Goal: Transaction & Acquisition: Obtain resource

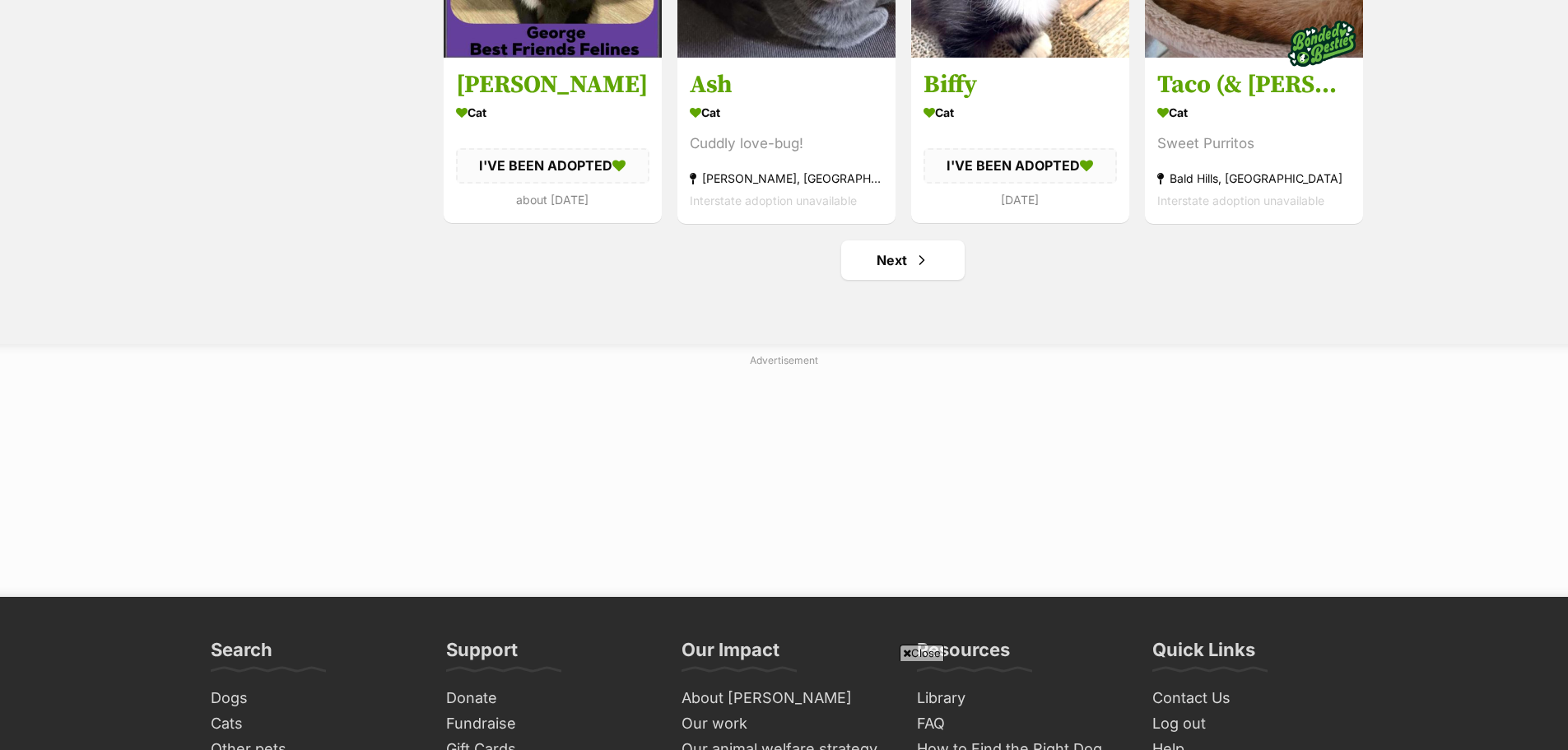
scroll to position [2141, 0]
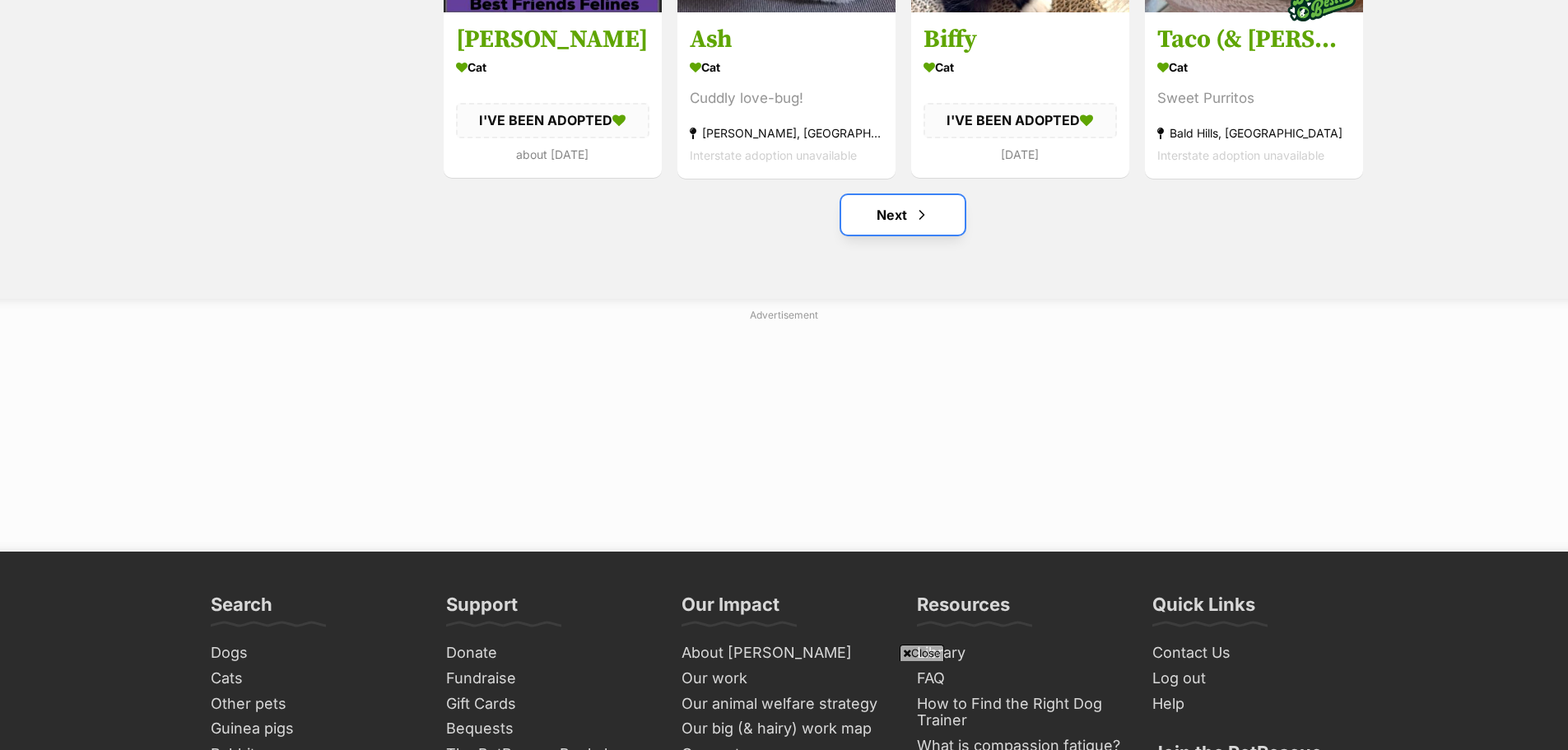
click at [894, 229] on link "Next" at bounding box center [903, 214] width 123 height 40
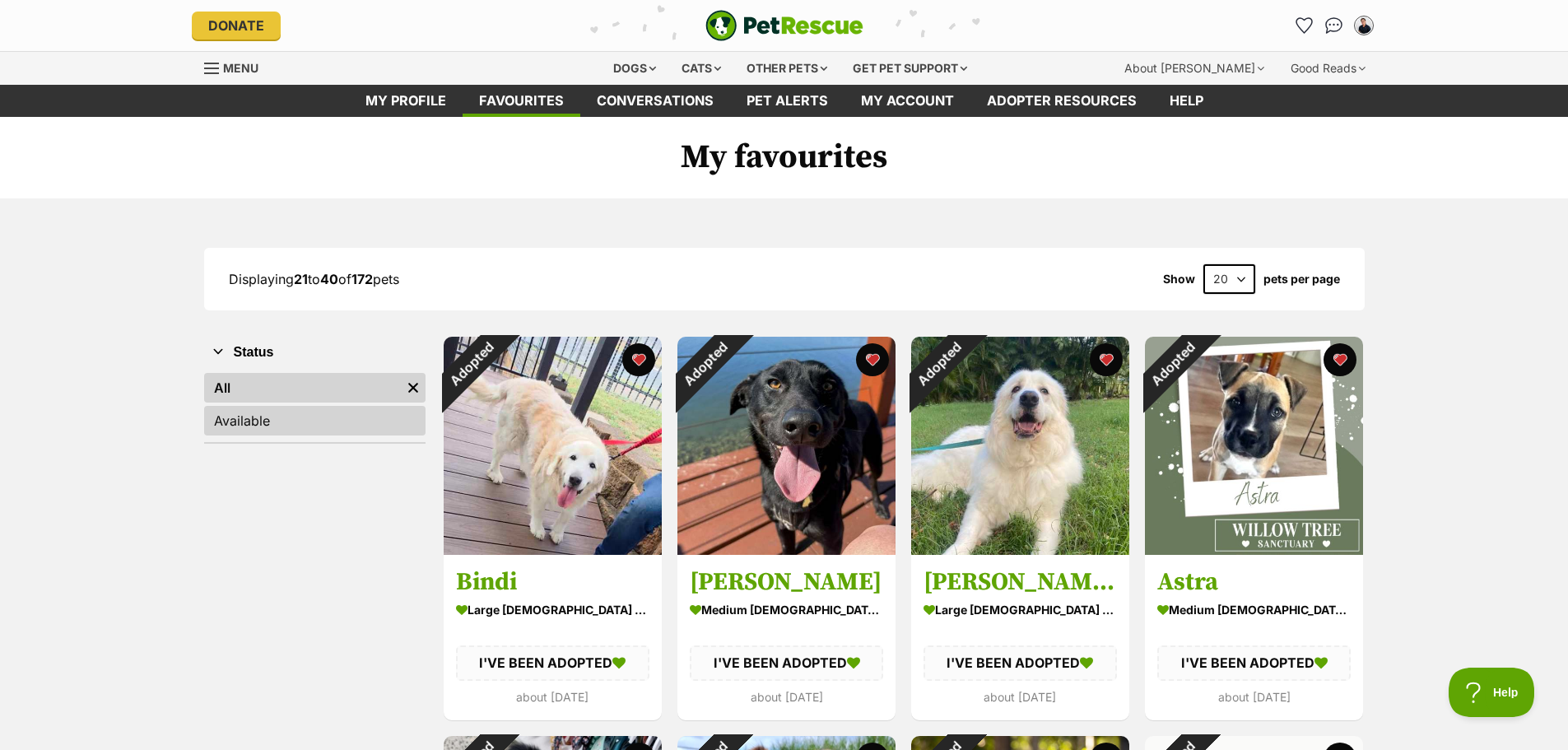
click at [275, 421] on link "Available" at bounding box center [315, 421] width 221 height 30
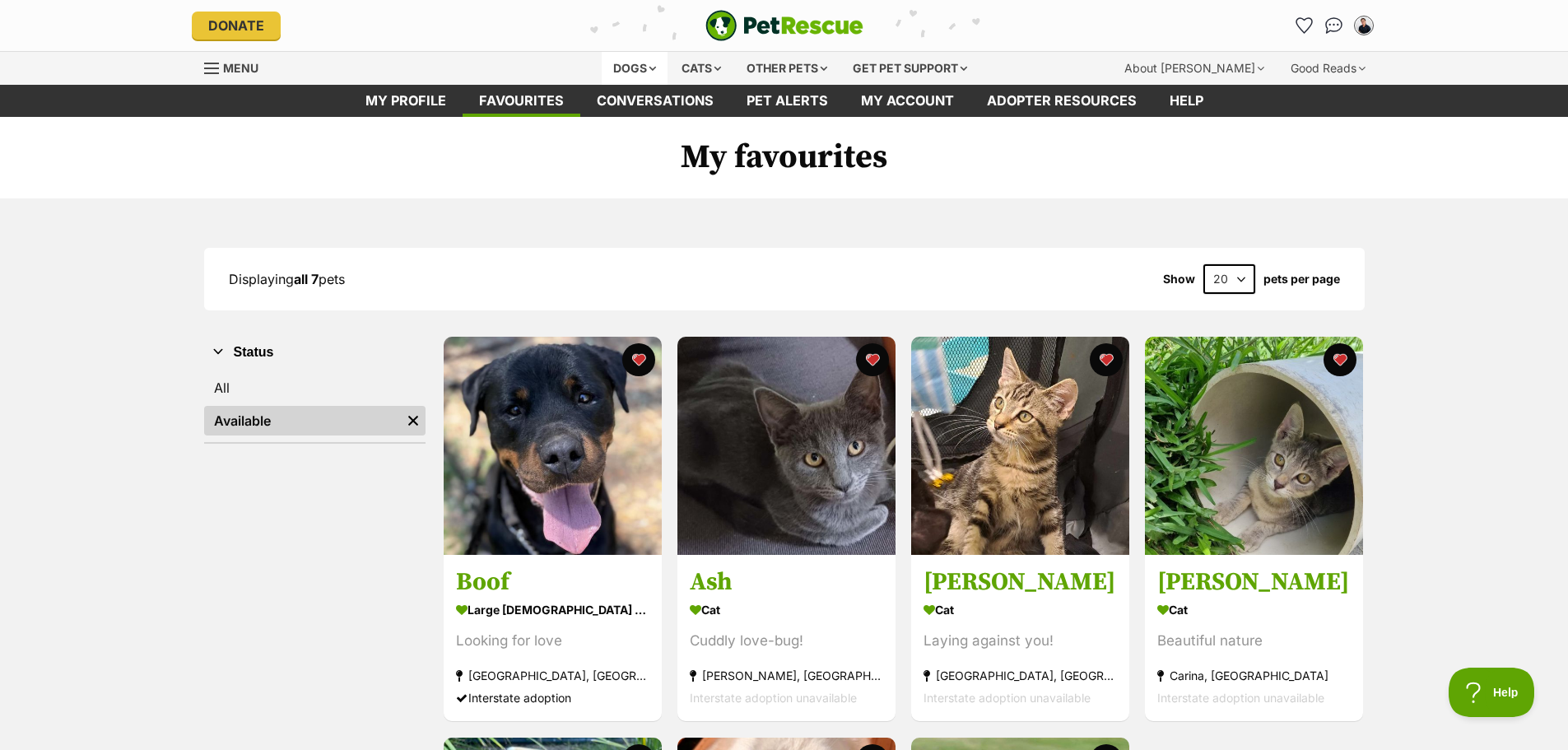
click at [628, 68] on div "Dogs" at bounding box center [634, 68] width 66 height 33
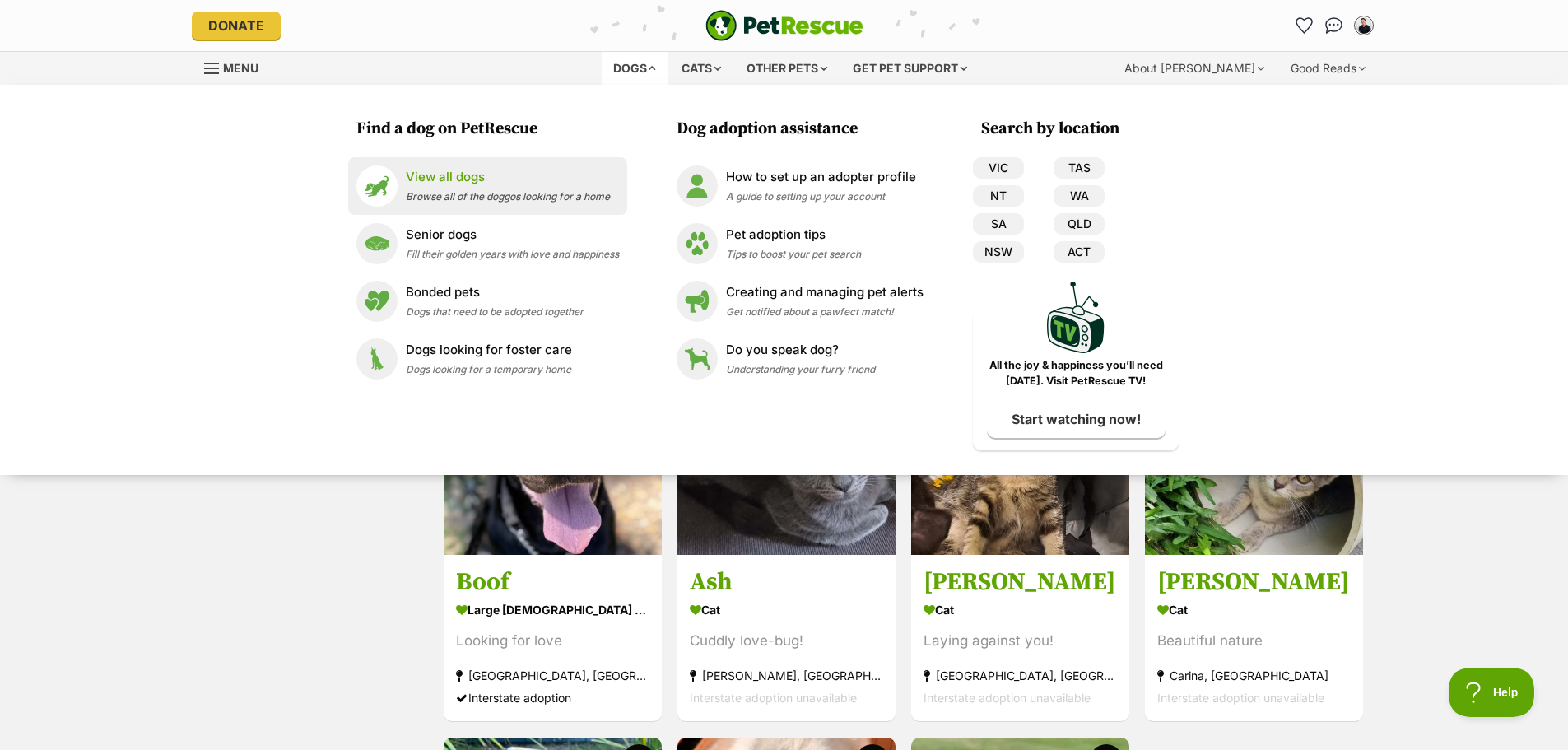
click at [452, 189] on div "View all dogs Browse all of the doggos looking for a home" at bounding box center [508, 185] width 205 height 35
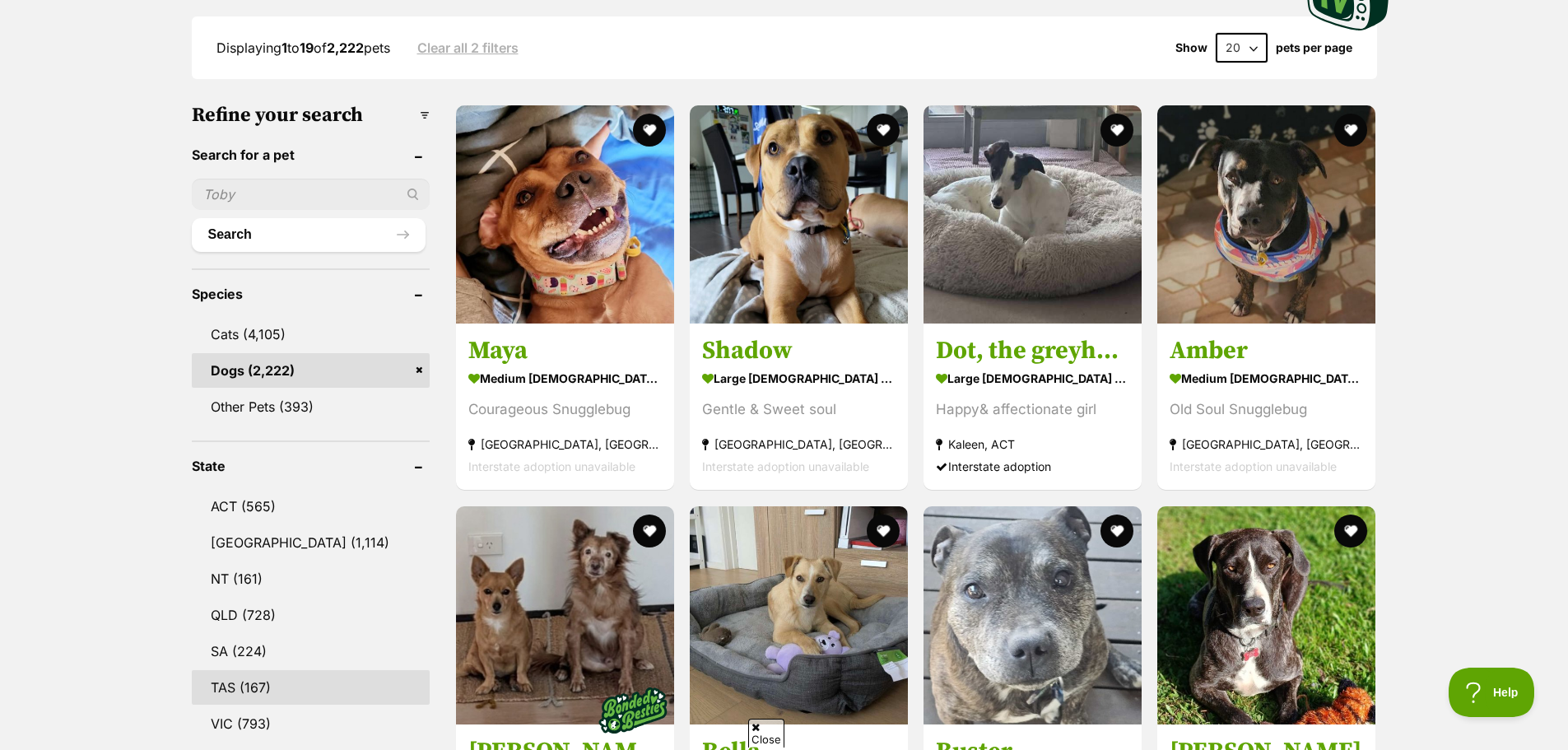
scroll to position [659, 0]
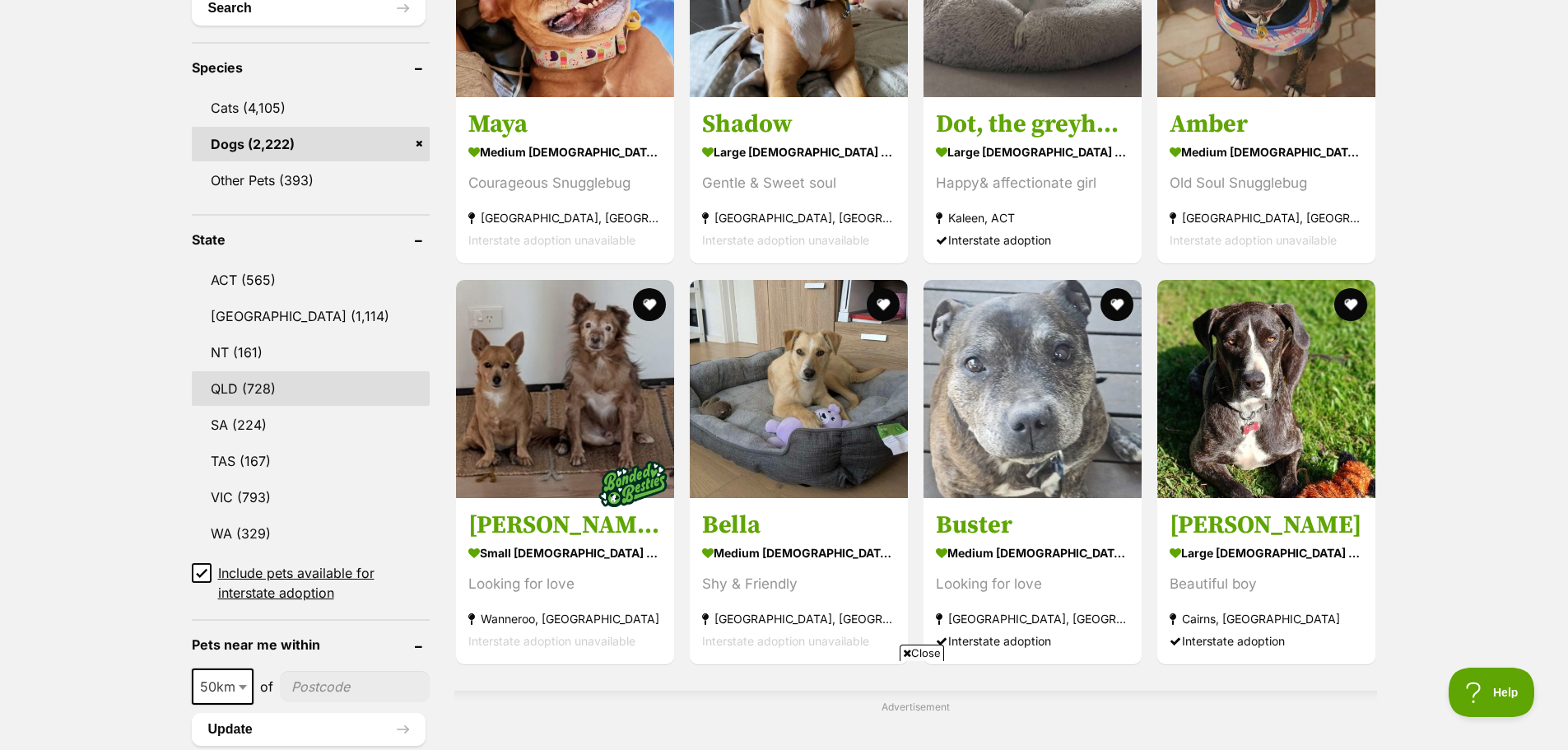
click at [231, 383] on link "QLD (728)" at bounding box center [310, 388] width 238 height 34
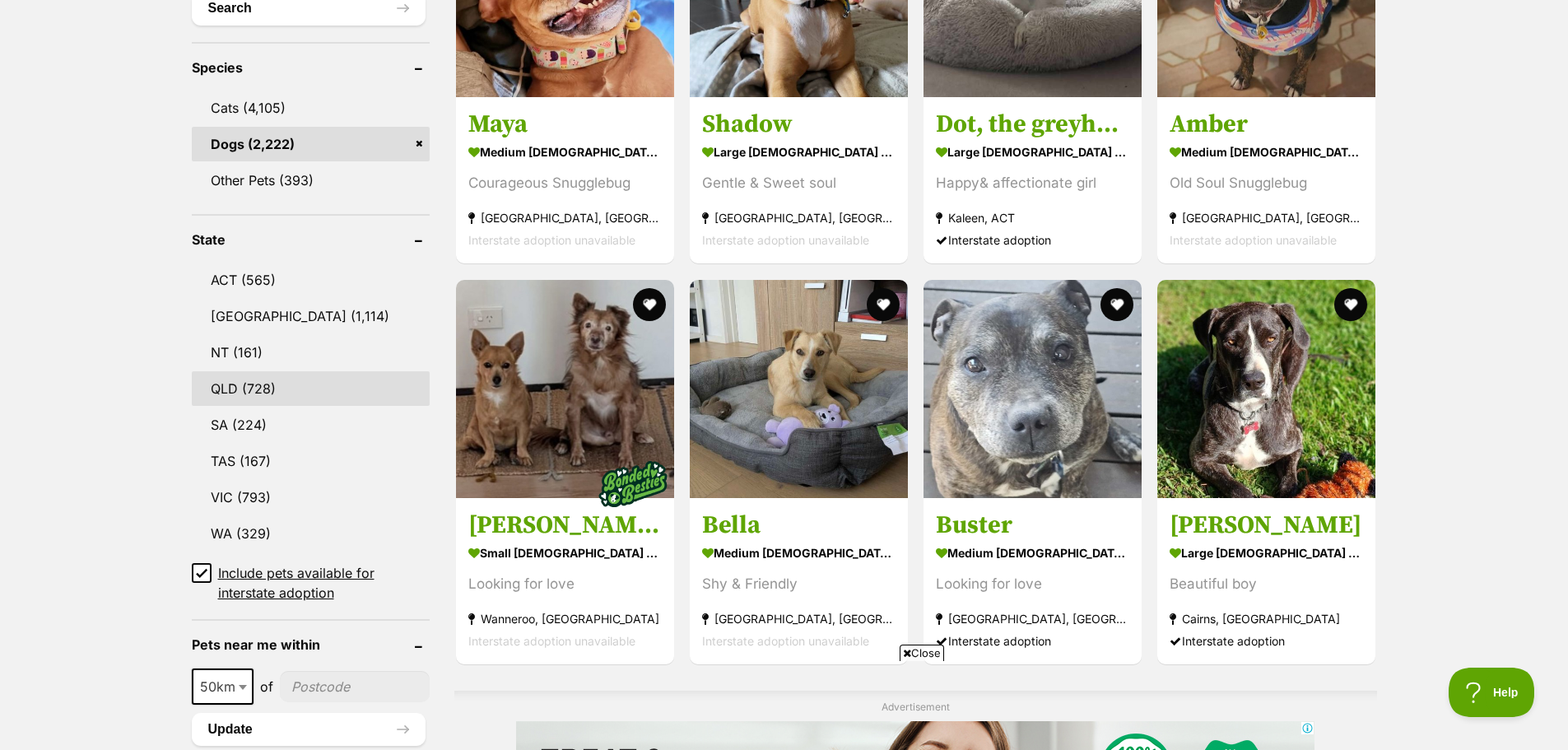
scroll to position [0, 0]
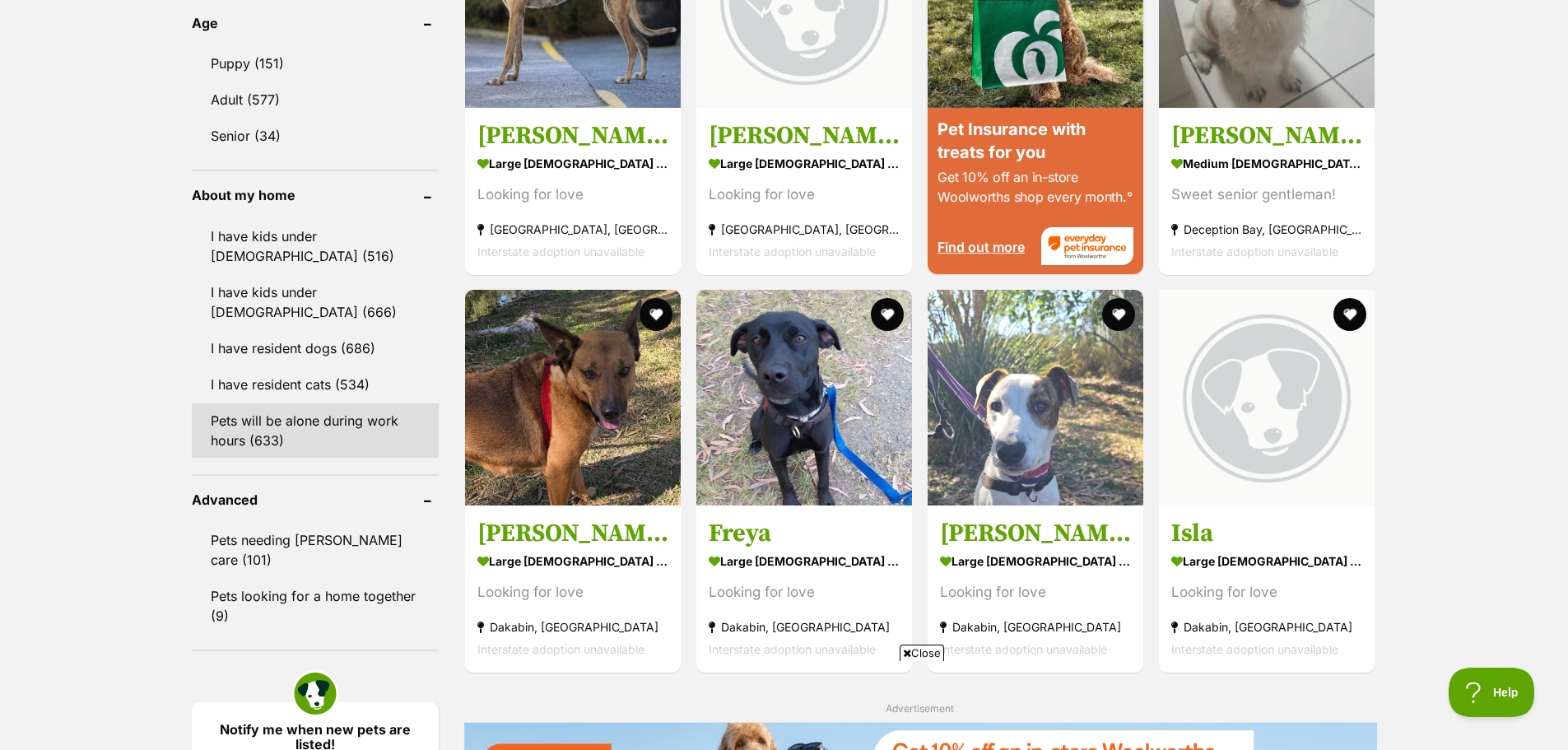
scroll to position [1729, 0]
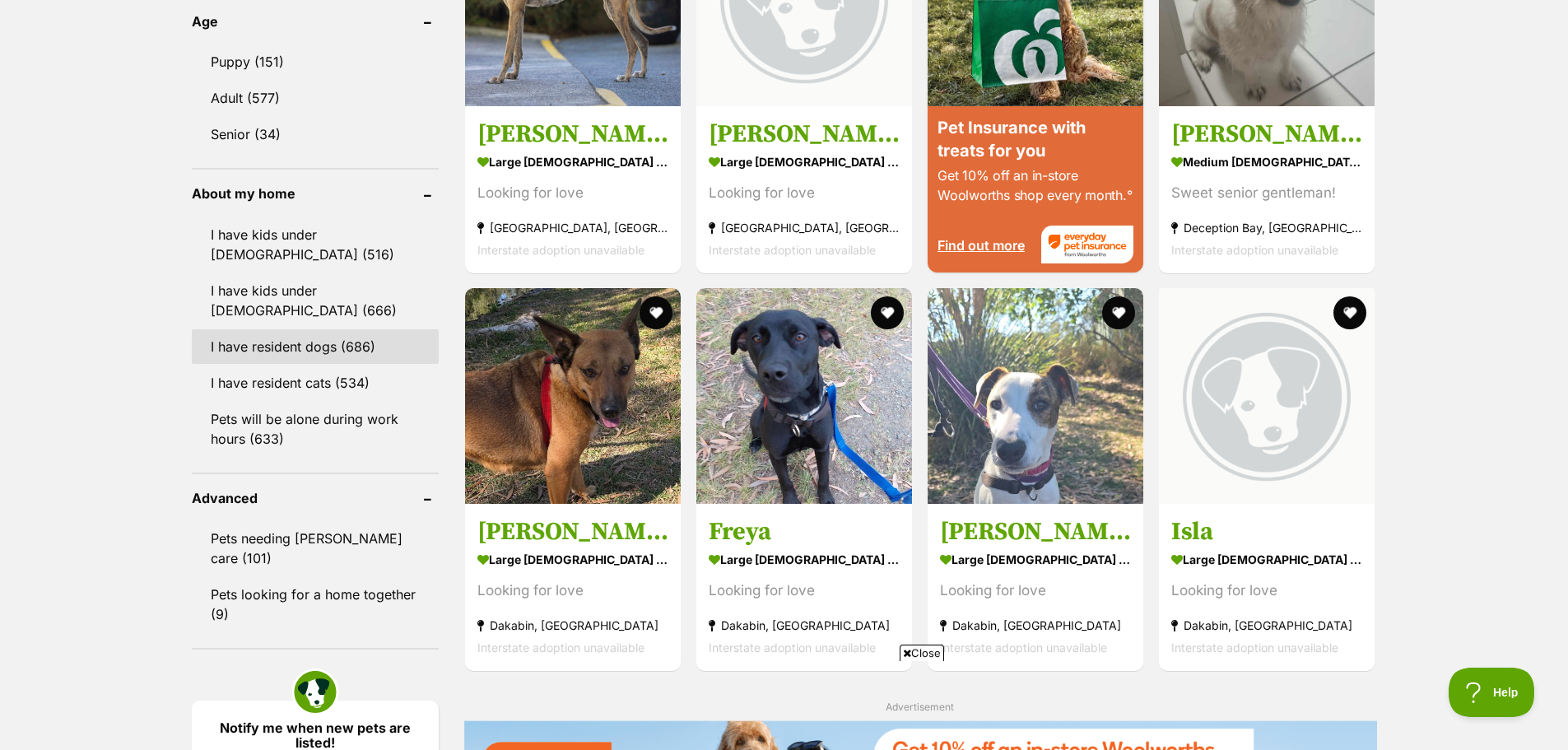
click at [296, 349] on link "I have resident dogs (686)" at bounding box center [315, 346] width 247 height 34
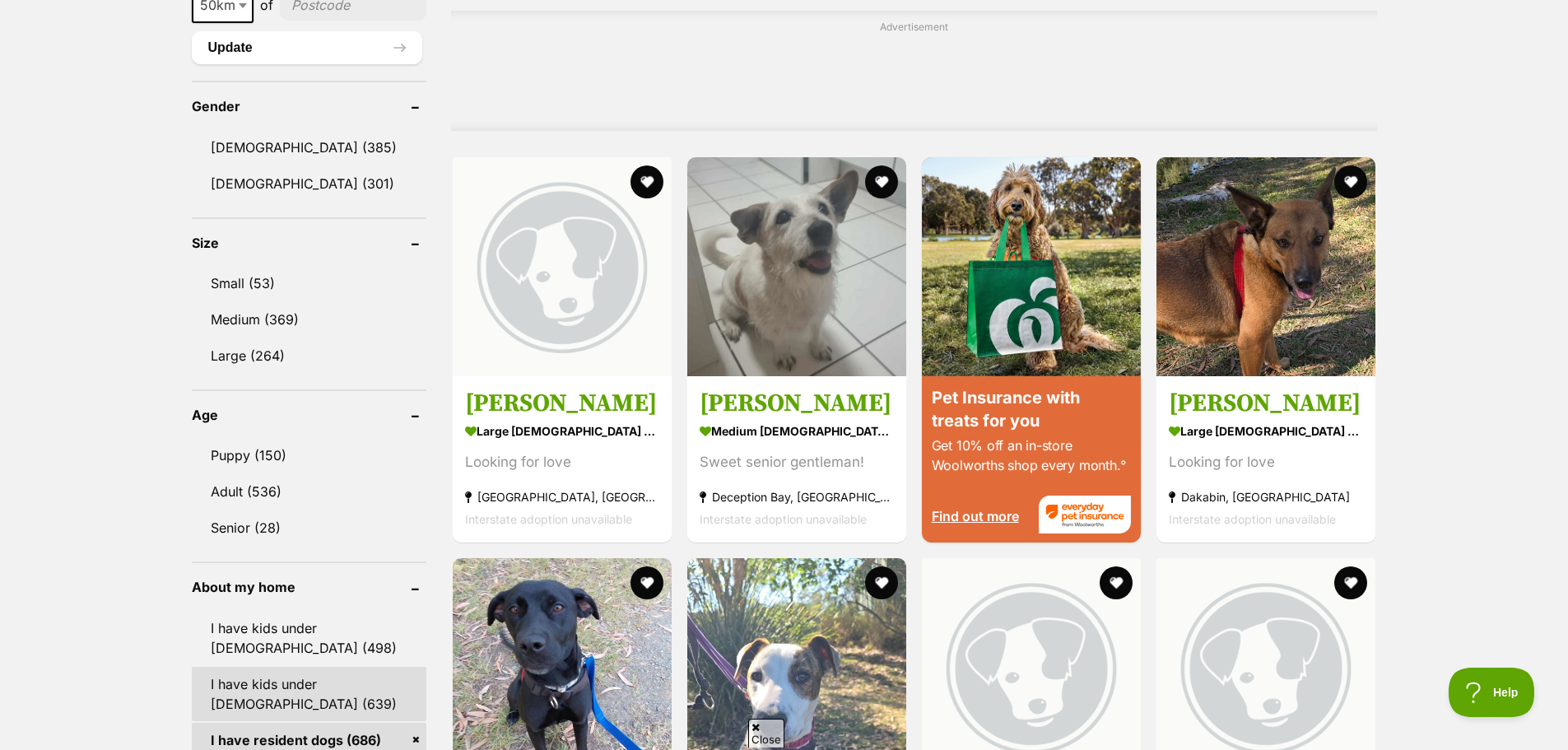
scroll to position [1565, 0]
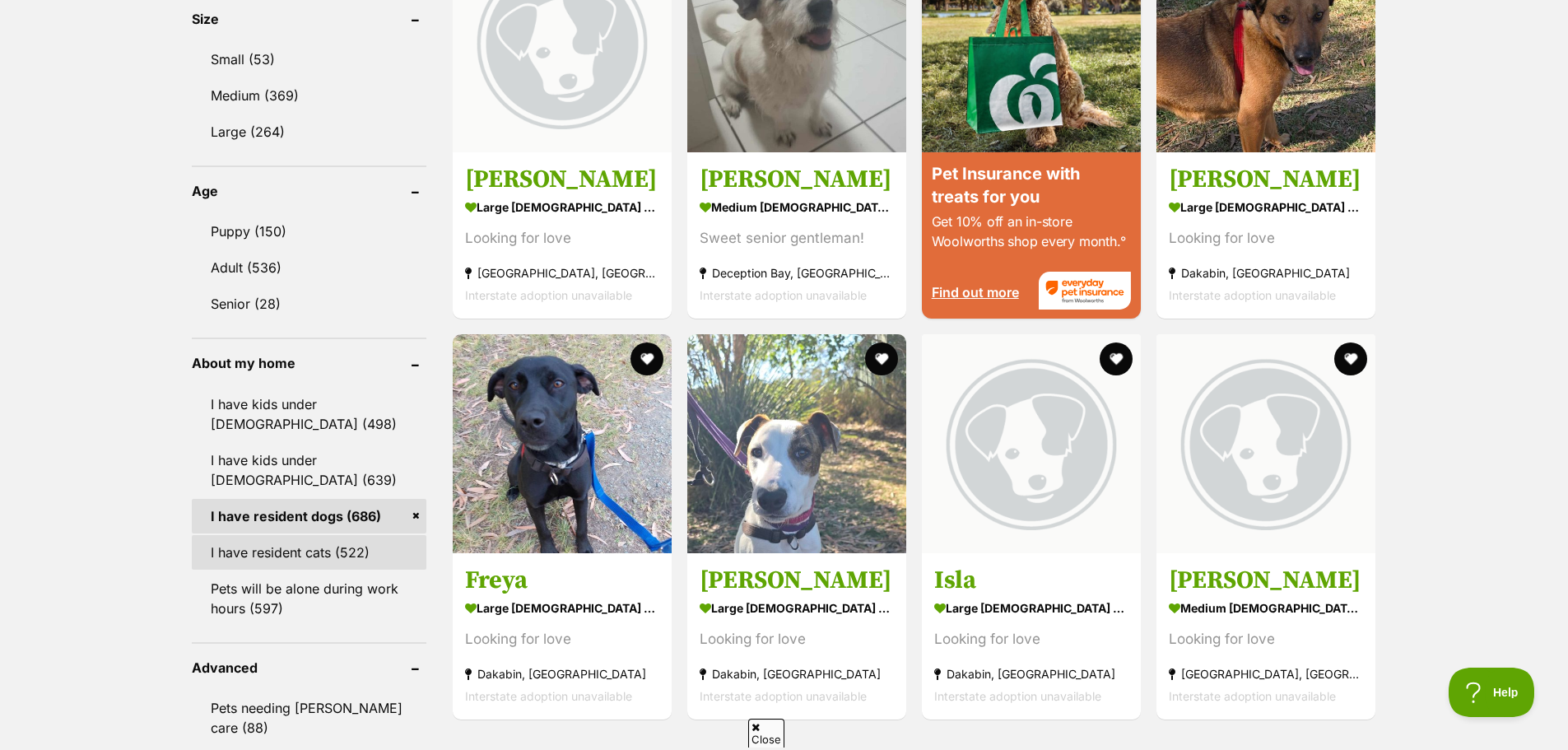
click at [279, 550] on link "I have resident cats (522)" at bounding box center [309, 552] width 235 height 34
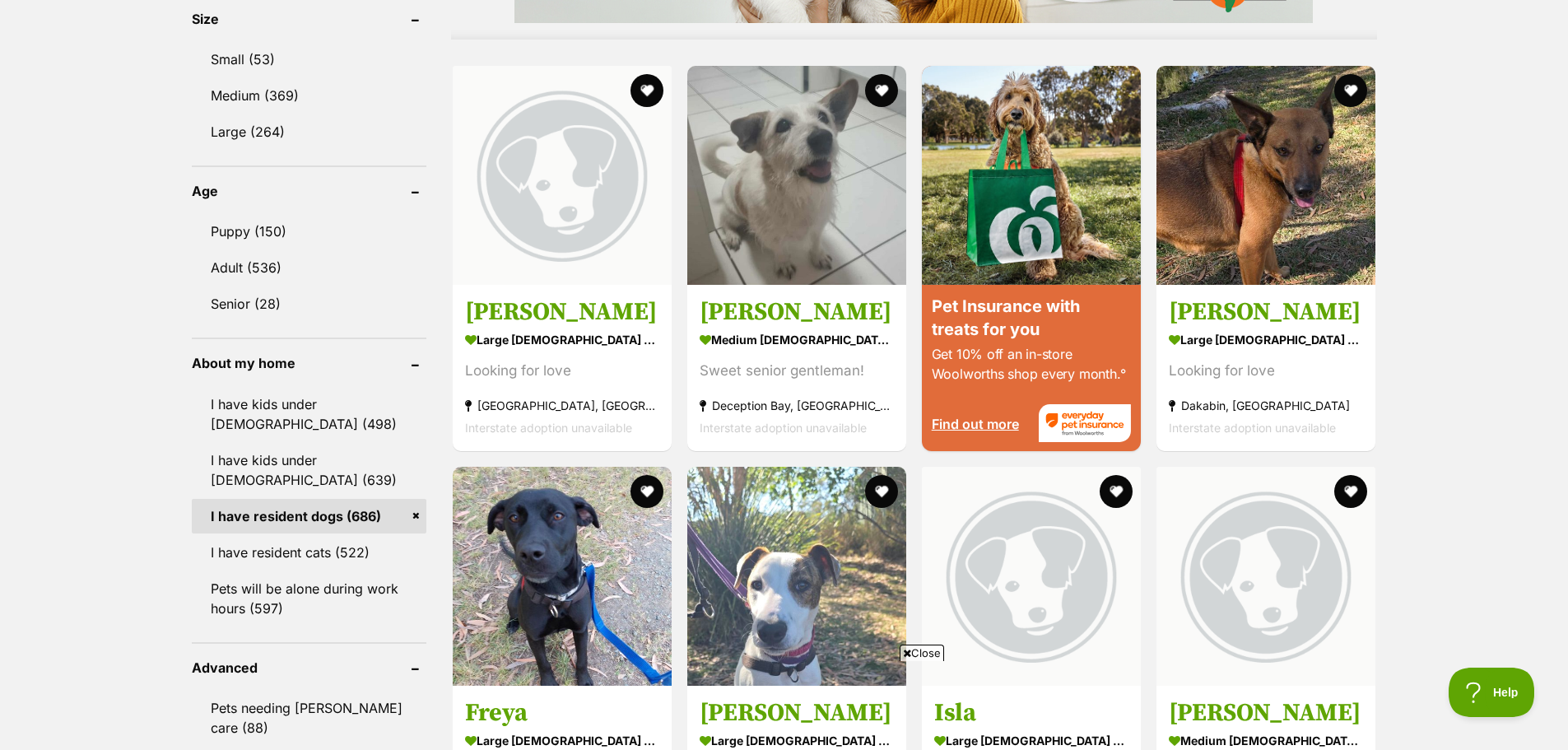
scroll to position [0, 0]
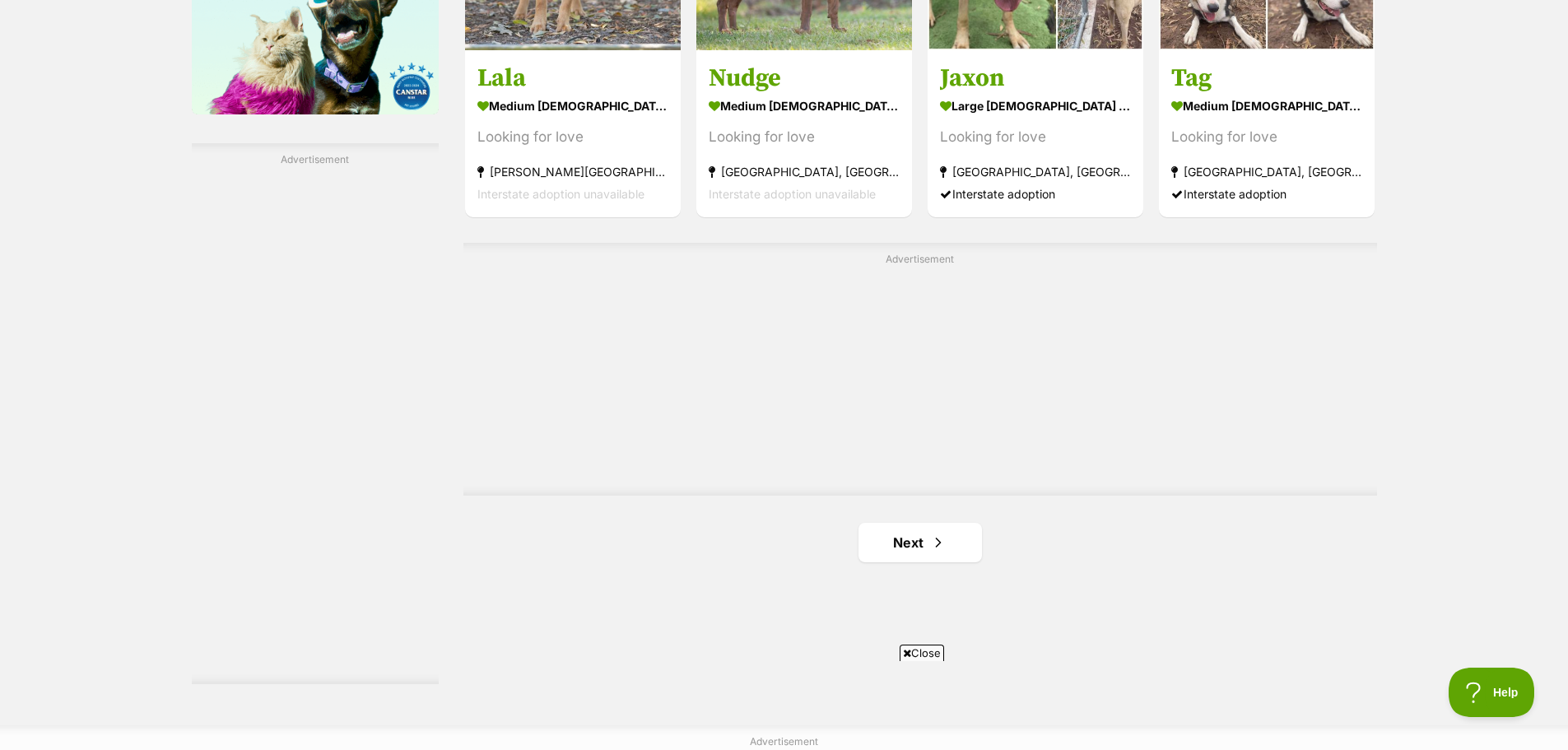
scroll to position [2883, 0]
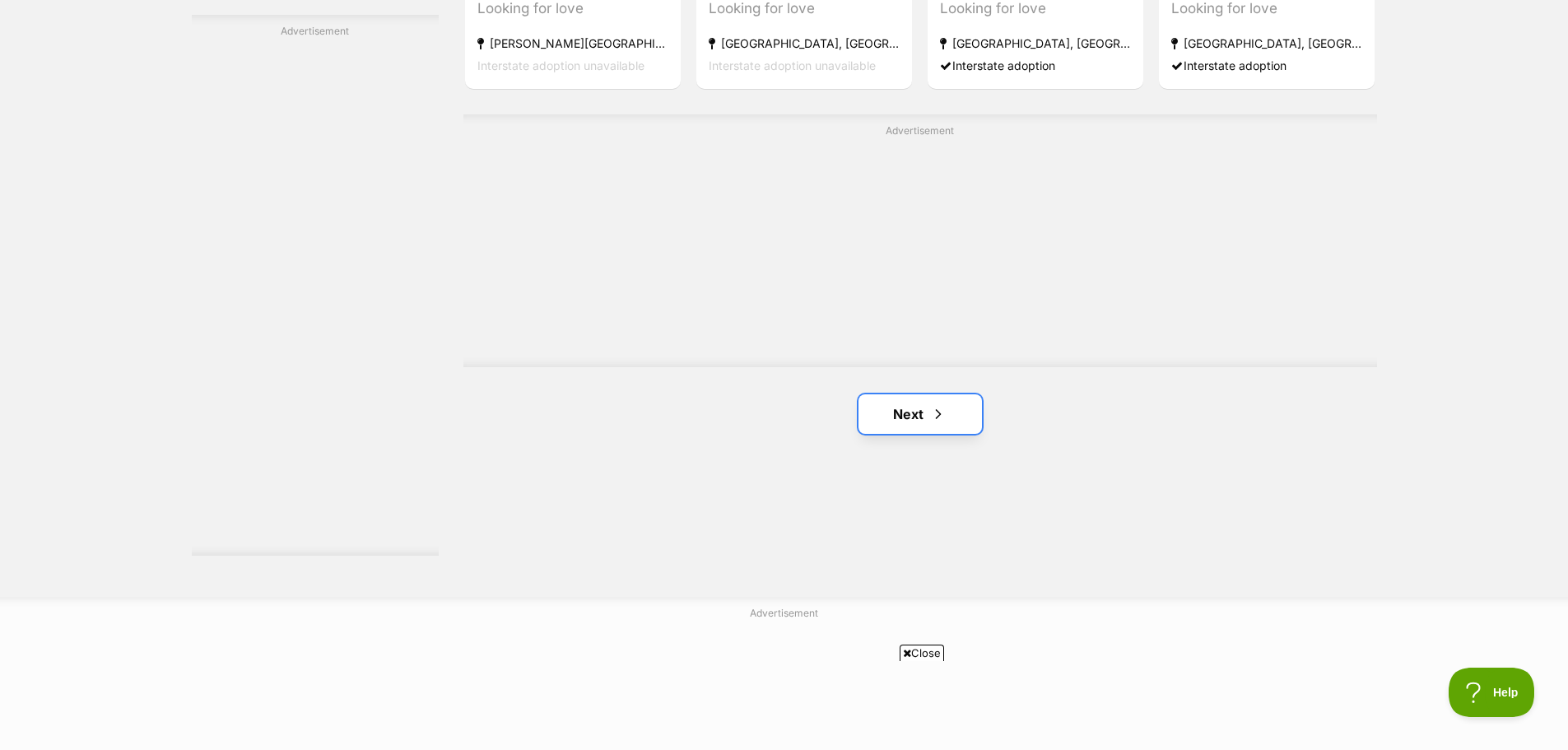
click at [893, 423] on link "Next" at bounding box center [921, 414] width 123 height 40
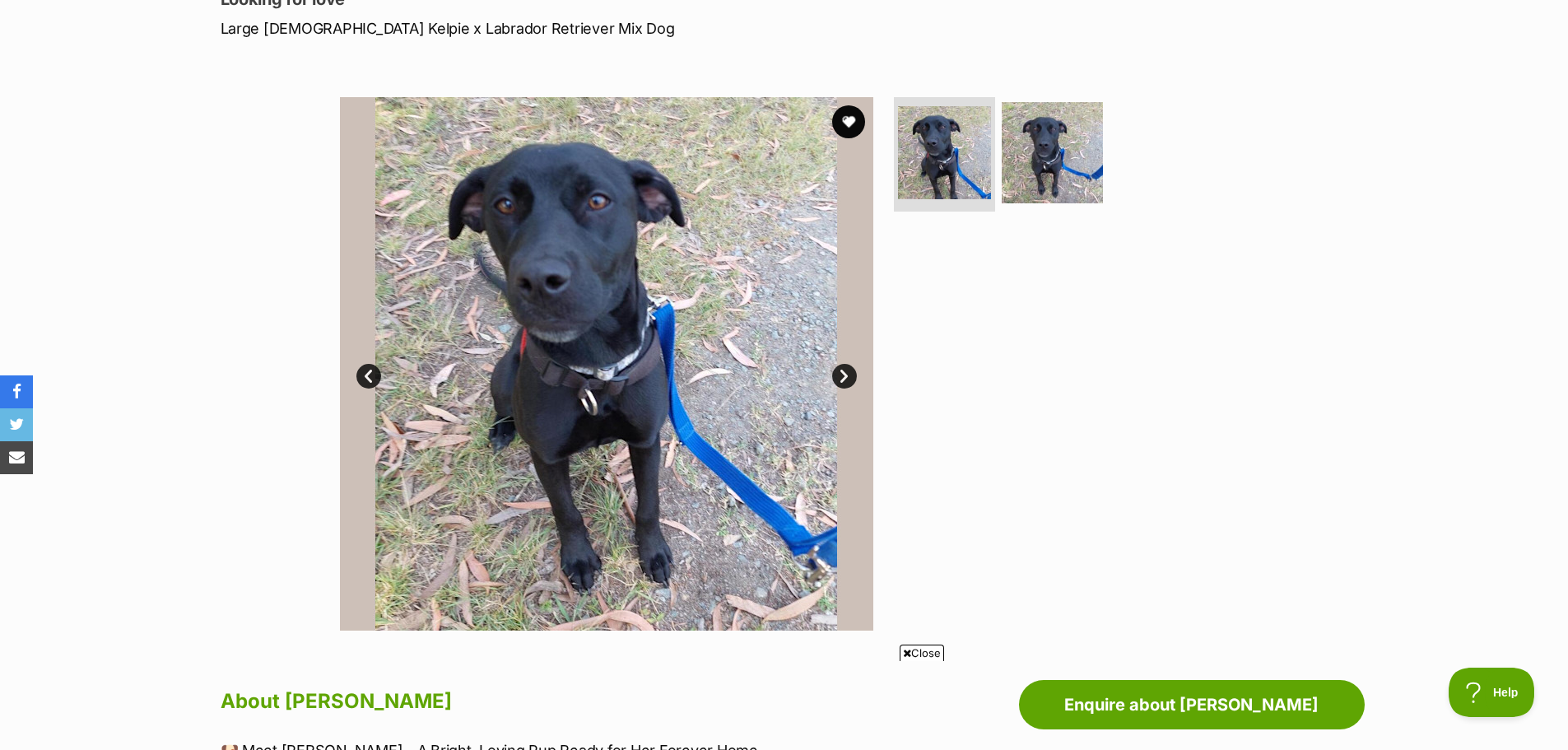
scroll to position [247, 0]
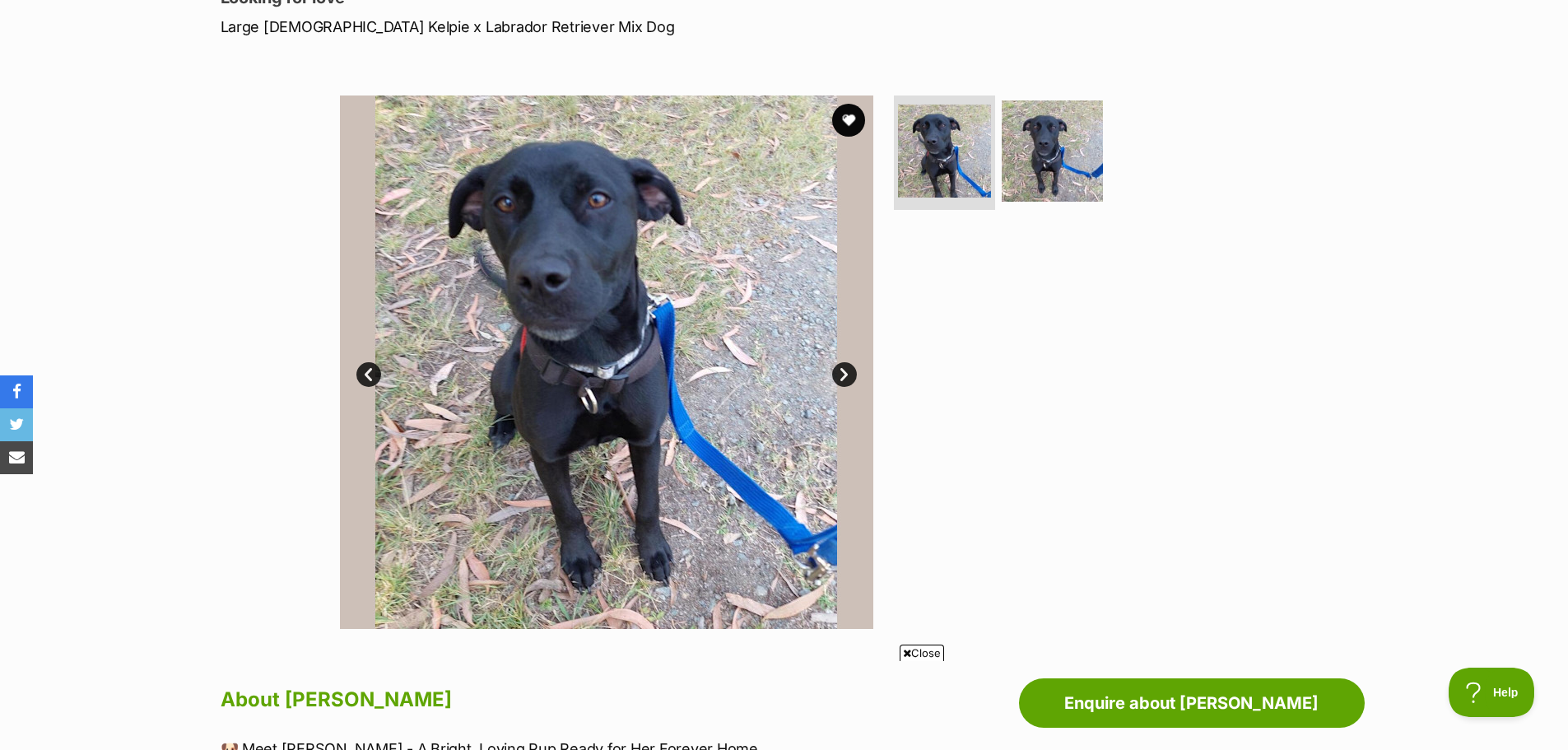
click at [834, 371] on link "Next" at bounding box center [845, 375] width 25 height 25
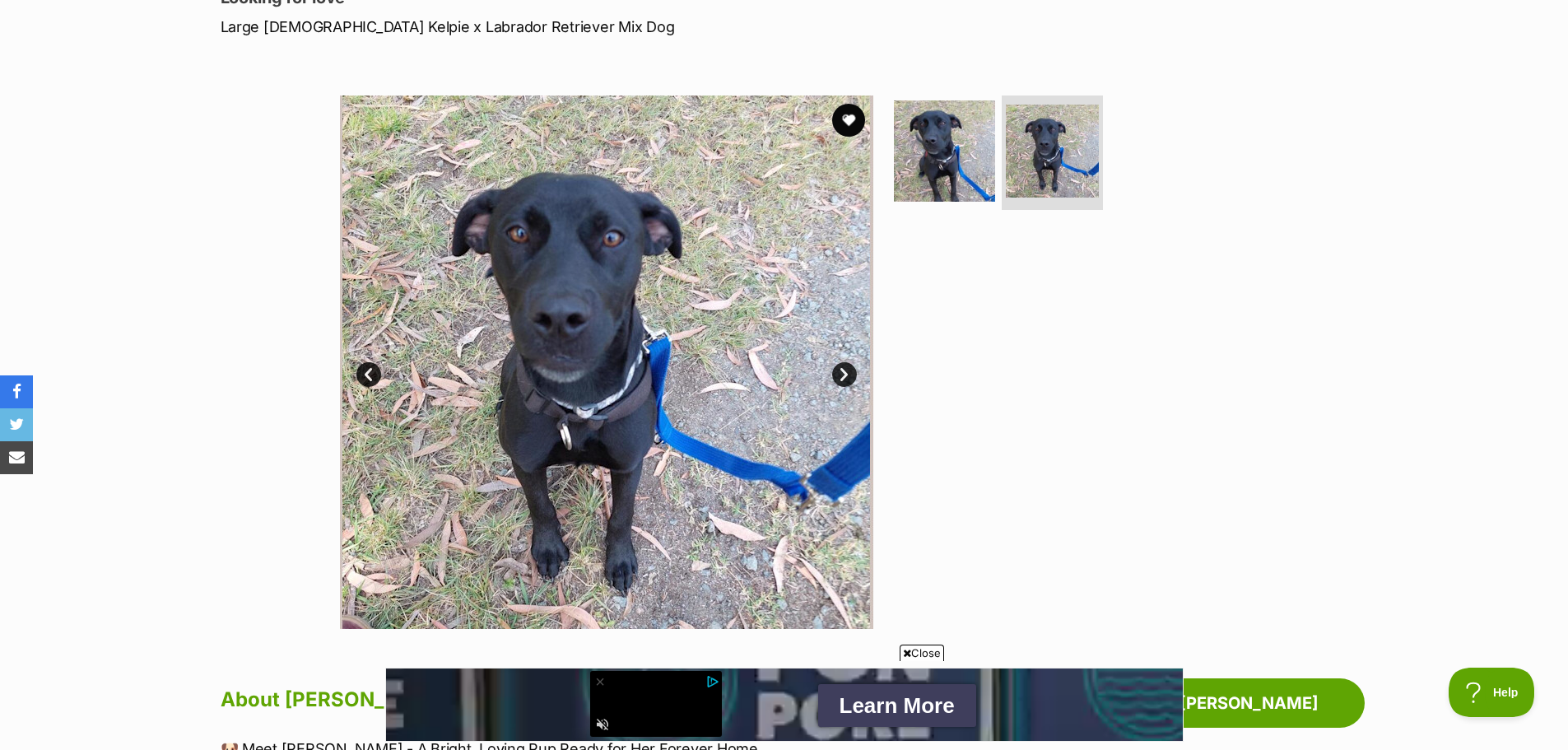
scroll to position [0, 0]
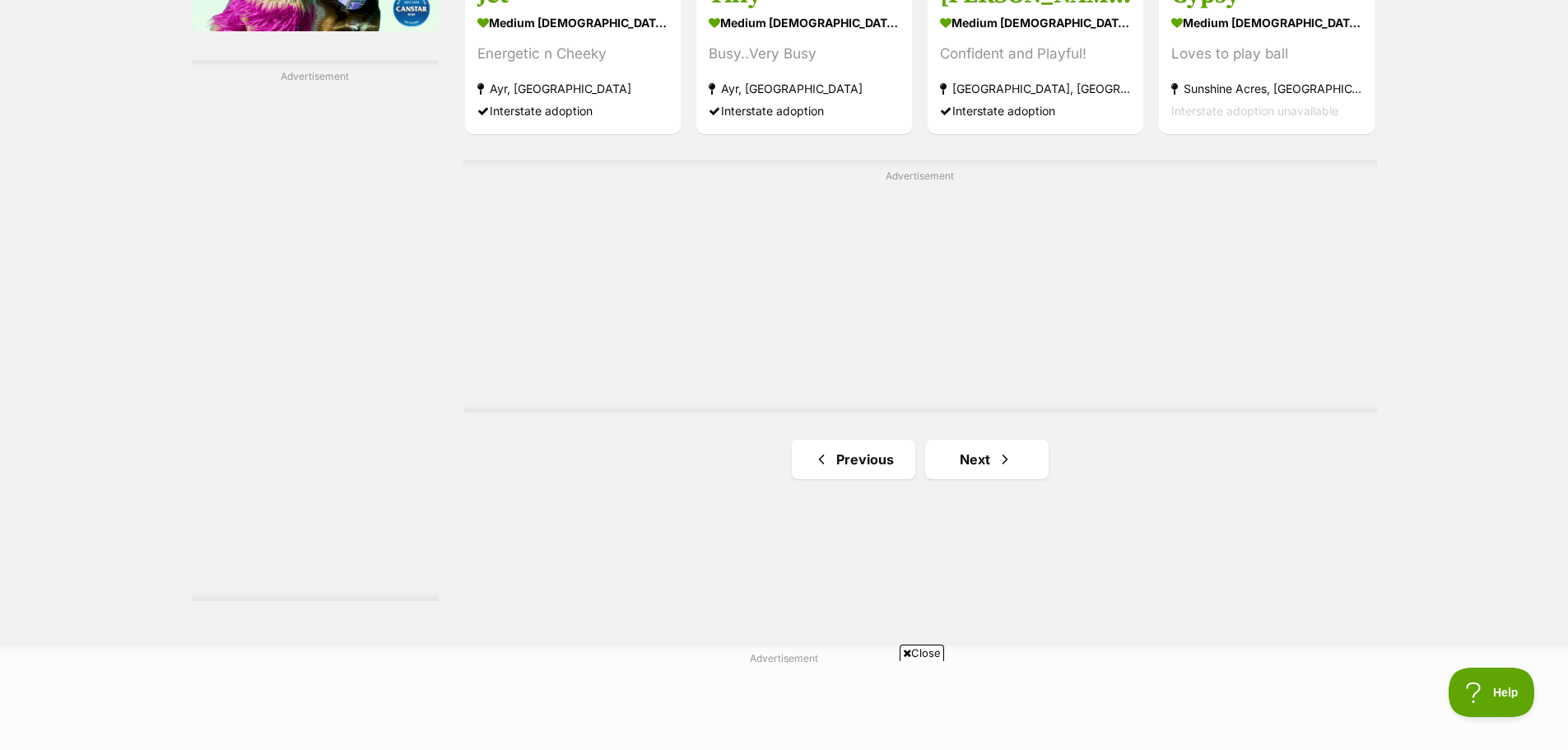
scroll to position [3048, 0]
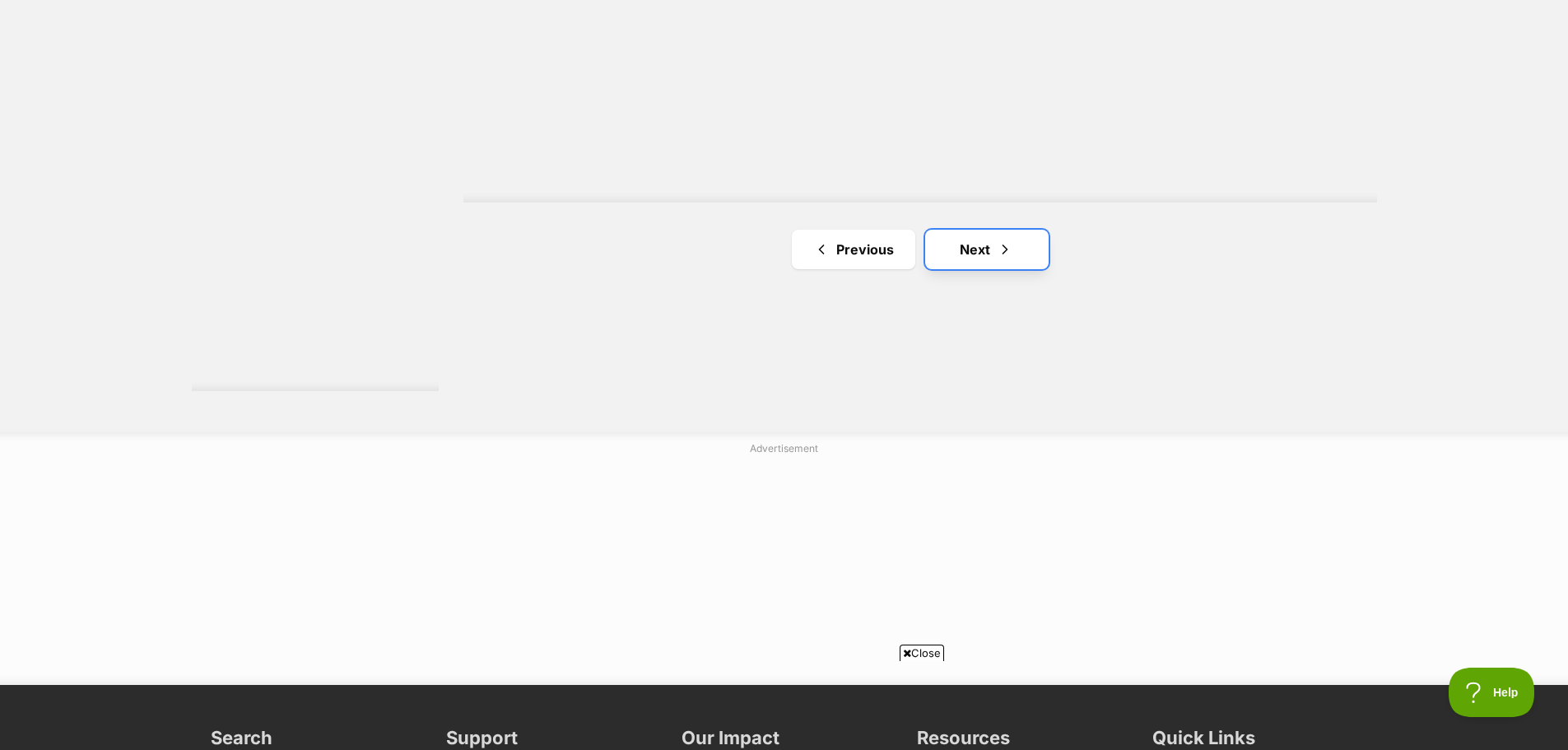
click at [955, 250] on link "Next" at bounding box center [987, 249] width 123 height 40
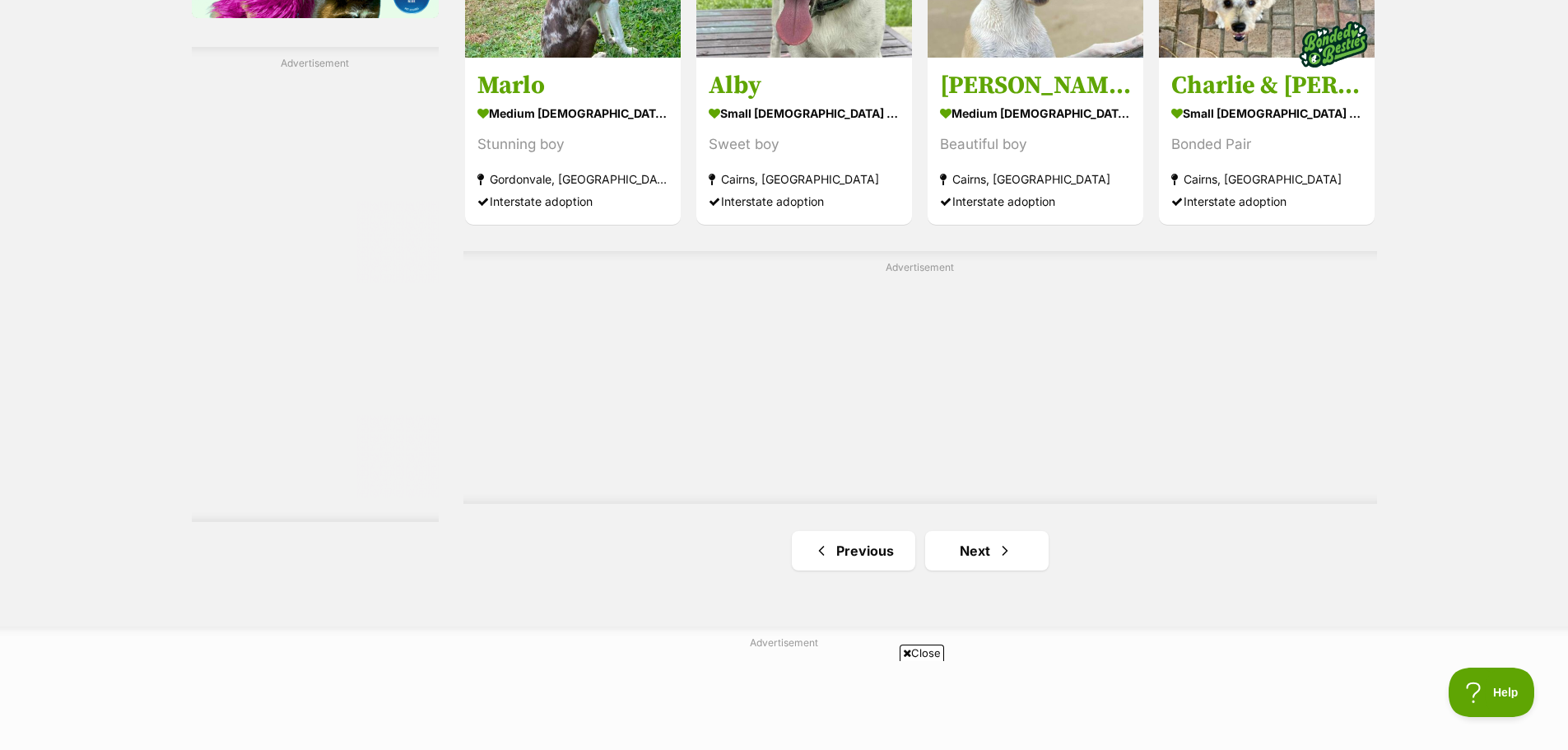
scroll to position [3048, 0]
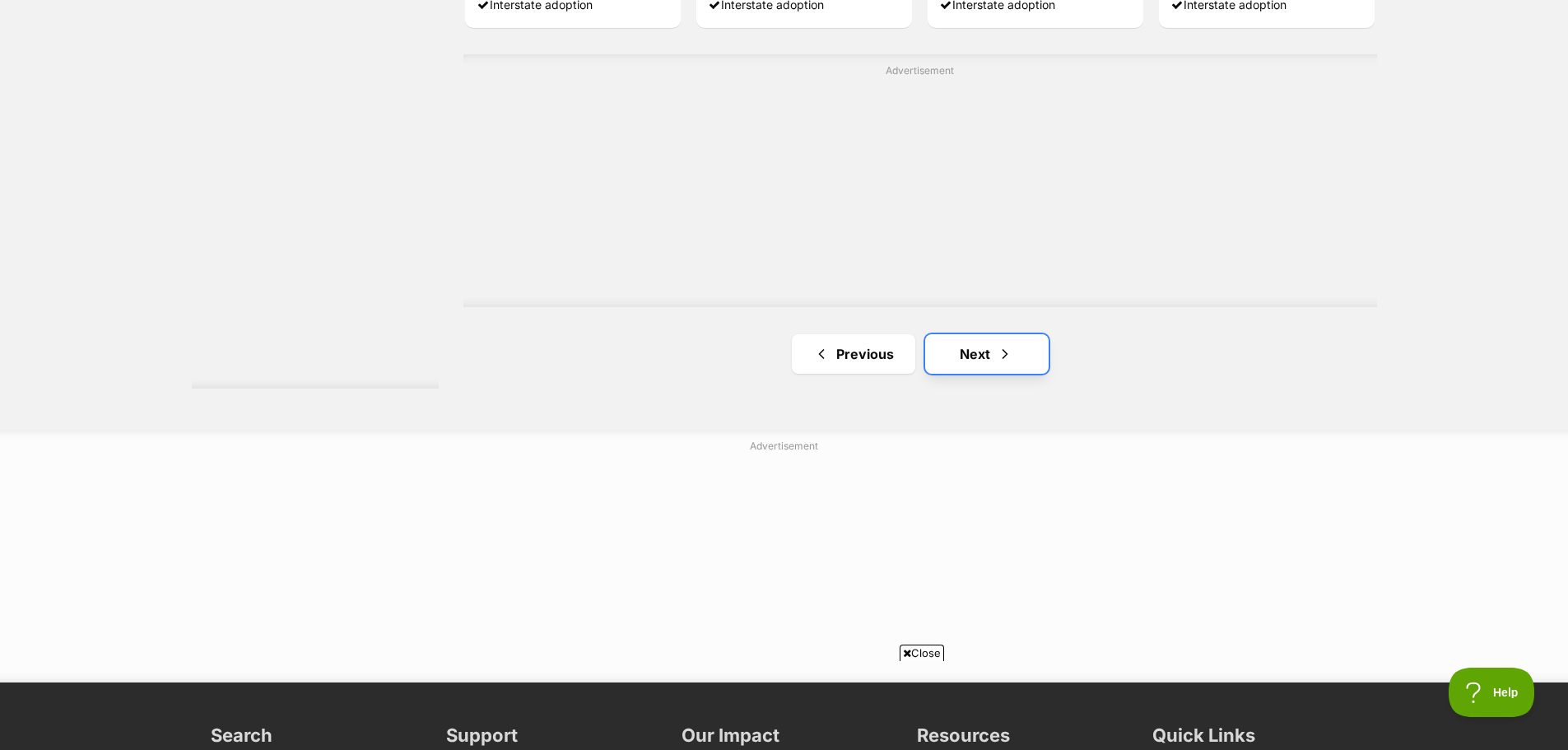
click at [980, 354] on link "Next" at bounding box center [987, 354] width 123 height 40
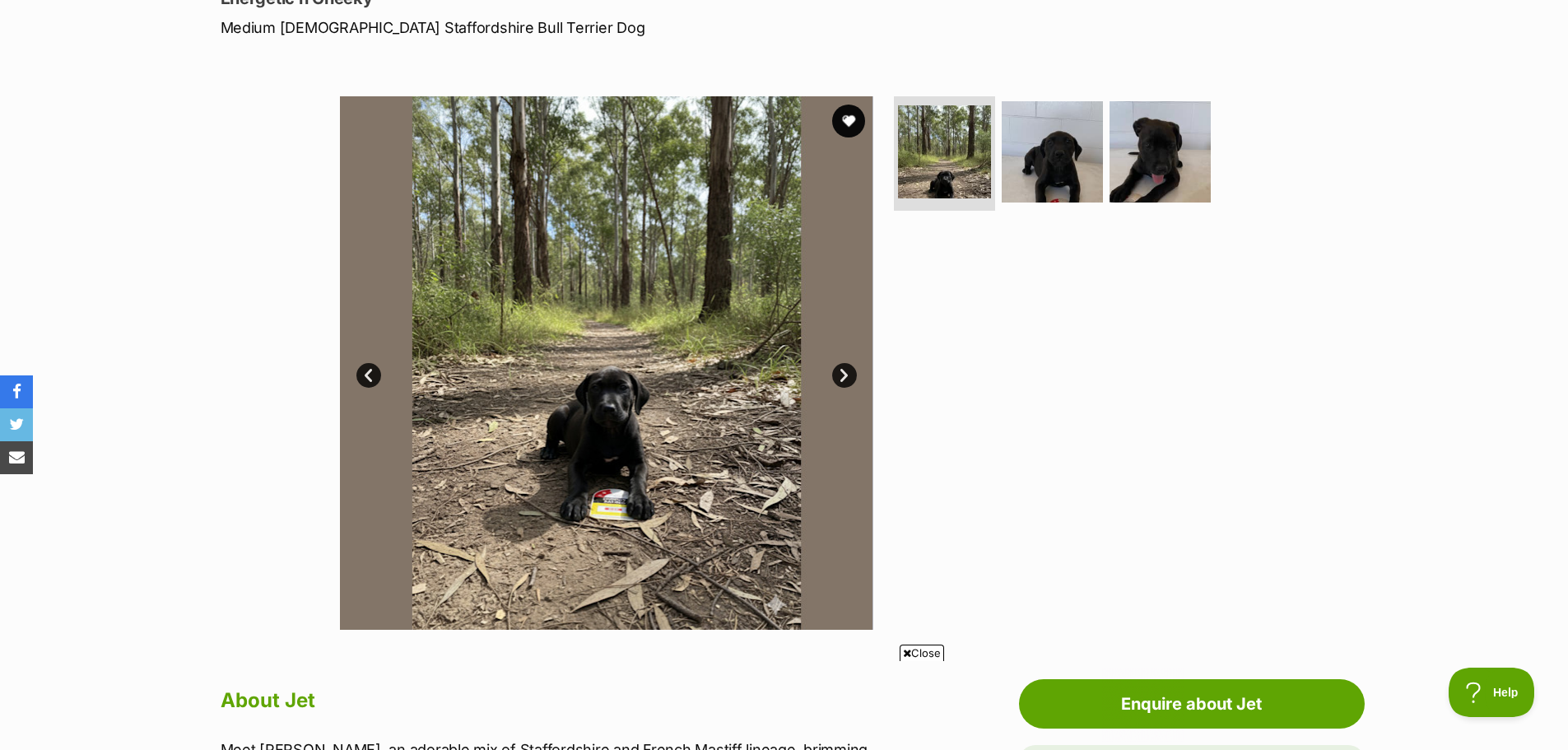
scroll to position [247, 0]
click at [845, 374] on link "Next" at bounding box center [845, 375] width 25 height 25
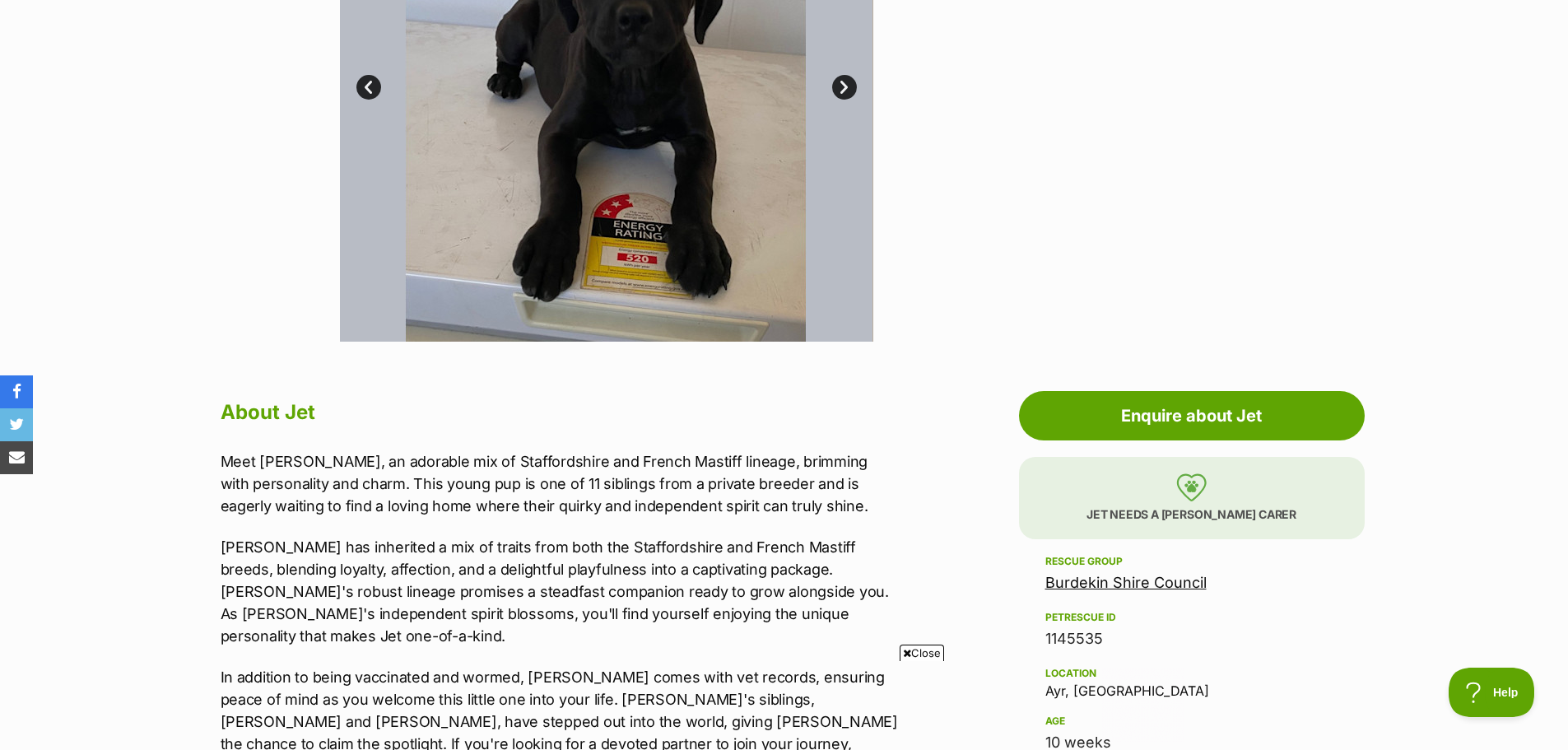
scroll to position [576, 0]
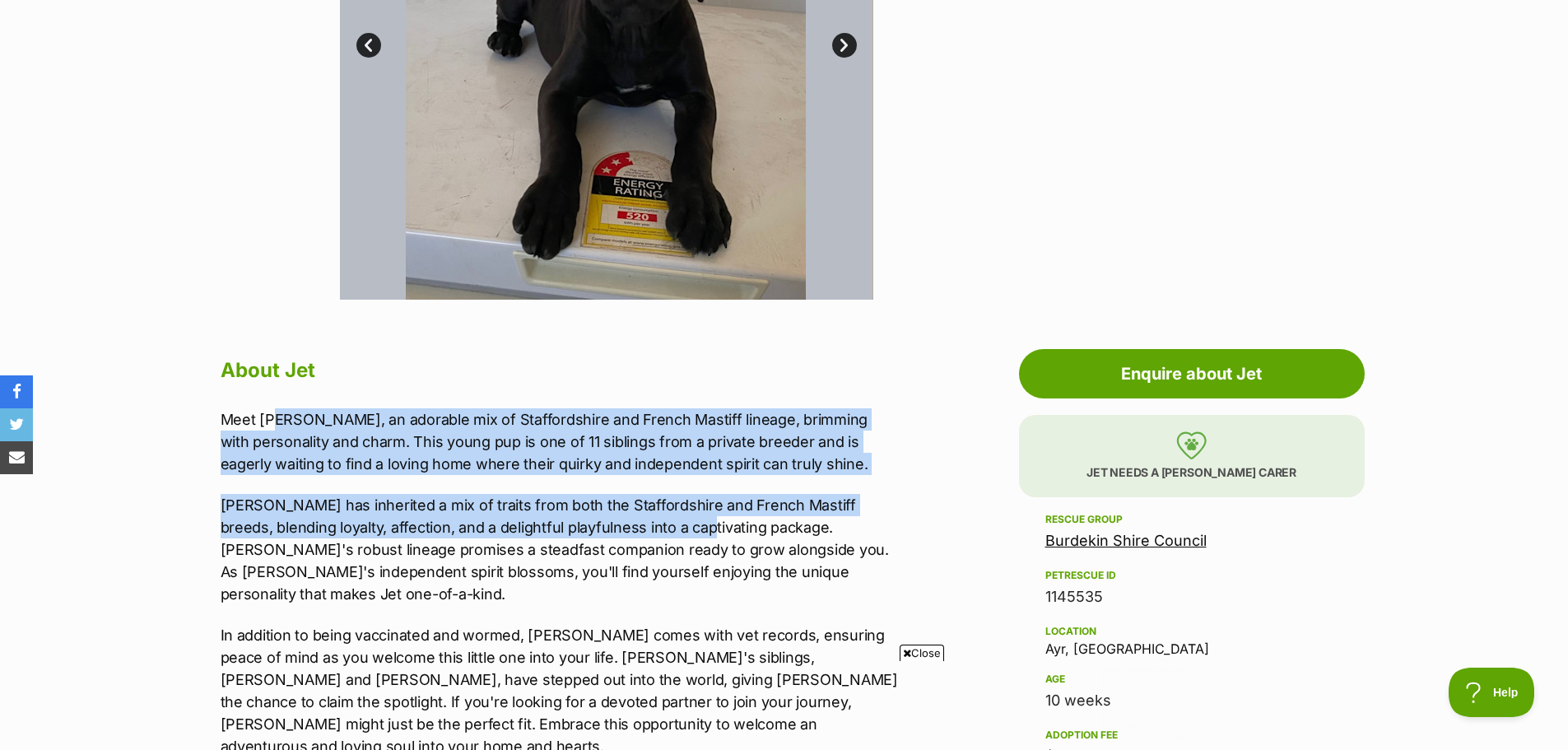
drag, startPoint x: 272, startPoint y: 415, endPoint x: 661, endPoint y: 526, distance: 404.5
click at [660, 526] on div "Meet Jet, an adorable mix of Staffordshire and French Mastiff lineage, brimming…" at bounding box center [560, 583] width 680 height 350
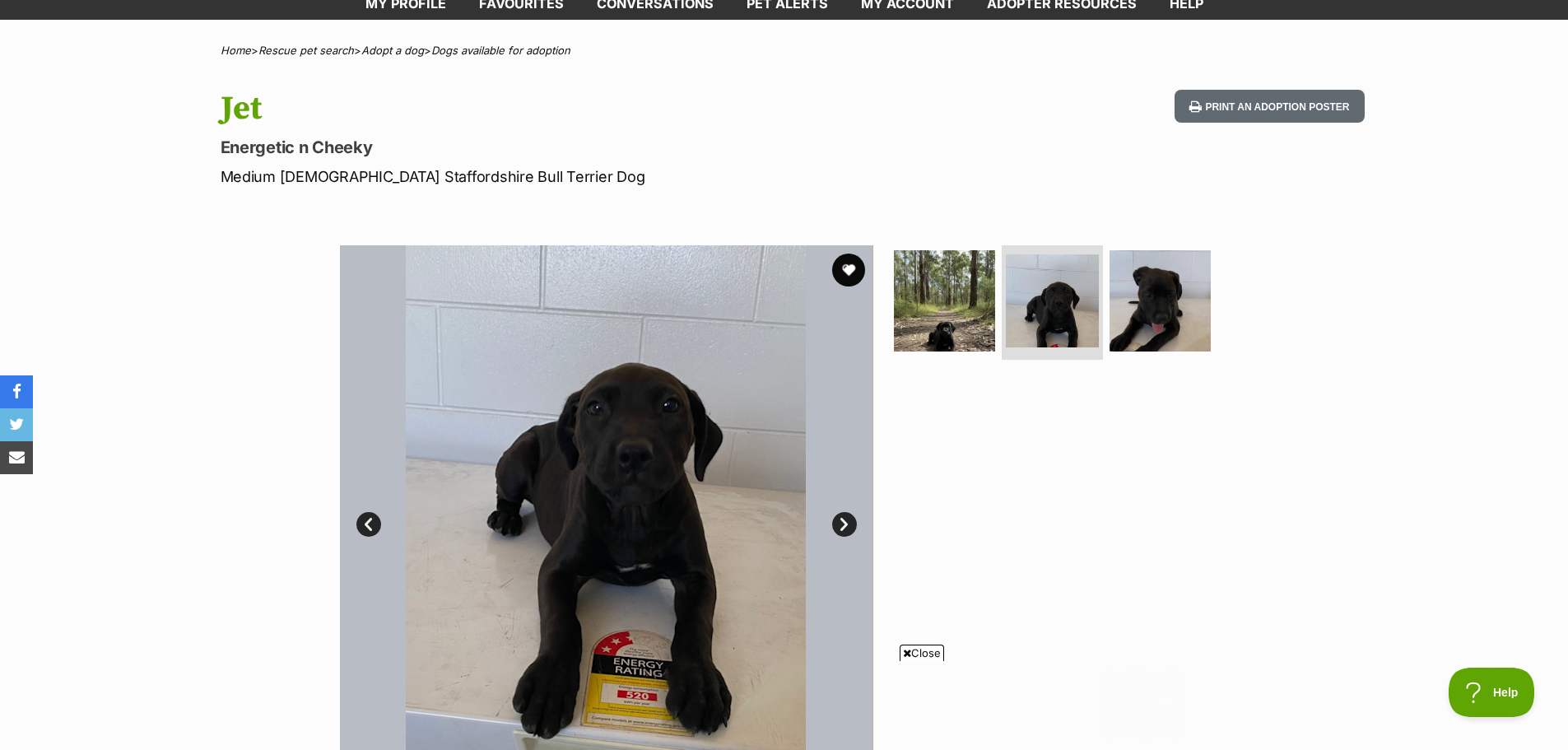
scroll to position [82, 0]
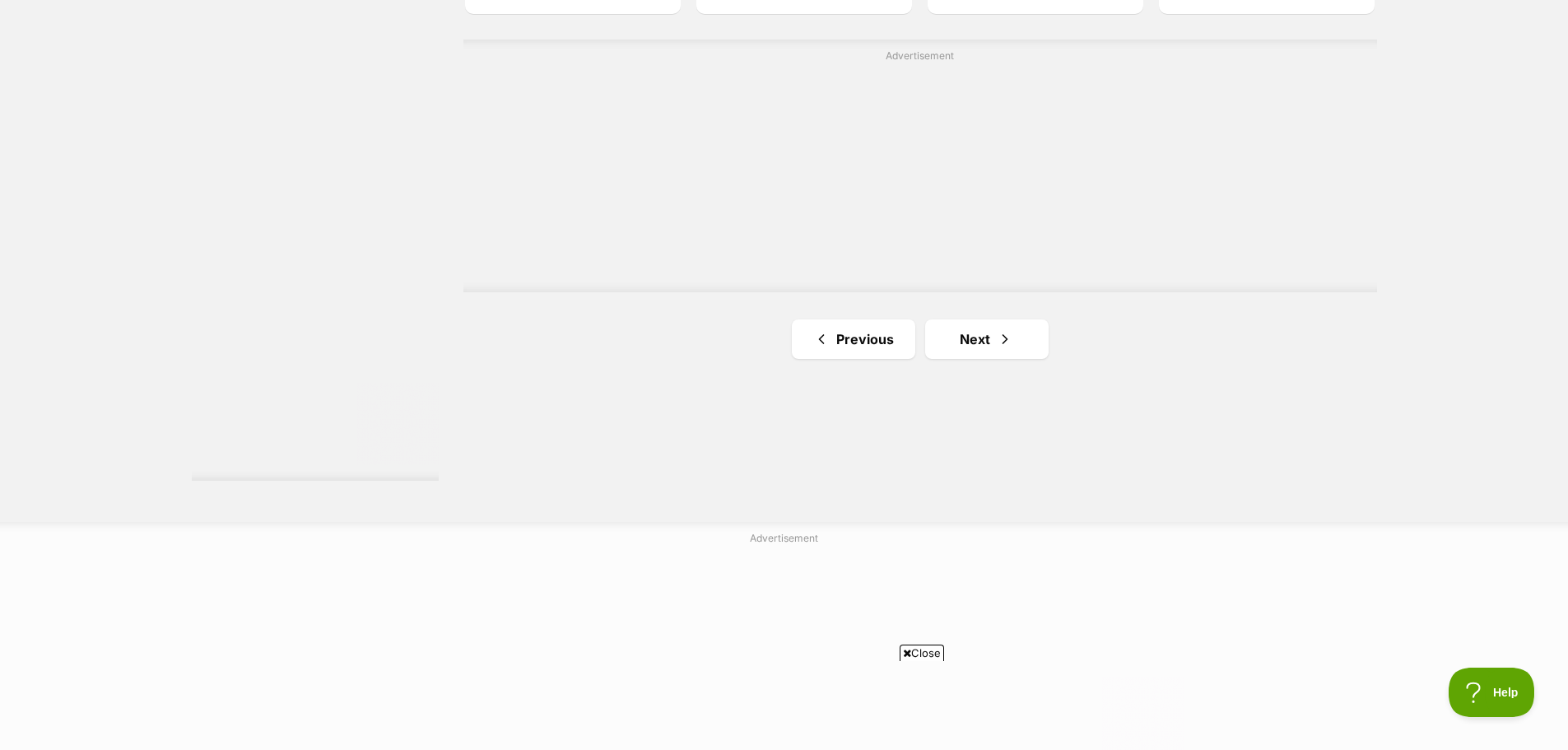
scroll to position [2965, 0]
click at [996, 326] on link "Next" at bounding box center [987, 332] width 123 height 40
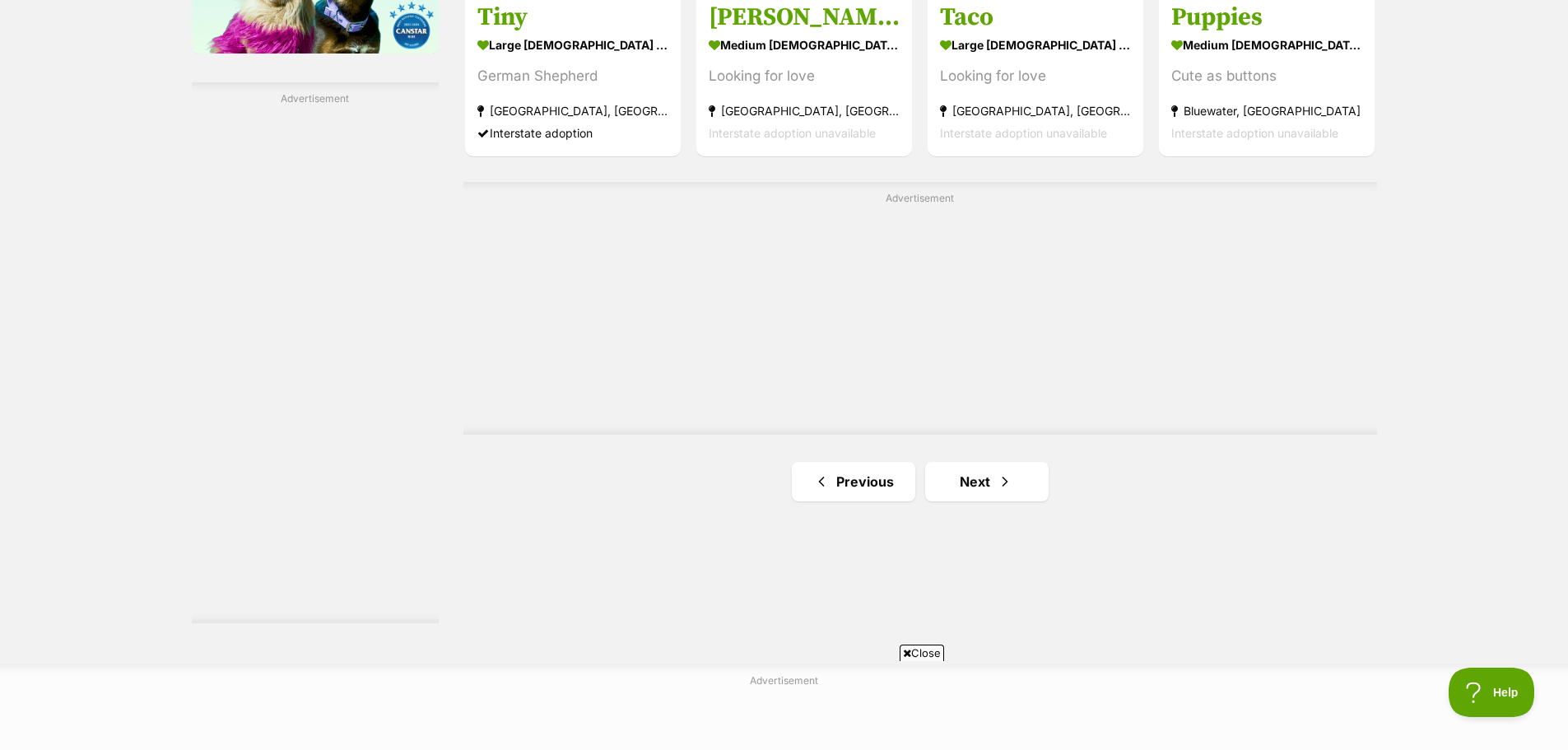
scroll to position [2883, 0]
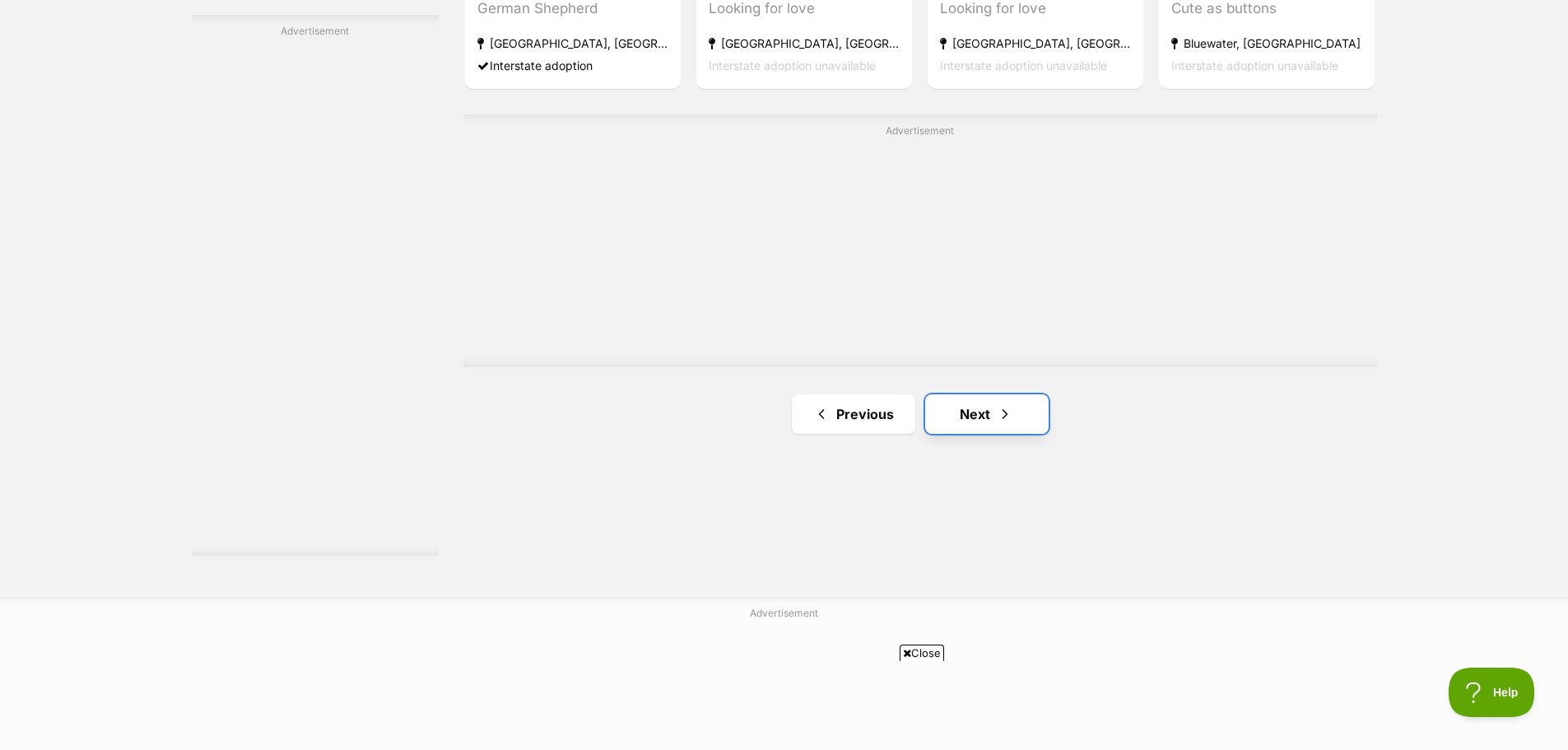
click at [984, 423] on link "Next" at bounding box center [987, 414] width 123 height 40
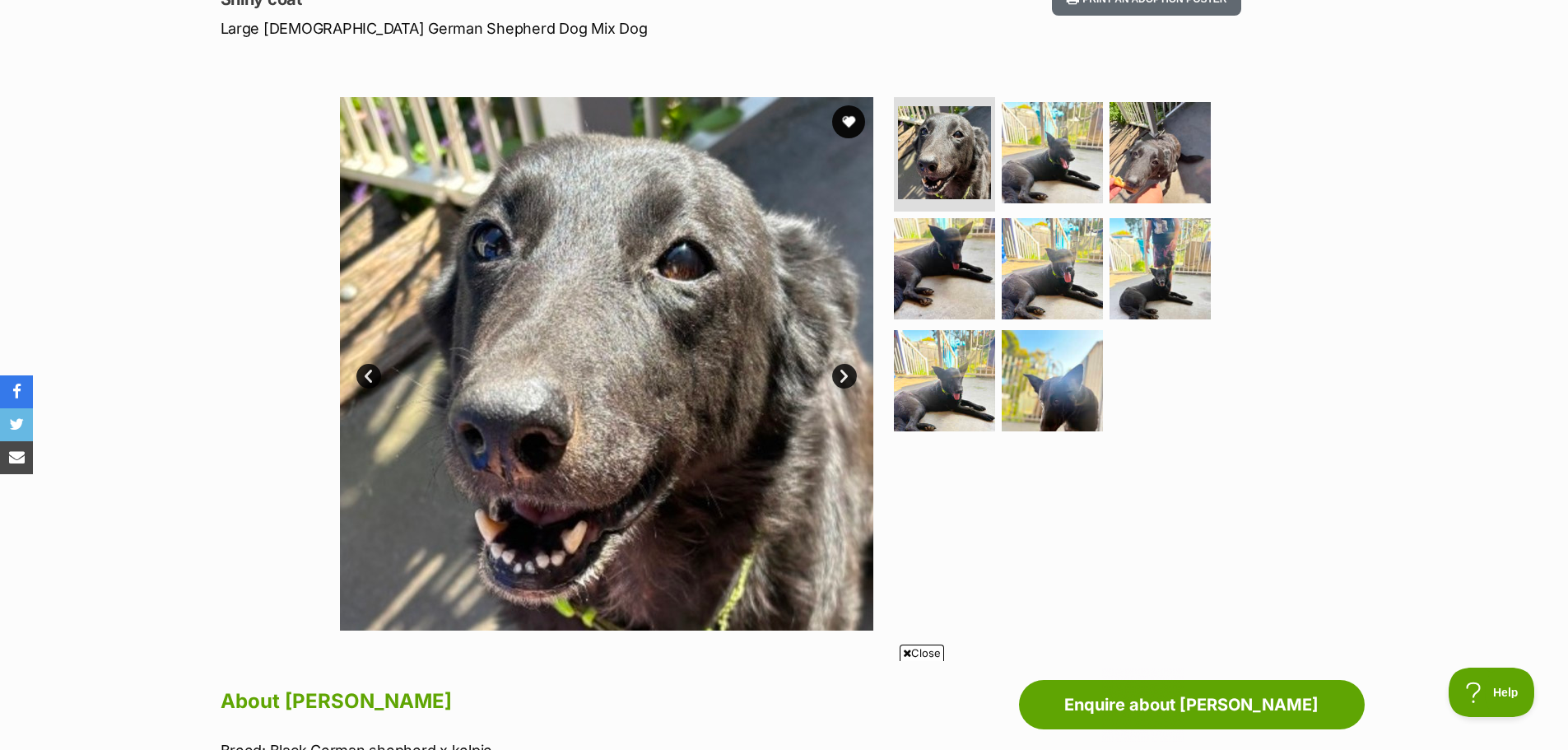
scroll to position [247, 0]
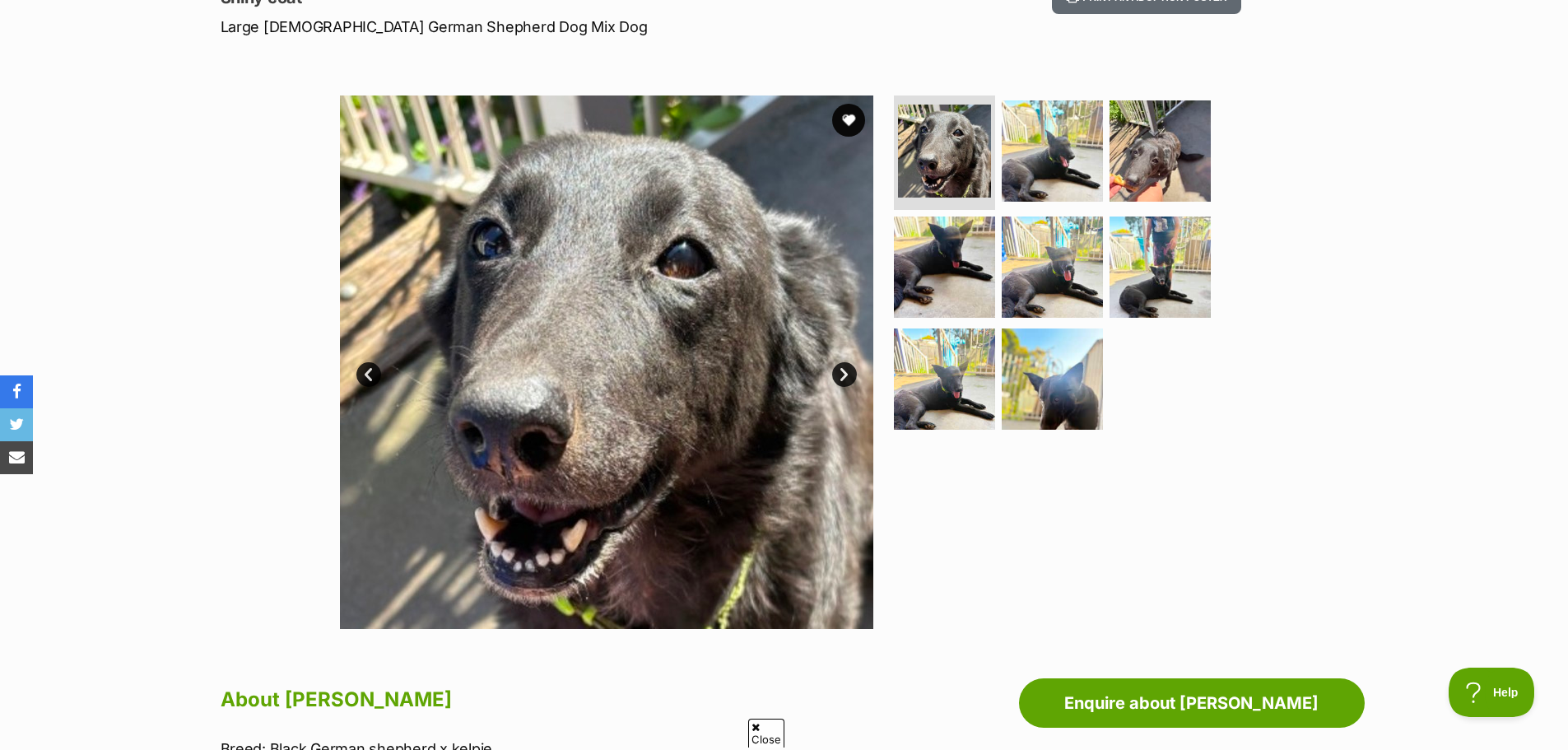
click at [833, 371] on link "Next" at bounding box center [845, 375] width 25 height 25
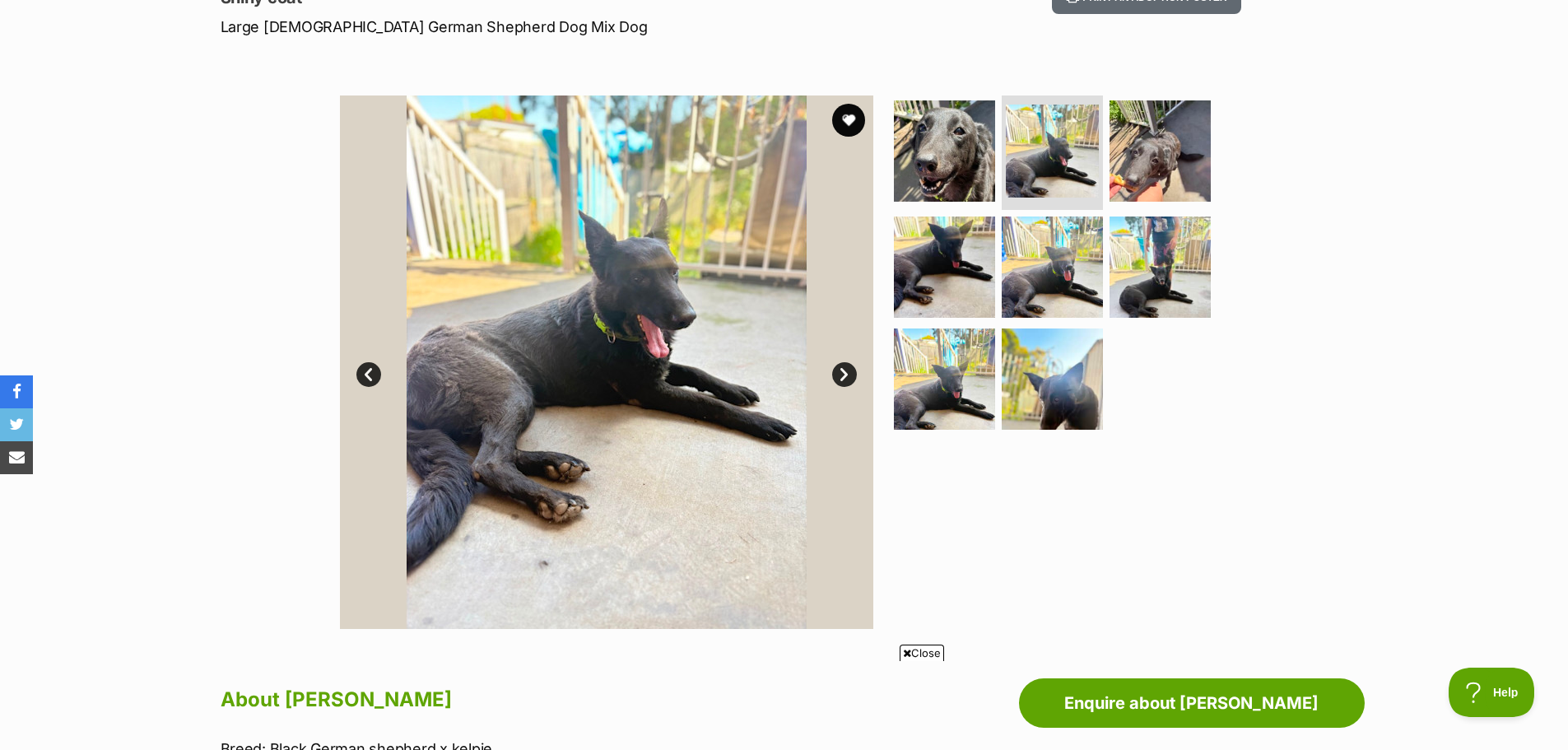
click at [843, 370] on link "Next" at bounding box center [845, 375] width 25 height 25
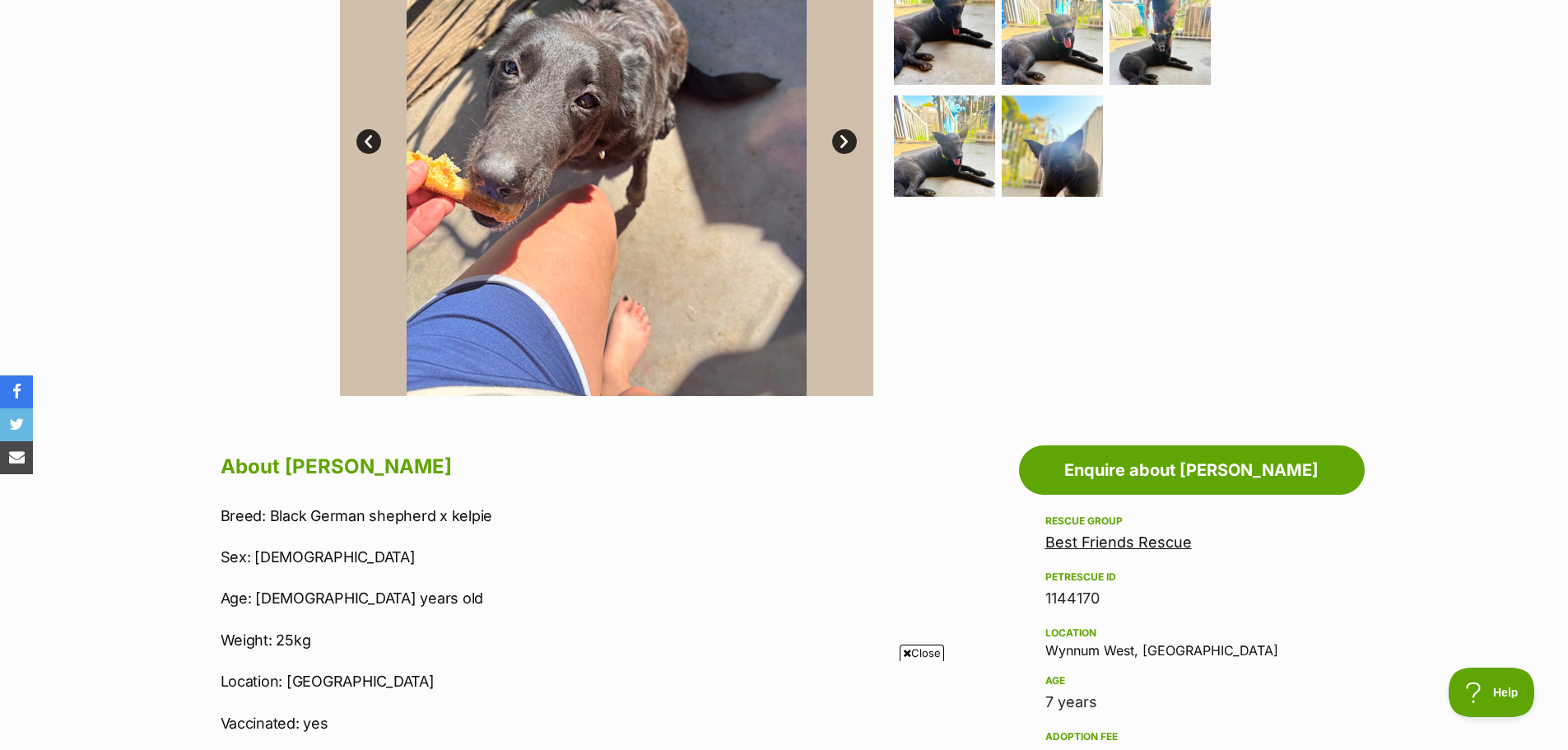
scroll to position [329, 0]
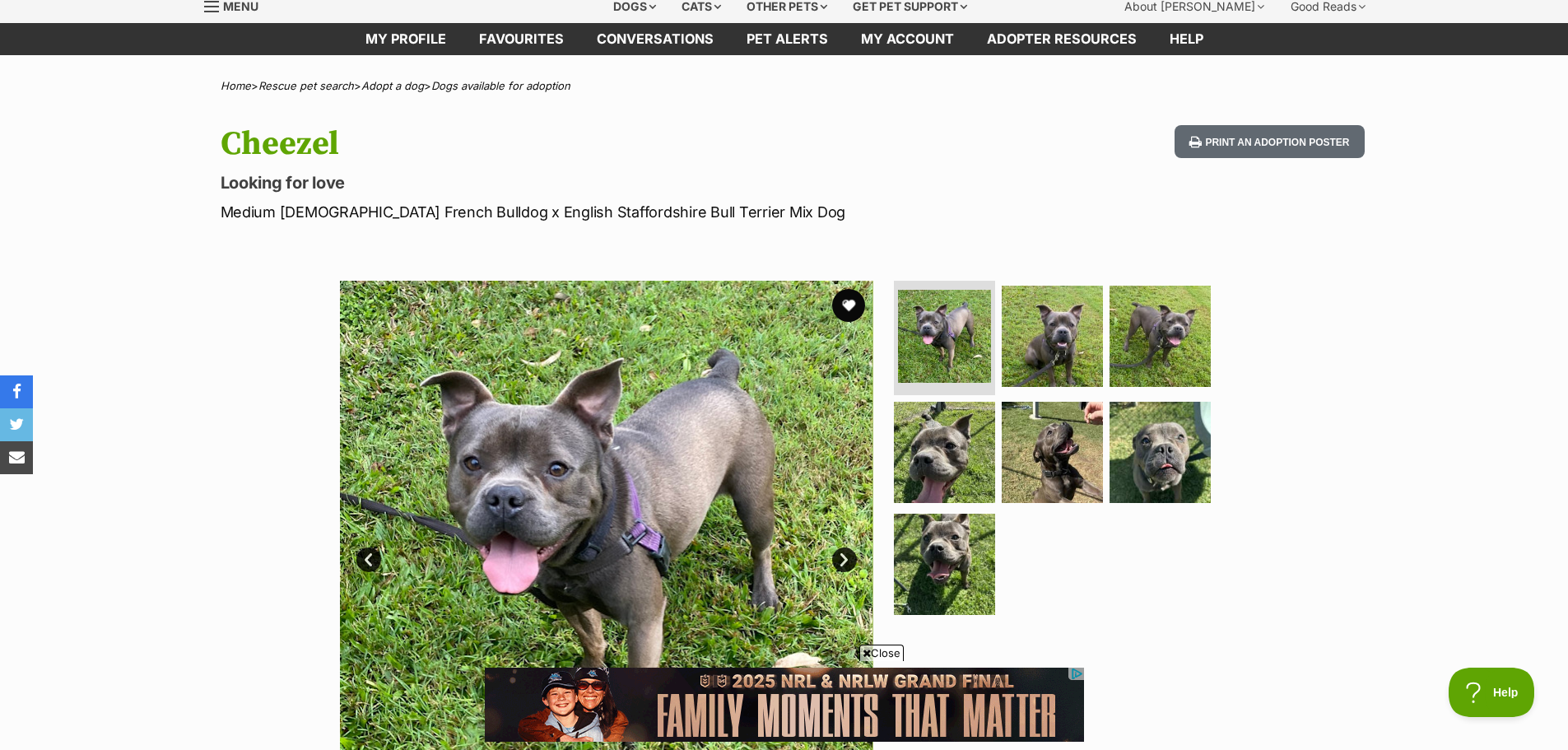
scroll to position [165, 0]
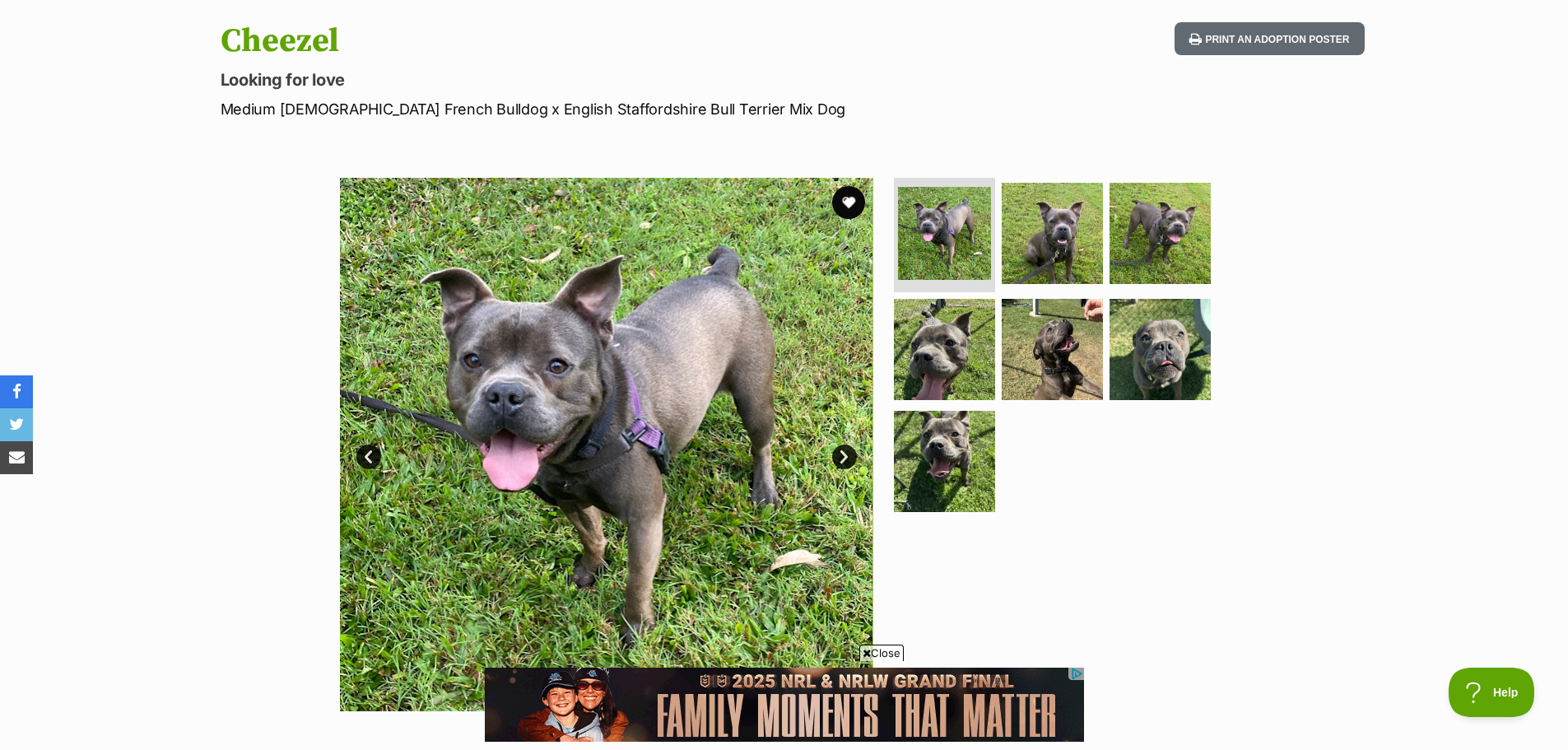
click at [847, 457] on link "Next" at bounding box center [845, 457] width 25 height 25
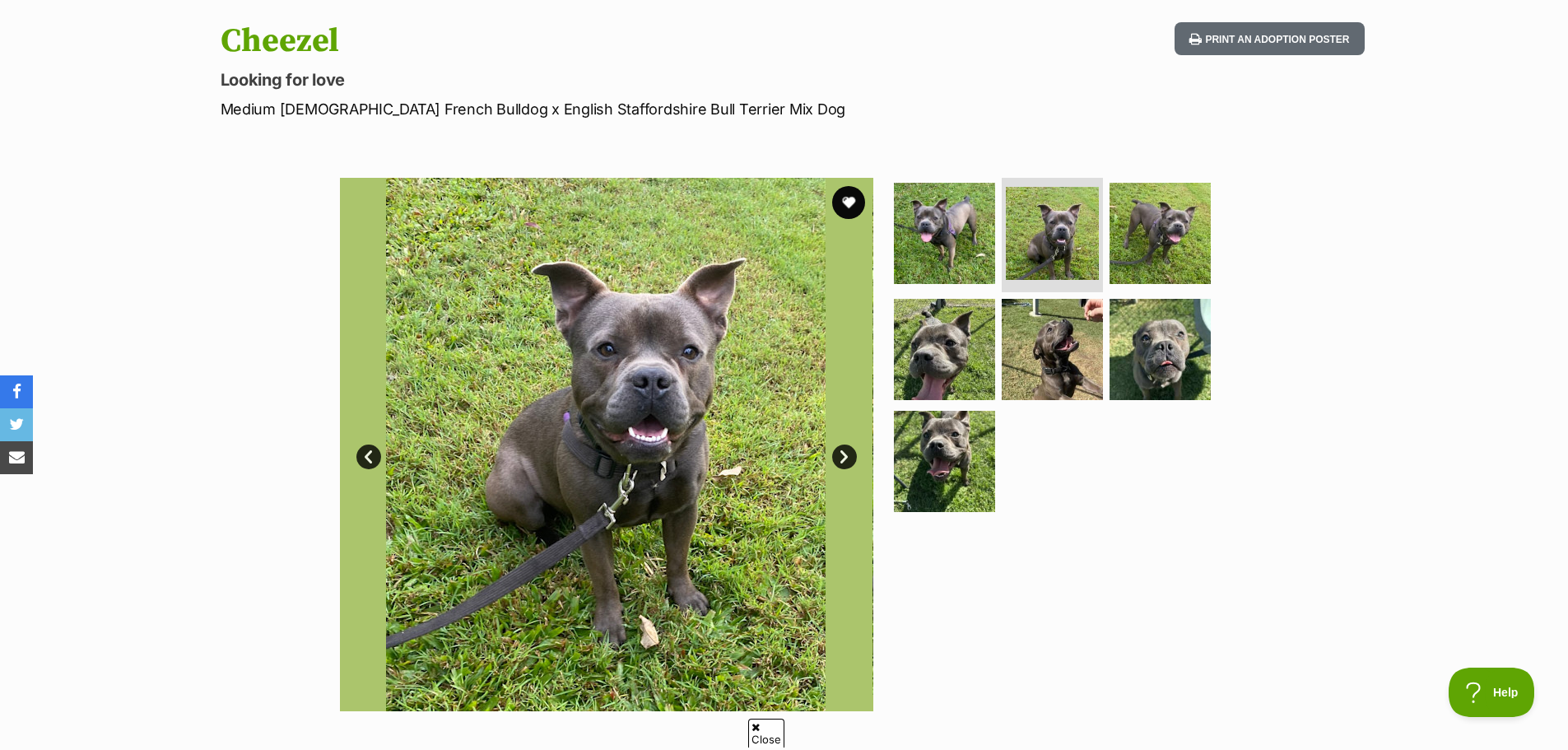
click at [847, 457] on link "Next" at bounding box center [845, 457] width 25 height 25
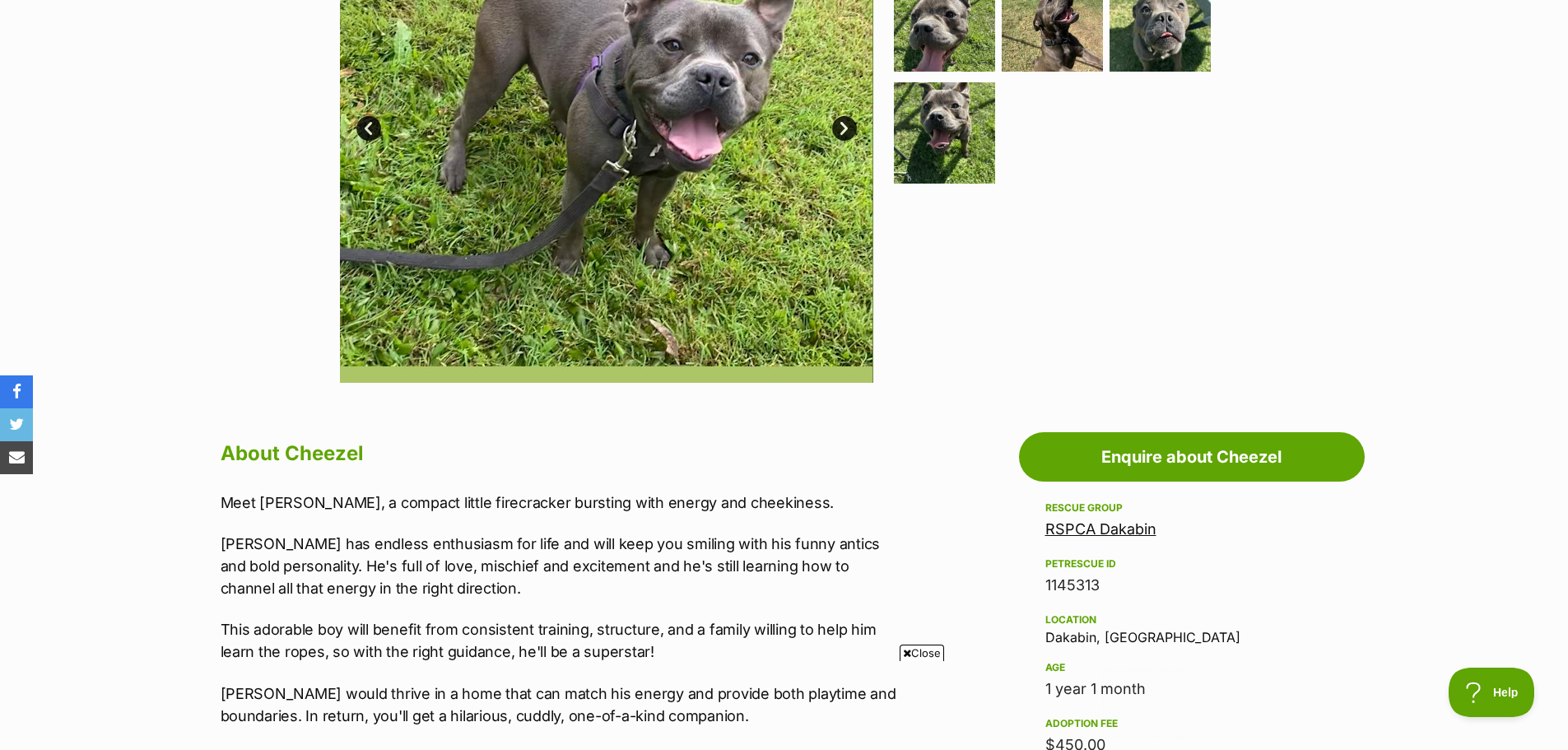
scroll to position [329, 0]
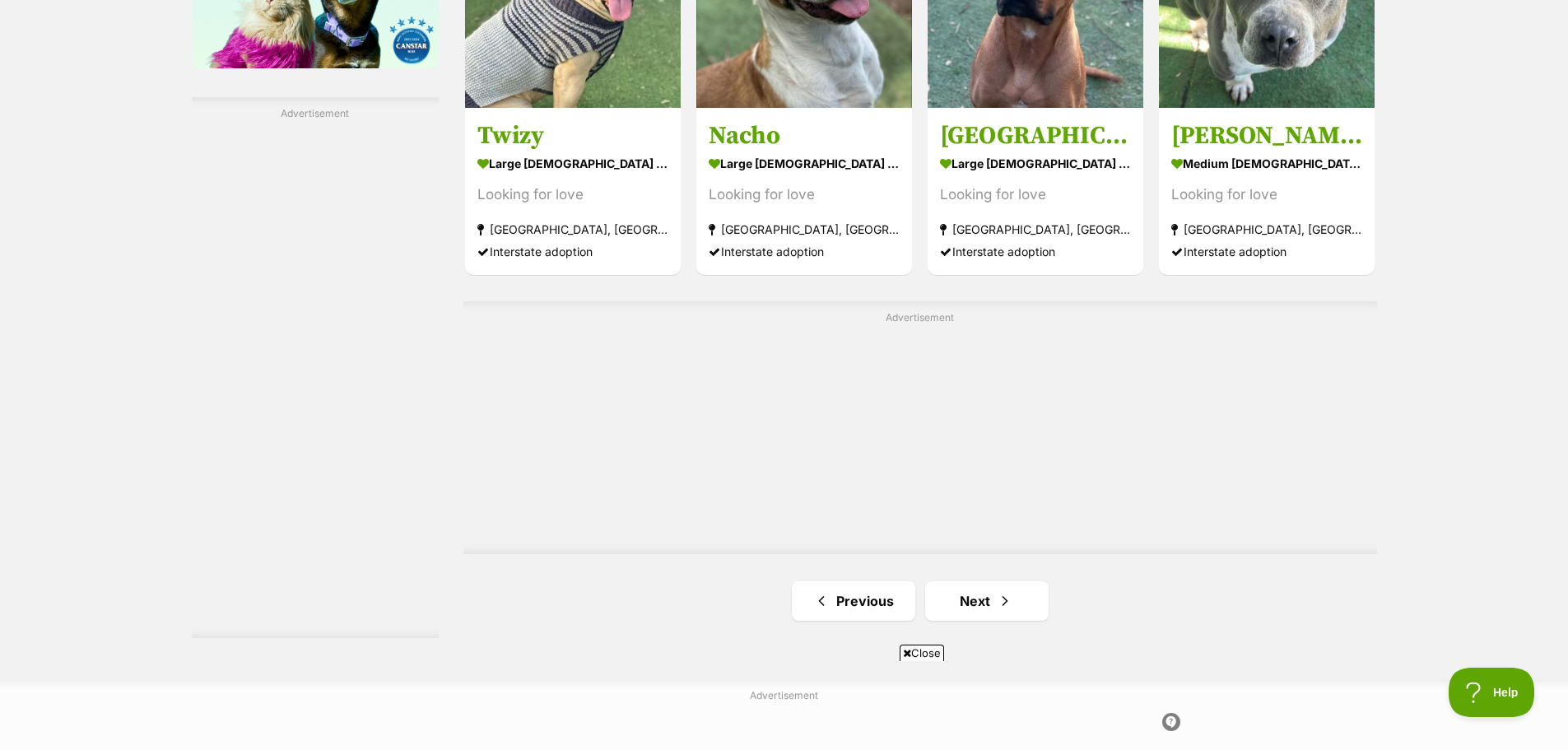
scroll to position [2965, 0]
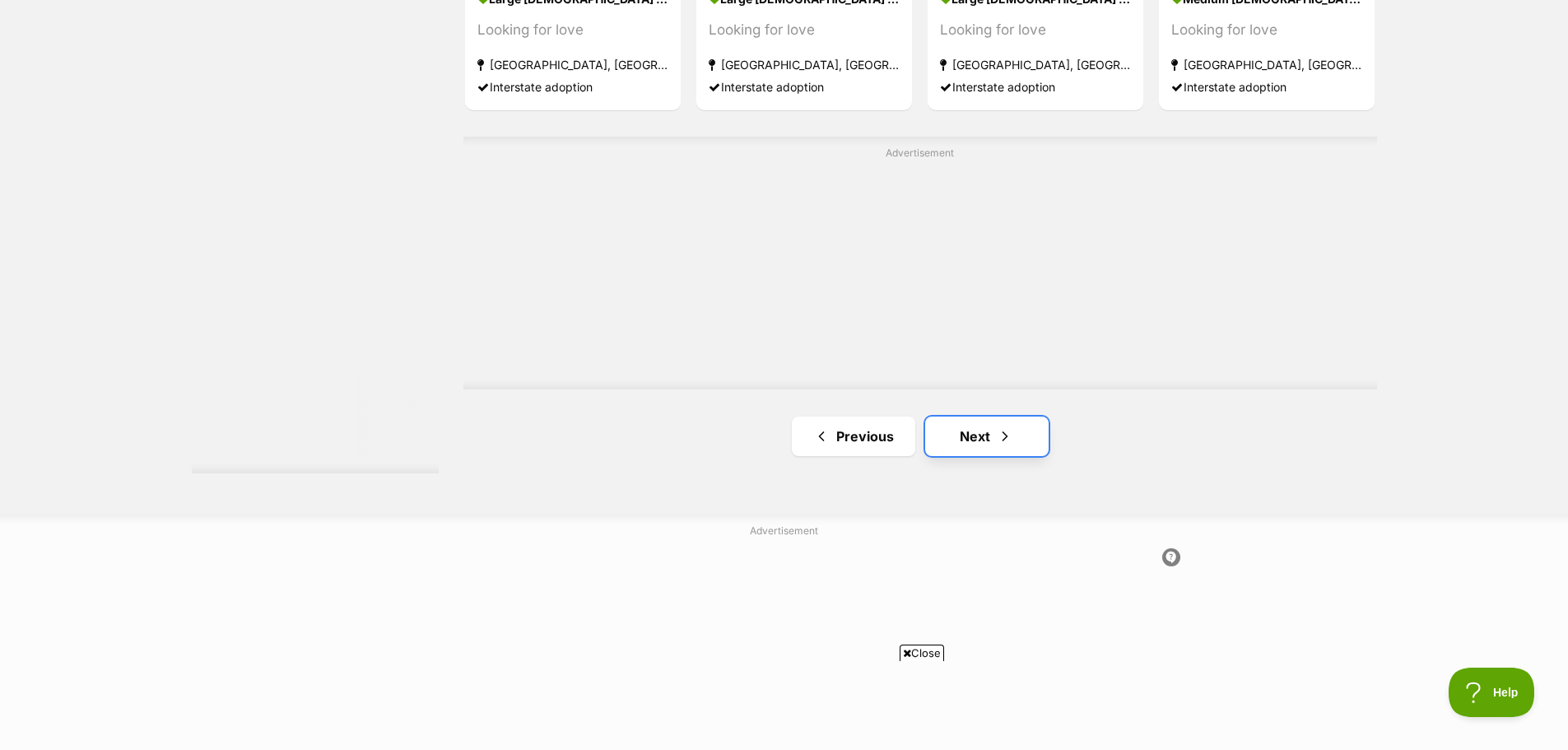
drag, startPoint x: 1019, startPoint y: 446, endPoint x: 1021, endPoint y: 420, distance: 26.1
click at [1019, 445] on link "Next" at bounding box center [987, 436] width 123 height 40
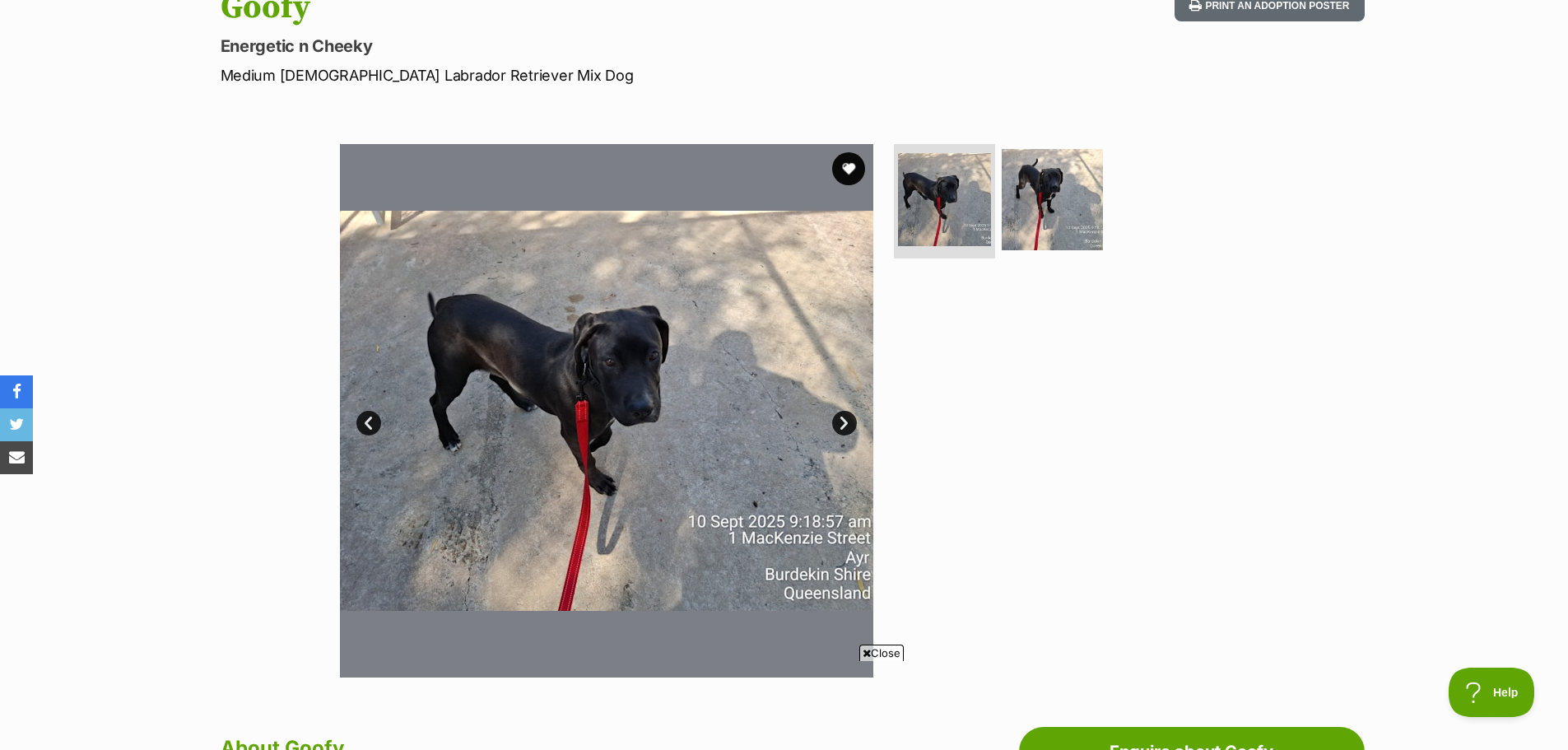
scroll to position [247, 0]
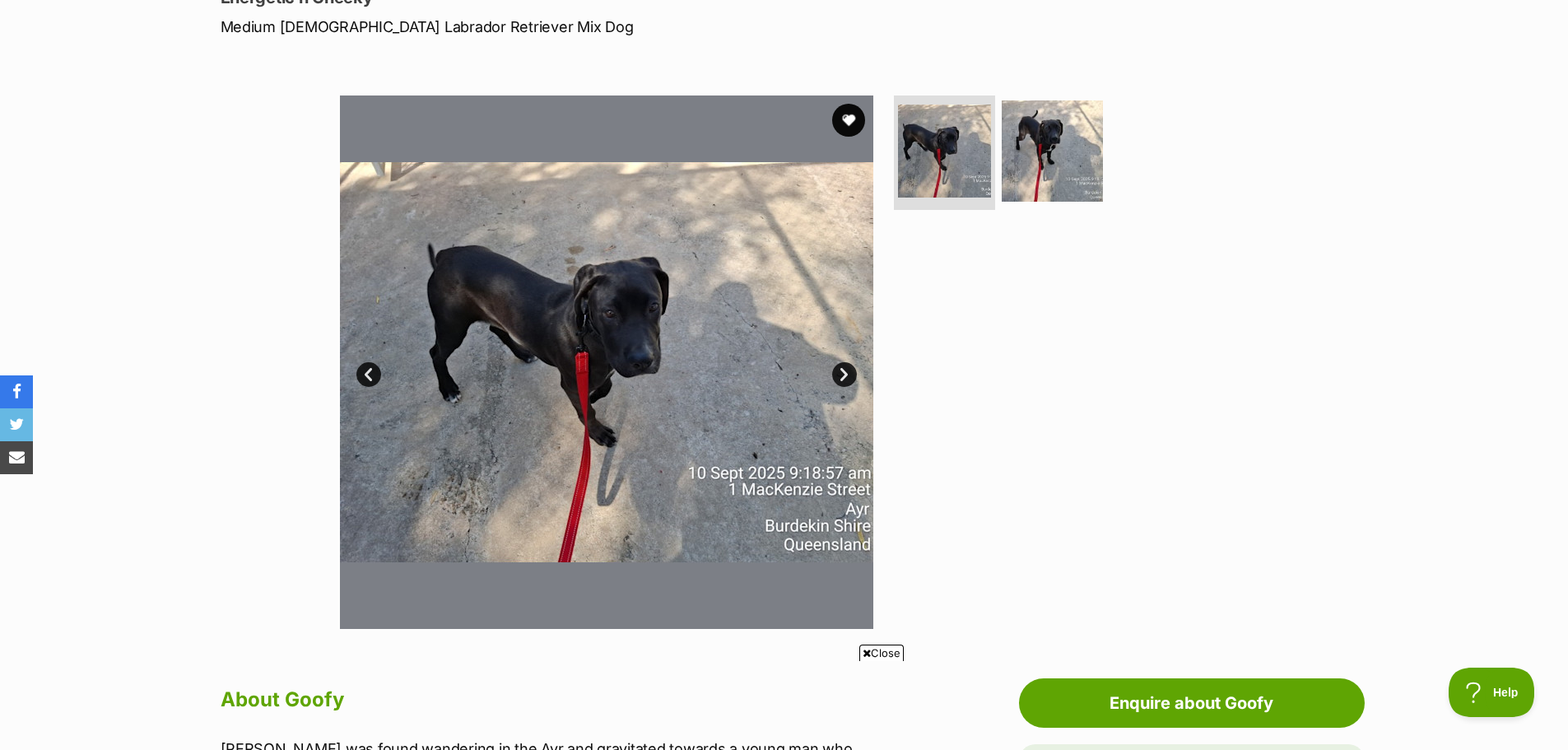
click at [839, 374] on link "Next" at bounding box center [845, 375] width 25 height 25
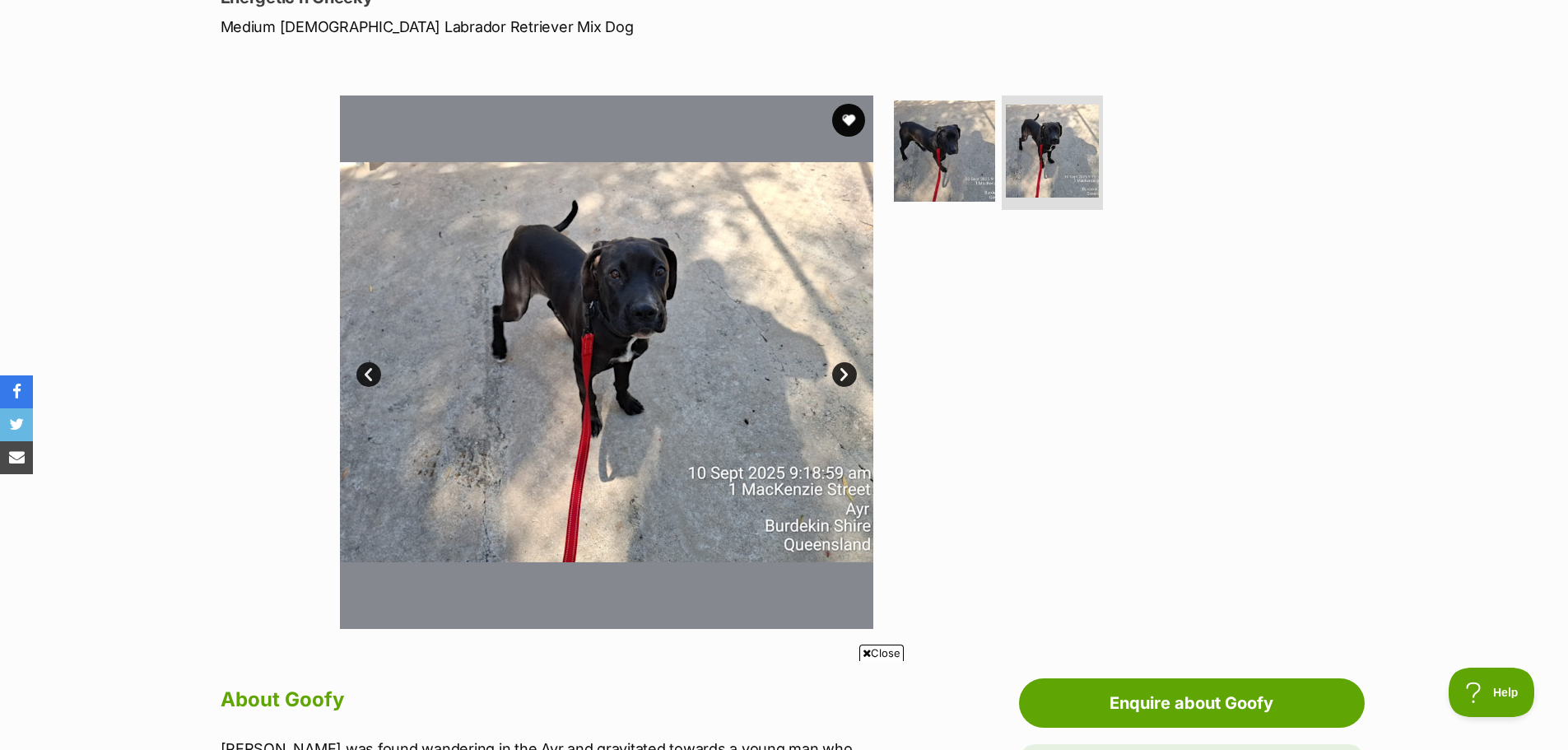
click at [839, 374] on link "Next" at bounding box center [845, 375] width 25 height 25
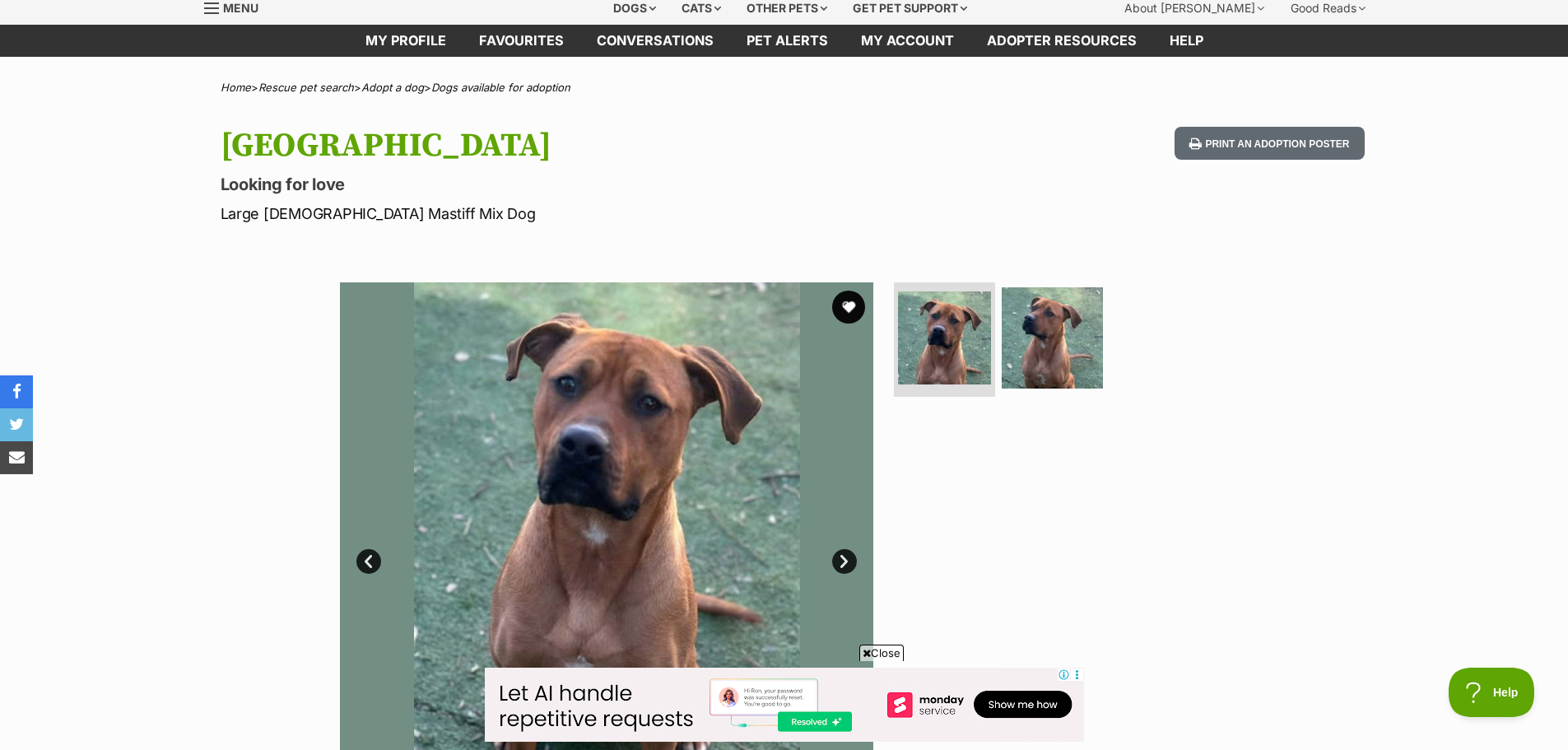
scroll to position [165, 0]
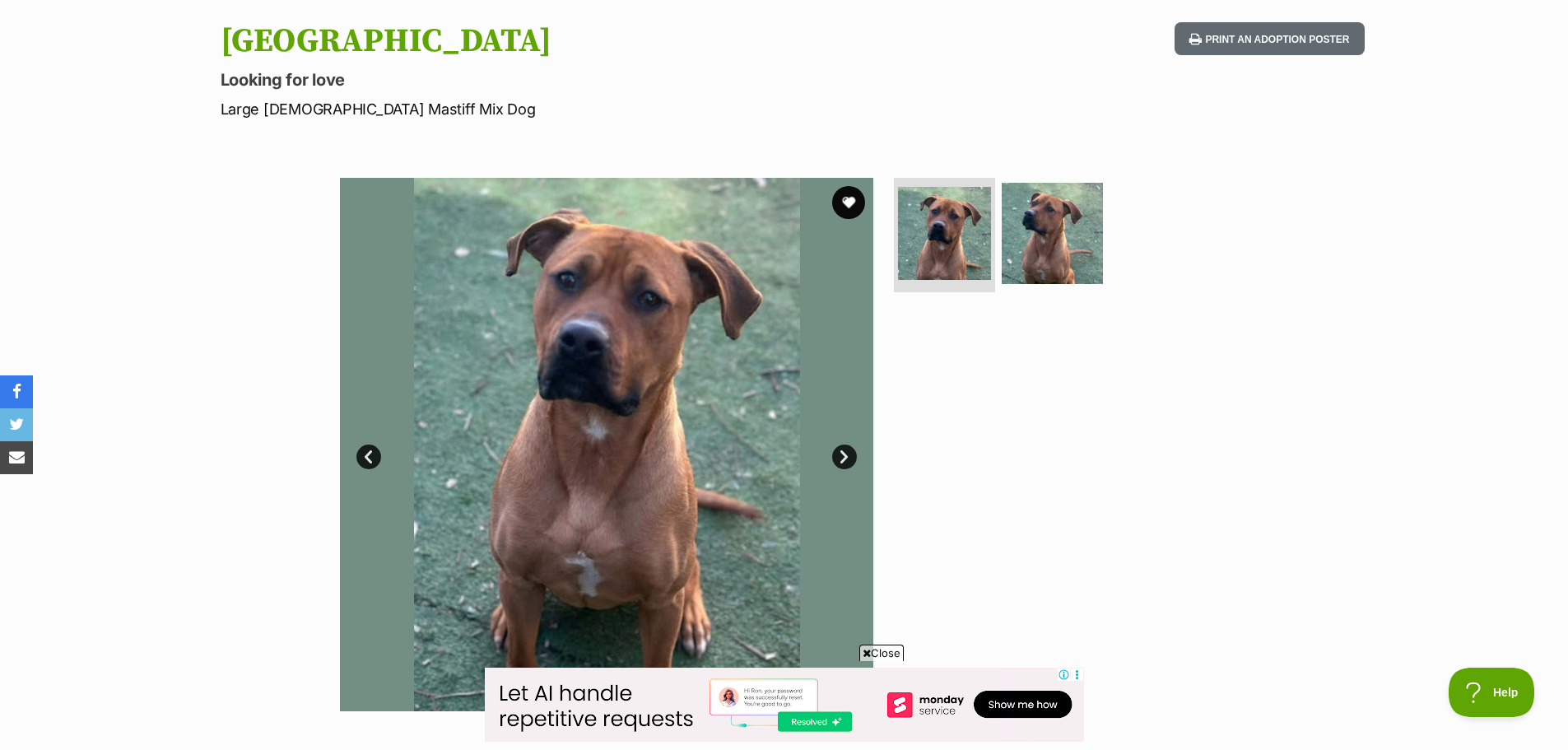
click at [838, 458] on link "Next" at bounding box center [845, 457] width 25 height 25
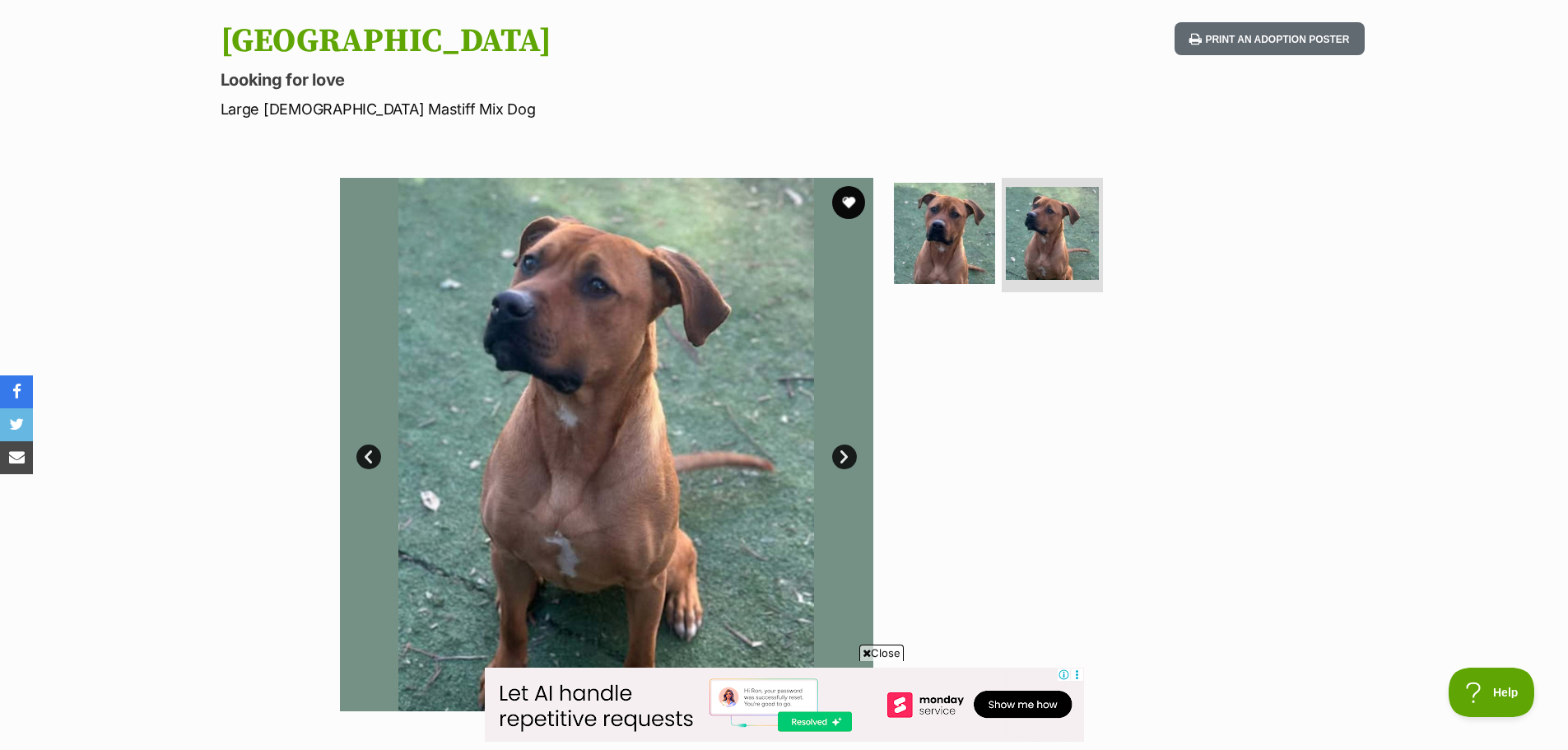
scroll to position [0, 0]
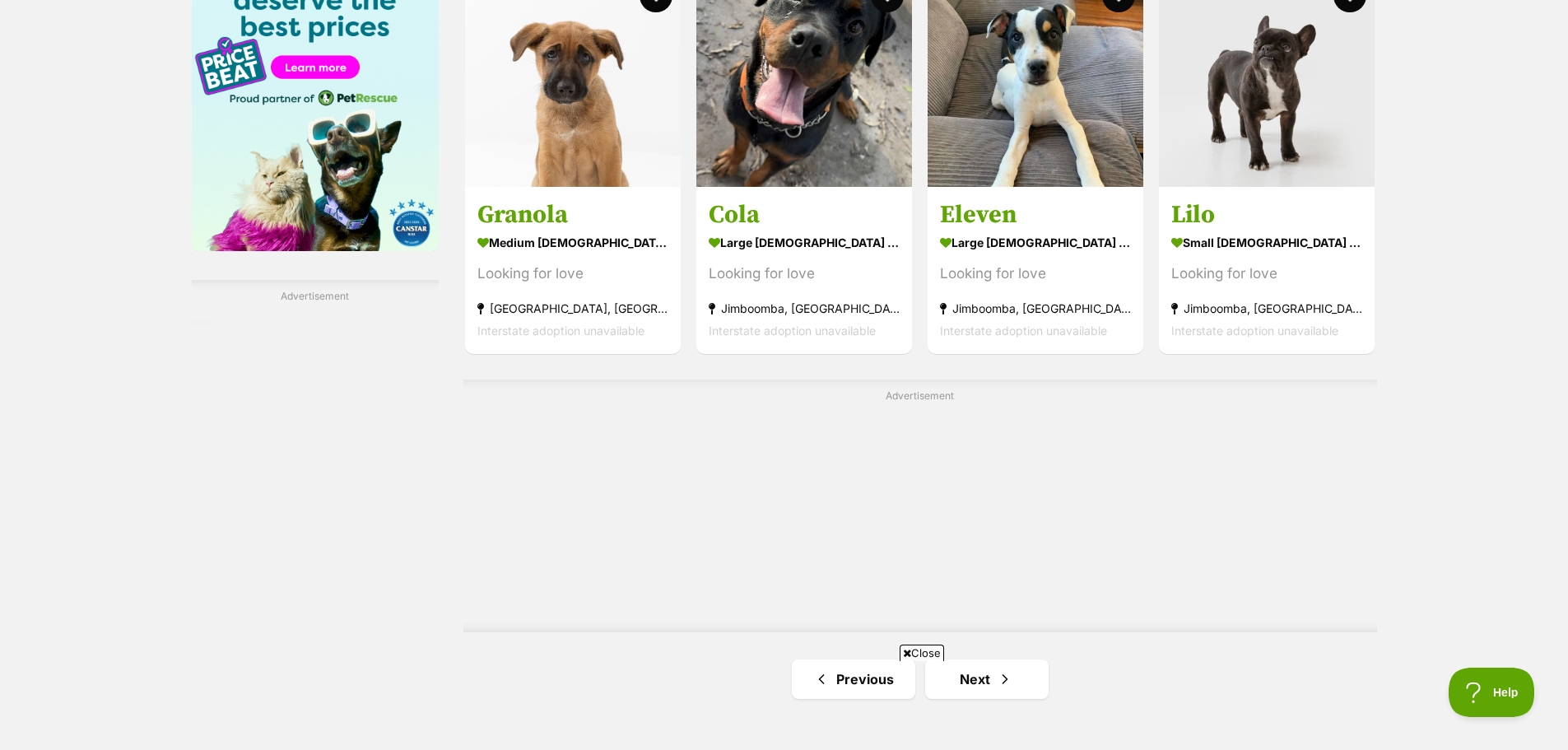
scroll to position [2883, 0]
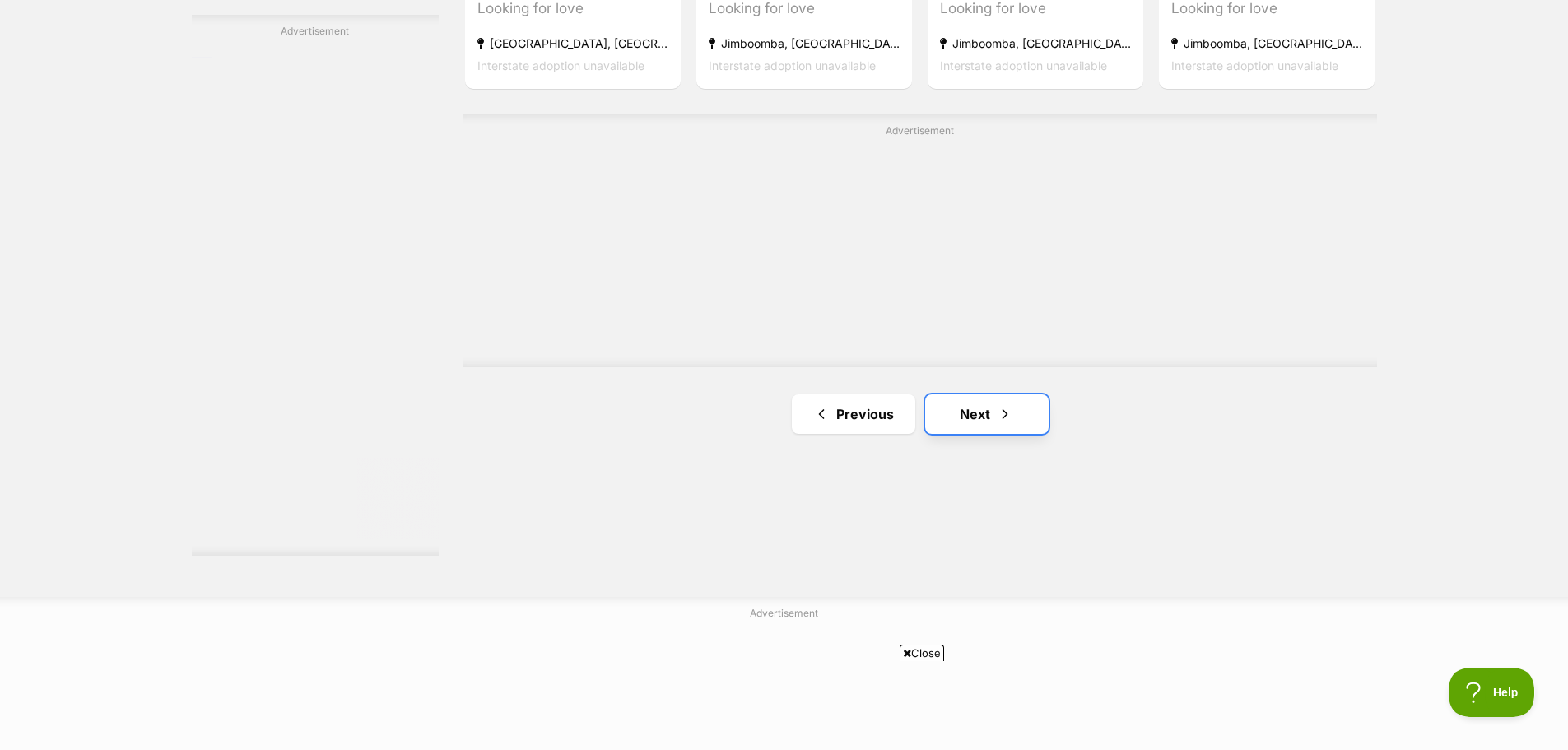
click at [967, 411] on link "Next" at bounding box center [987, 414] width 123 height 40
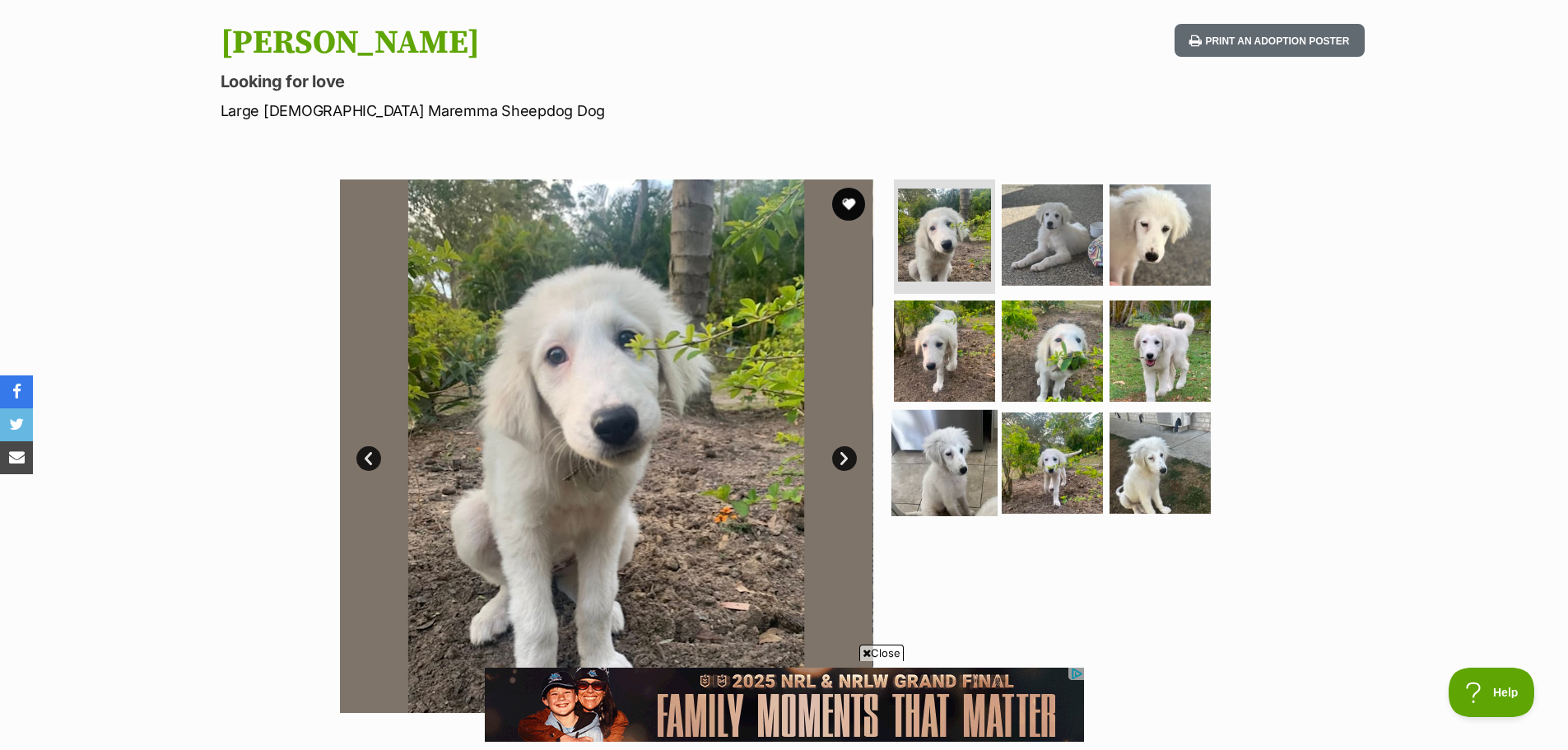
scroll to position [165, 0]
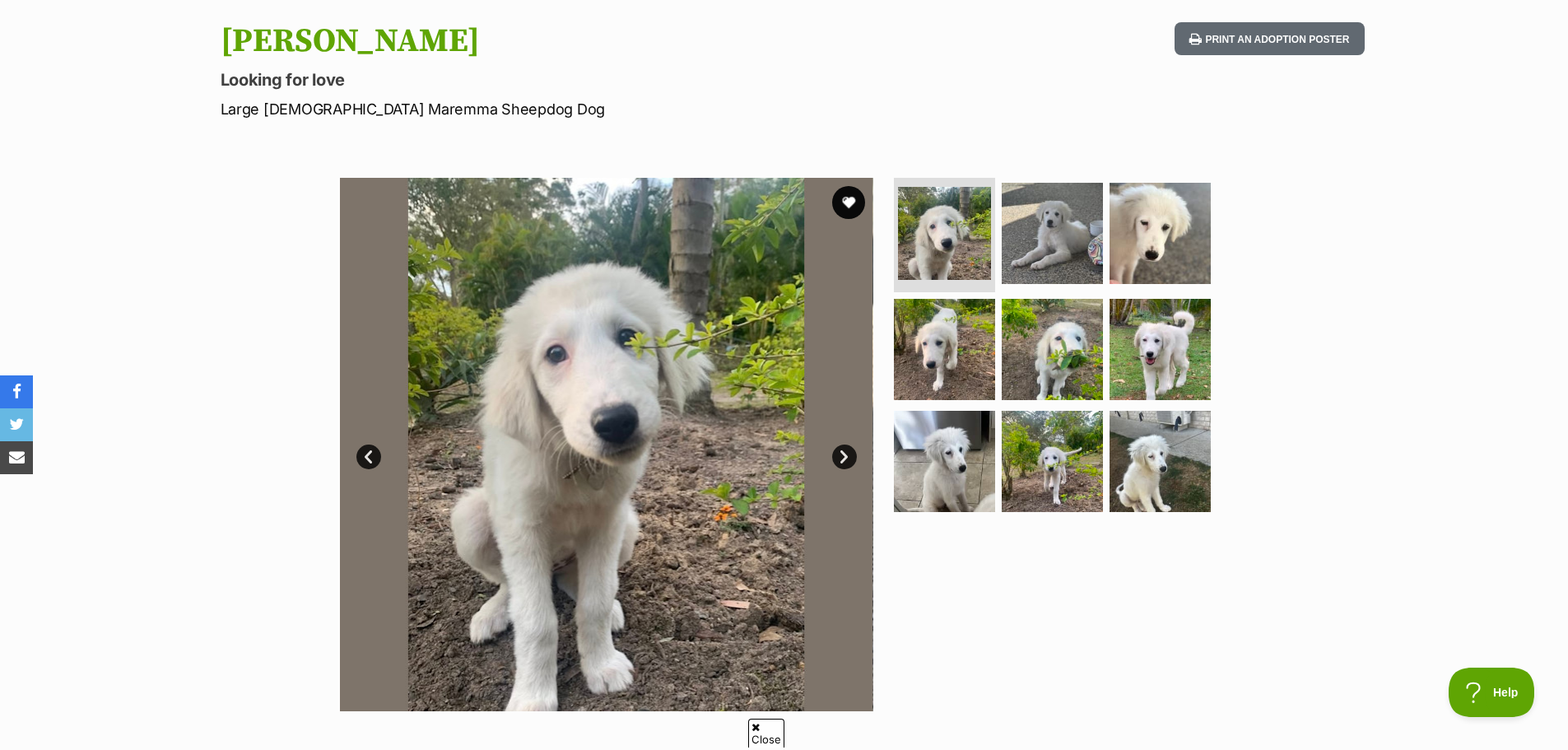
click at [836, 452] on link "Next" at bounding box center [845, 457] width 25 height 25
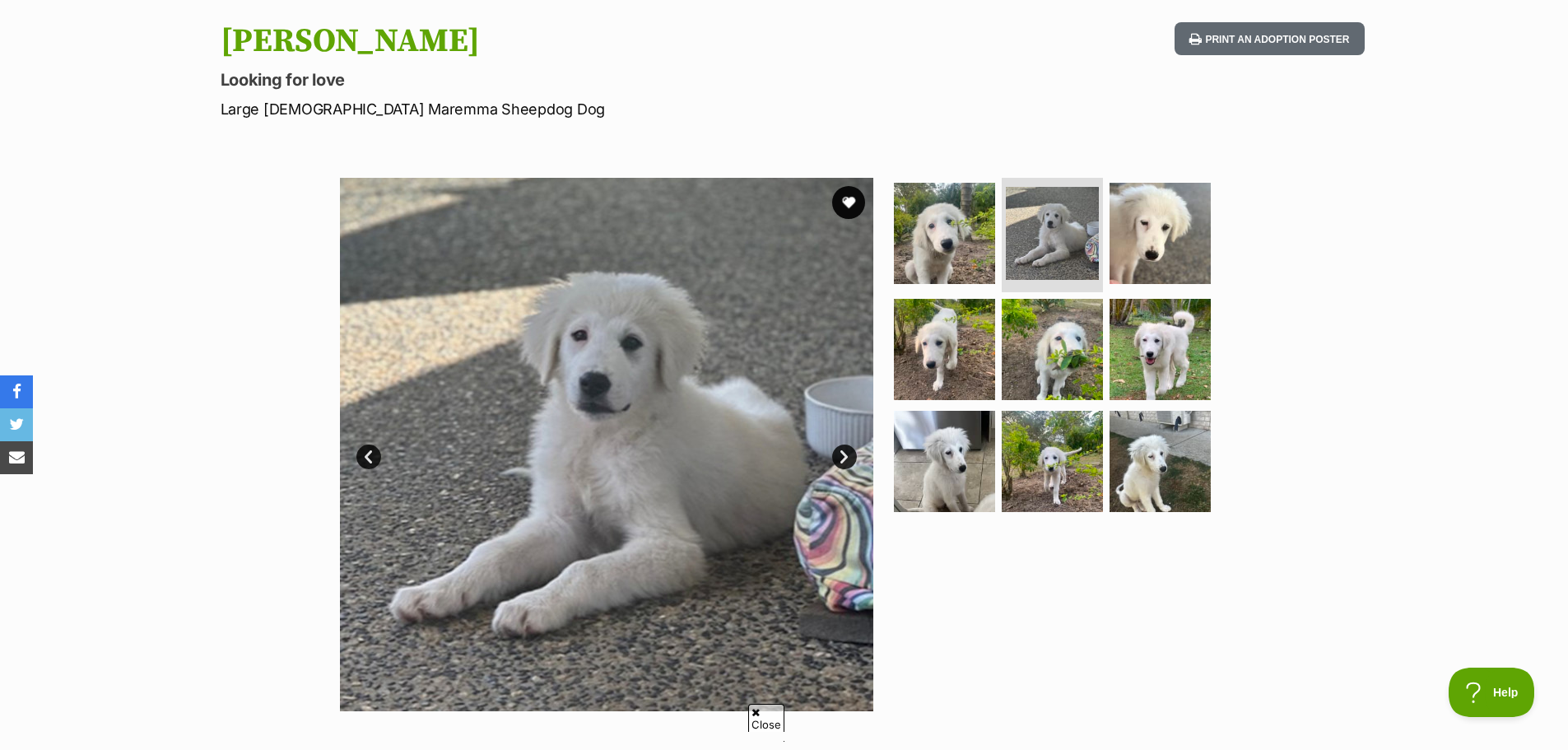
scroll to position [0, 0]
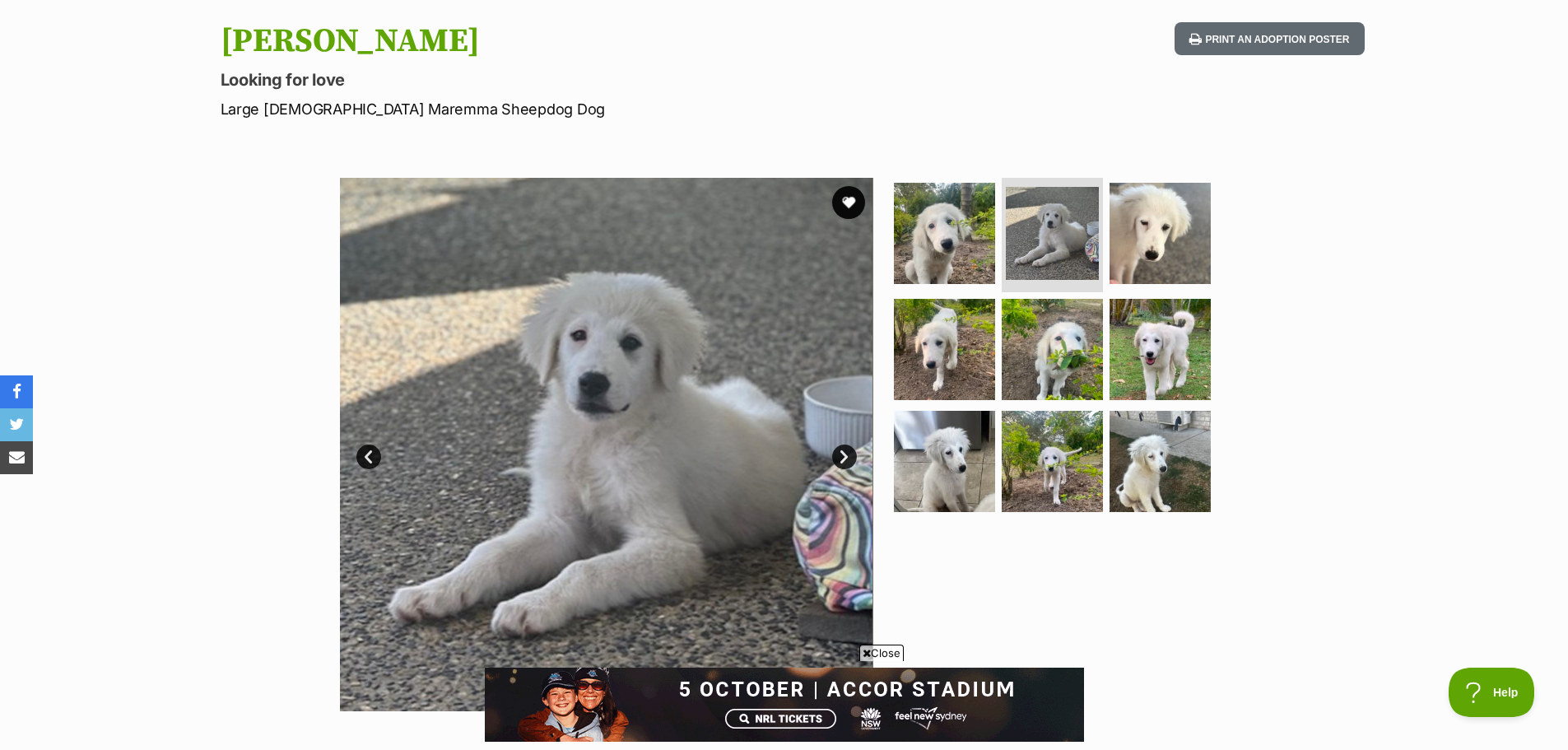
click at [838, 452] on link "Next" at bounding box center [845, 457] width 25 height 25
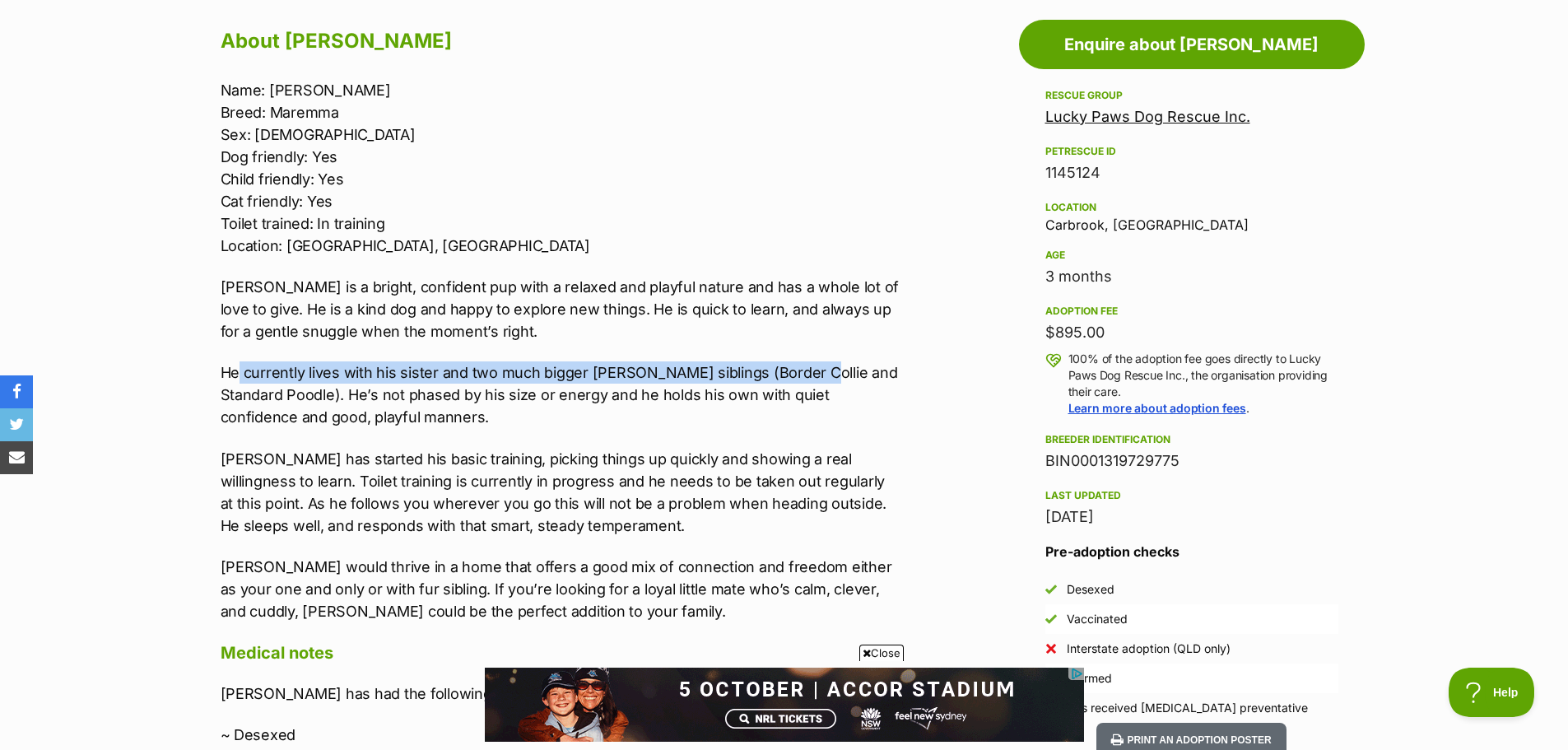
drag, startPoint x: 242, startPoint y: 372, endPoint x: 536, endPoint y: 402, distance: 295.5
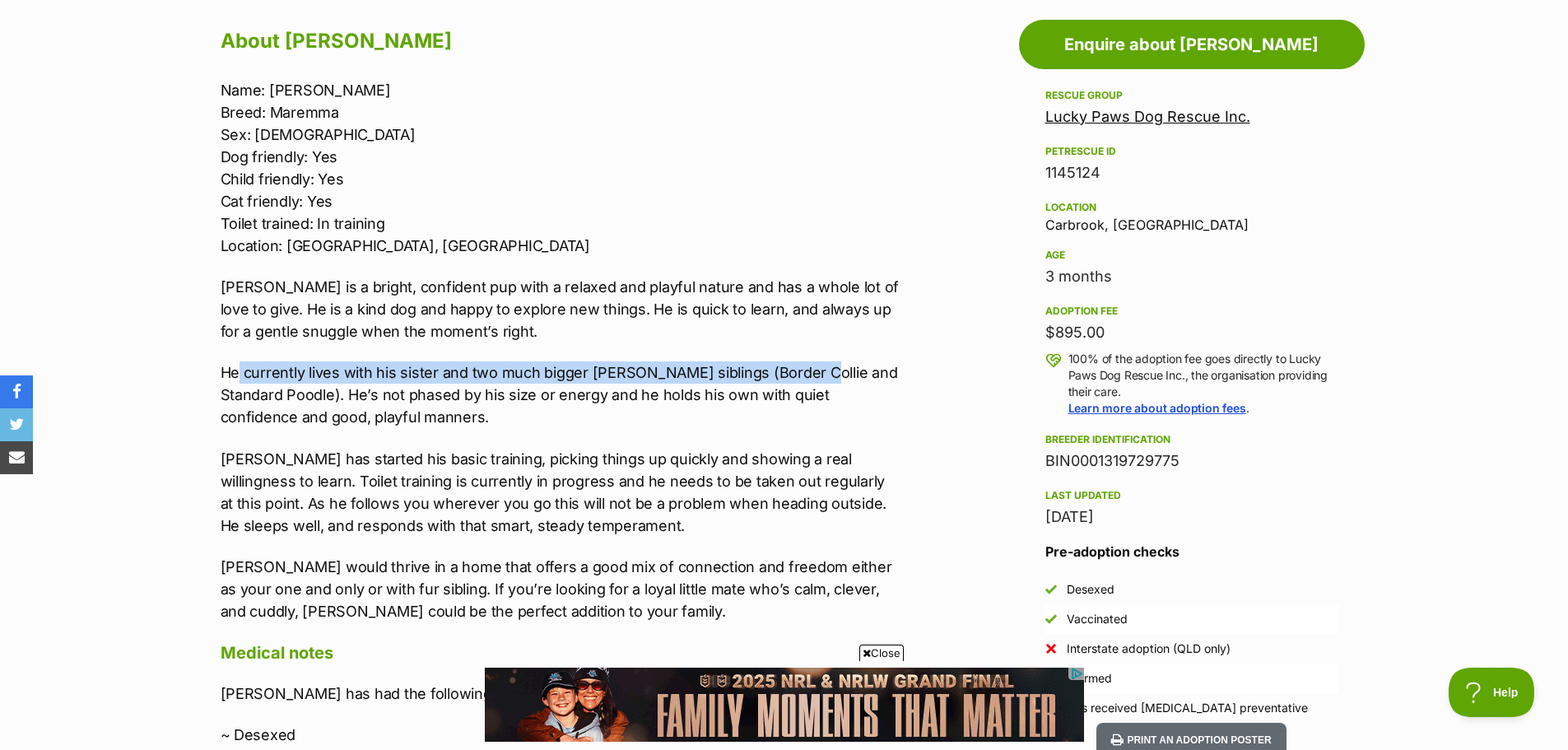
click at [792, 383] on p "He currently lives with his sister and two much bigger [PERSON_NAME] siblings (…" at bounding box center [560, 395] width 680 height 67
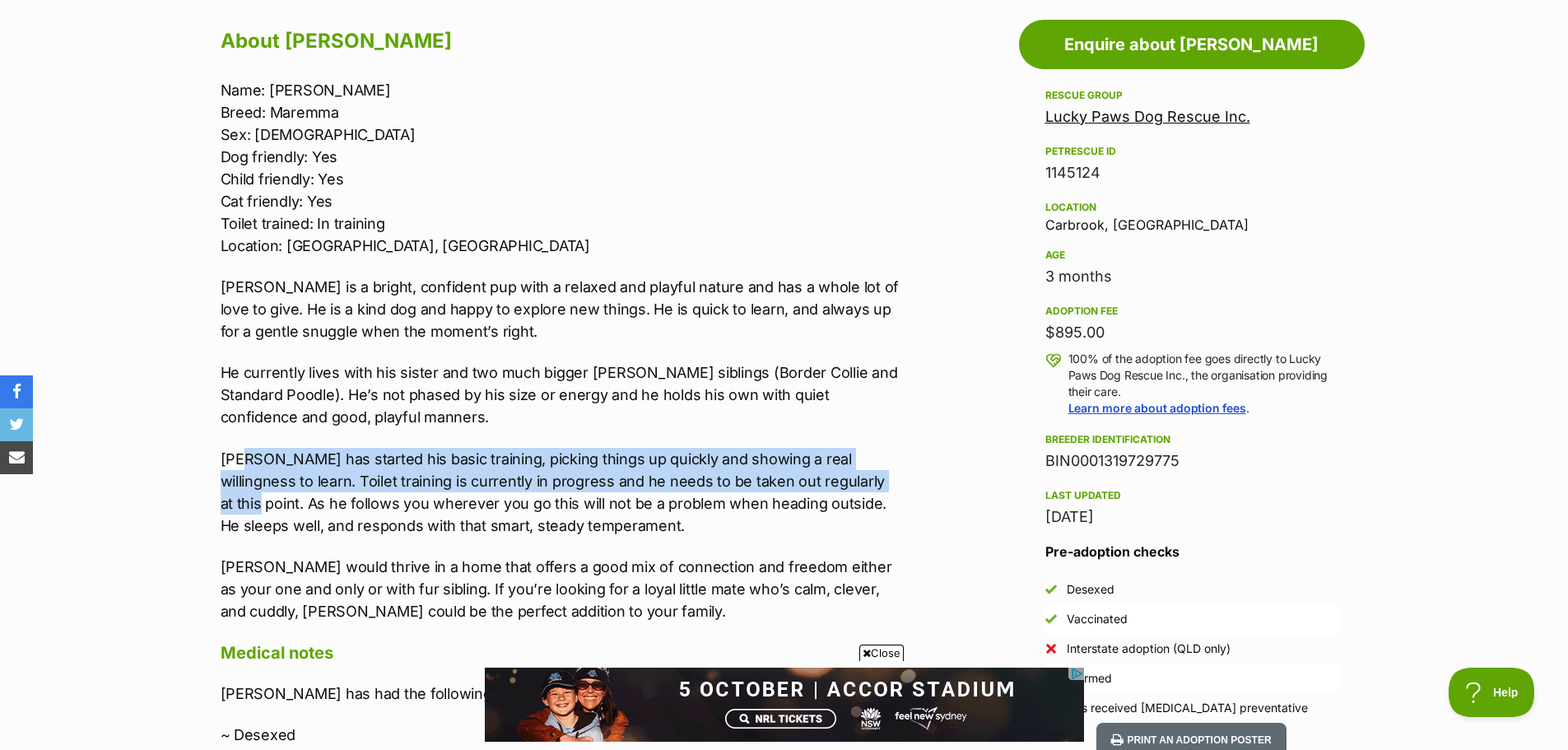
drag, startPoint x: 254, startPoint y: 461, endPoint x: 861, endPoint y: 480, distance: 607.3
click at [861, 480] on p "[PERSON_NAME] has started his basic training, picking things up quickly and sho…" at bounding box center [560, 492] width 680 height 89
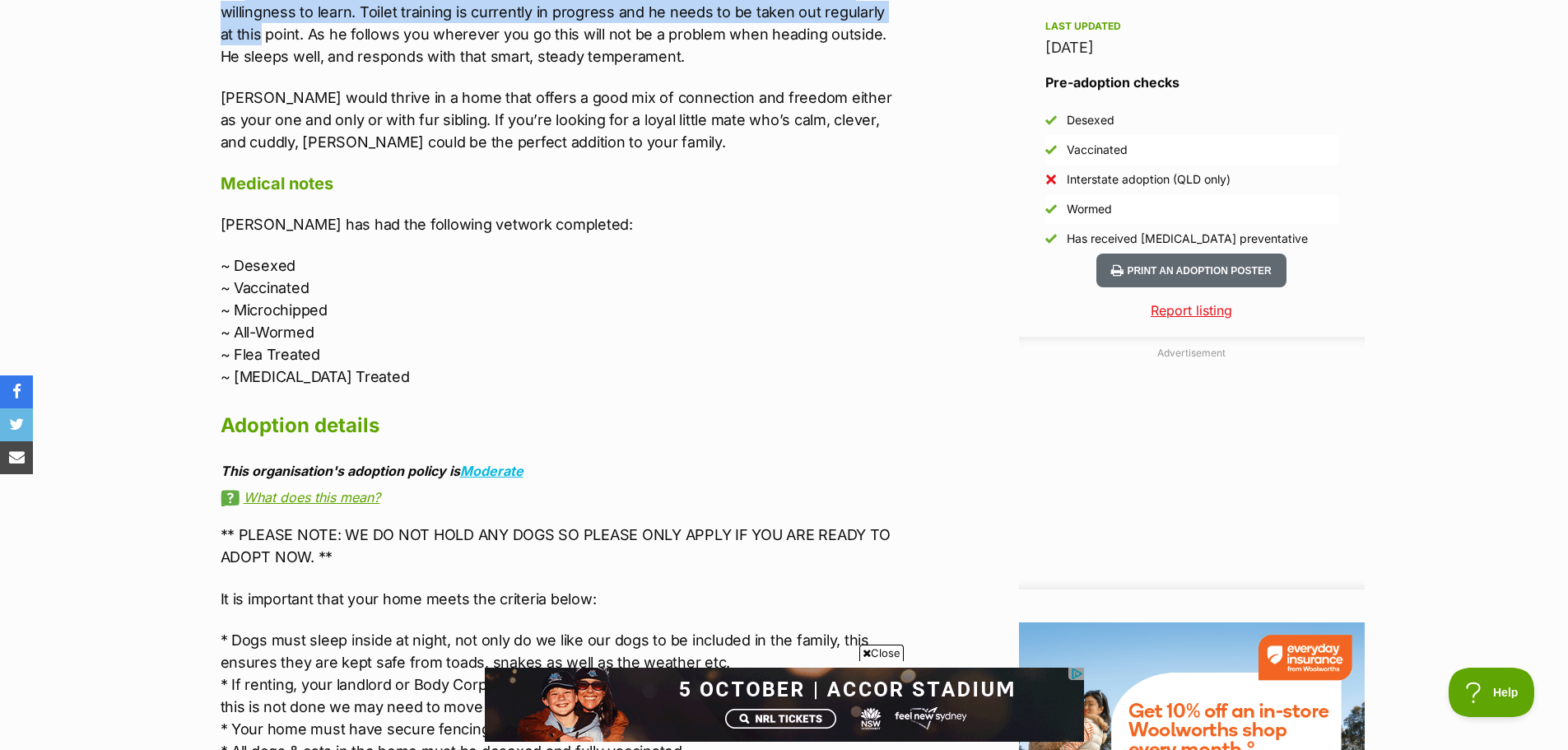
scroll to position [1400, 0]
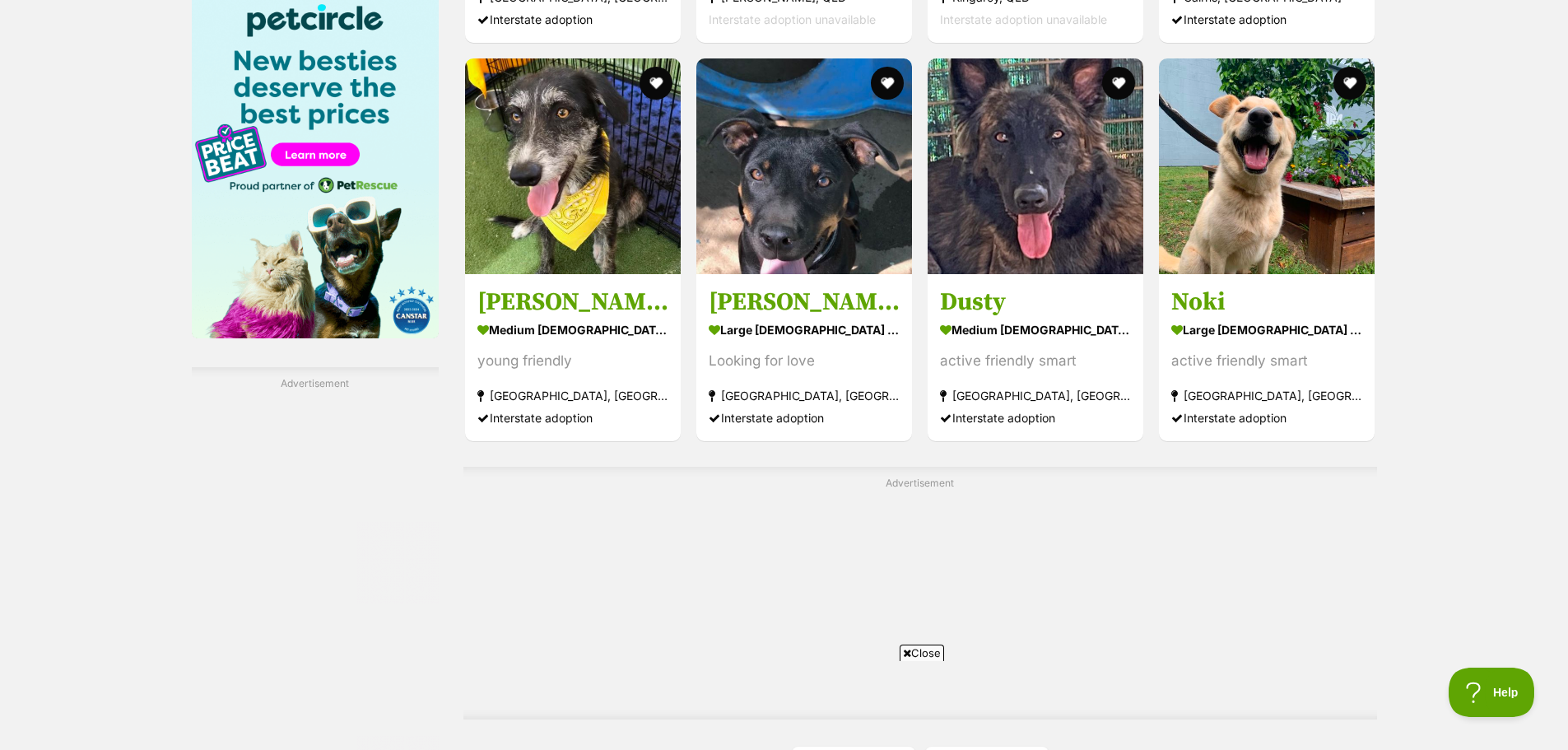
scroll to position [2801, 0]
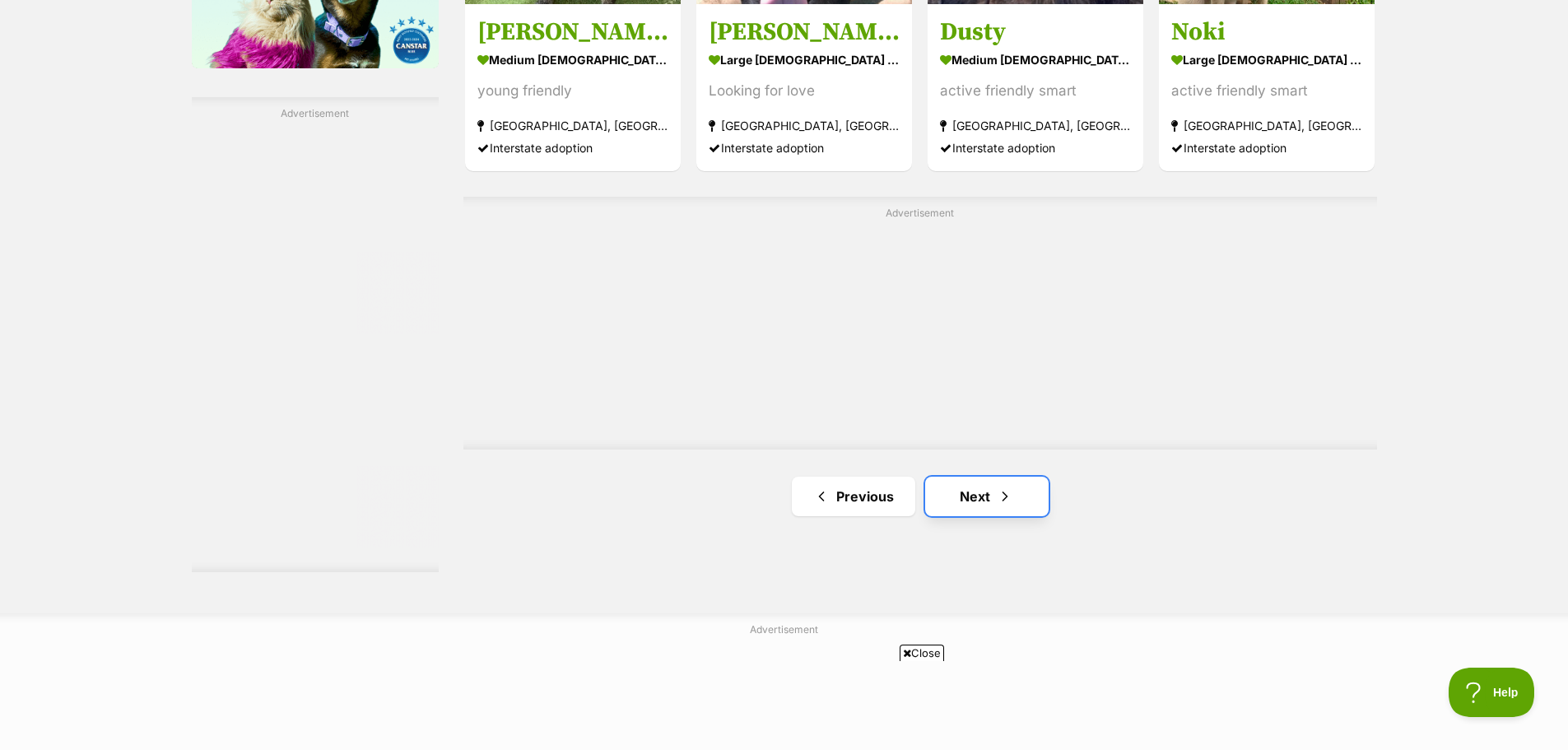
click at [1004, 489] on span "Next page" at bounding box center [1004, 497] width 17 height 19
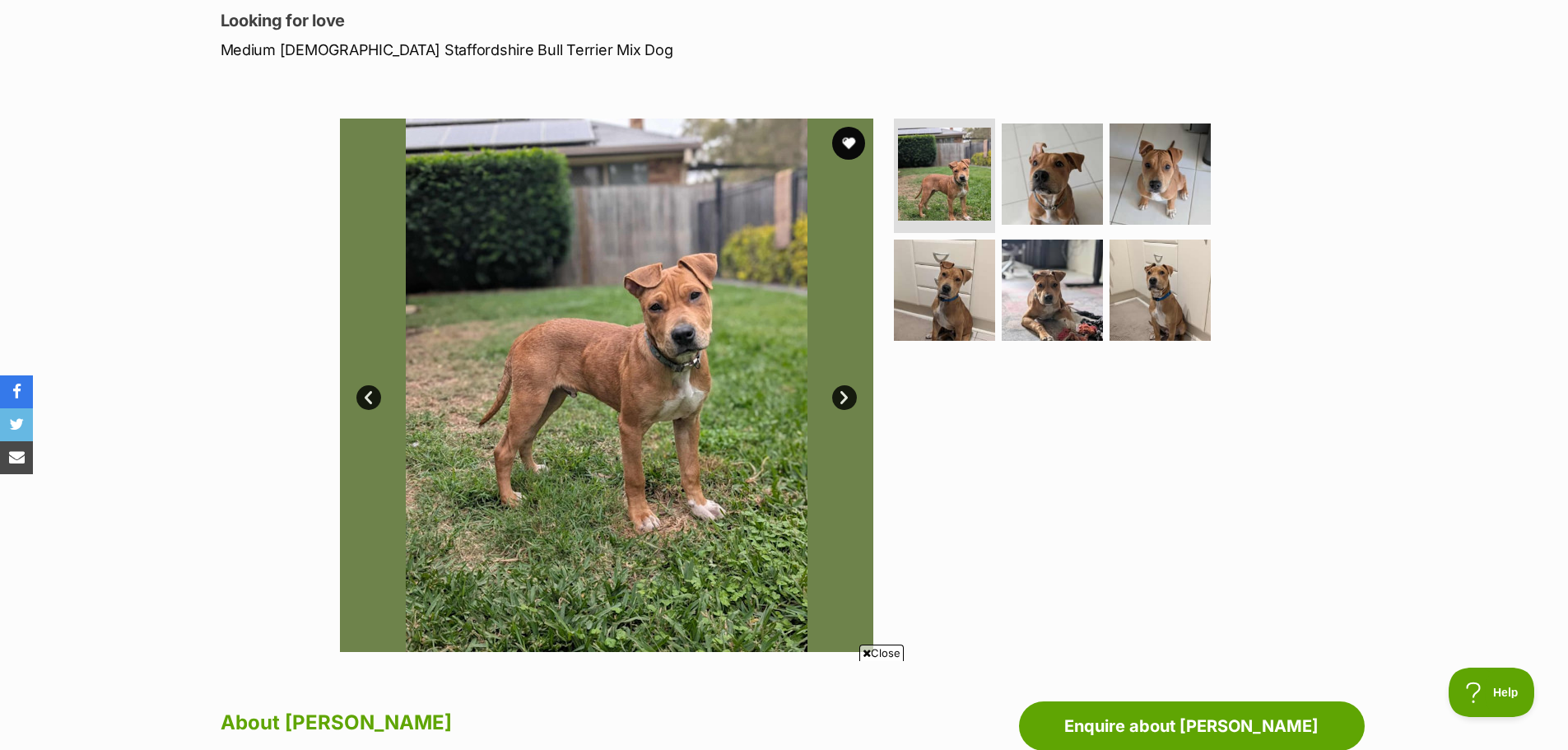
scroll to position [247, 0]
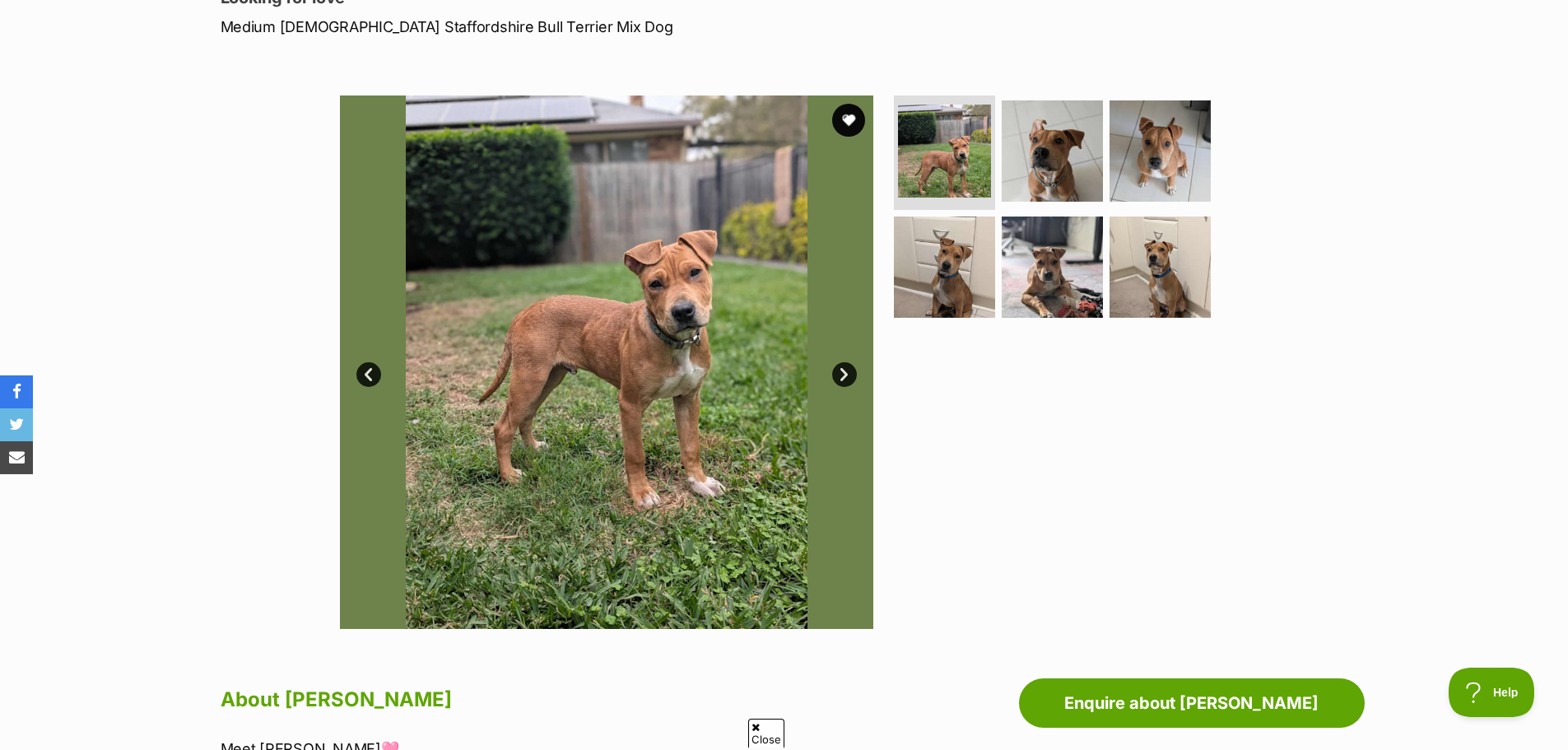
click at [846, 365] on link "Next" at bounding box center [845, 375] width 25 height 25
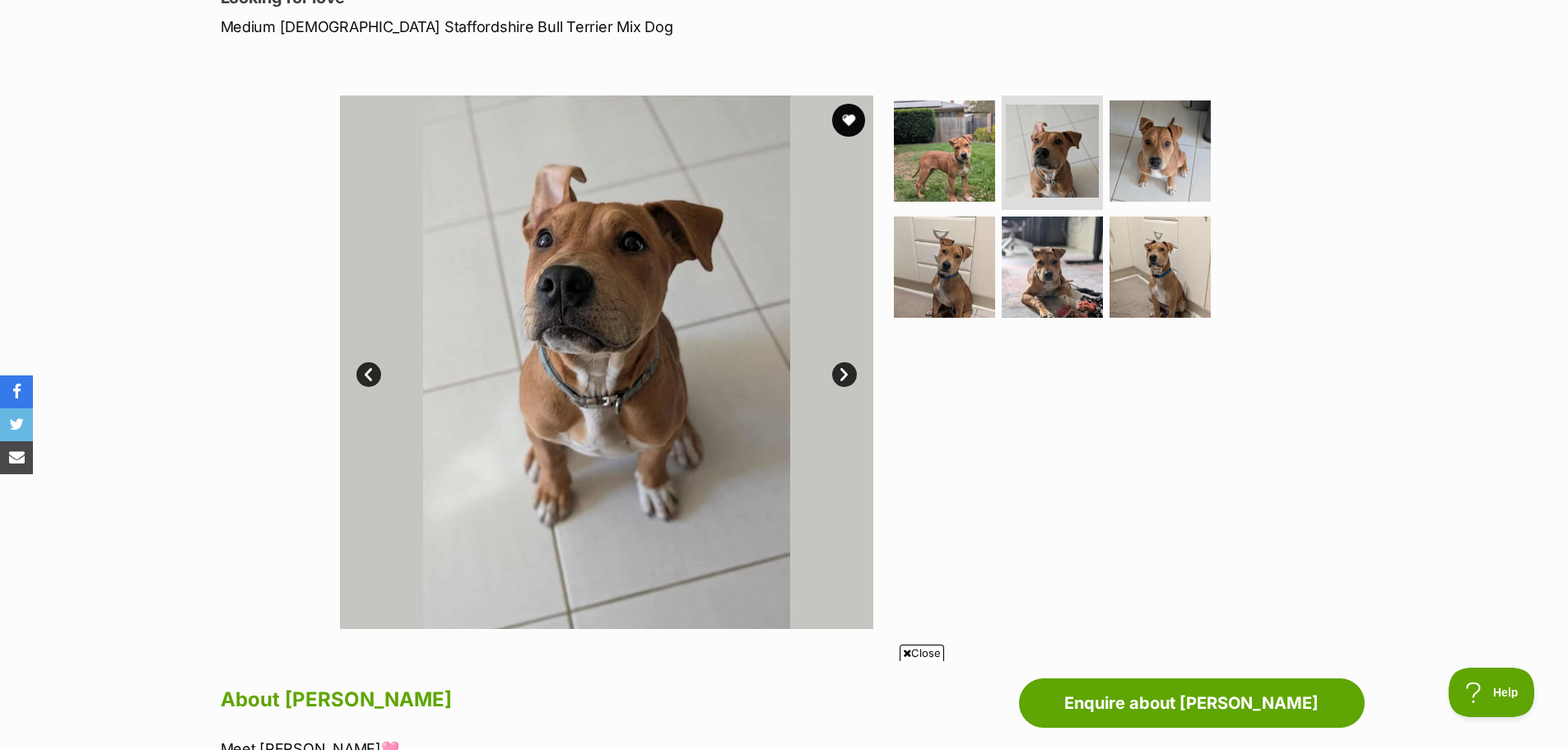
click at [845, 367] on link "Next" at bounding box center [845, 375] width 25 height 25
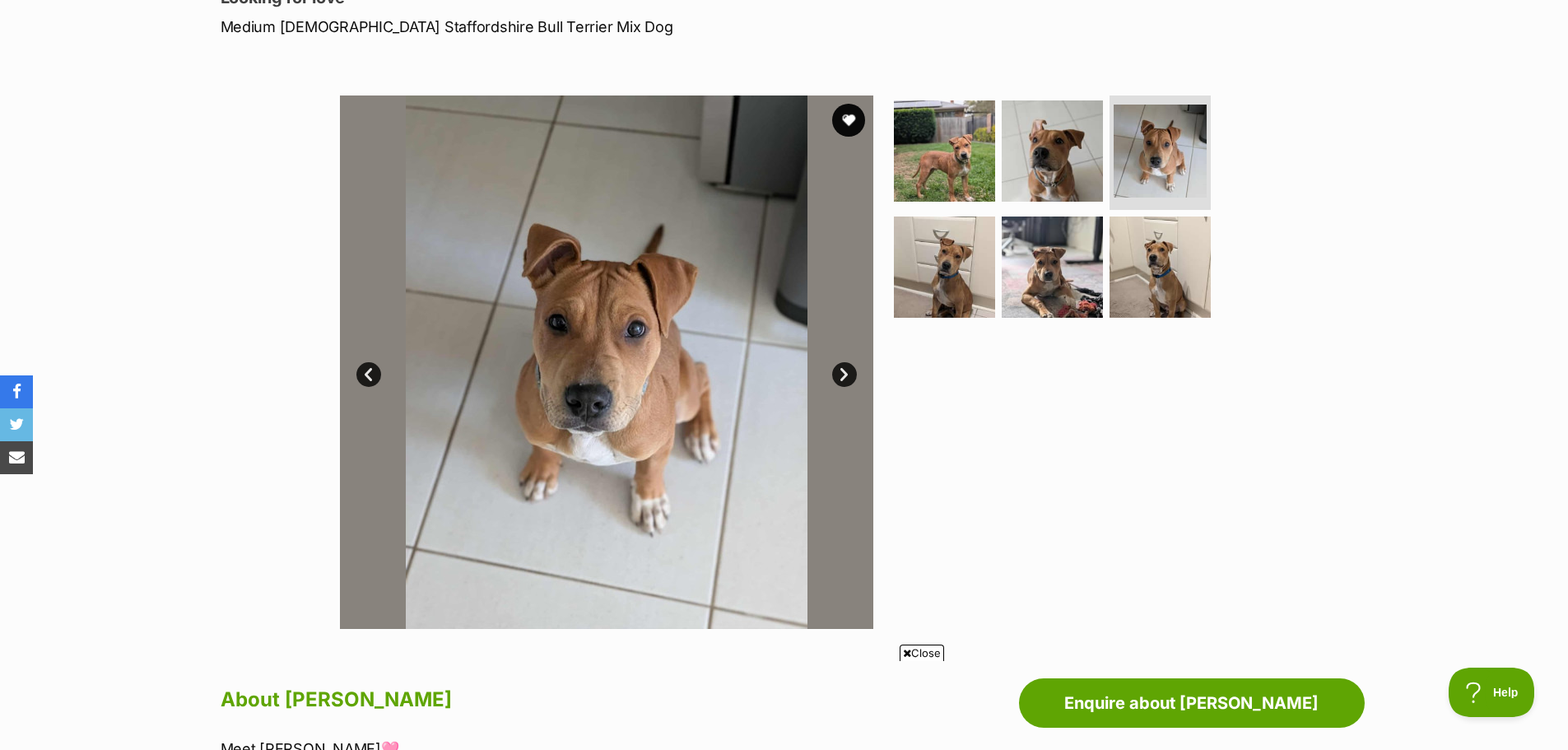
click at [845, 367] on link "Next" at bounding box center [845, 375] width 25 height 25
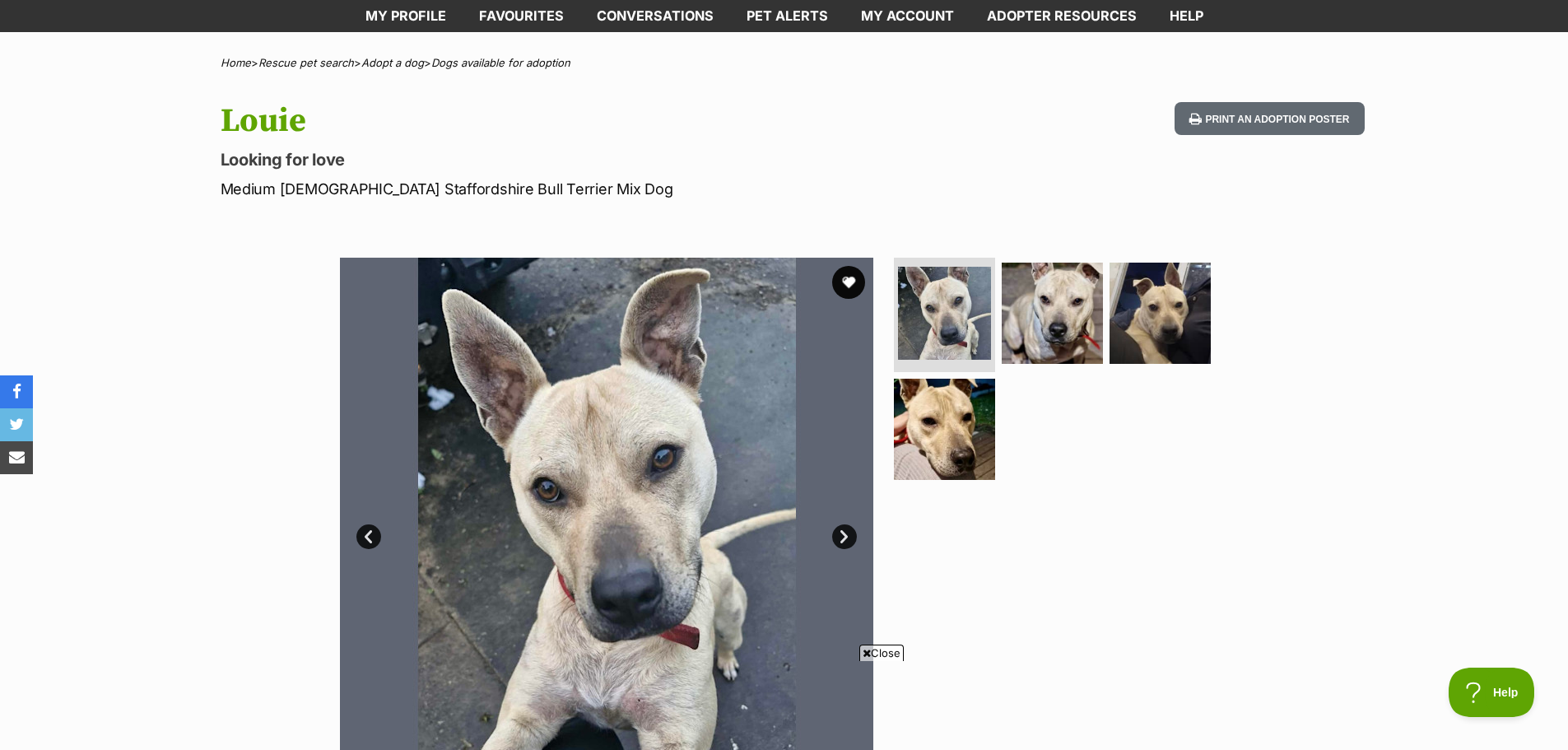
scroll to position [165, 0]
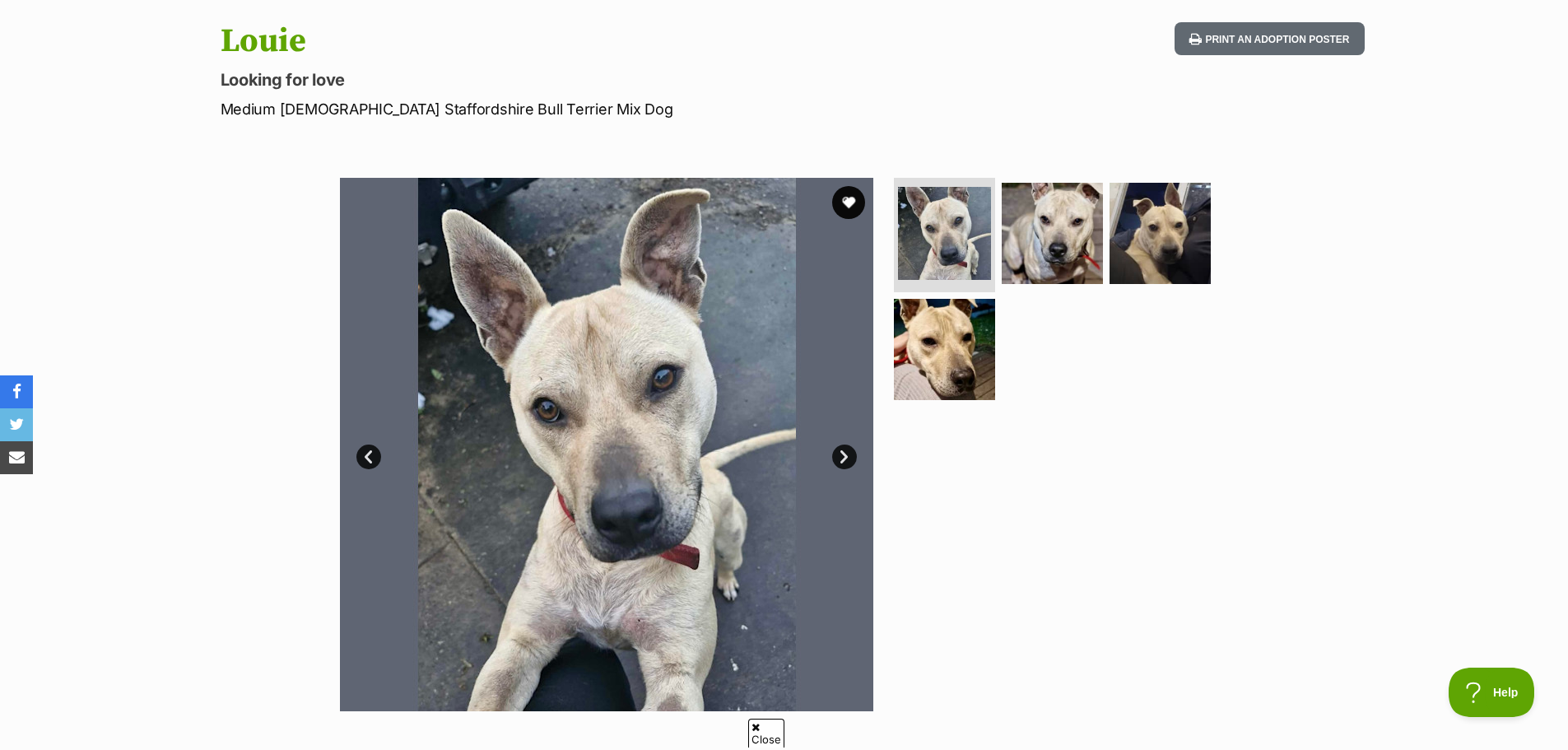
click at [842, 452] on link "Next" at bounding box center [845, 457] width 25 height 25
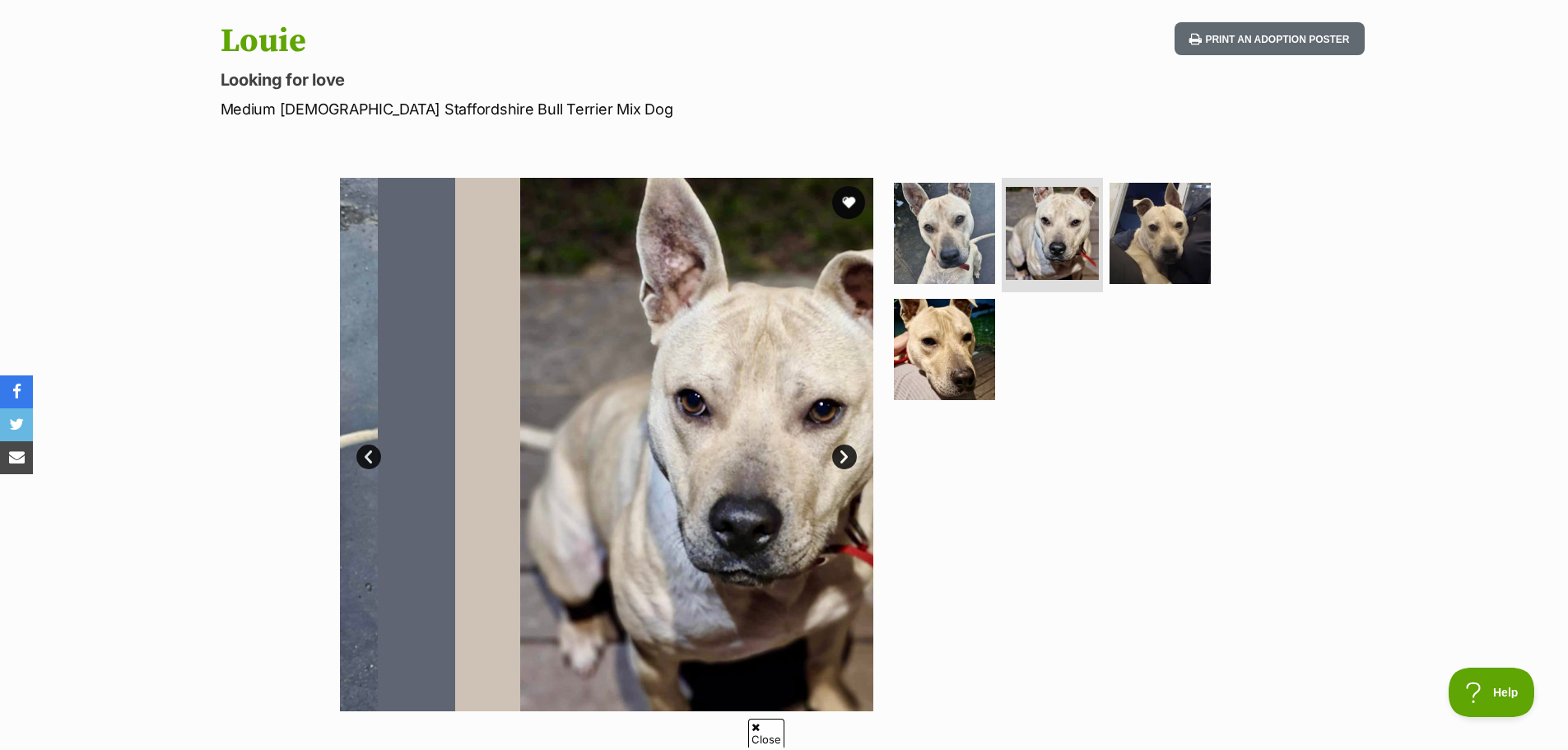
scroll to position [0, 0]
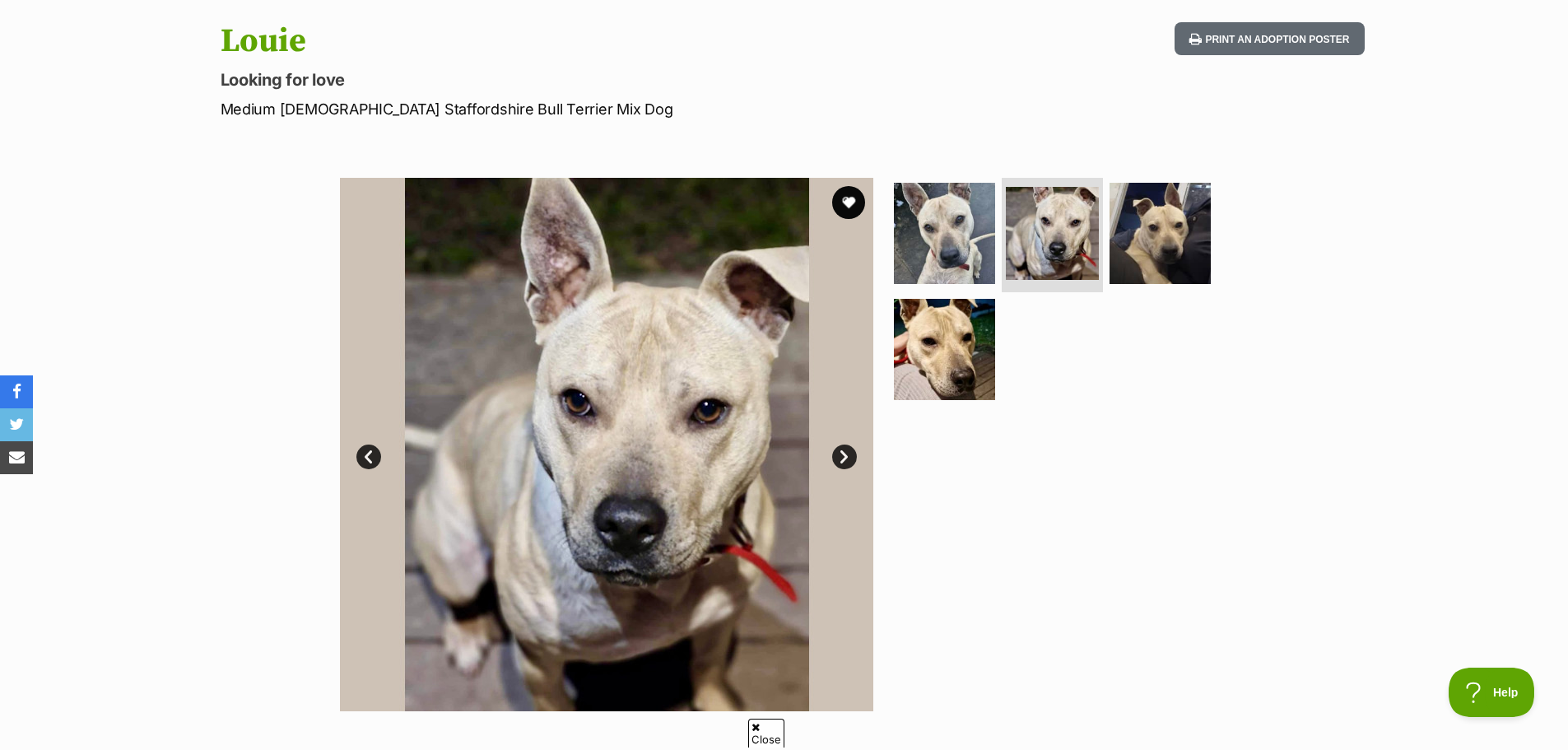
click at [842, 450] on link "Next" at bounding box center [845, 457] width 25 height 25
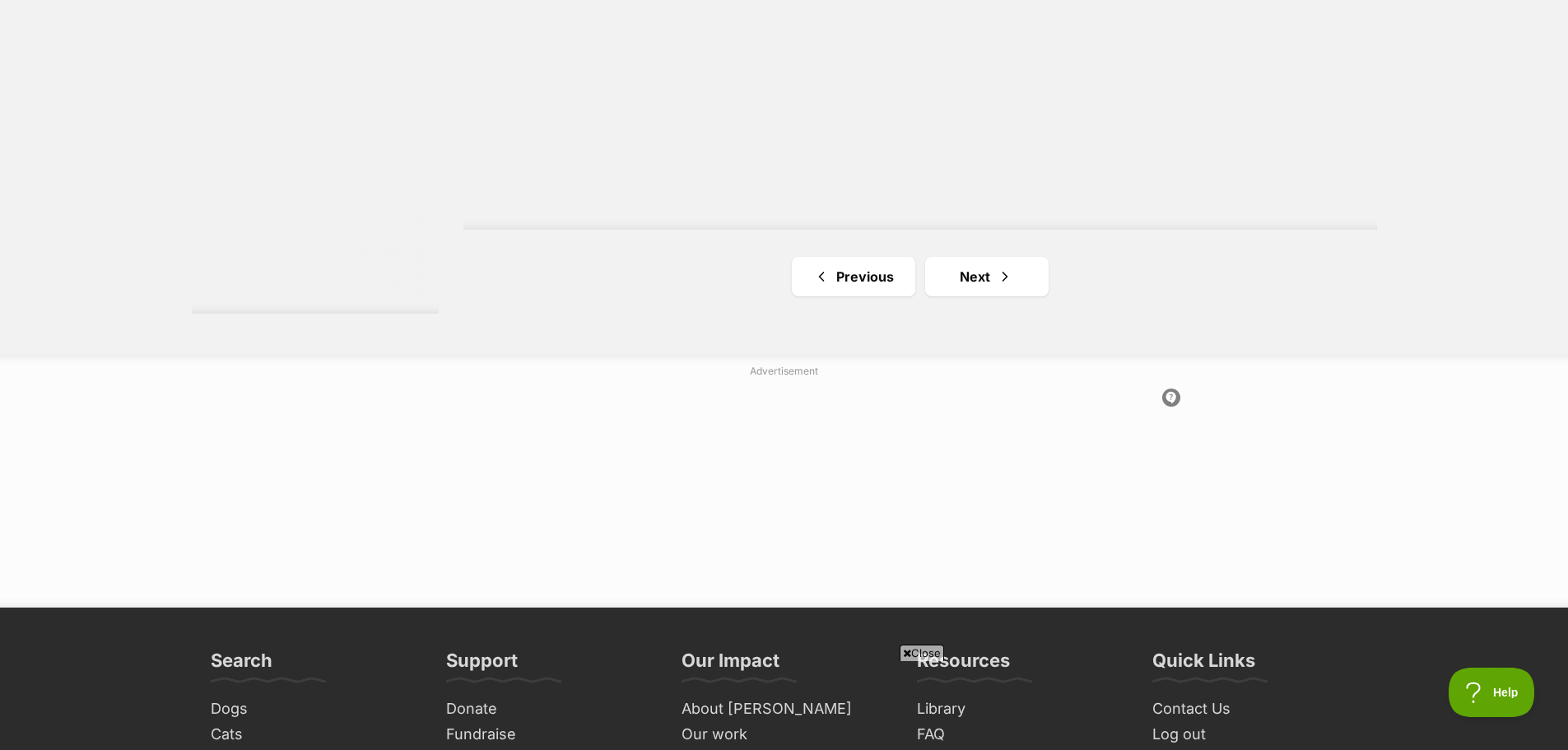
scroll to position [3130, 0]
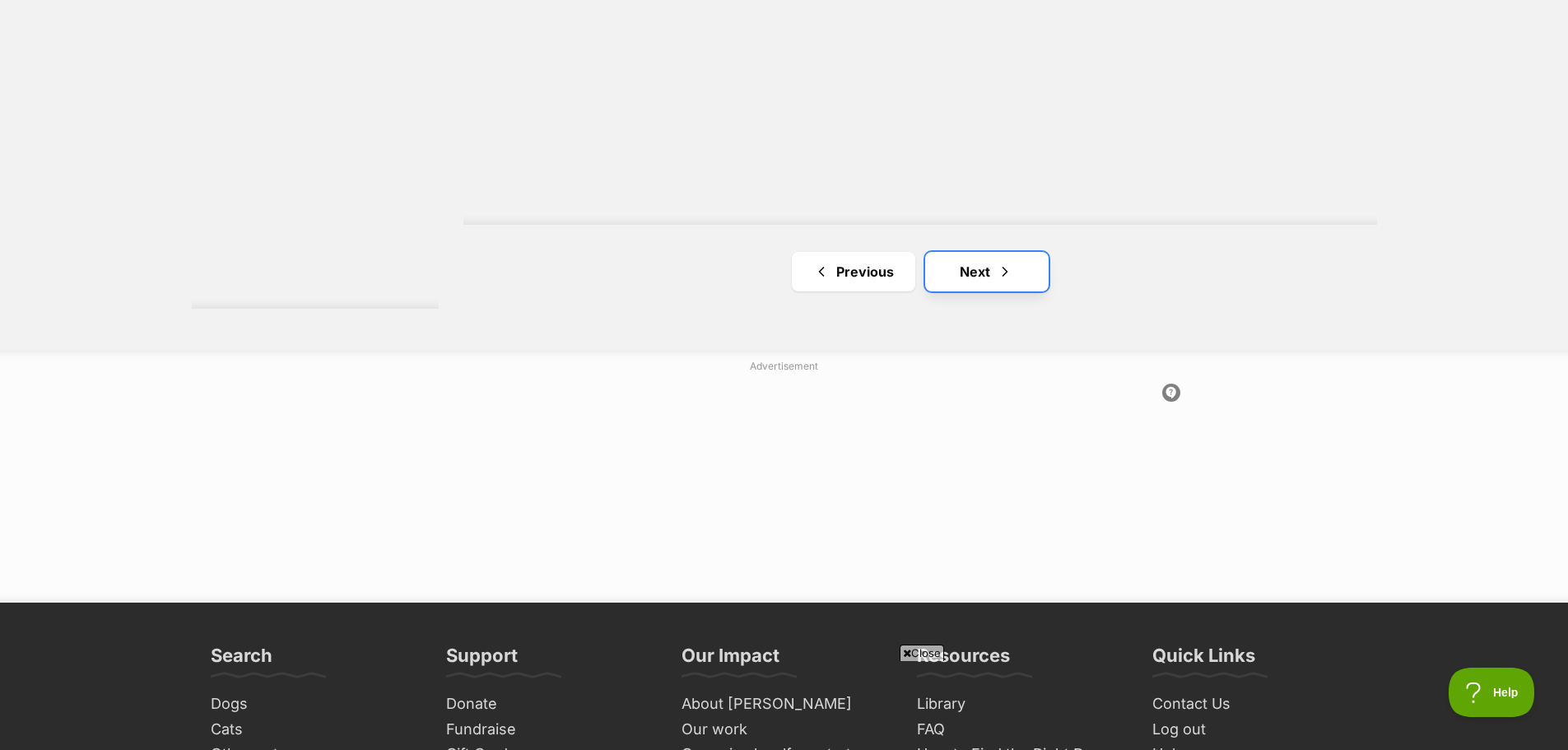
click at [982, 274] on link "Next" at bounding box center [987, 272] width 123 height 40
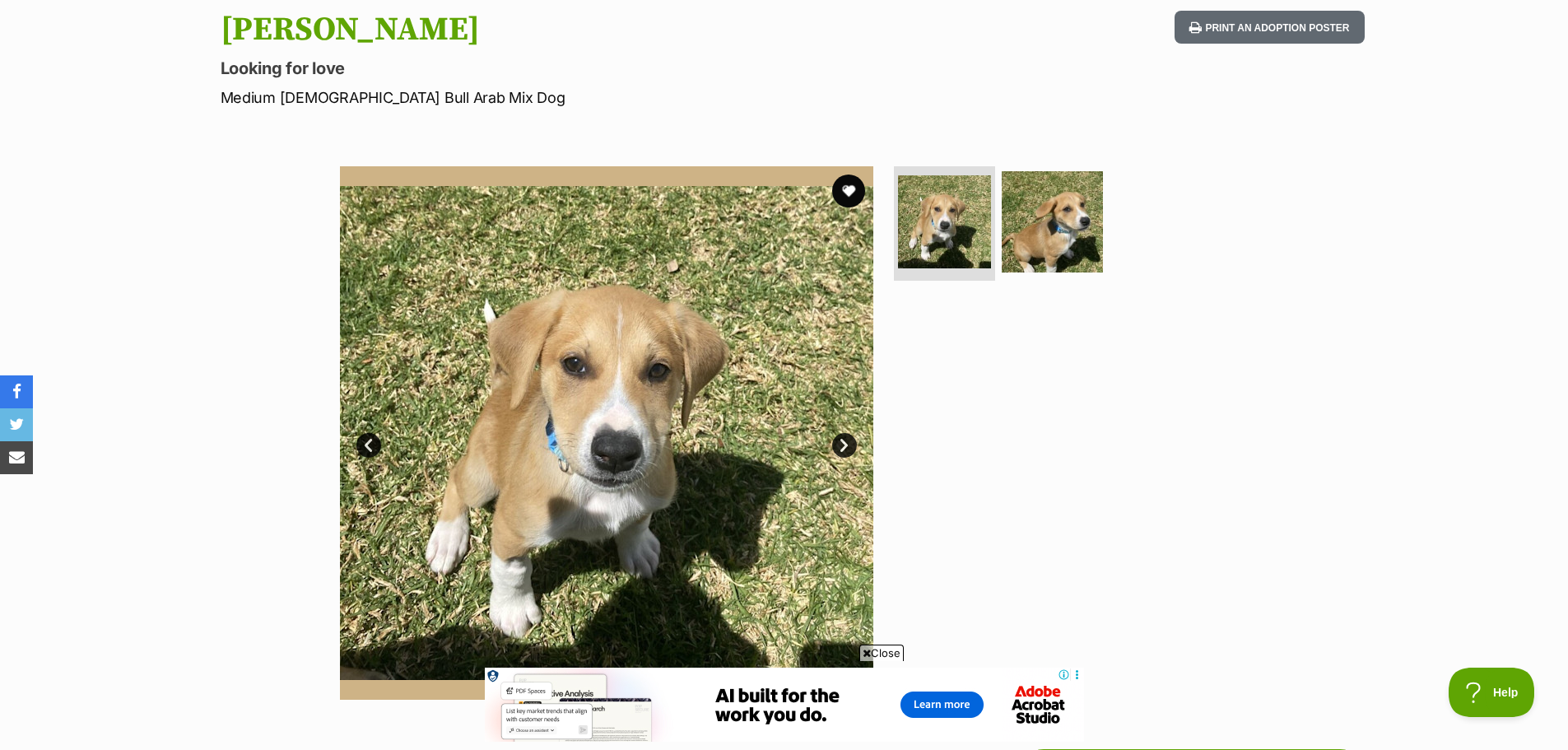
scroll to position [247, 0]
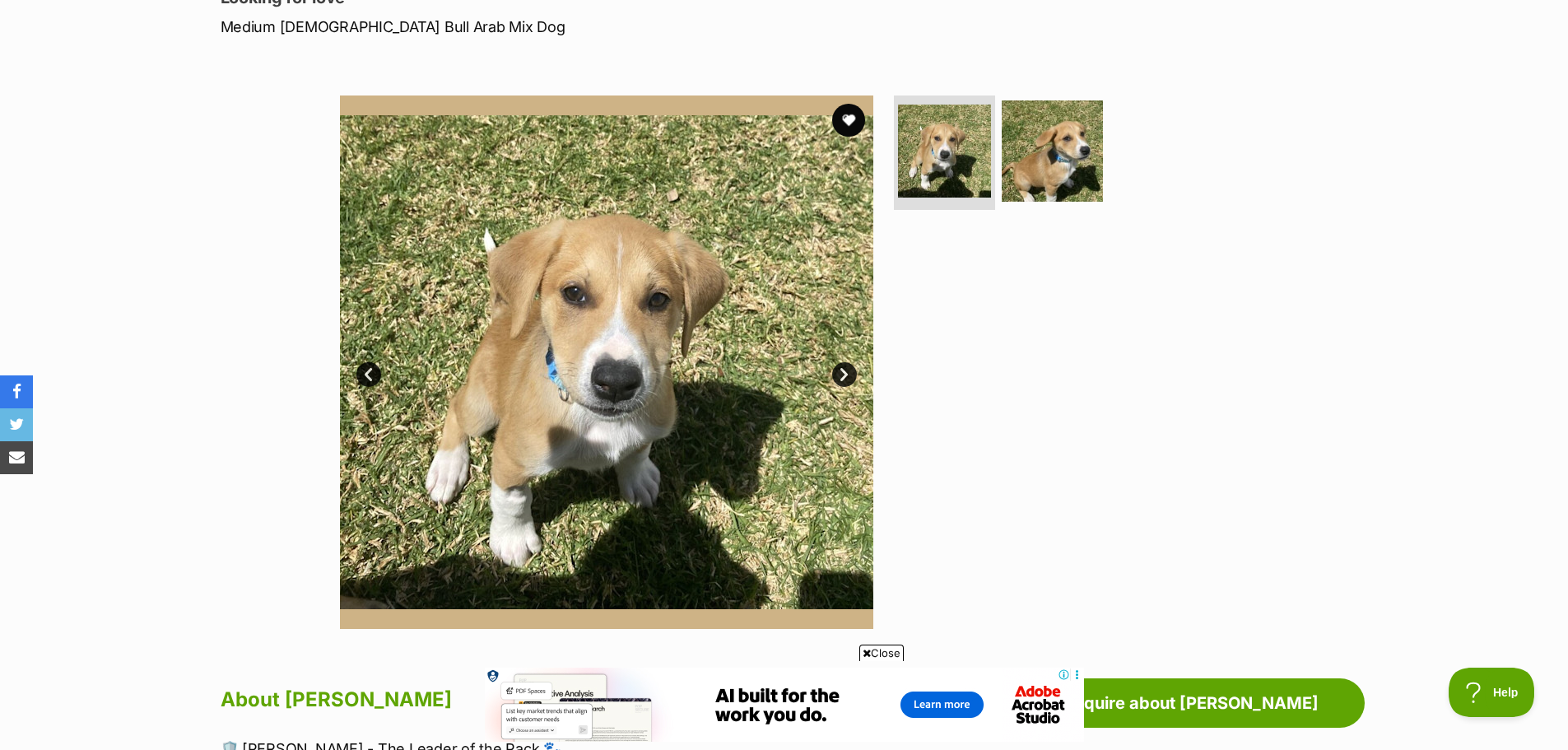
click at [841, 368] on link "Next" at bounding box center [845, 375] width 25 height 25
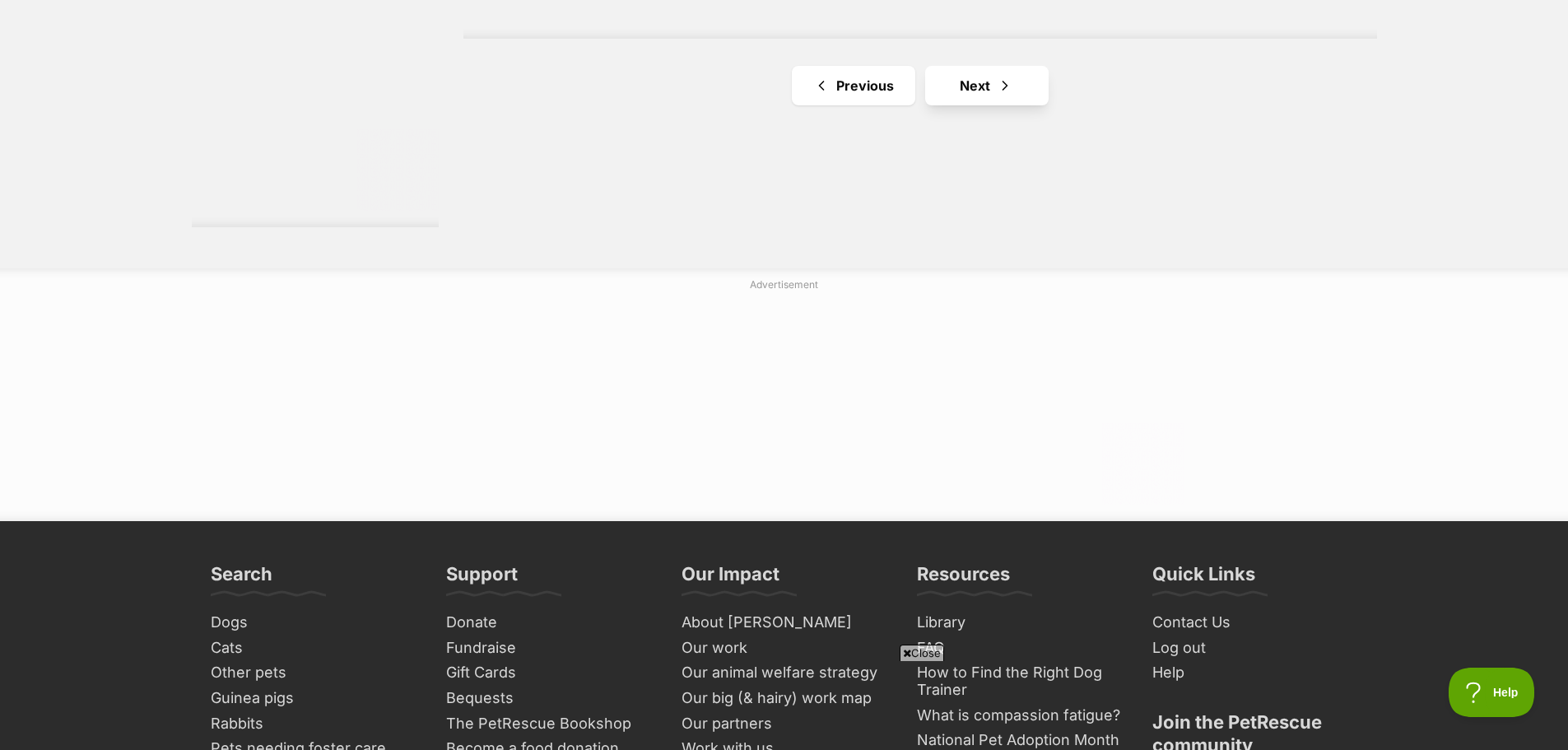
scroll to position [3213, 0]
click at [974, 94] on link "Next" at bounding box center [987, 85] width 123 height 40
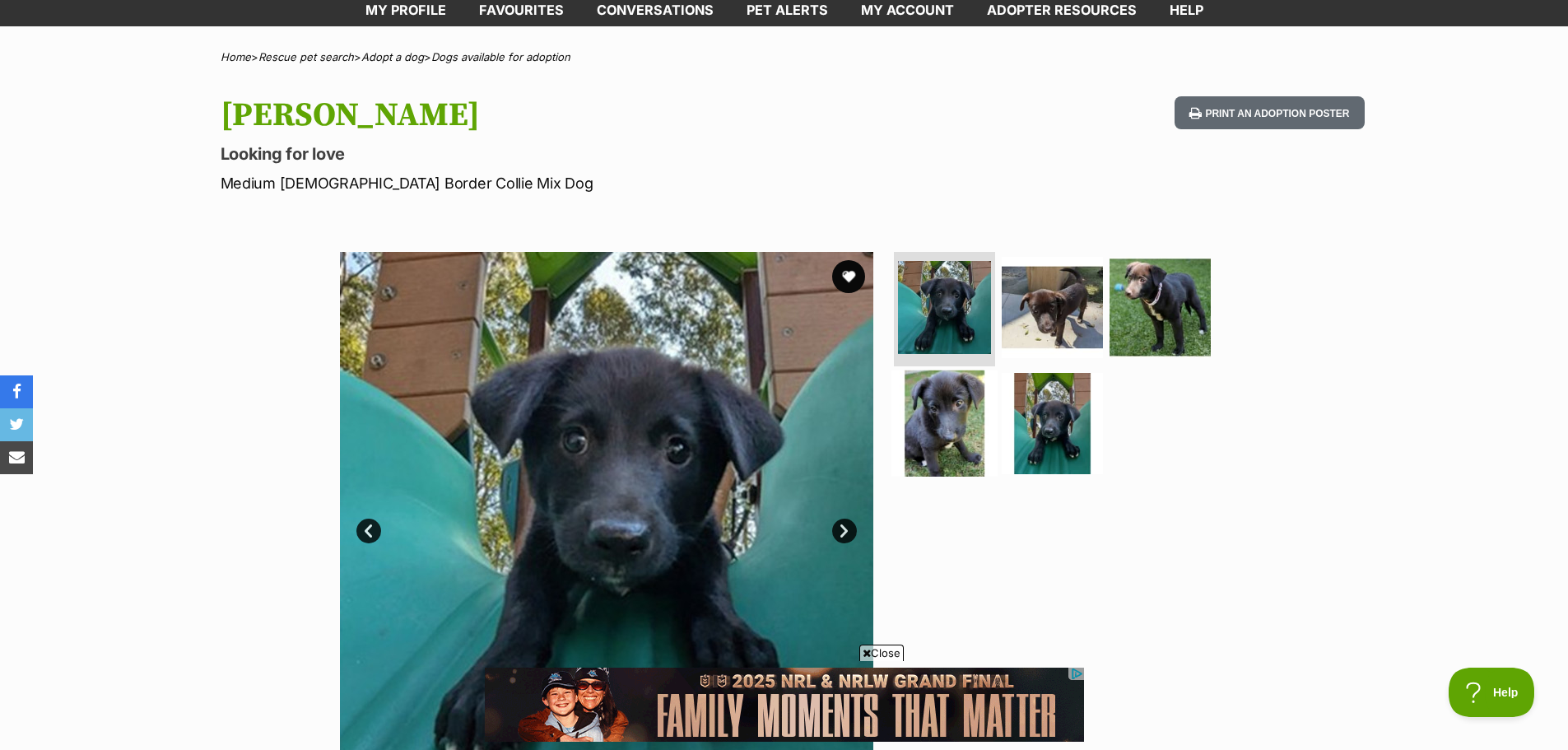
scroll to position [165, 0]
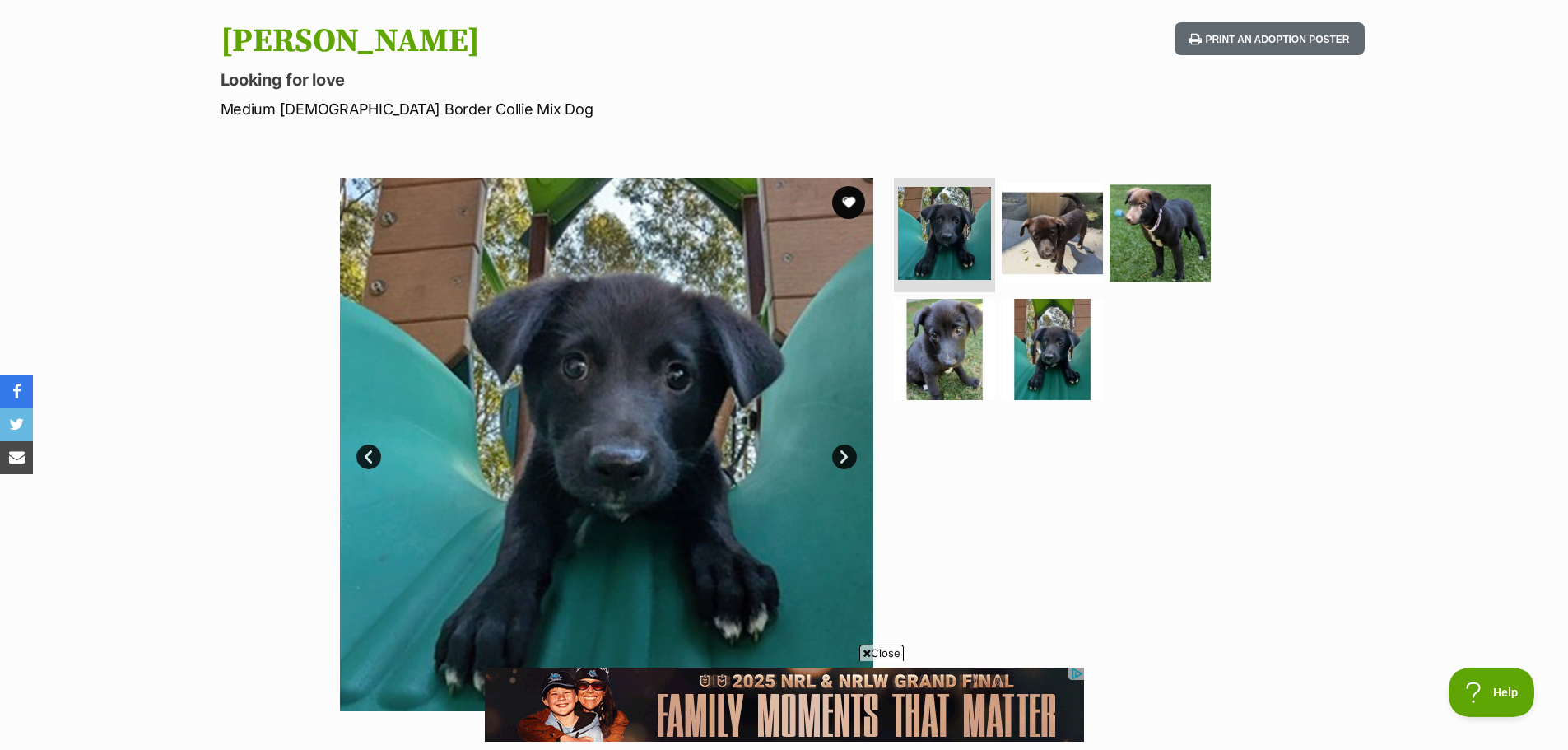
click at [839, 456] on link "Next" at bounding box center [845, 457] width 25 height 25
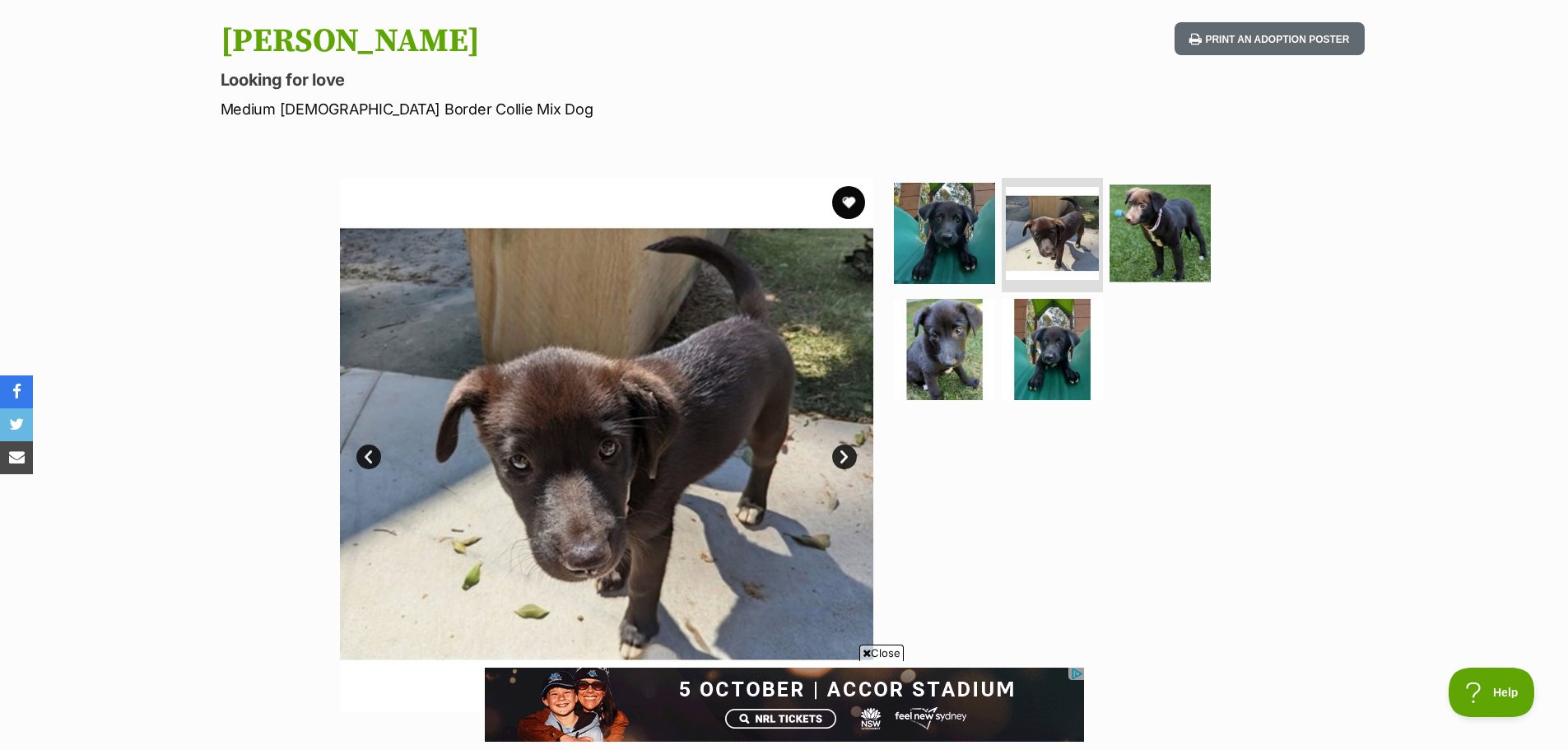
click at [850, 452] on link "Next" at bounding box center [845, 457] width 25 height 25
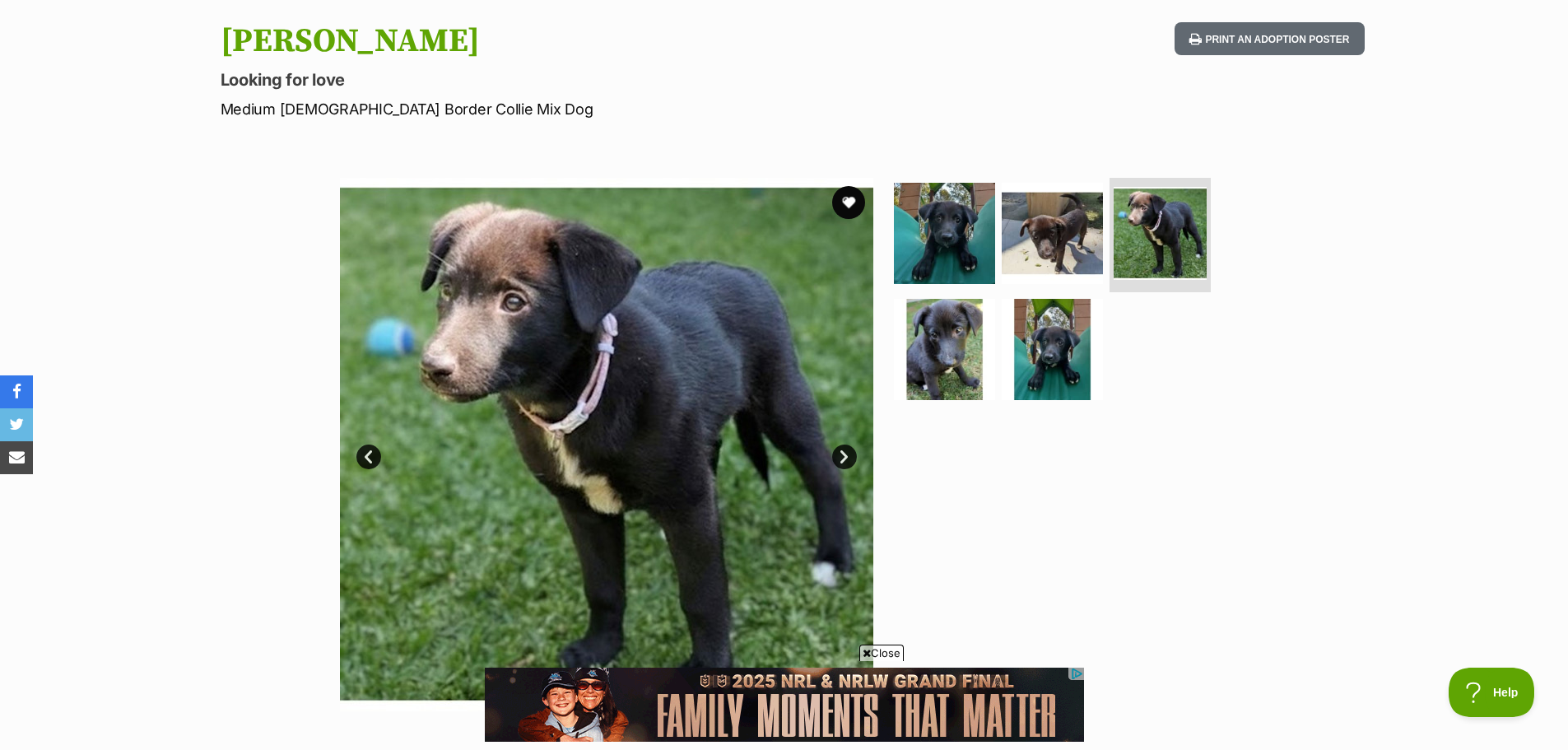
click at [850, 452] on link "Next" at bounding box center [845, 457] width 25 height 25
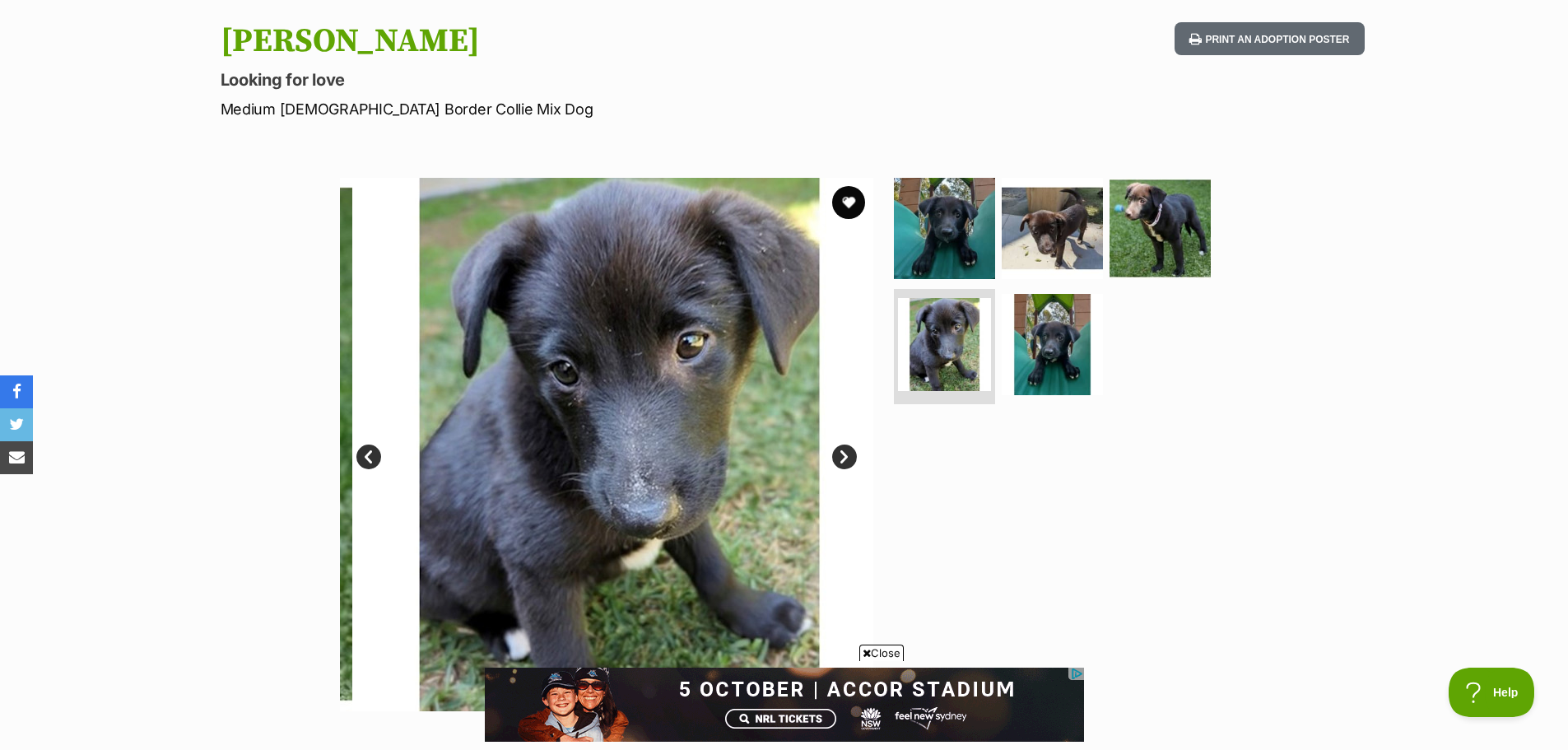
scroll to position [0, 0]
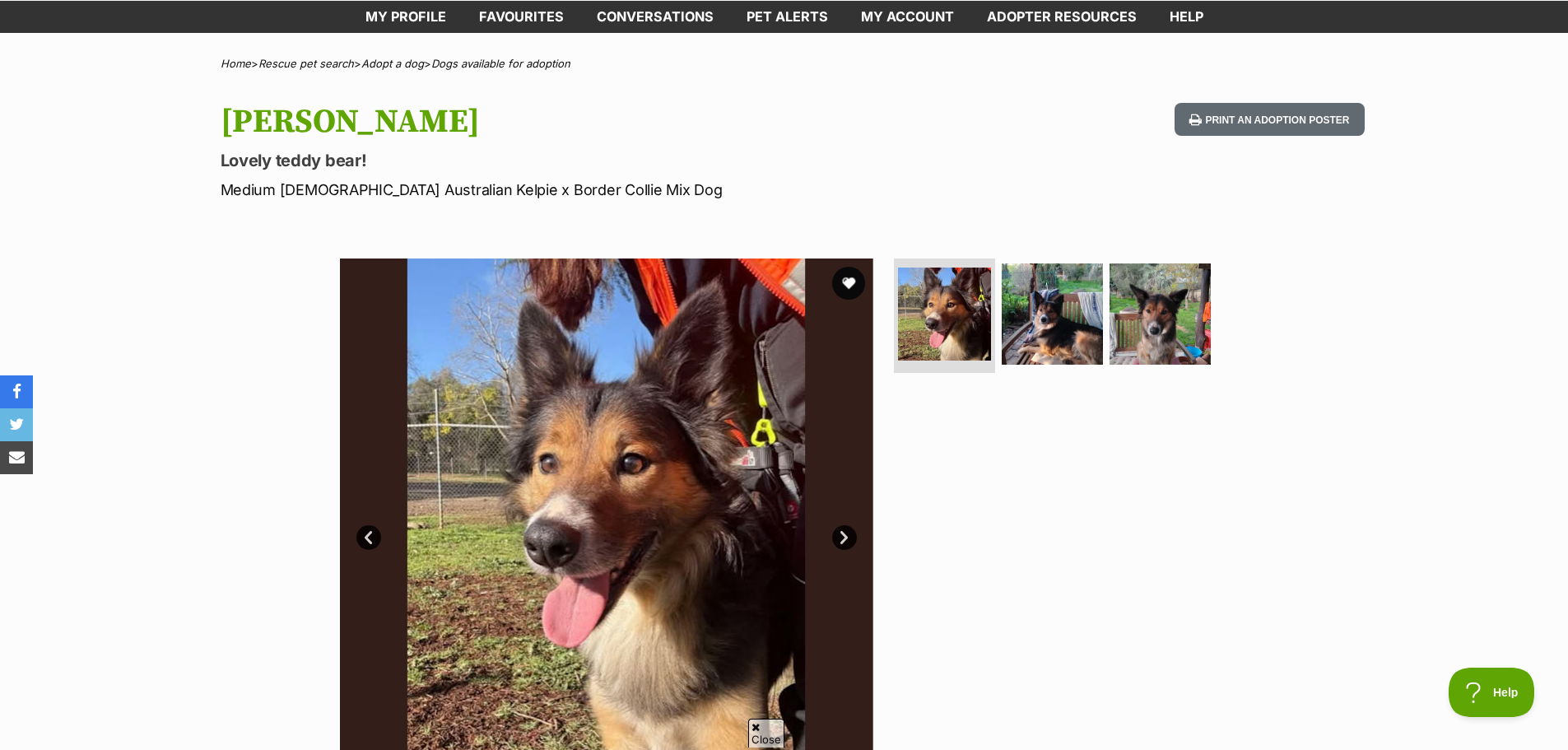
scroll to position [165, 0]
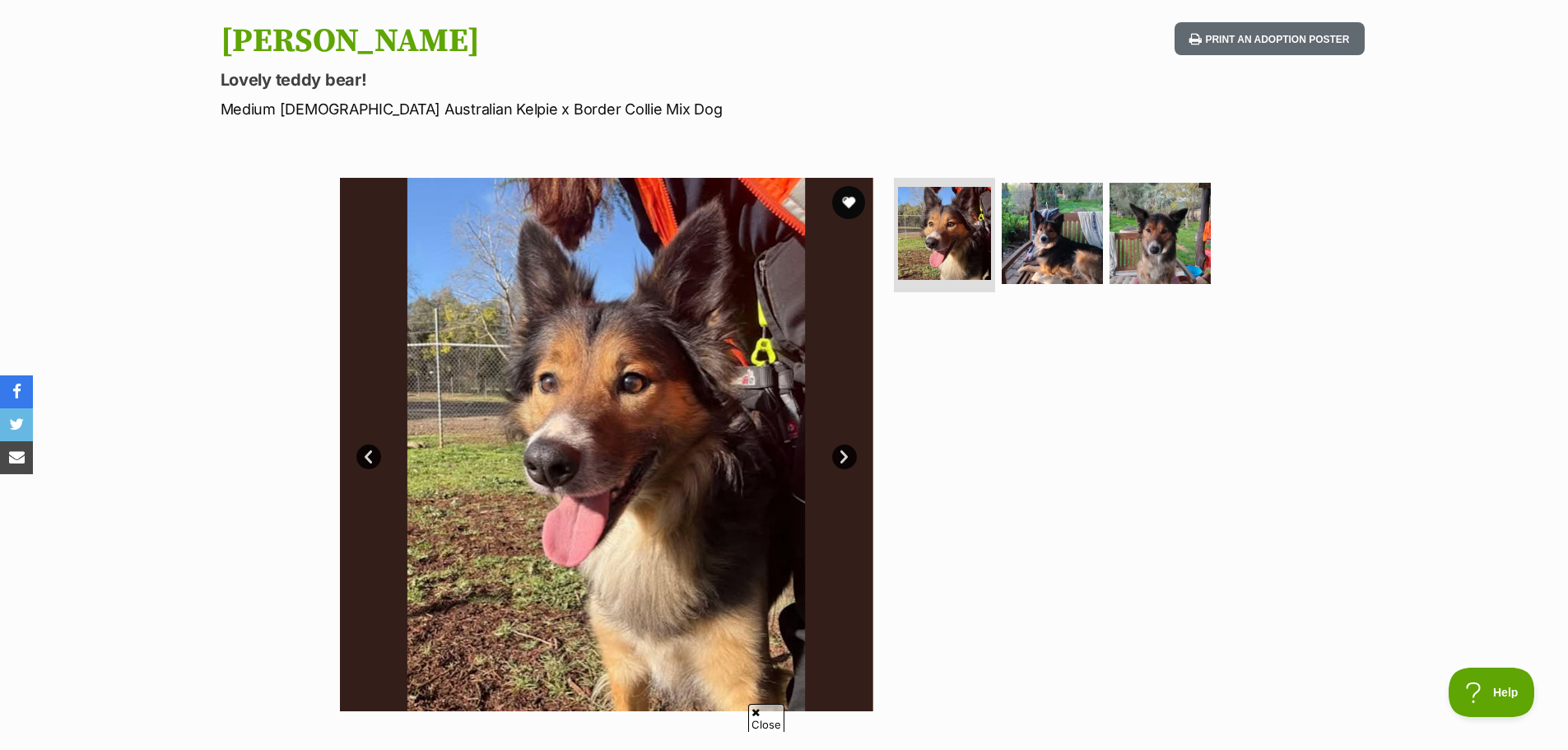
click at [843, 454] on link "Next" at bounding box center [845, 457] width 25 height 25
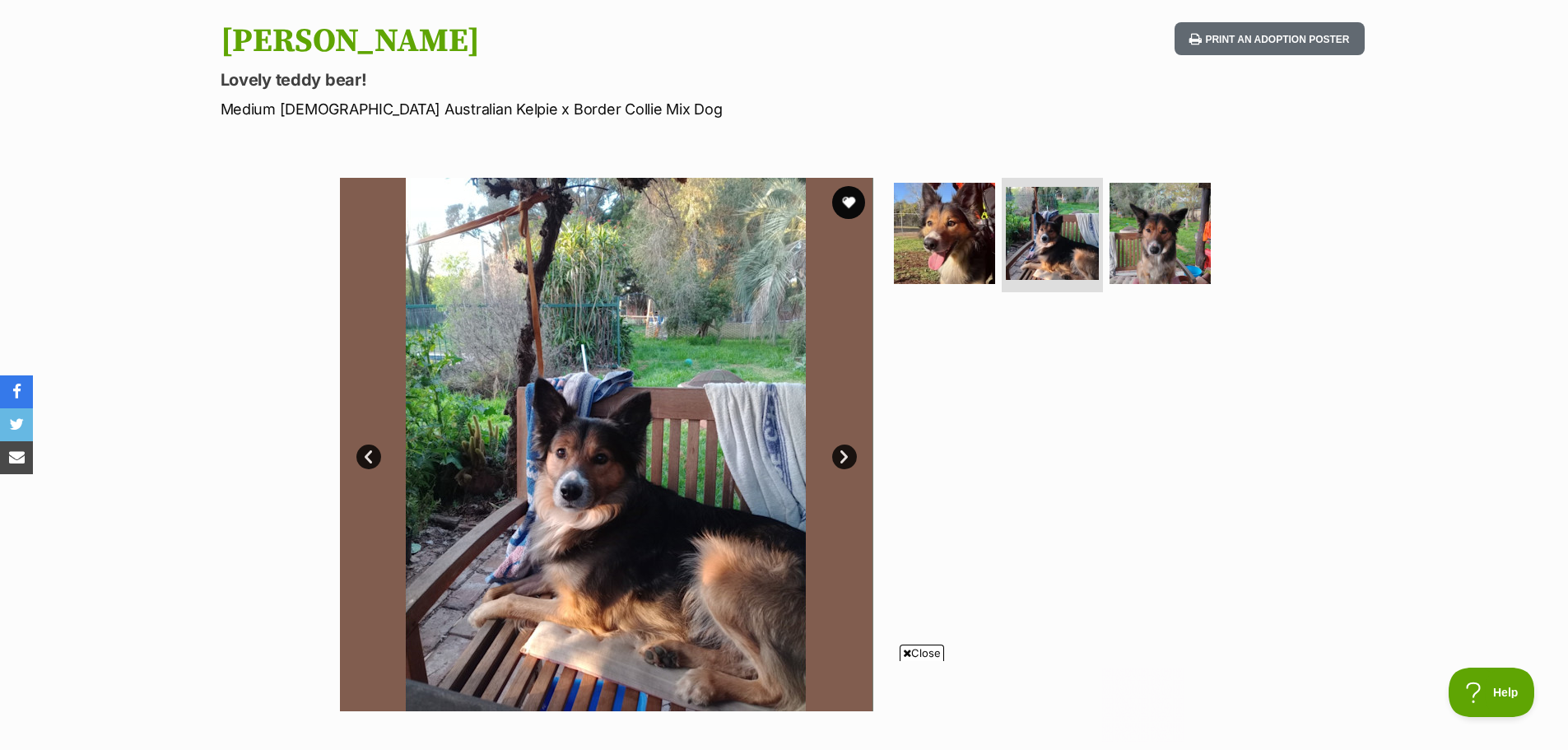
scroll to position [0, 0]
click at [843, 454] on link "Next" at bounding box center [845, 457] width 25 height 25
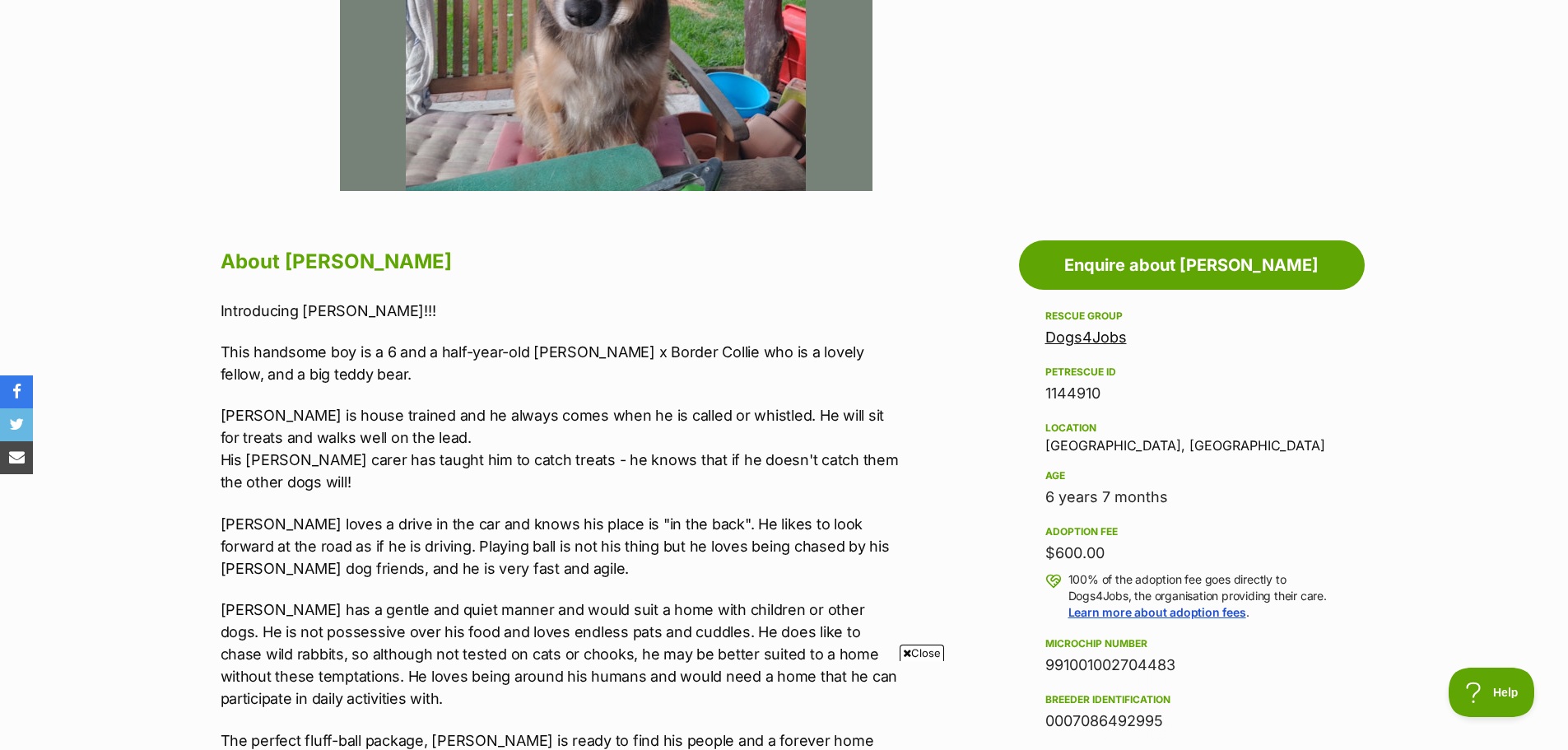
scroll to position [741, 0]
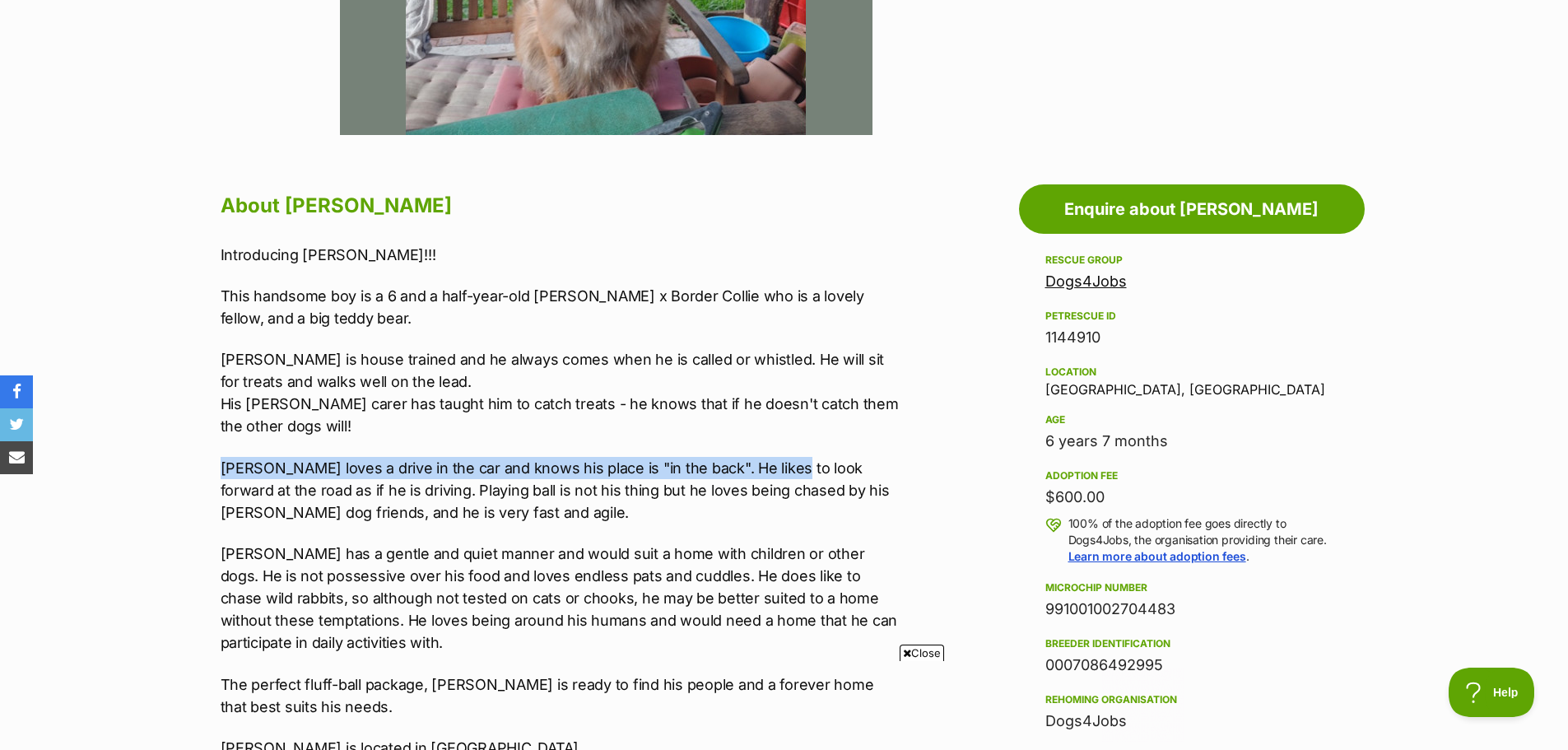
drag, startPoint x: 278, startPoint y: 474, endPoint x: 776, endPoint y: 439, distance: 499.2
click at [776, 439] on div "Introducing Gus!!! This handsome boy is a 6 and a half-year-old Kelpie x Border…" at bounding box center [560, 501] width 680 height 515
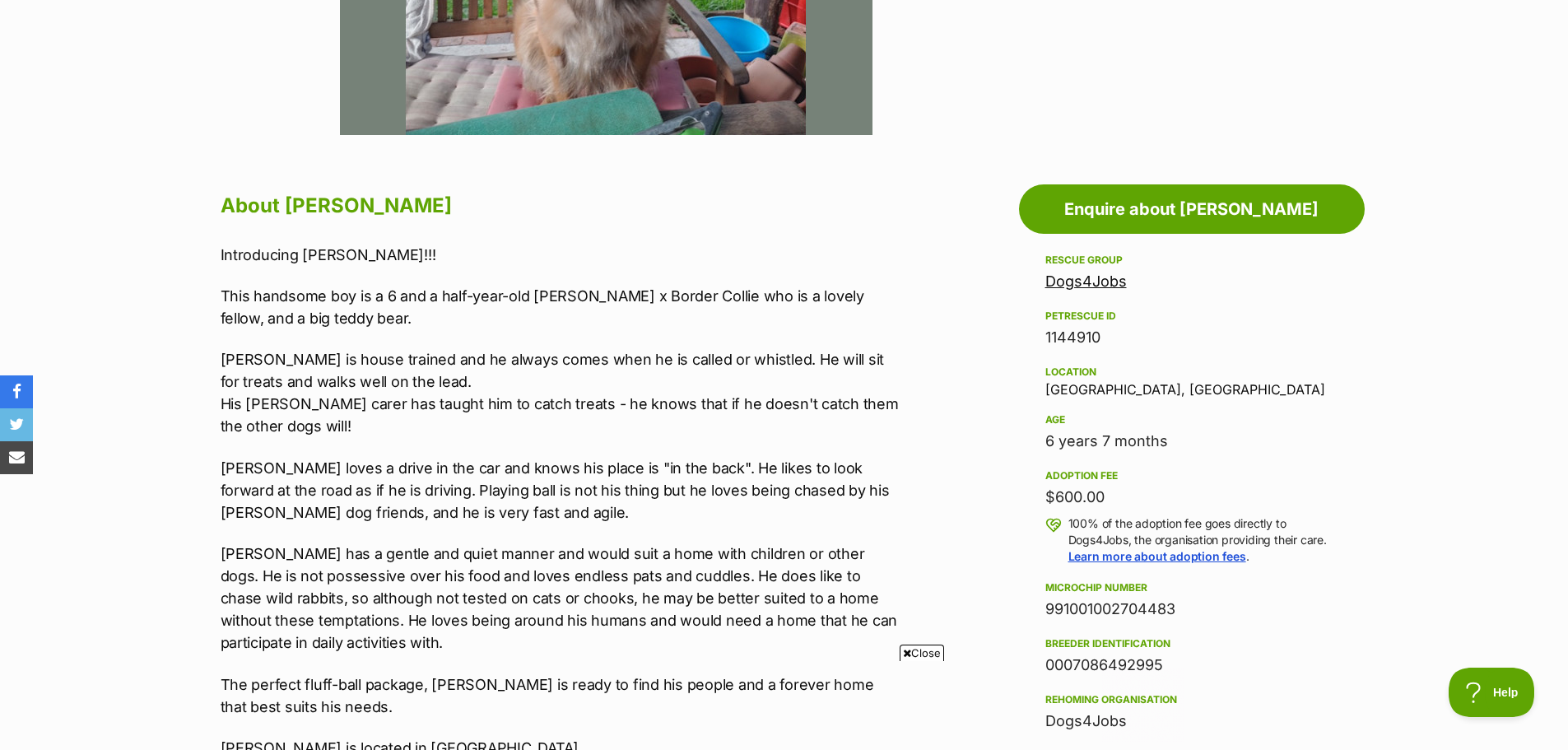
drag, startPoint x: 355, startPoint y: 485, endPoint x: 382, endPoint y: 482, distance: 27.2
click at [355, 484] on p "Gus loves a drive in the car and knows his place is "in the back". He likes to …" at bounding box center [560, 491] width 680 height 67
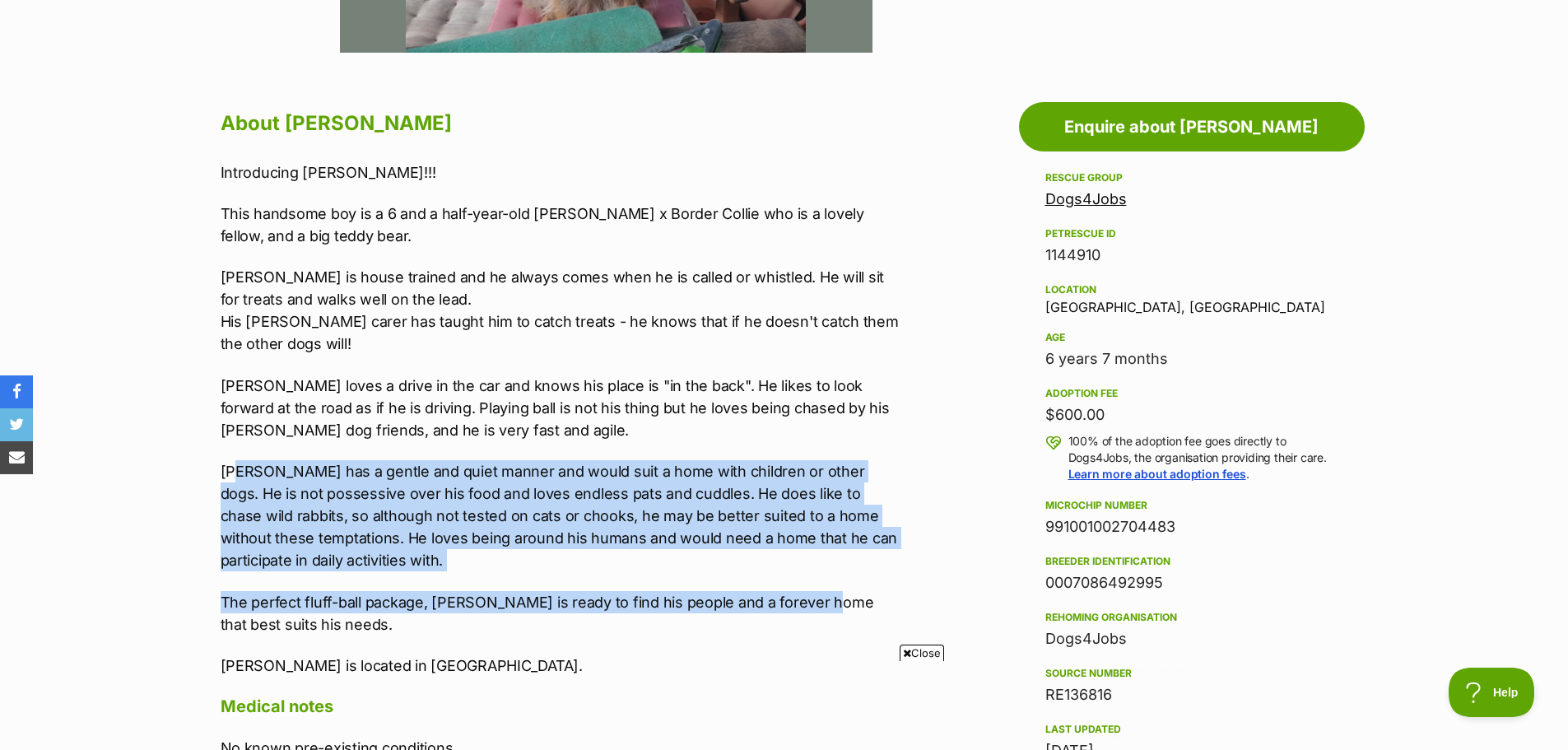
drag, startPoint x: 295, startPoint y: 469, endPoint x: 835, endPoint y: 562, distance: 547.9
click at [821, 602] on div "Introducing Gus!!! This handsome boy is a 6 and a half-year-old Kelpie x Border…" at bounding box center [560, 419] width 680 height 515
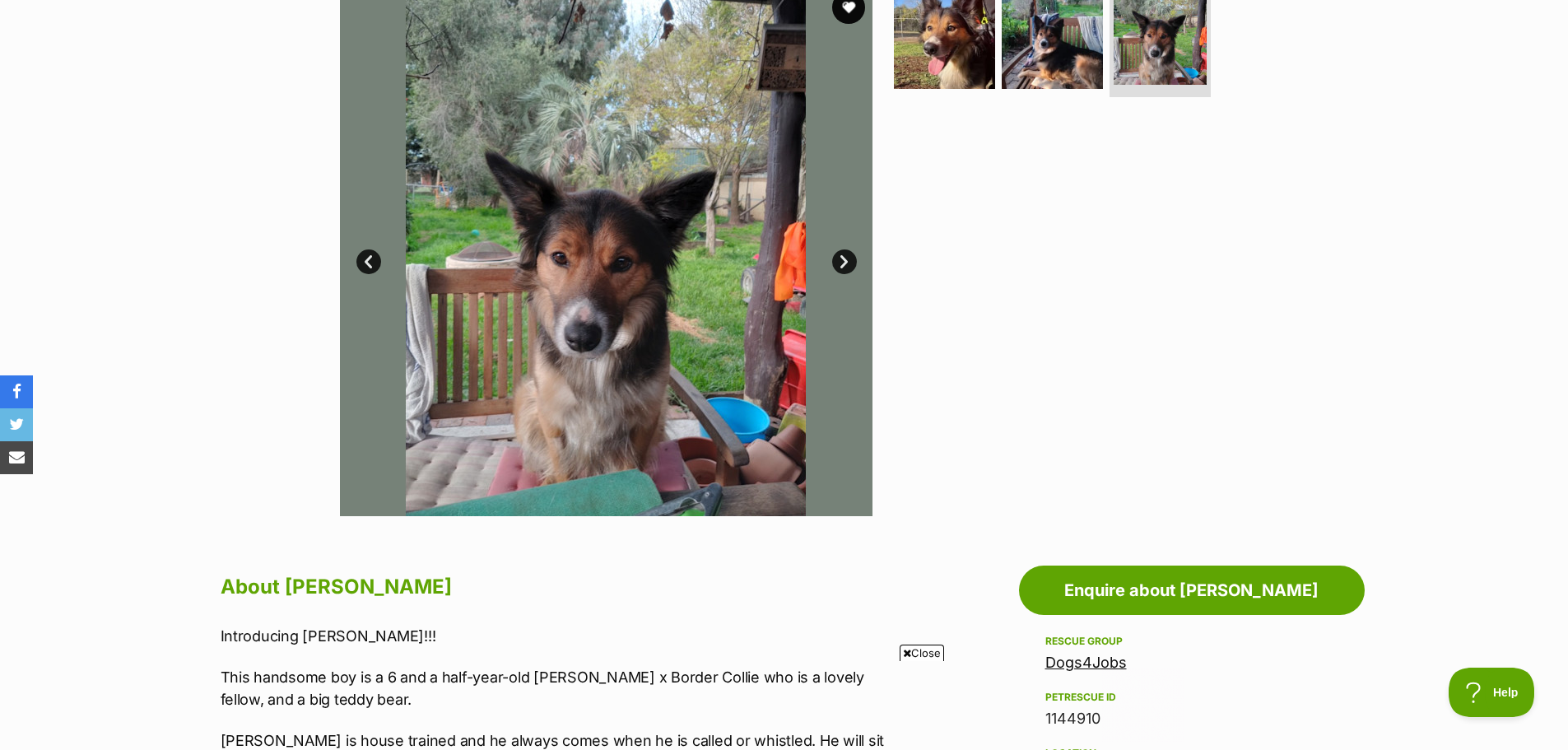
scroll to position [329, 0]
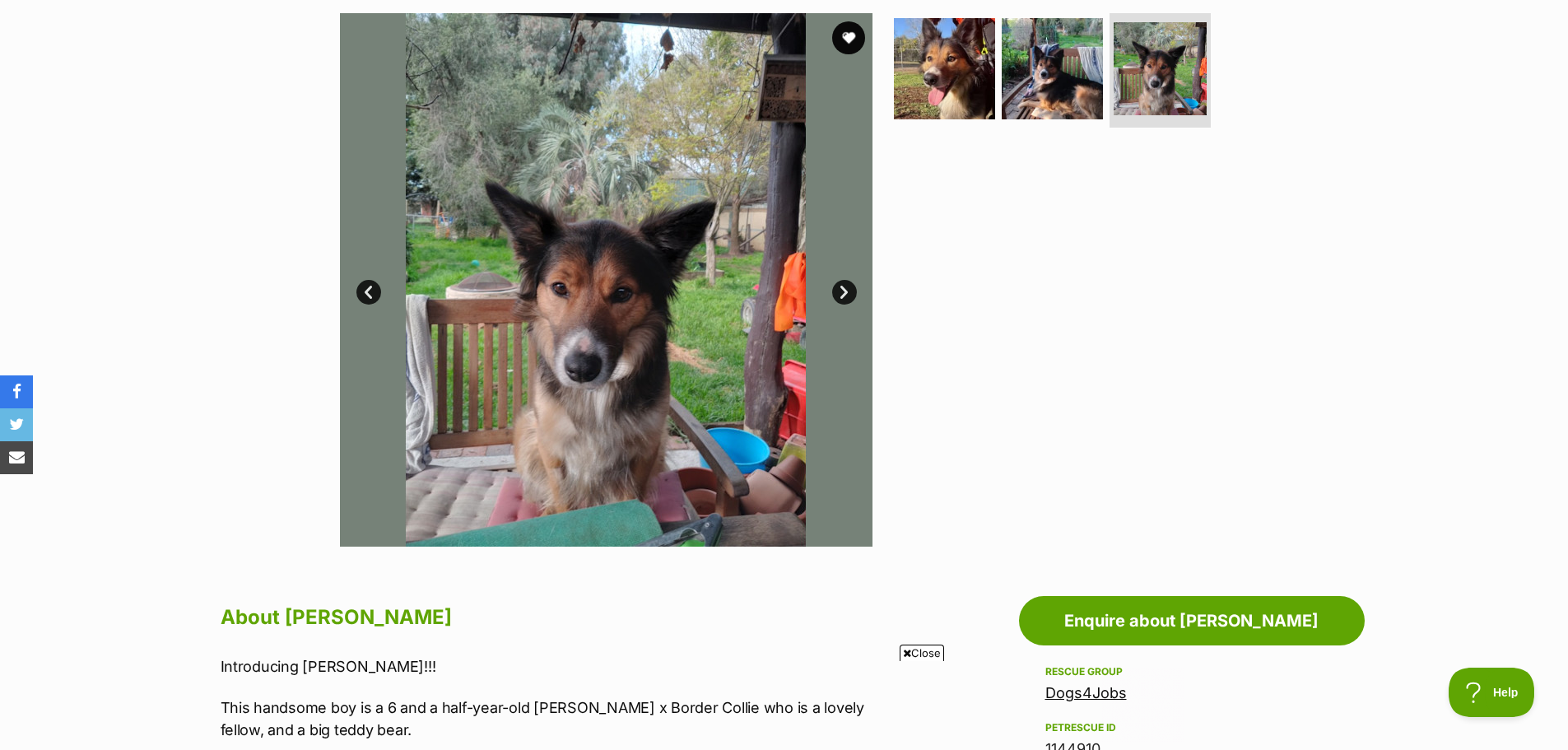
click at [382, 279] on img at bounding box center [606, 280] width 534 height 534
click at [370, 299] on link "Prev" at bounding box center [369, 292] width 25 height 25
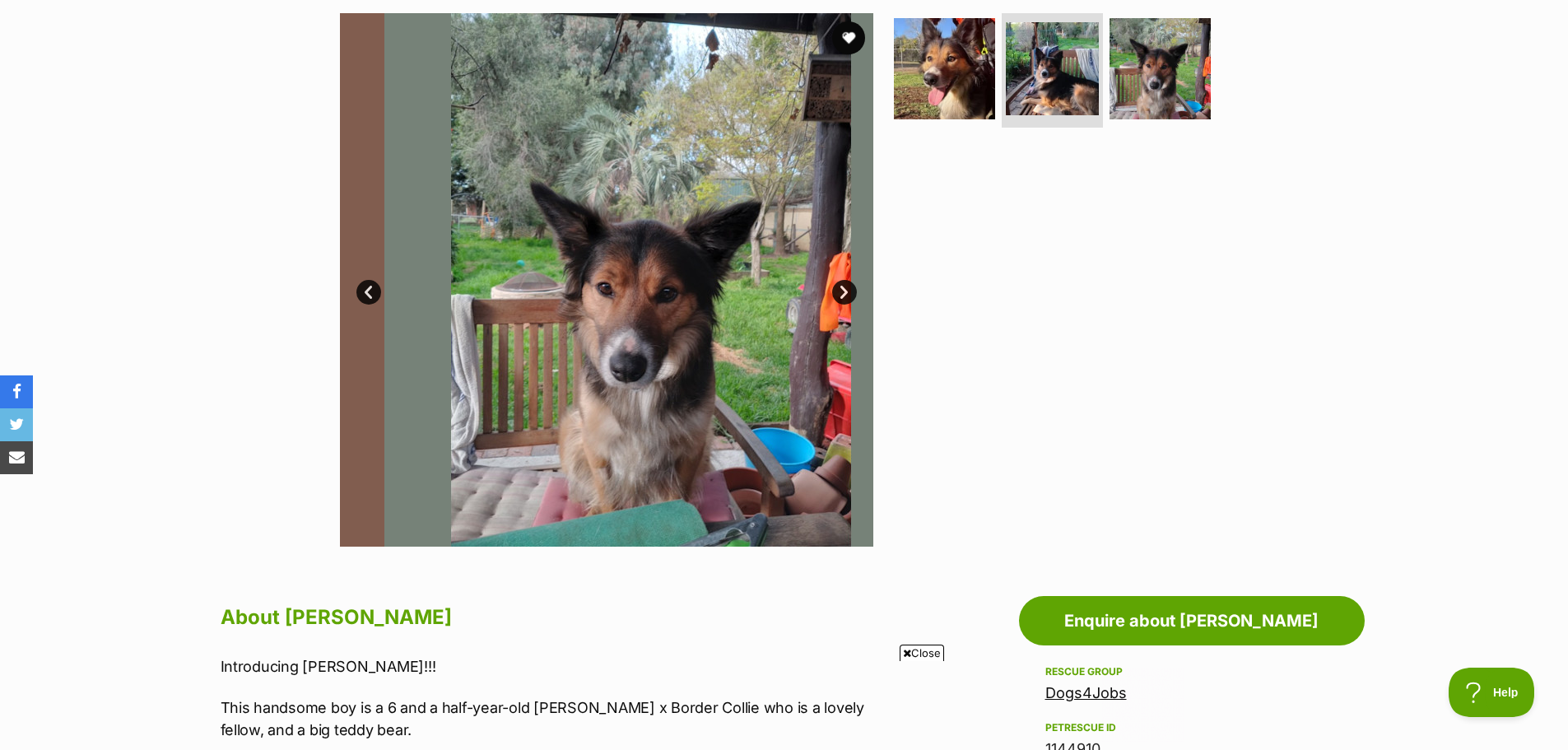
scroll to position [0, 0]
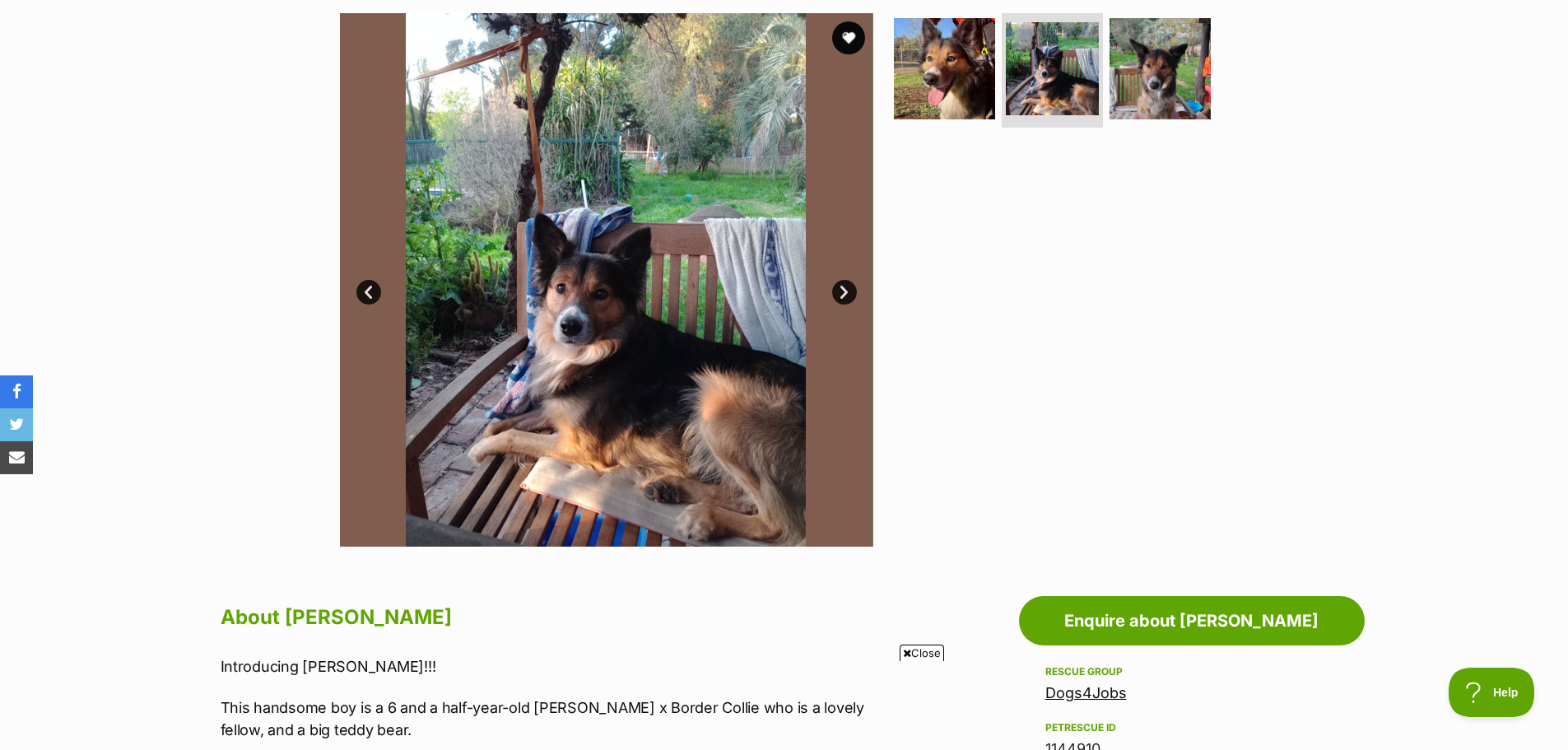
click at [374, 296] on link "Prev" at bounding box center [369, 292] width 25 height 25
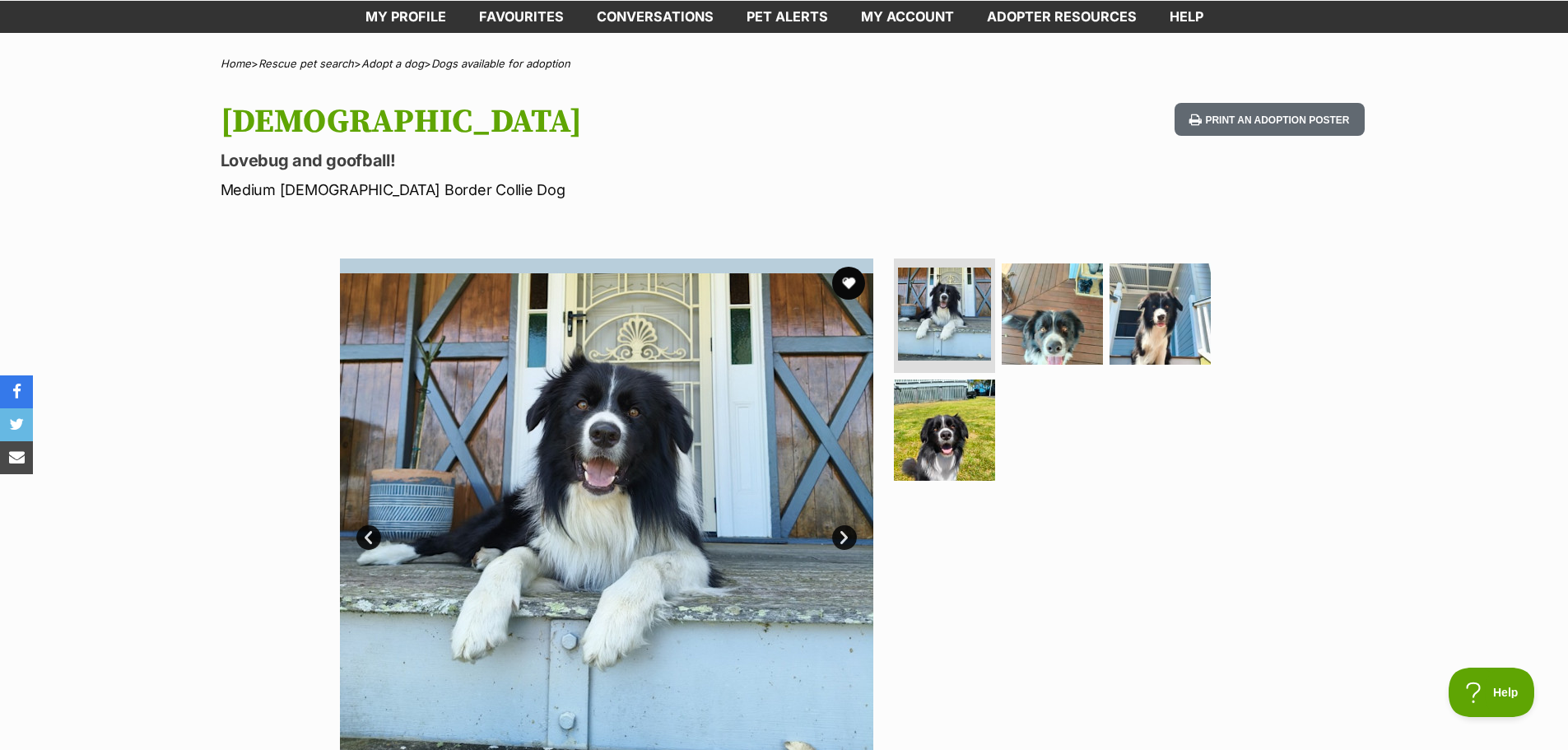
scroll to position [165, 0]
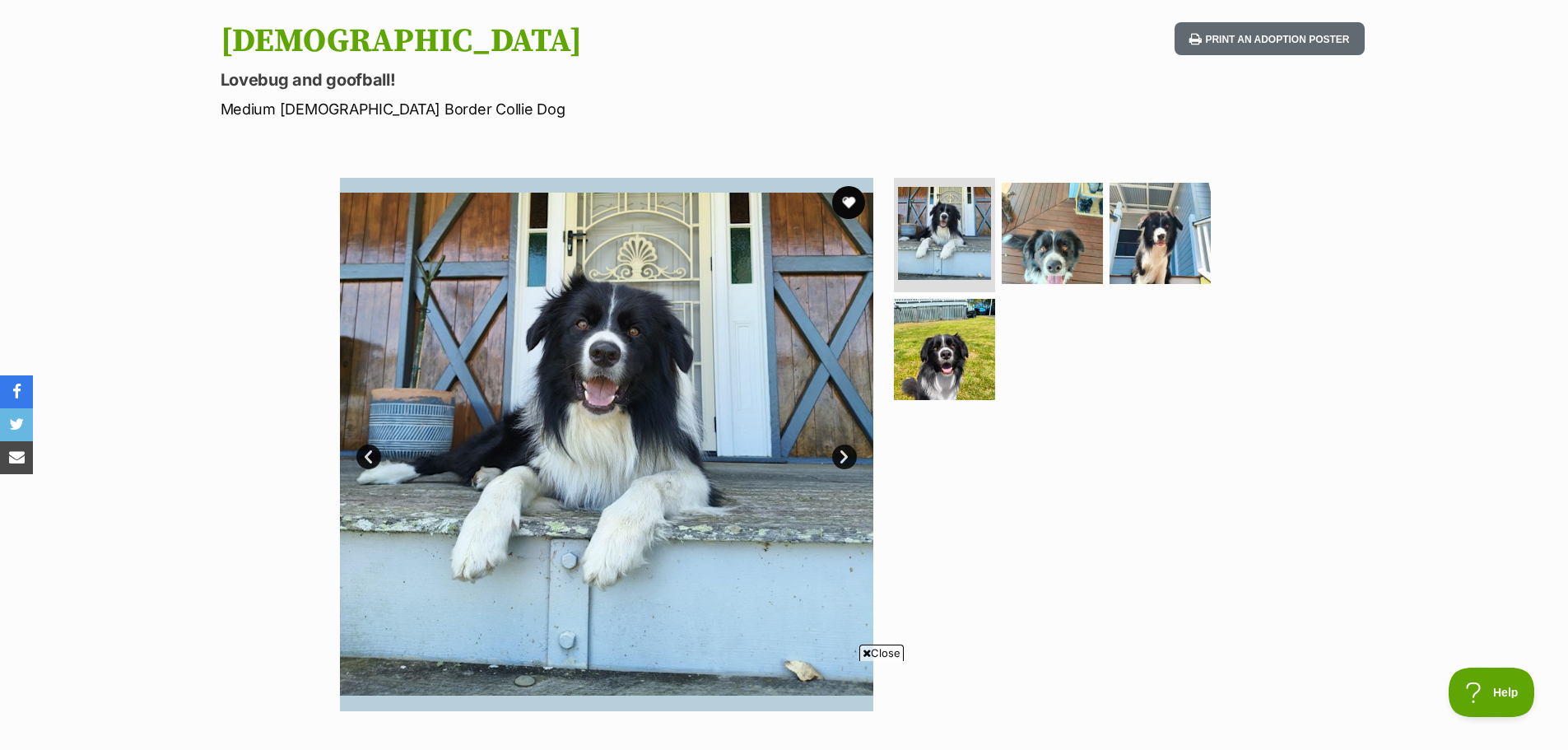
click at [841, 454] on link "Next" at bounding box center [845, 457] width 25 height 25
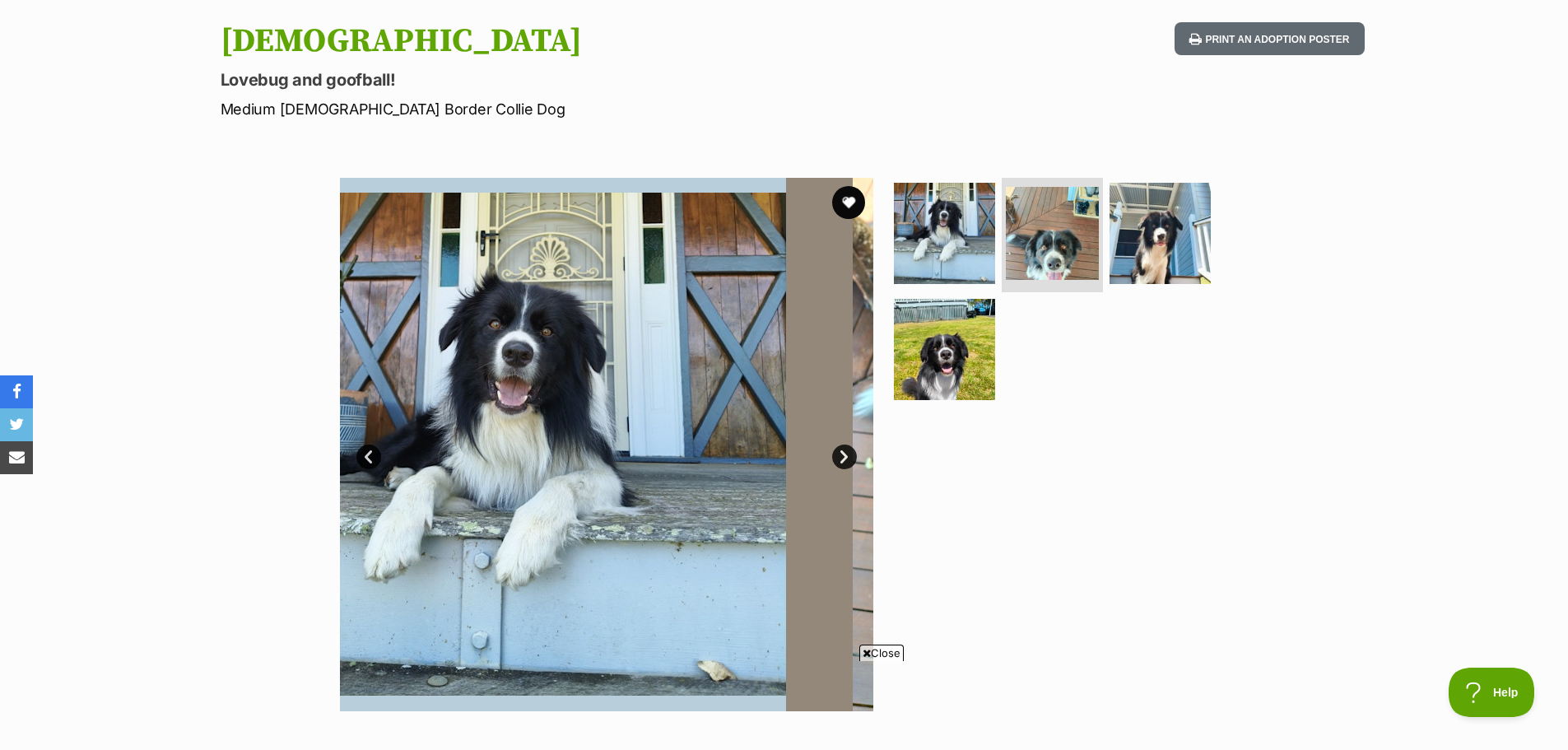
scroll to position [0, 0]
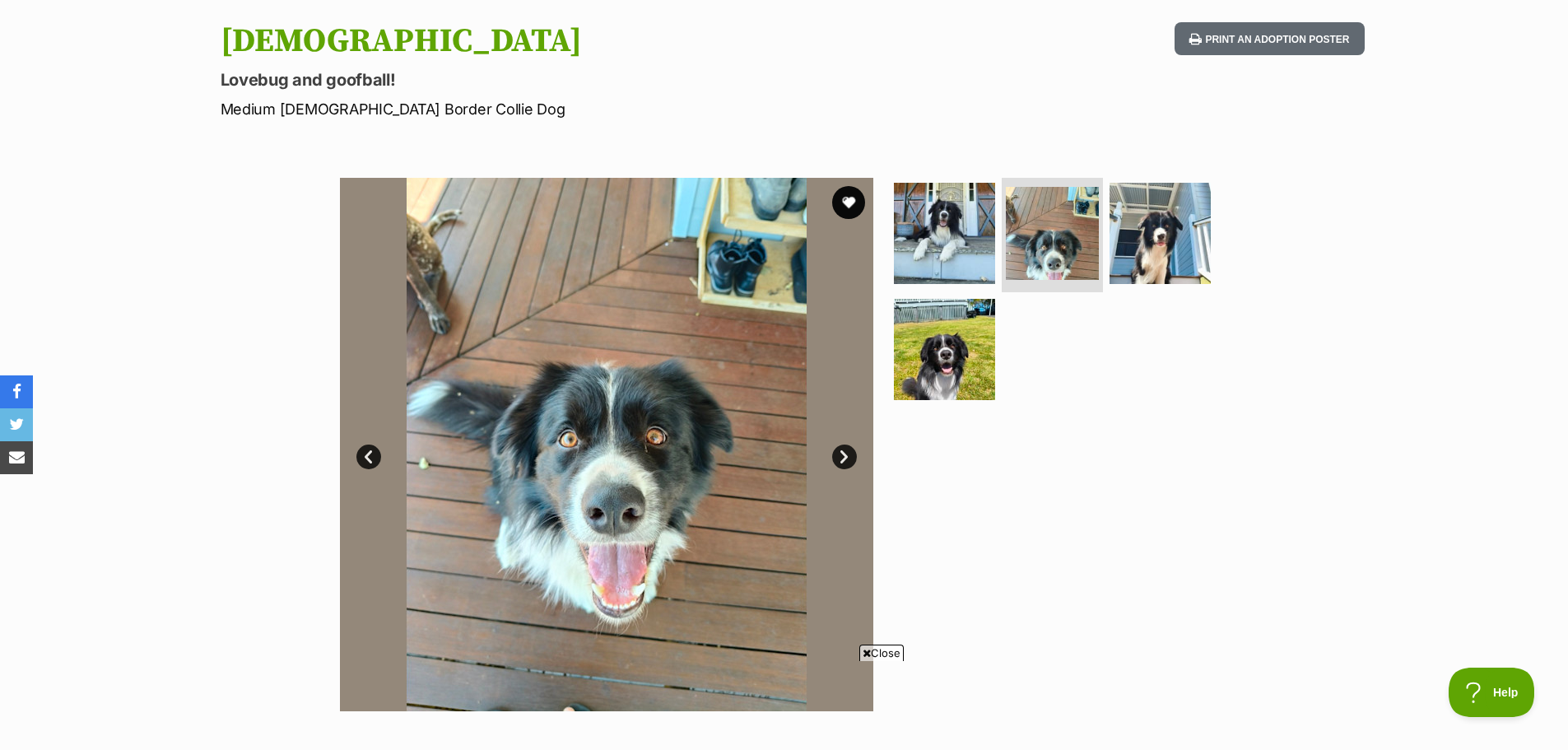
click at [841, 454] on link "Next" at bounding box center [845, 457] width 25 height 25
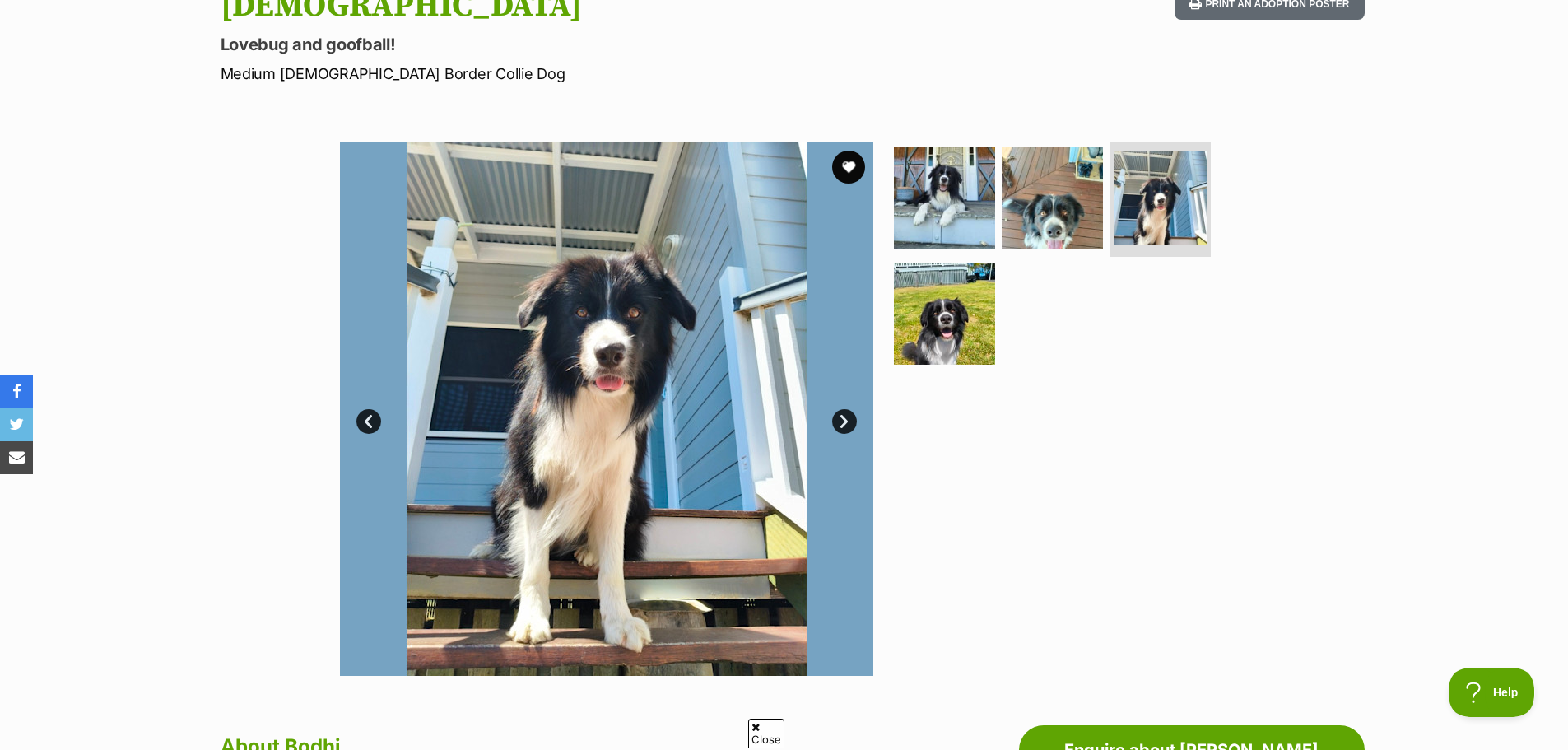
scroll to position [165, 0]
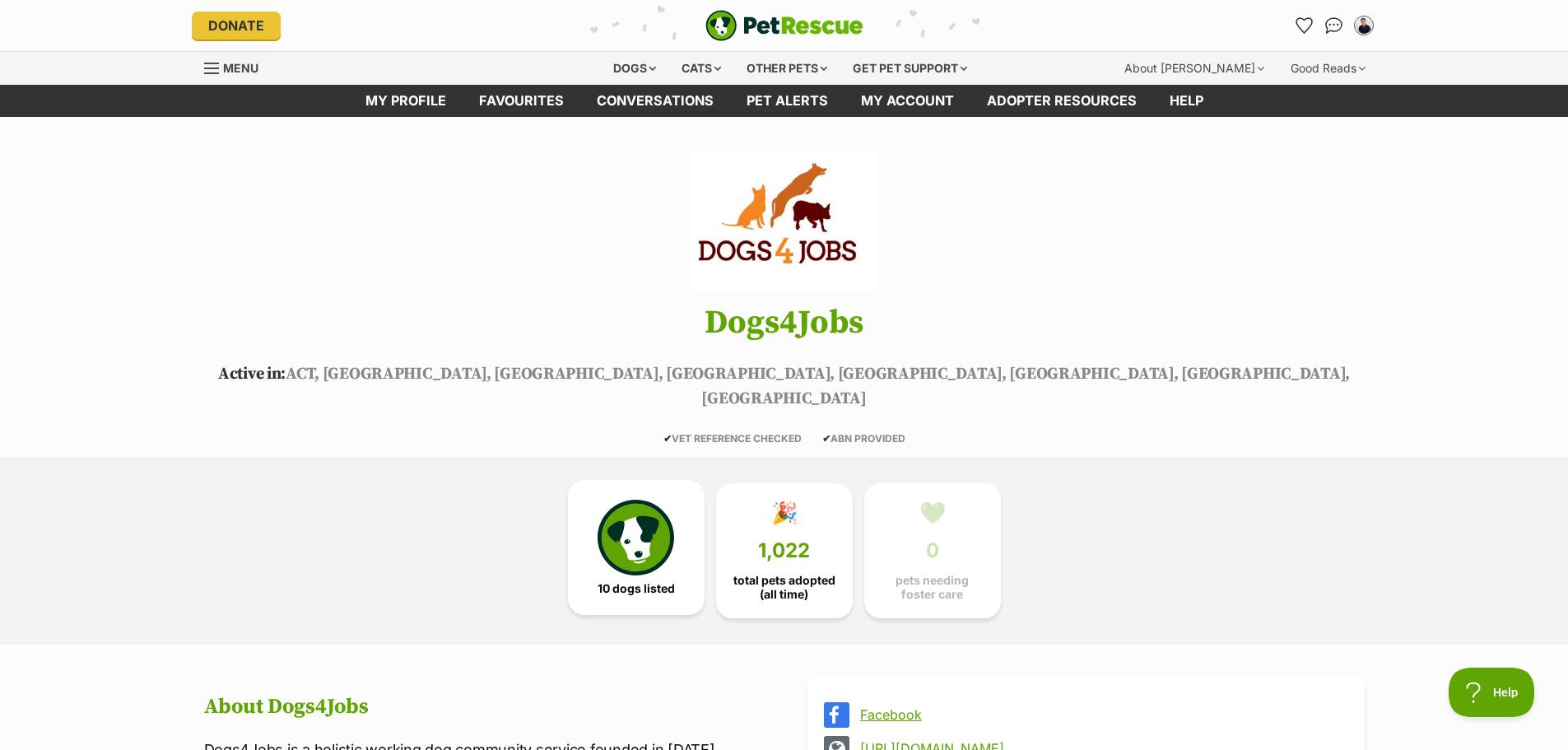
drag, startPoint x: 609, startPoint y: 528, endPoint x: 622, endPoint y: 522, distance: 14.3
click at [610, 528] on img at bounding box center [636, 538] width 76 height 76
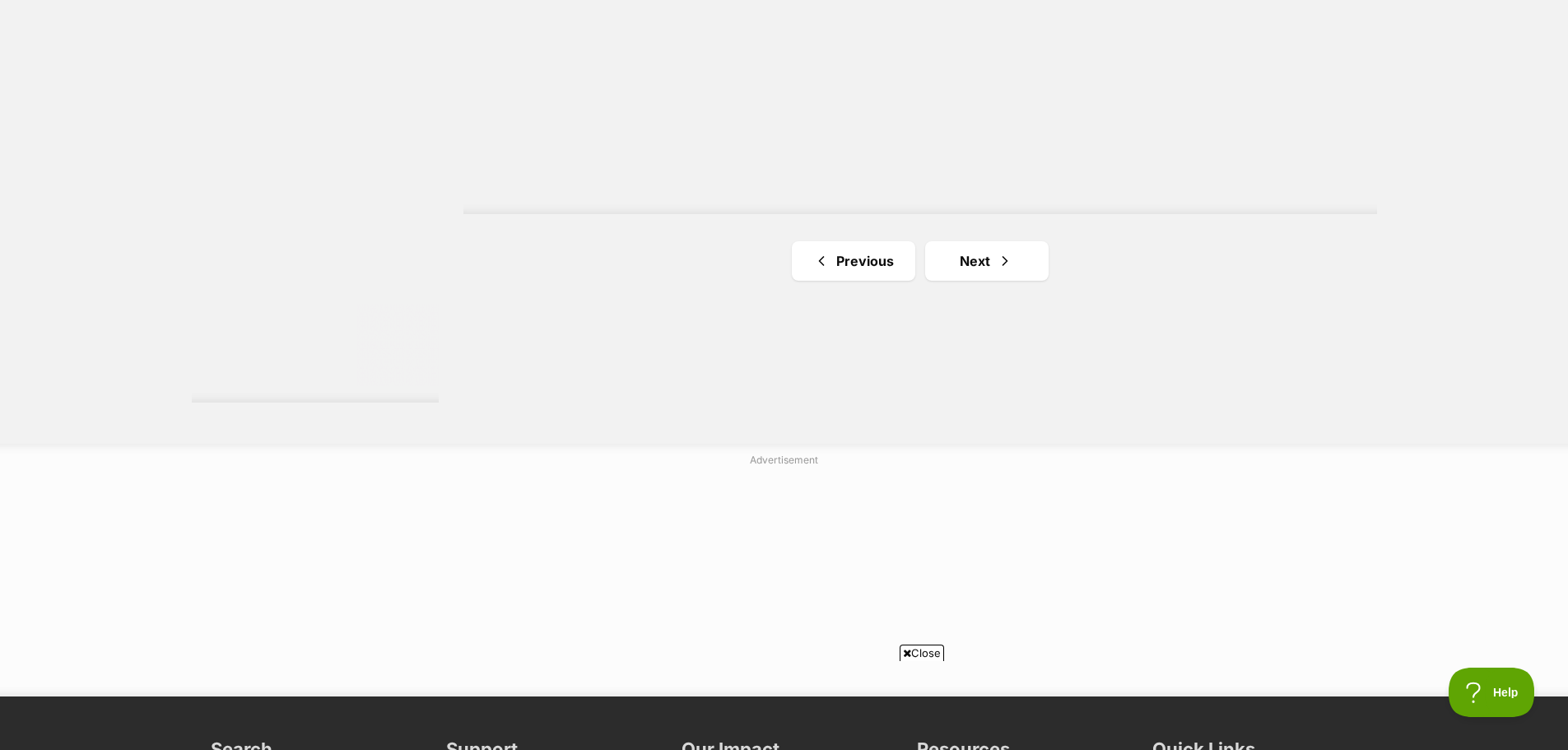
scroll to position [3048, 0]
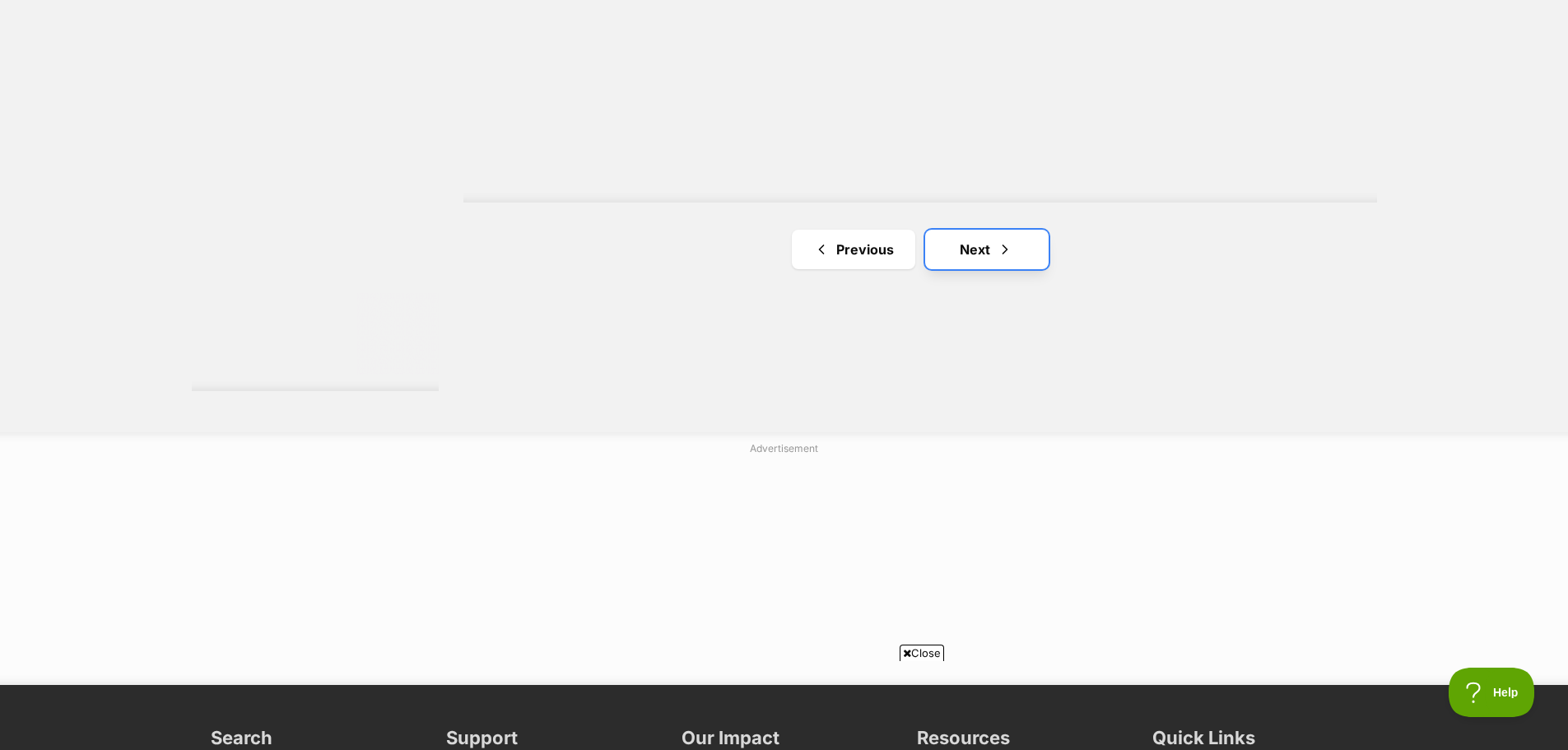
click at [980, 243] on link "Next" at bounding box center [987, 249] width 123 height 40
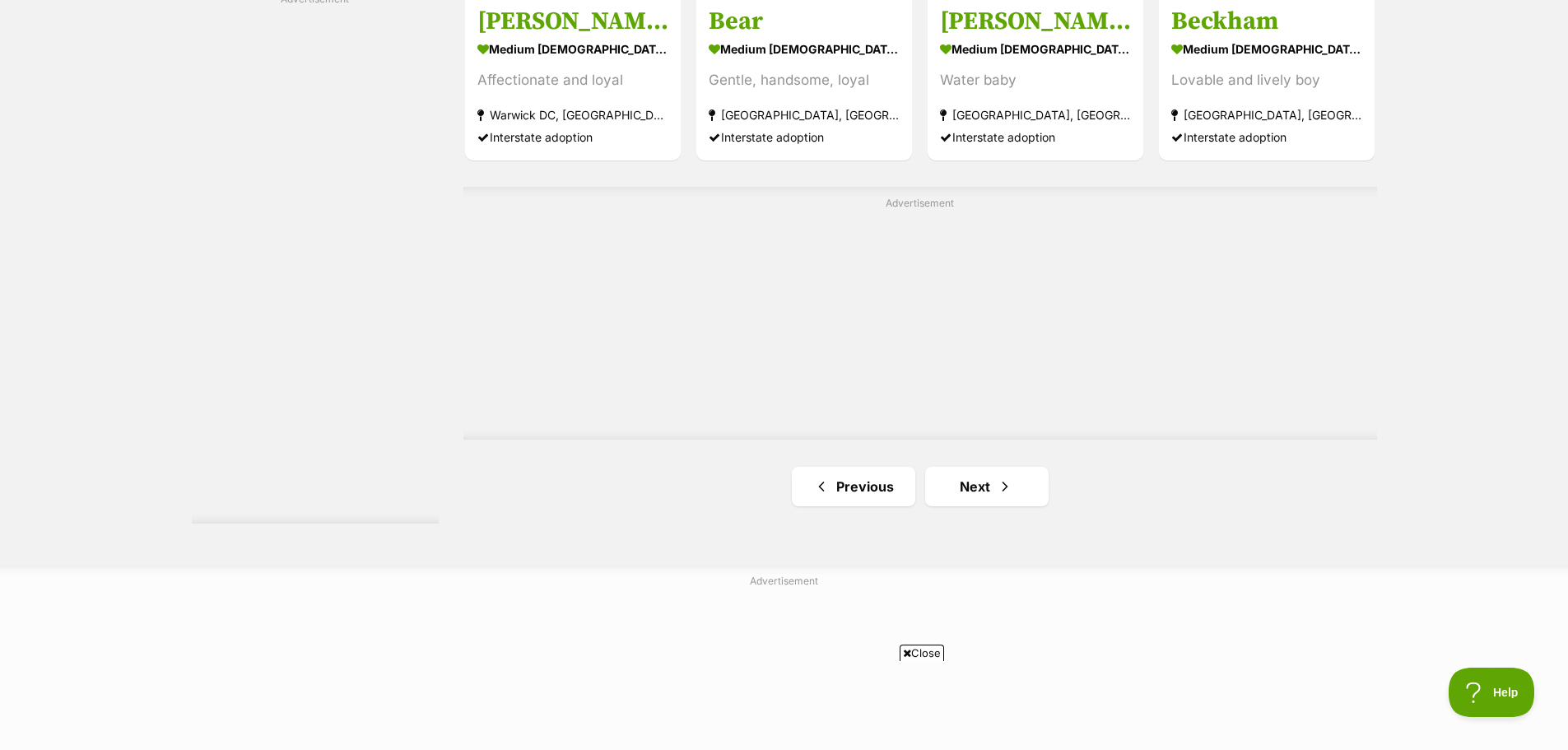
scroll to position [3295, 0]
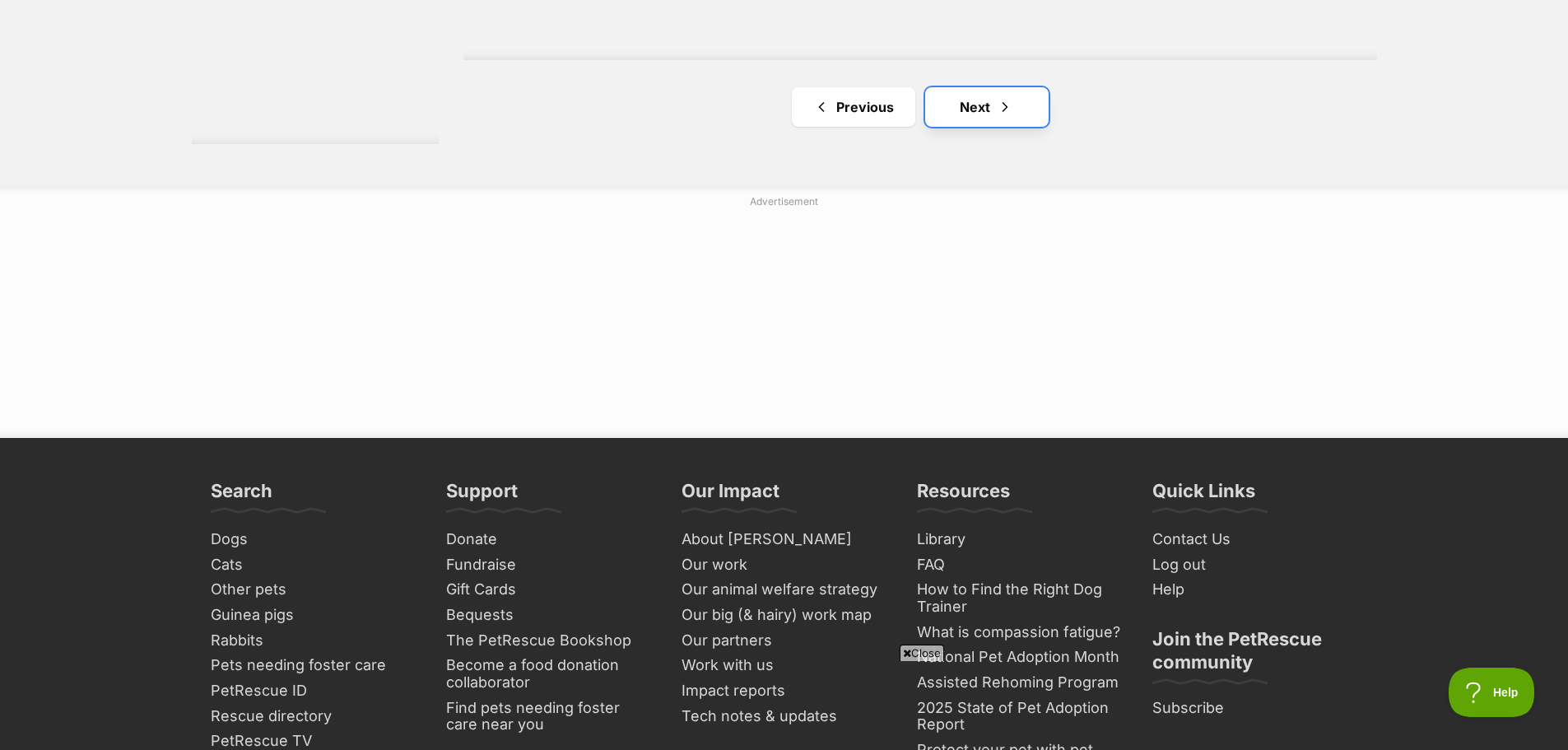
click at [1004, 109] on span "Next page" at bounding box center [1004, 107] width 17 height 19
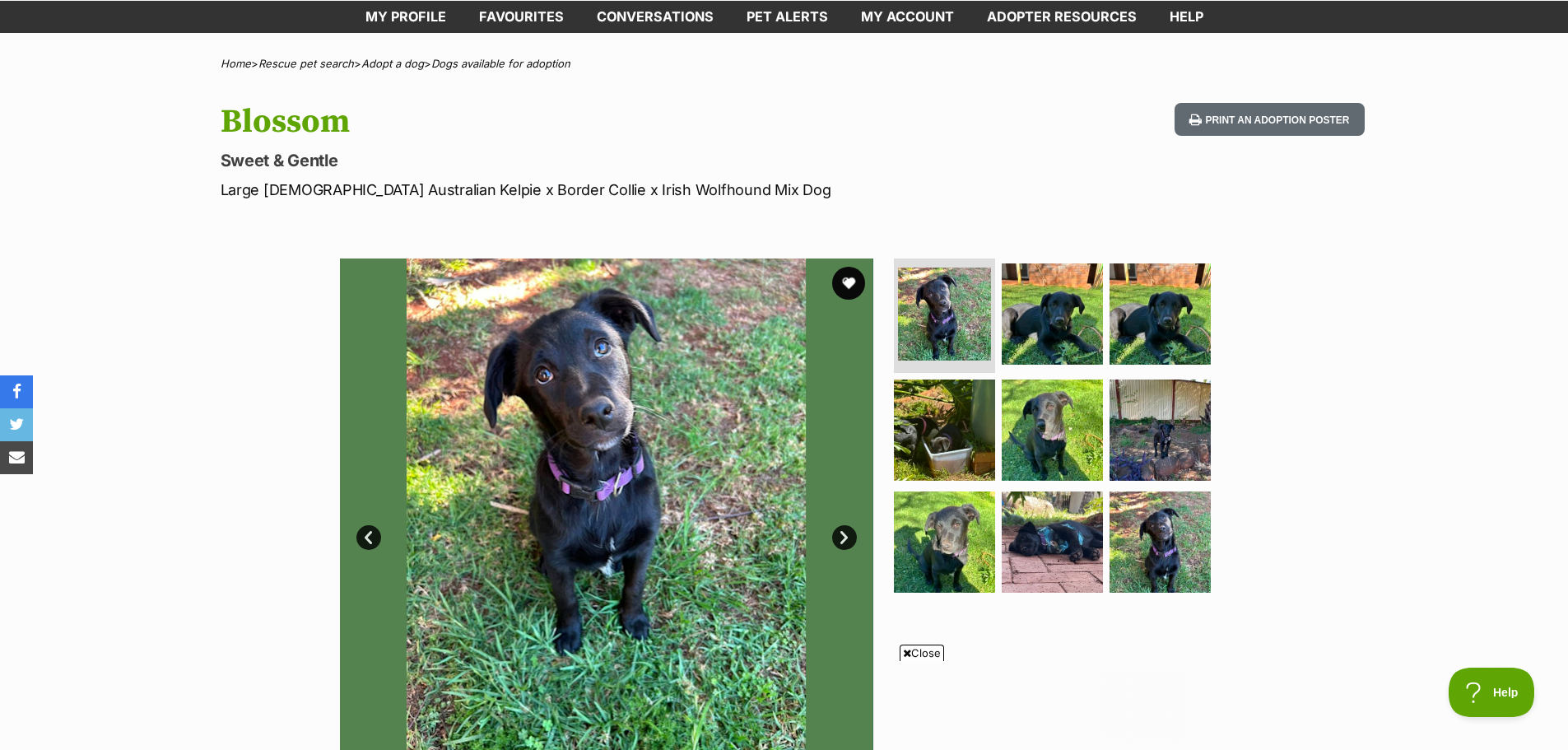
scroll to position [165, 0]
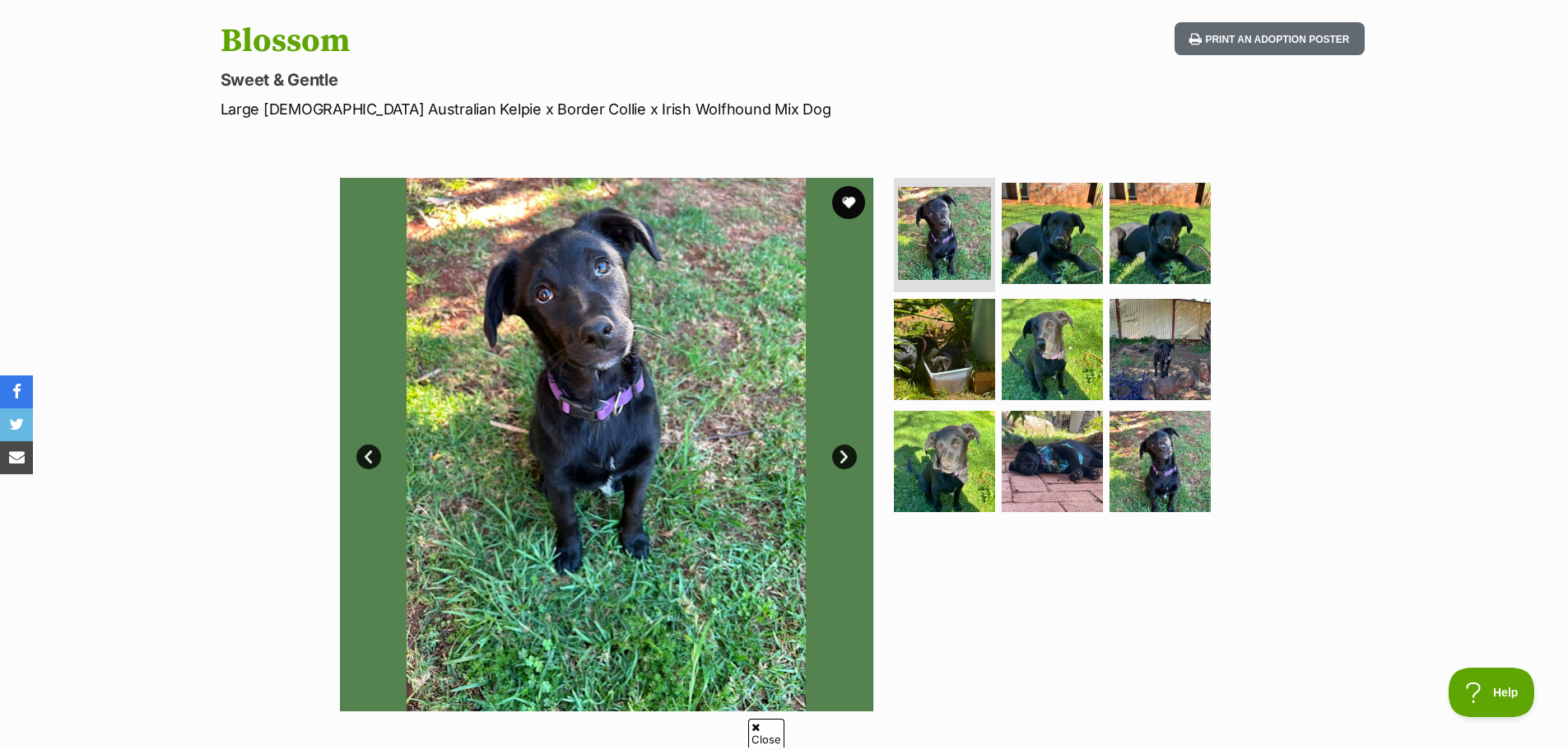
click at [854, 452] on link "Next" at bounding box center [845, 457] width 25 height 25
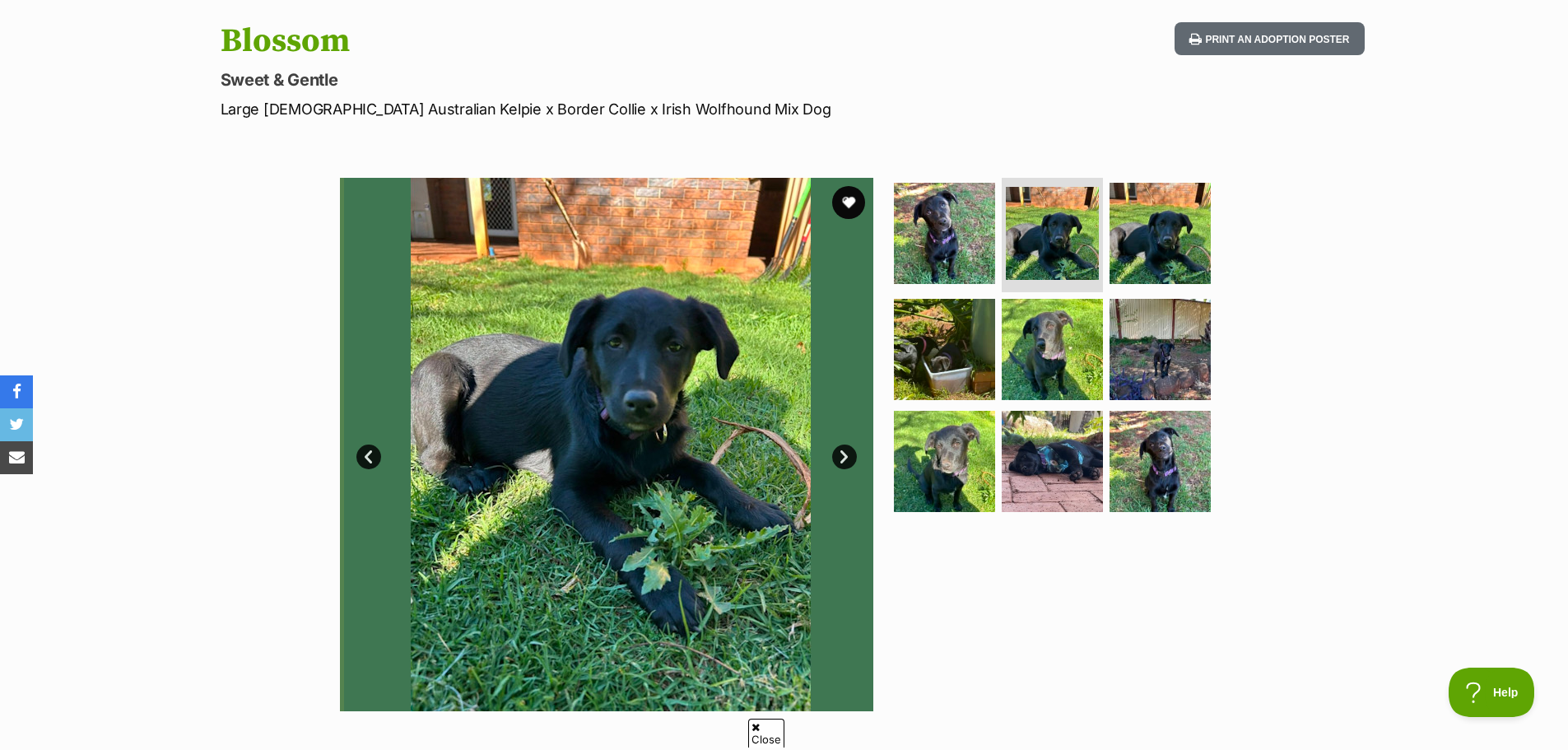
scroll to position [0, 0]
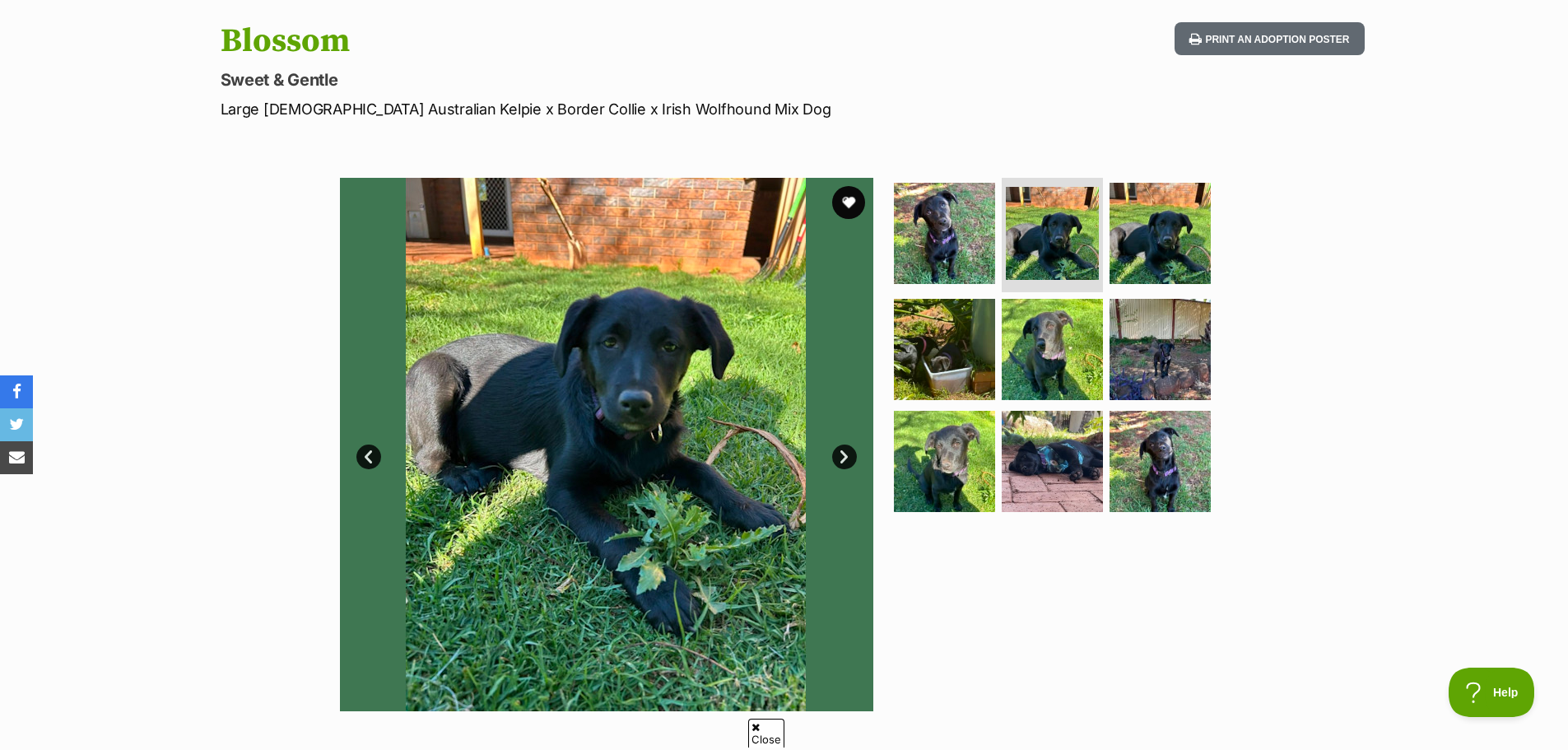
click at [852, 452] on link "Next" at bounding box center [845, 457] width 25 height 25
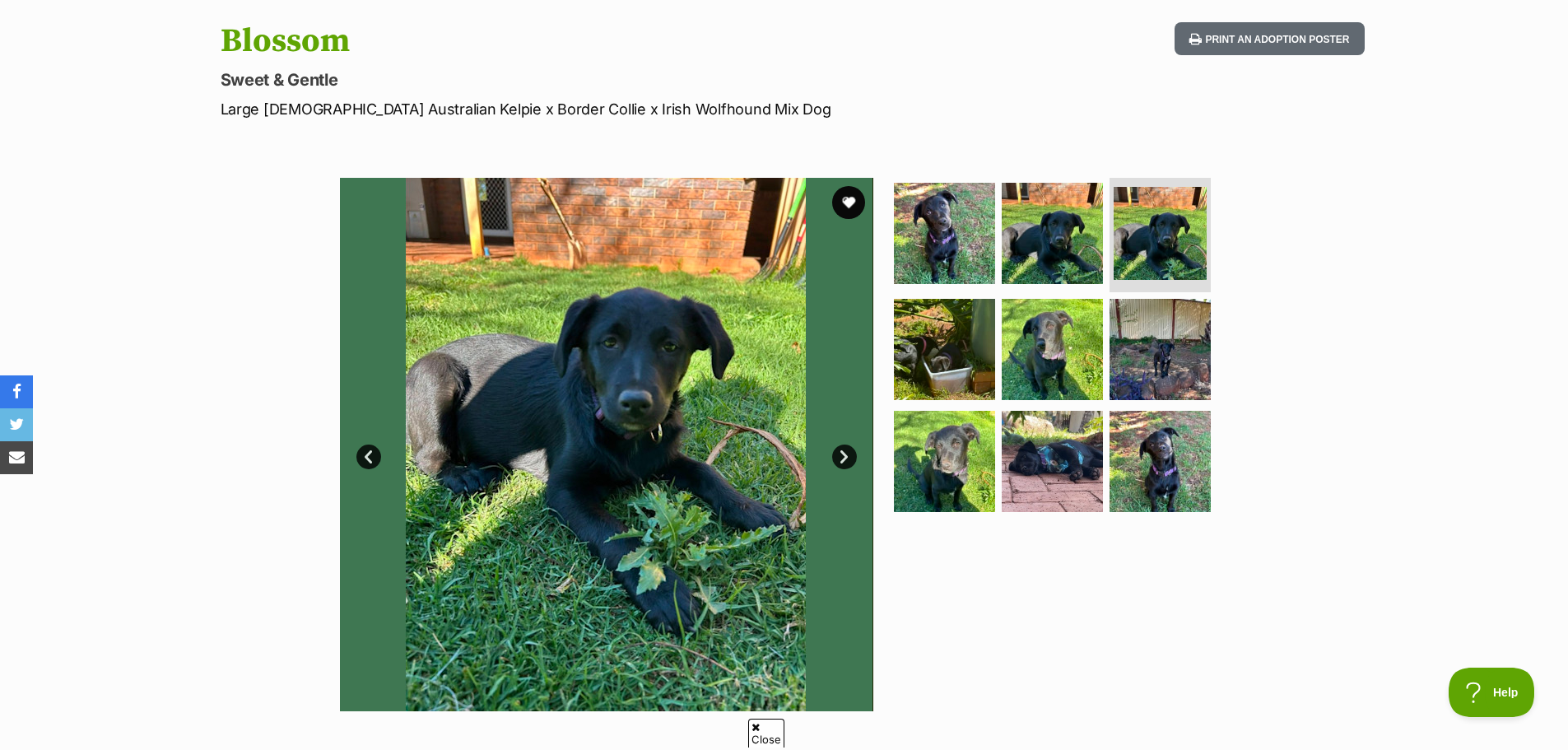
click at [852, 452] on link "Next" at bounding box center [845, 457] width 25 height 25
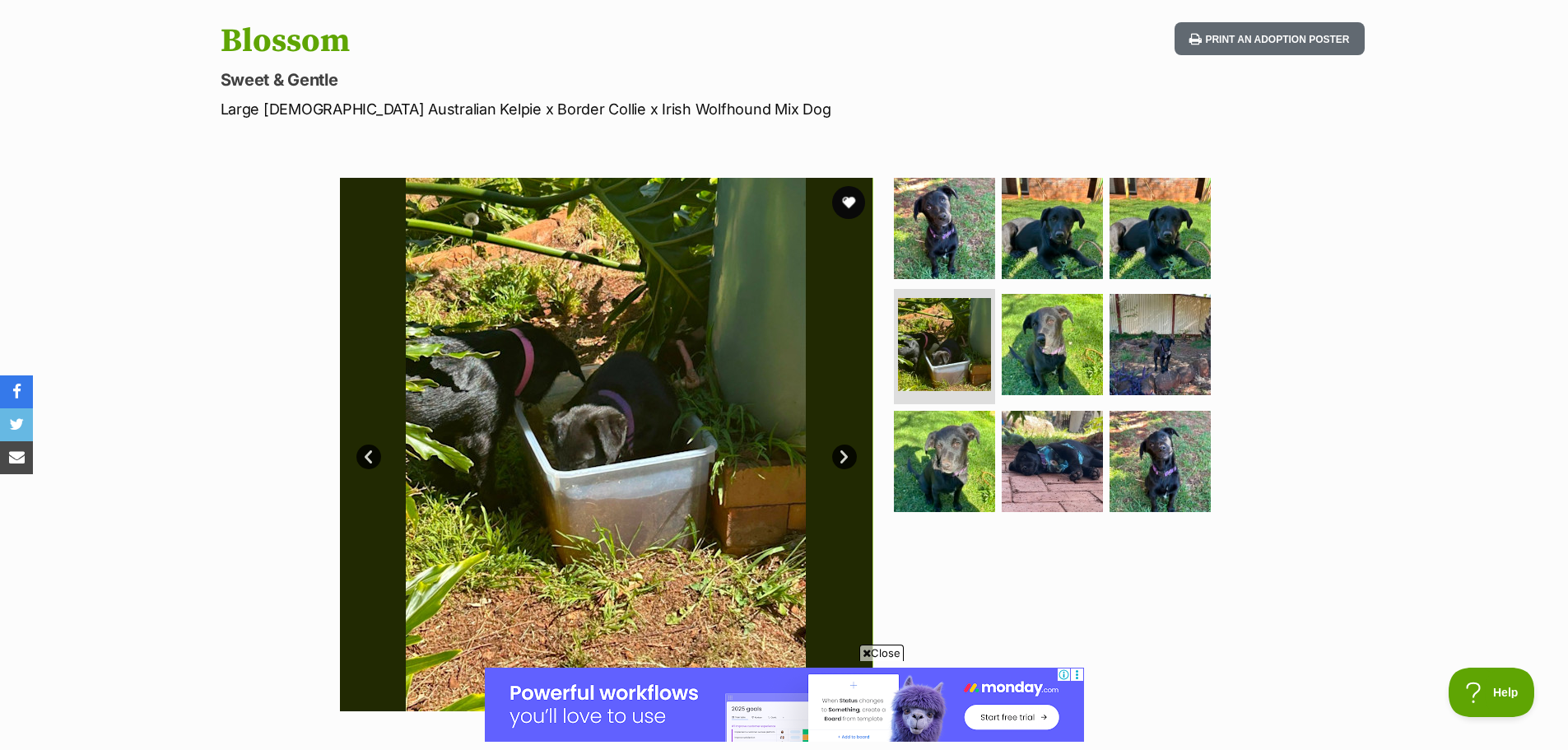
click at [852, 452] on link "Next" at bounding box center [845, 457] width 25 height 25
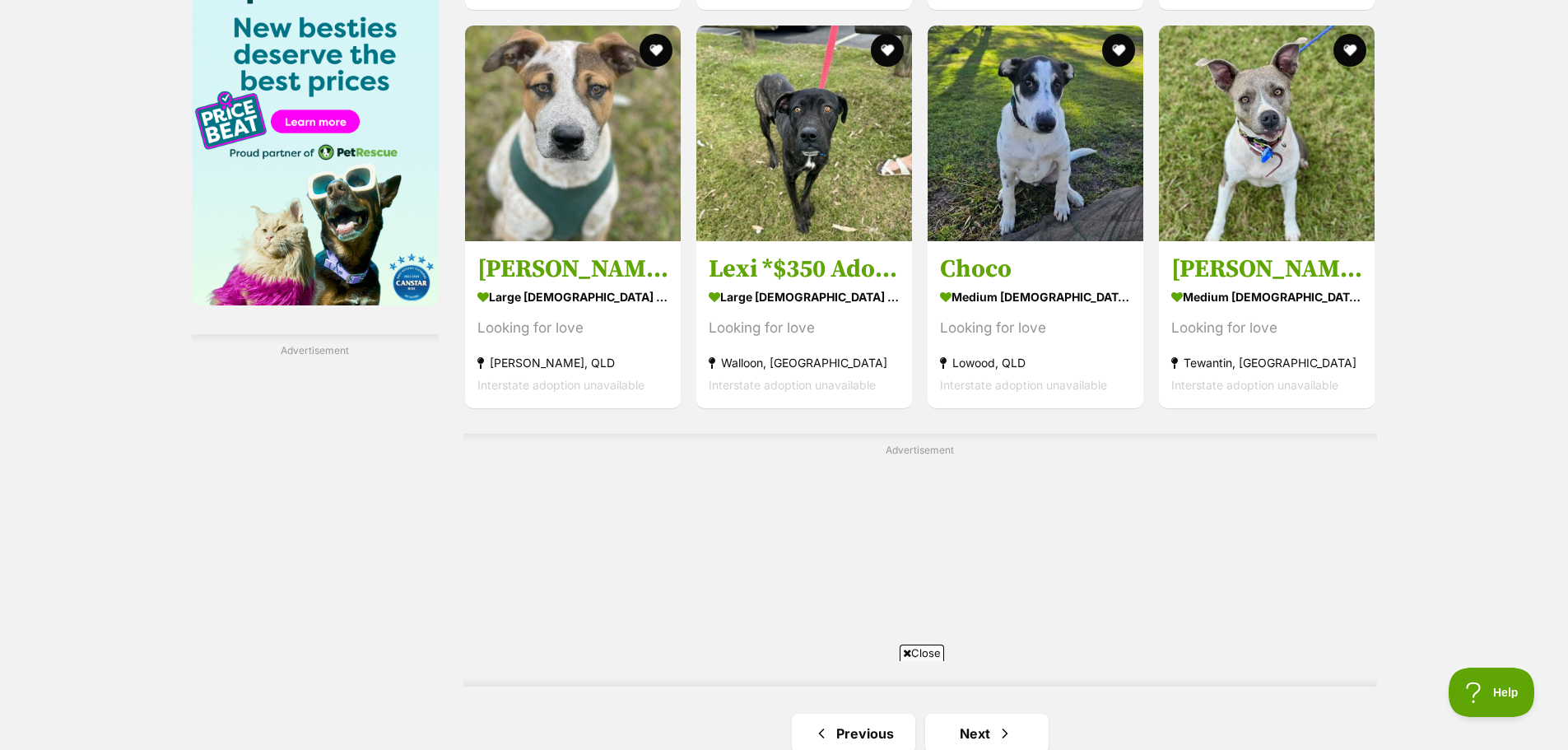
scroll to position [2883, 0]
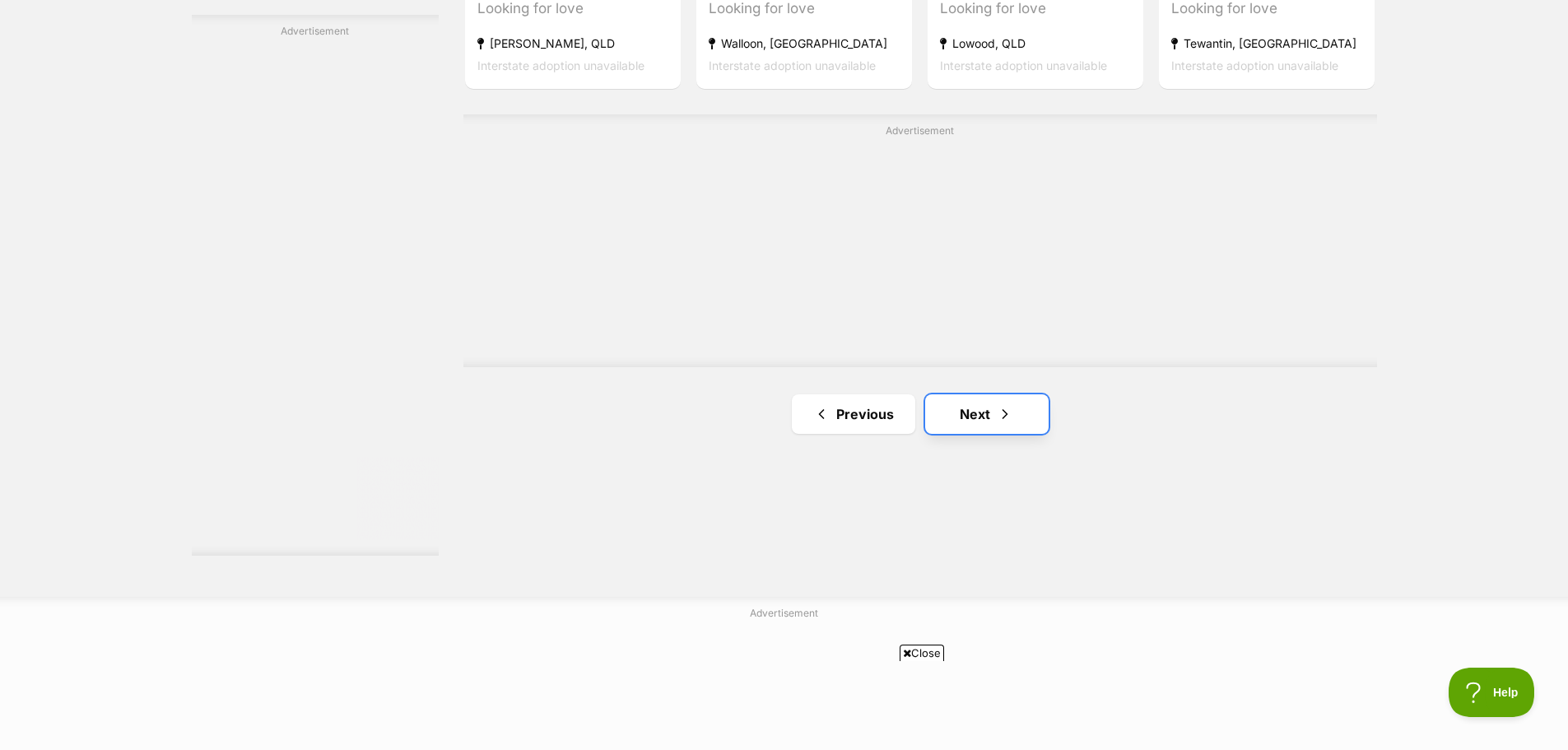
click at [990, 420] on link "Next" at bounding box center [987, 414] width 123 height 40
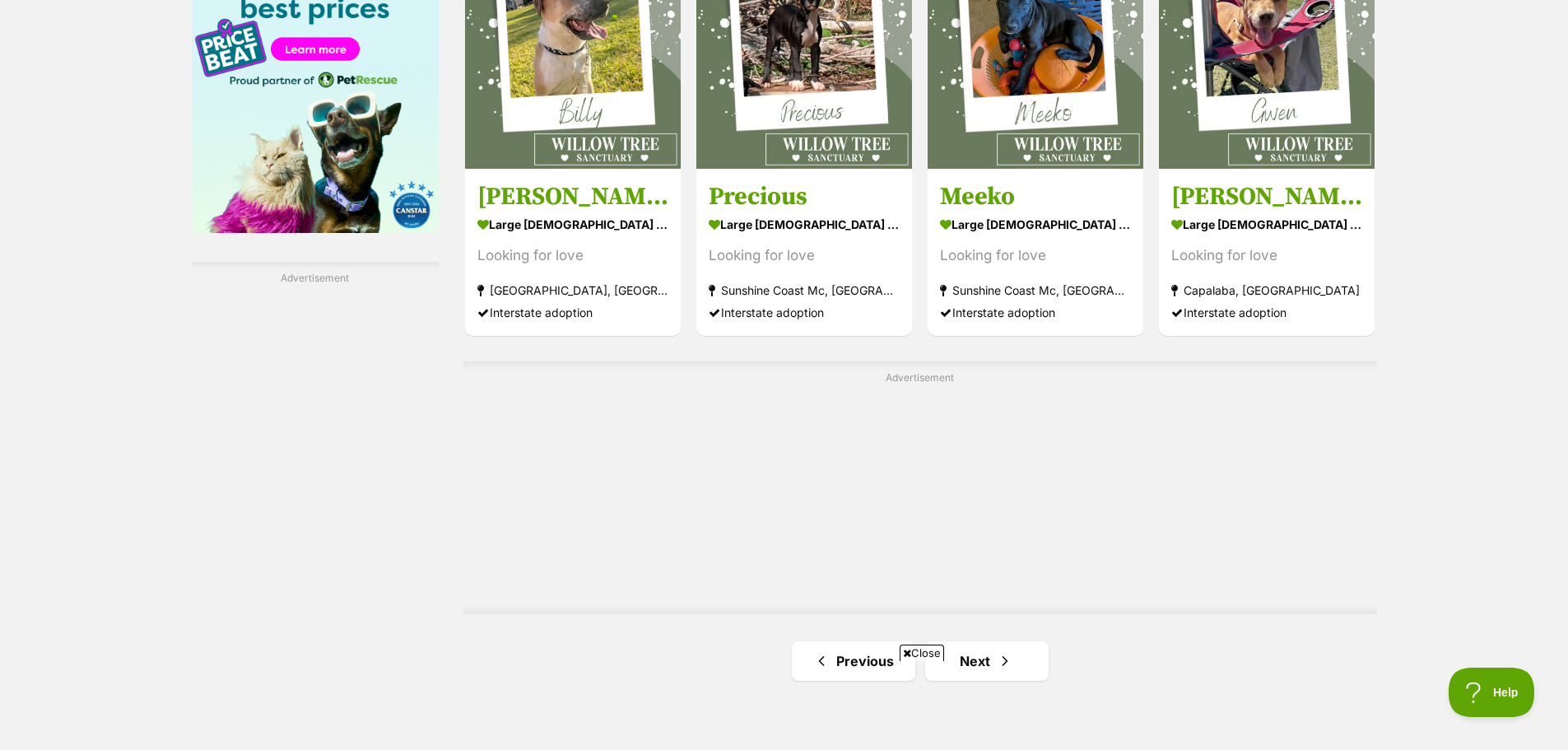
scroll to position [3130, 0]
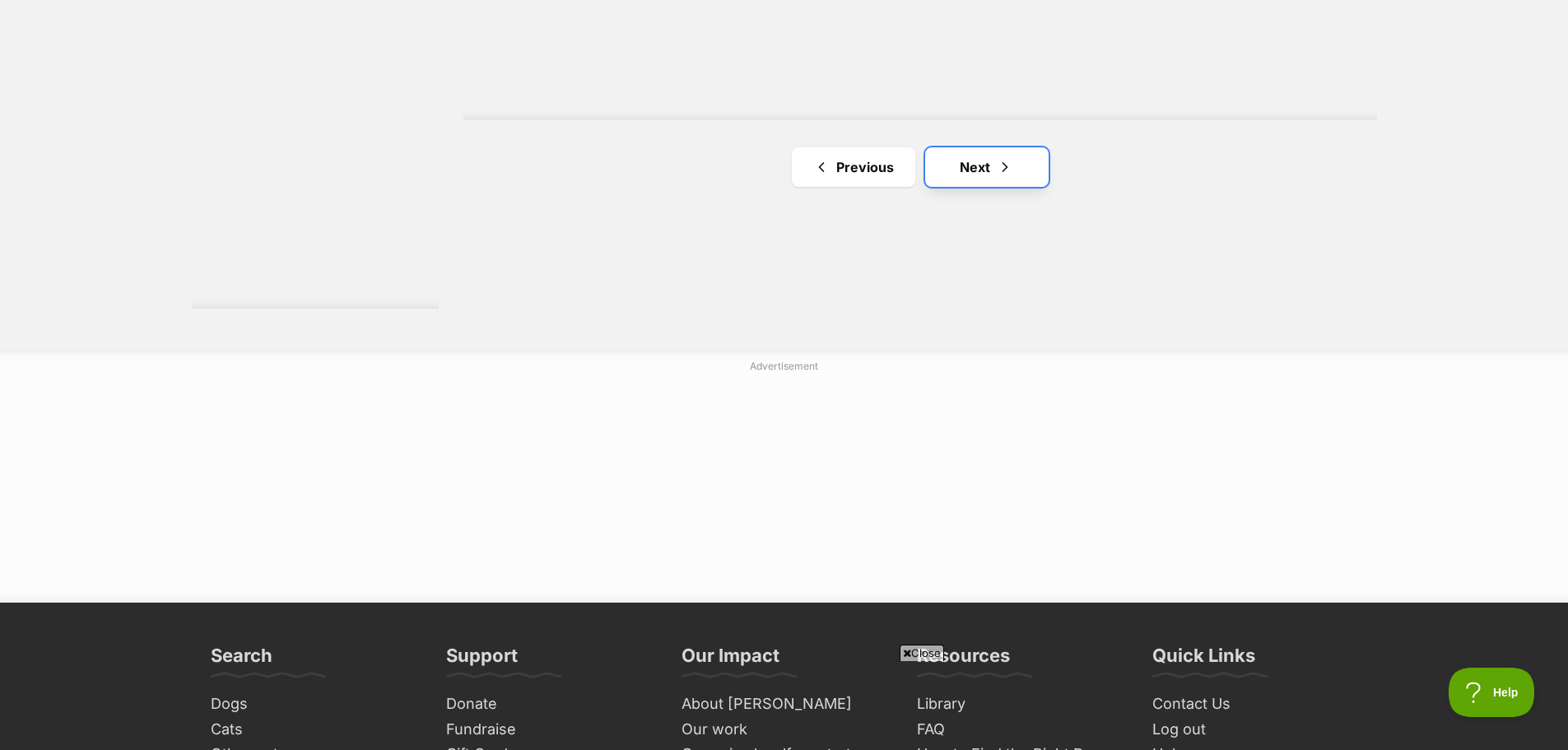
drag, startPoint x: 1004, startPoint y: 176, endPoint x: 1119, endPoint y: 179, distance: 115.0
click at [1005, 176] on span "Next page" at bounding box center [1004, 167] width 17 height 19
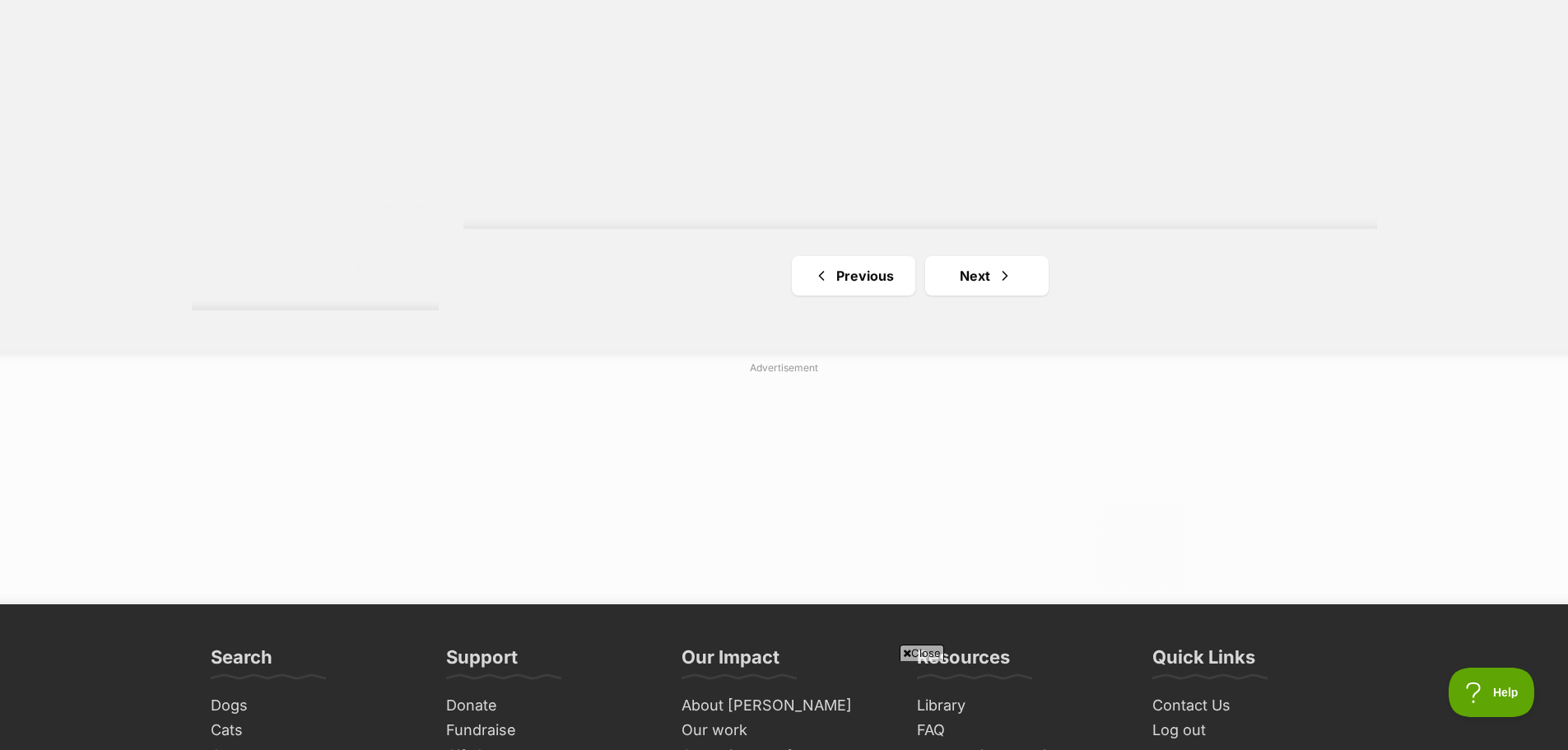
scroll to position [3130, 0]
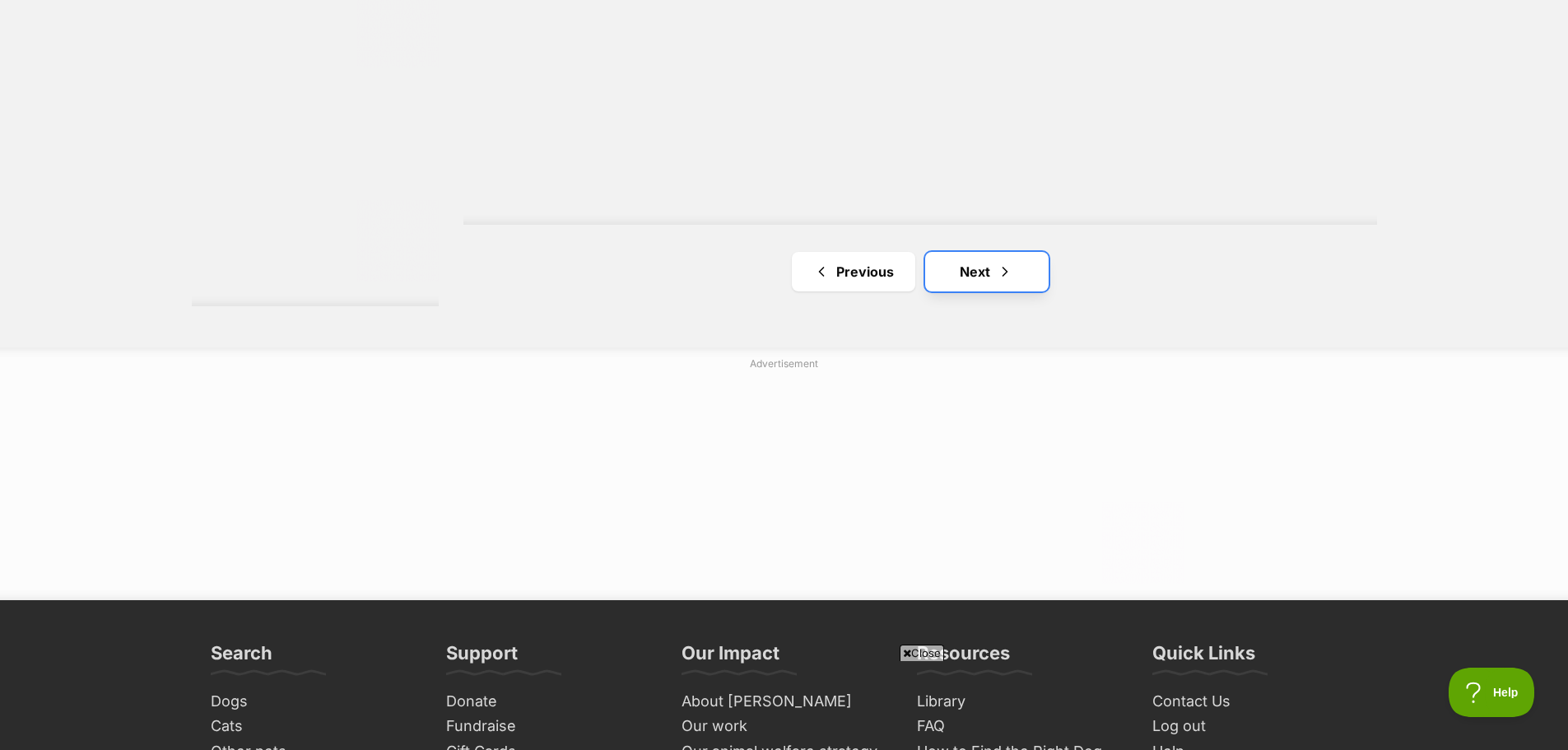
click at [979, 267] on link "Next" at bounding box center [987, 272] width 123 height 40
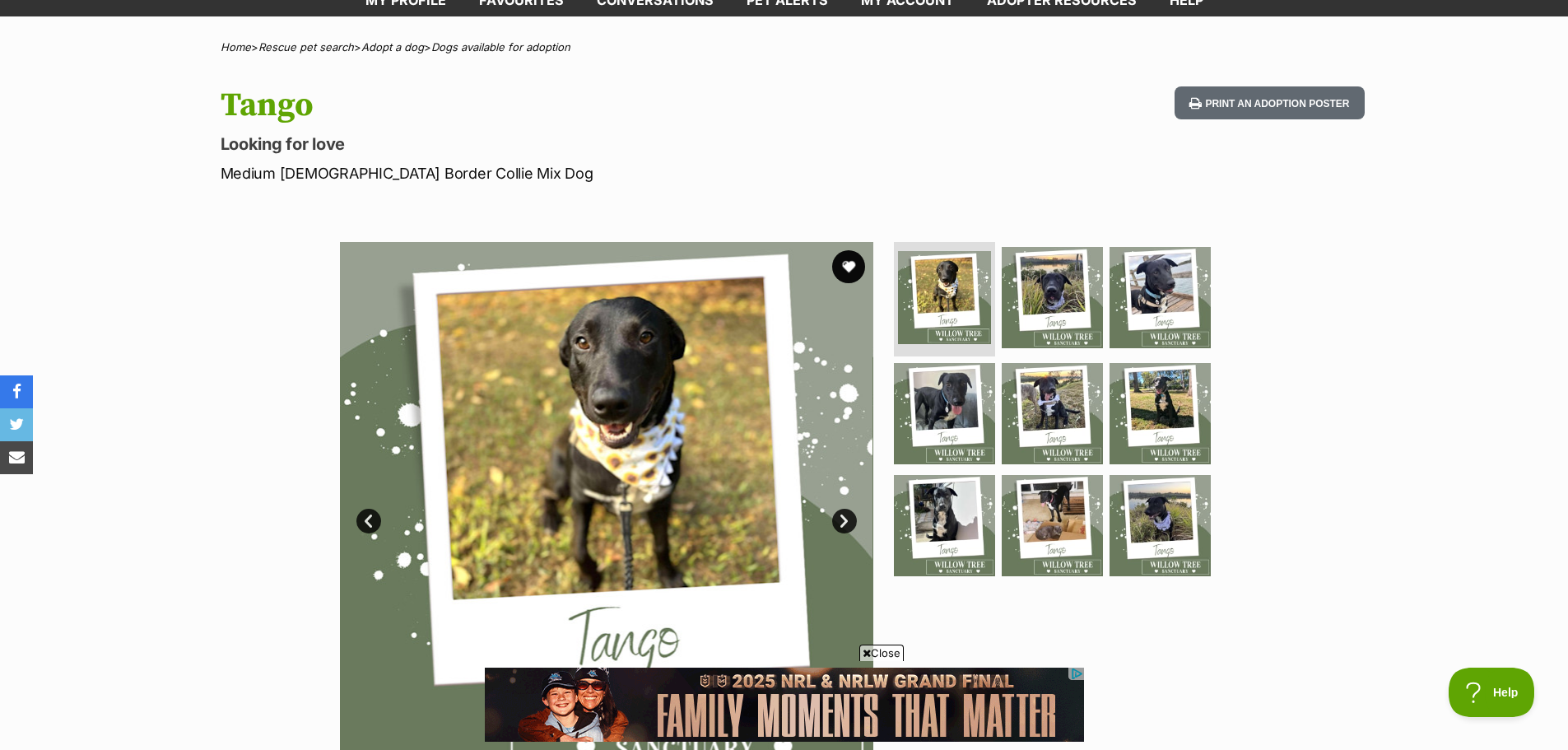
scroll to position [247, 0]
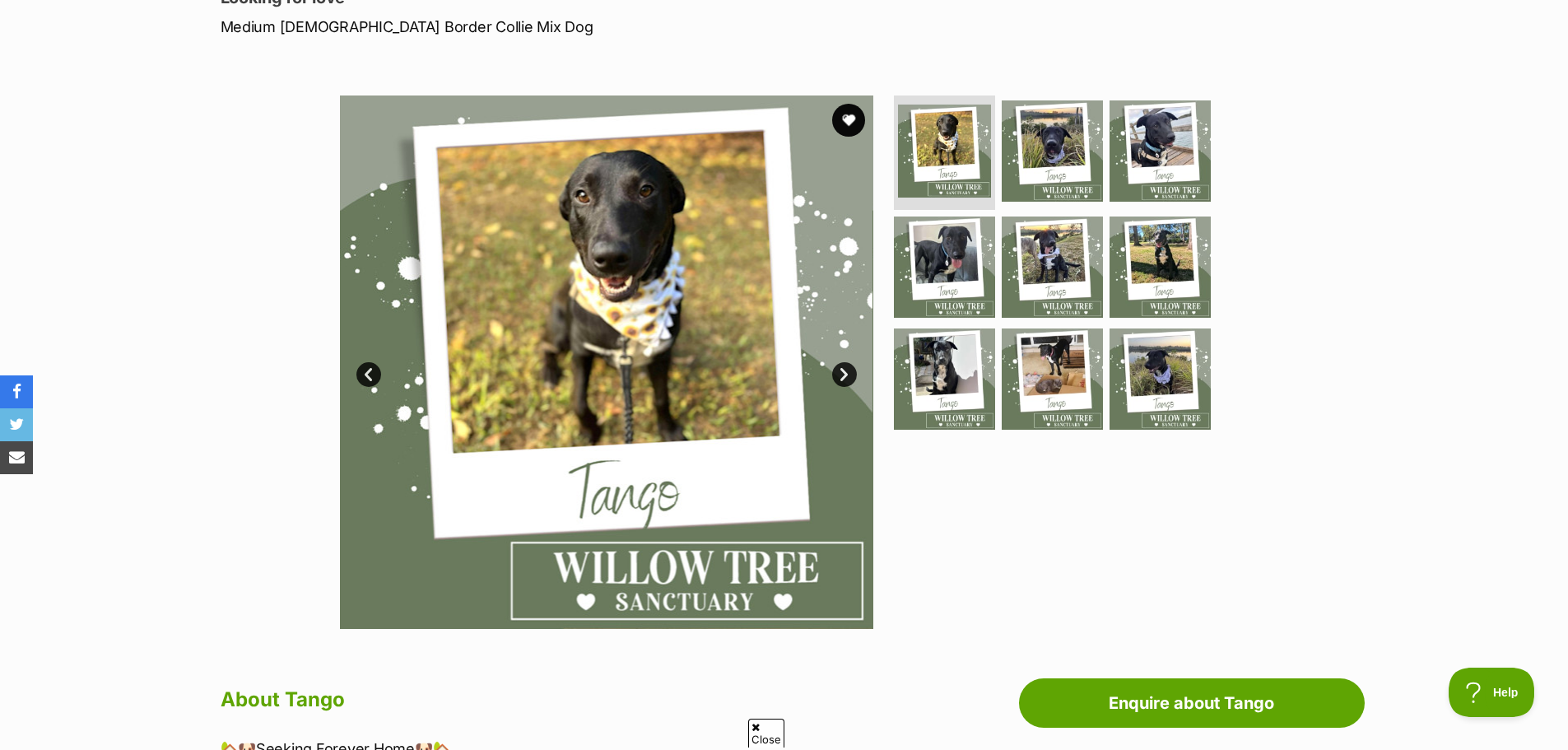
click at [848, 372] on link "Next" at bounding box center [845, 375] width 25 height 25
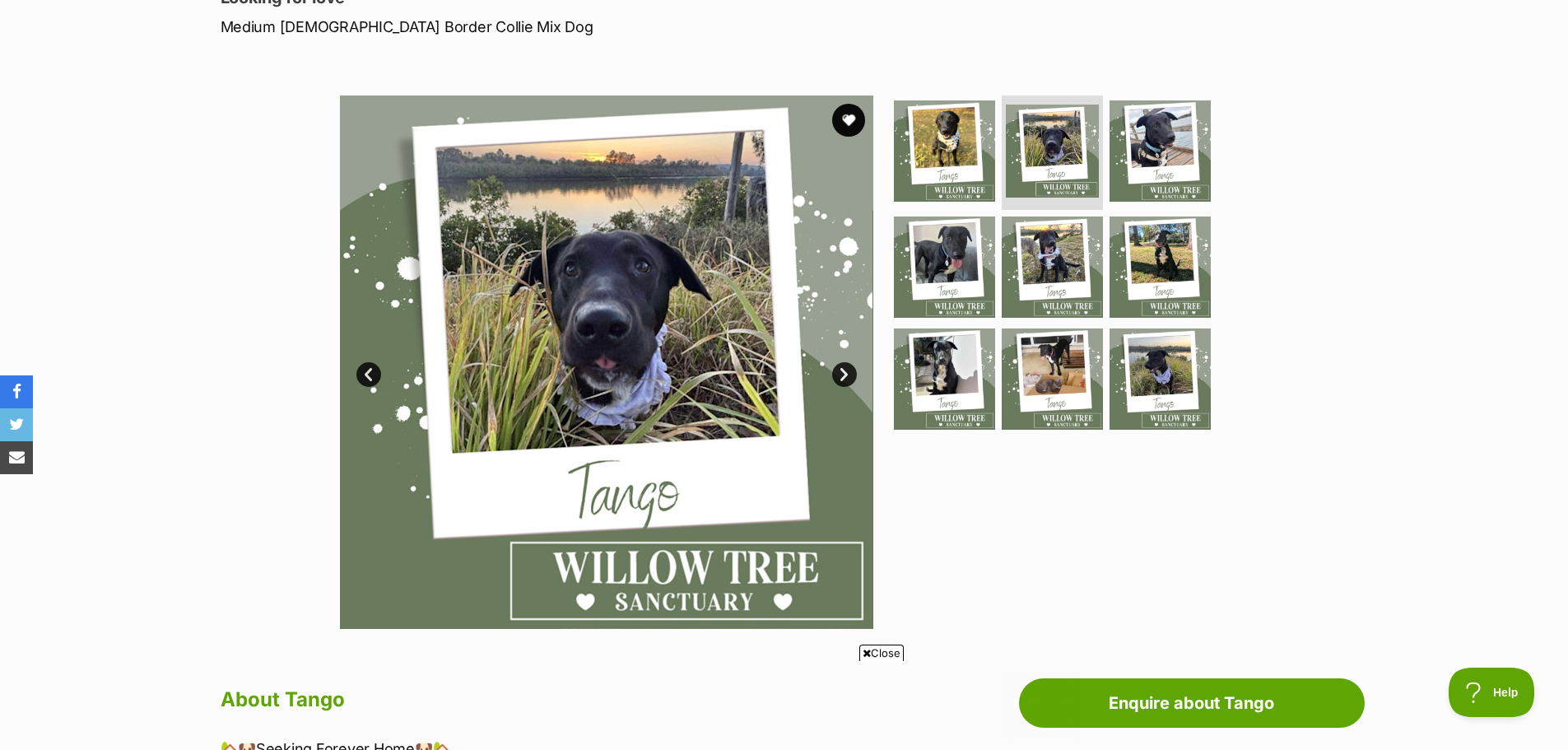
scroll to position [0, 0]
click at [848, 372] on link "Next" at bounding box center [845, 375] width 25 height 25
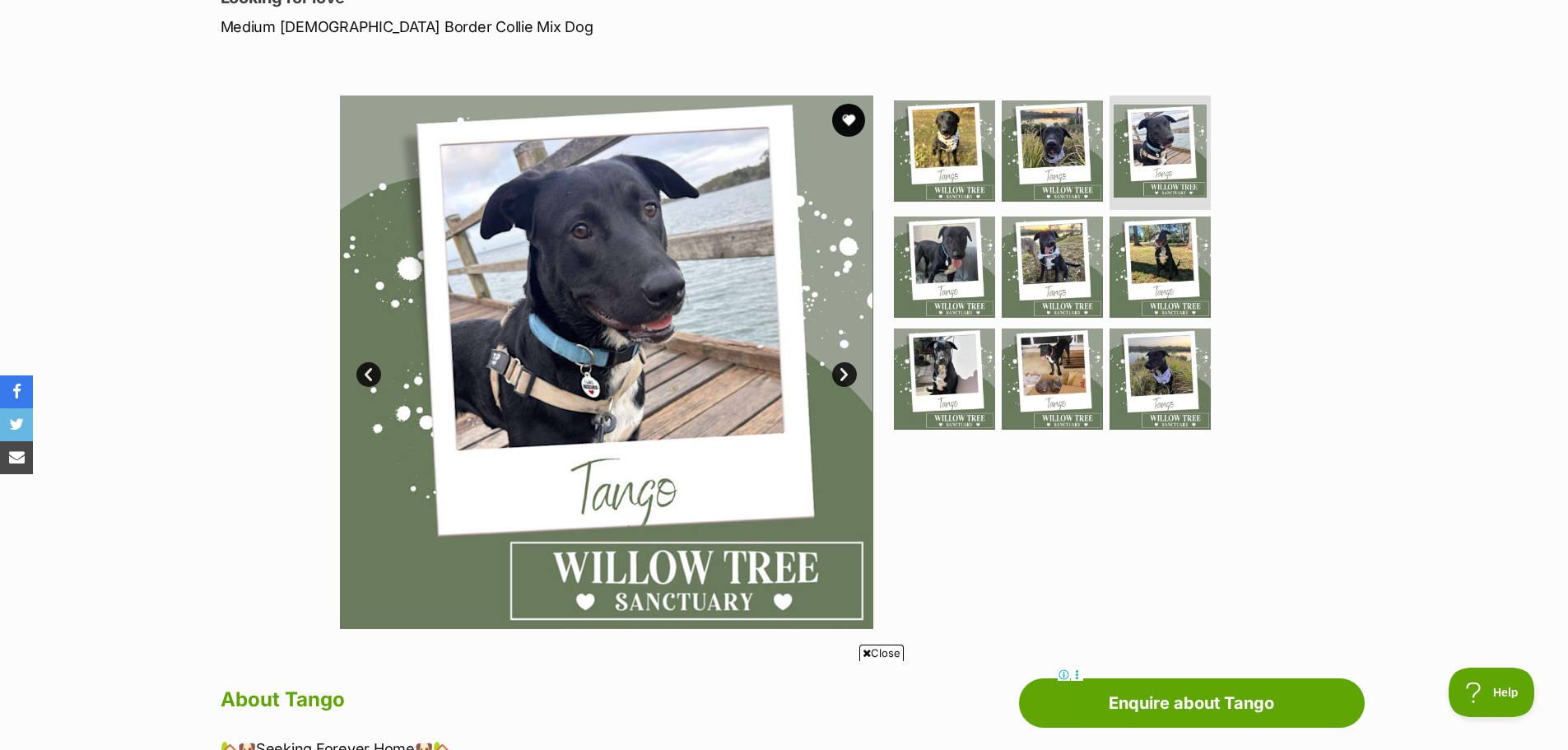
click at [848, 372] on link "Next" at bounding box center [845, 375] width 25 height 25
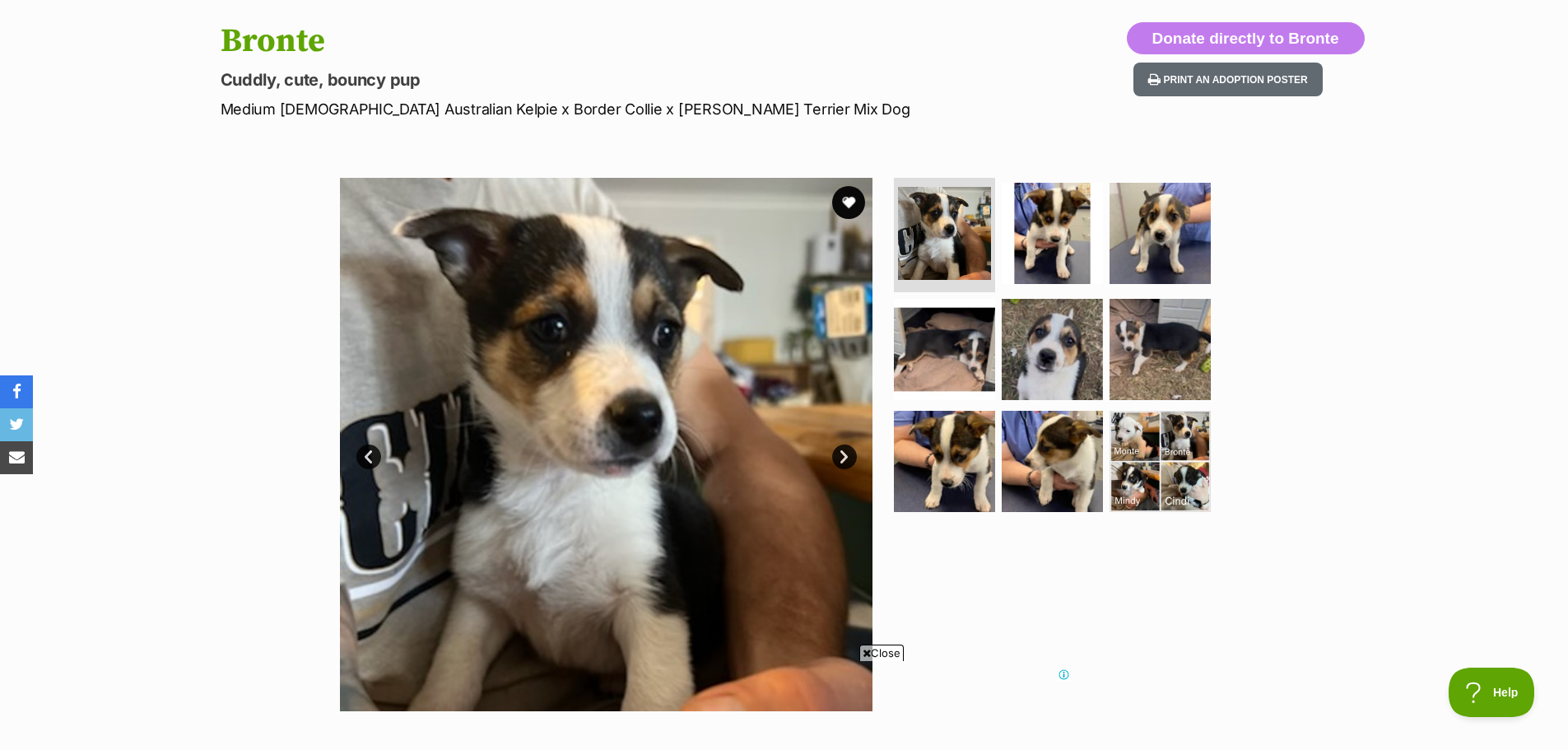
click at [845, 450] on link "Next" at bounding box center [845, 457] width 25 height 25
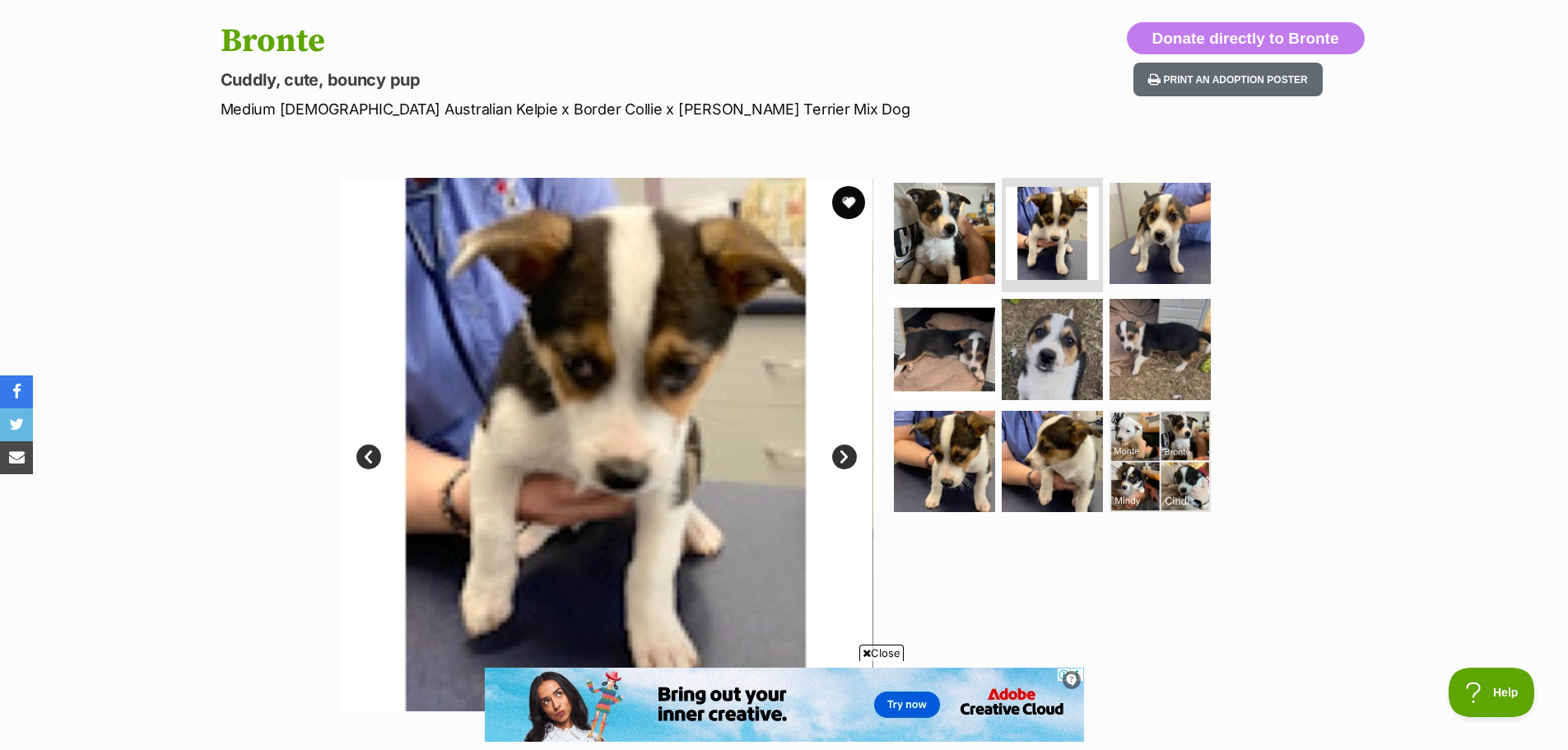
click at [845, 450] on link "Next" at bounding box center [845, 457] width 25 height 25
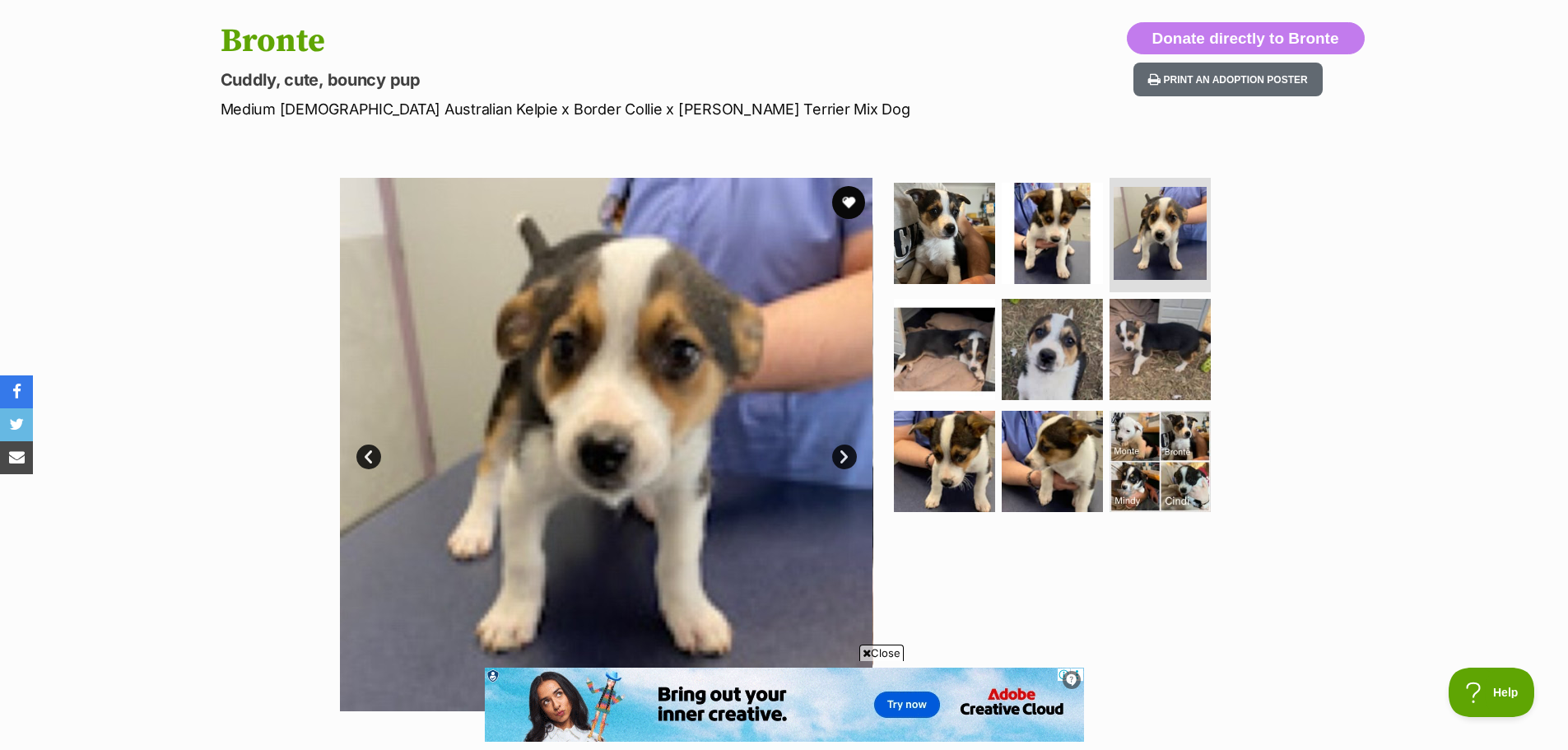
click at [845, 449] on link "Next" at bounding box center [845, 457] width 25 height 25
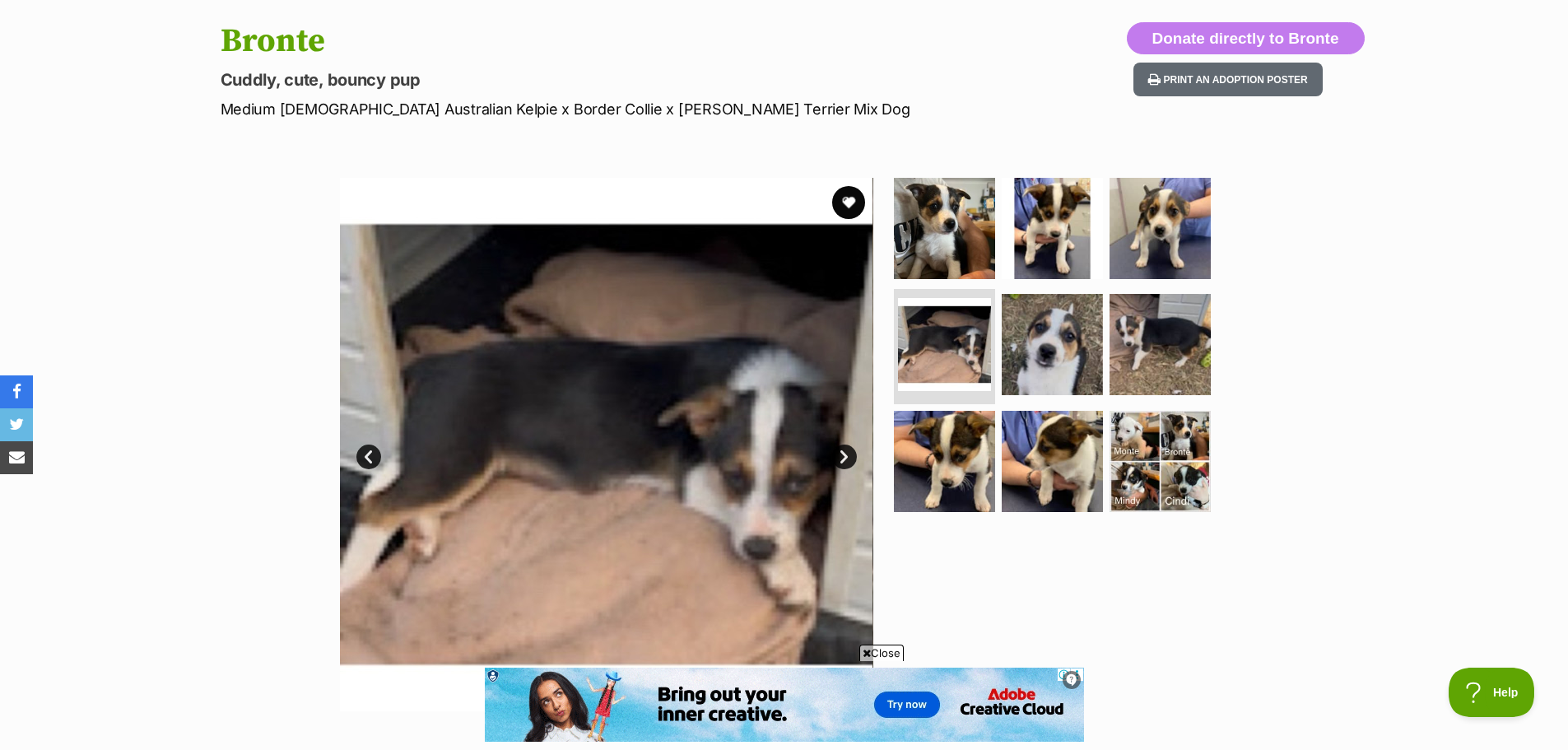
click at [845, 449] on link "Next" at bounding box center [845, 457] width 25 height 25
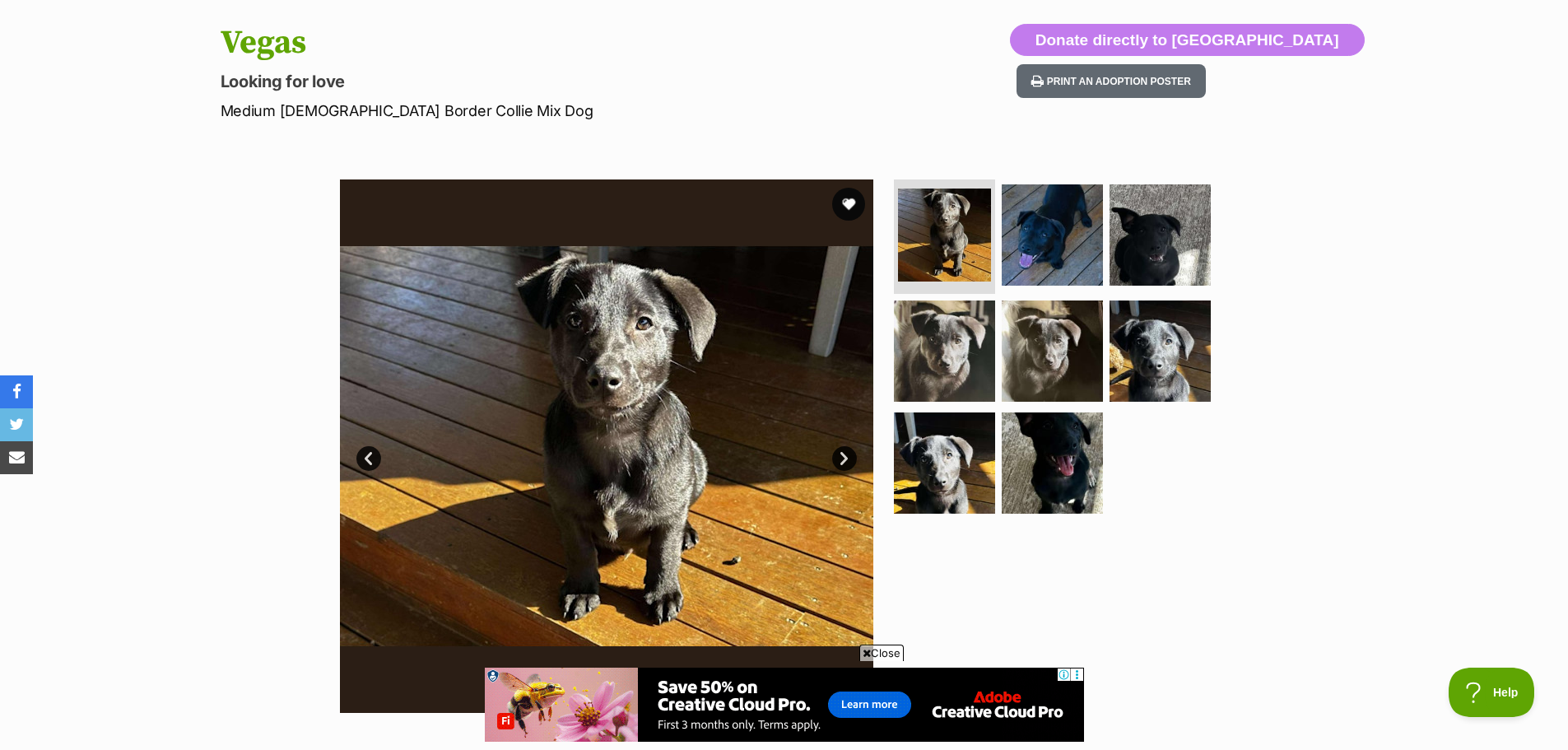
scroll to position [165, 0]
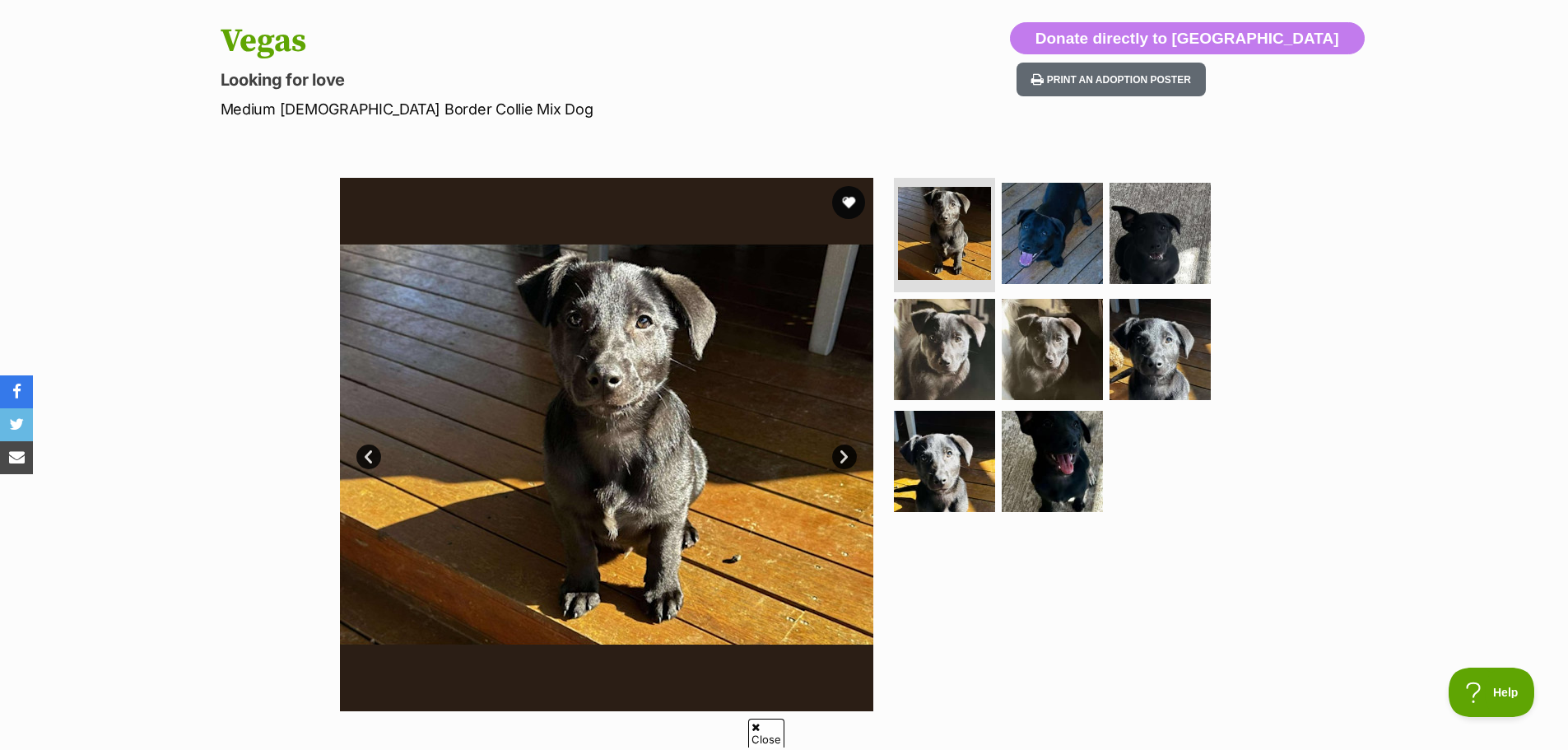
click at [845, 465] on link "Next" at bounding box center [845, 457] width 25 height 25
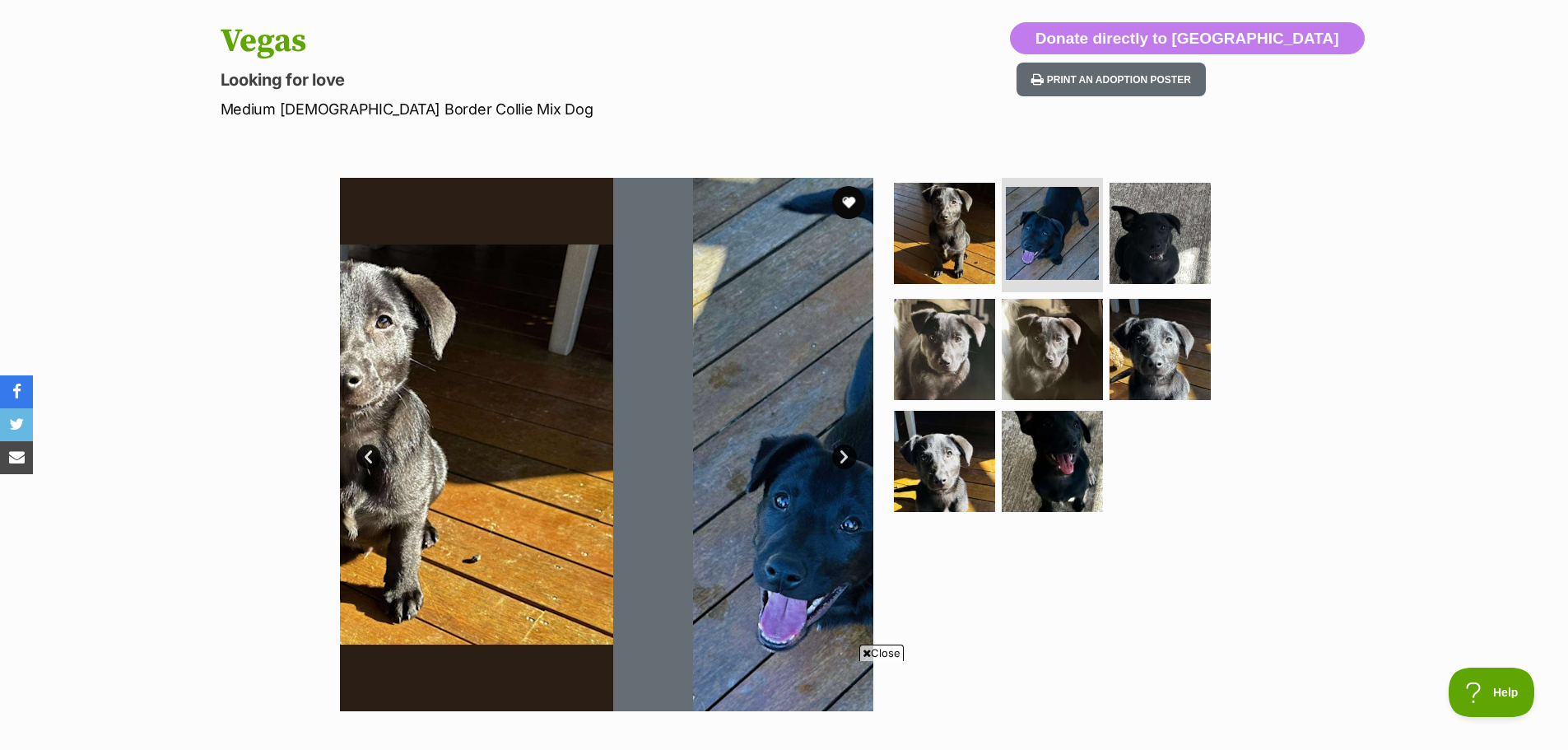
scroll to position [0, 0]
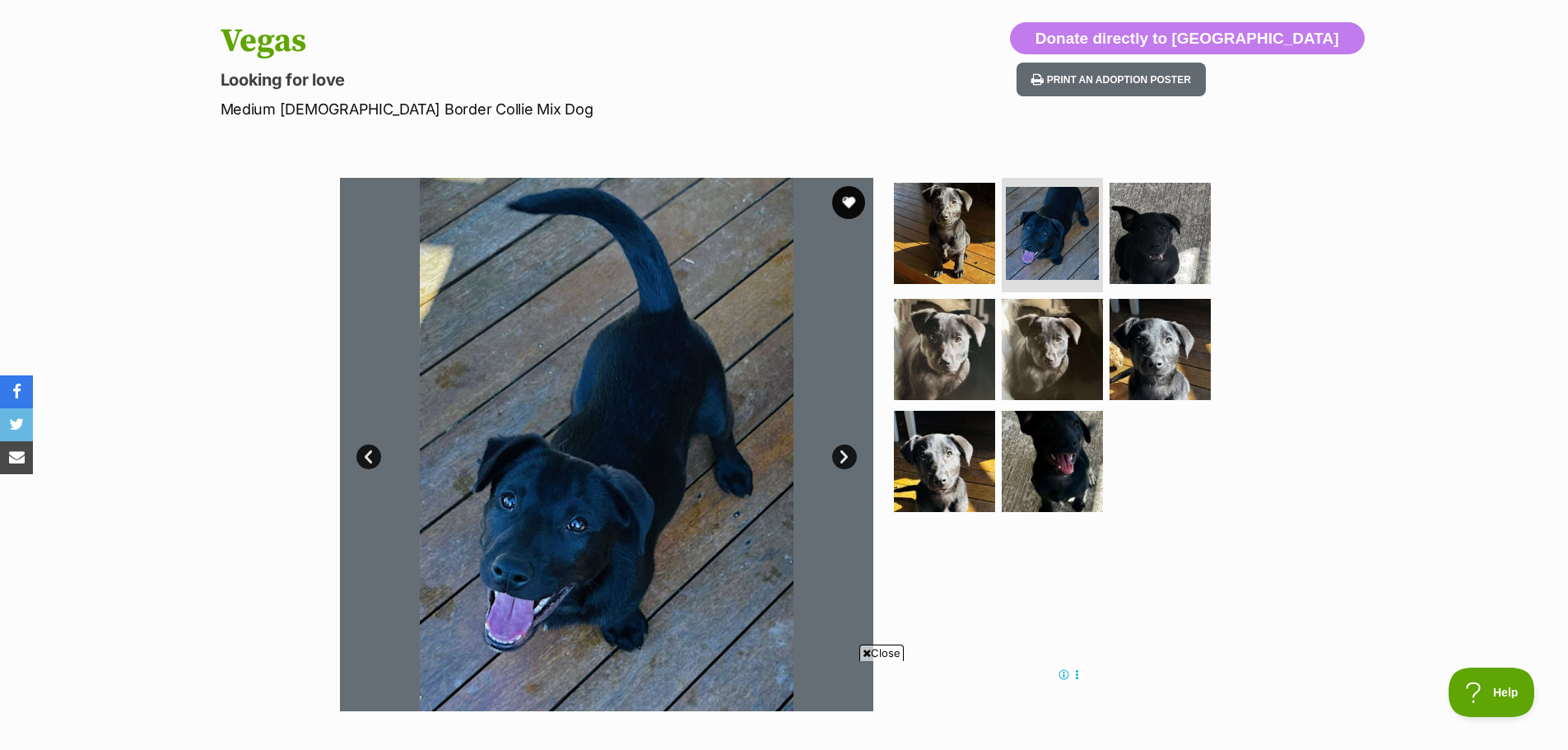
click at [844, 461] on link "Next" at bounding box center [845, 457] width 25 height 25
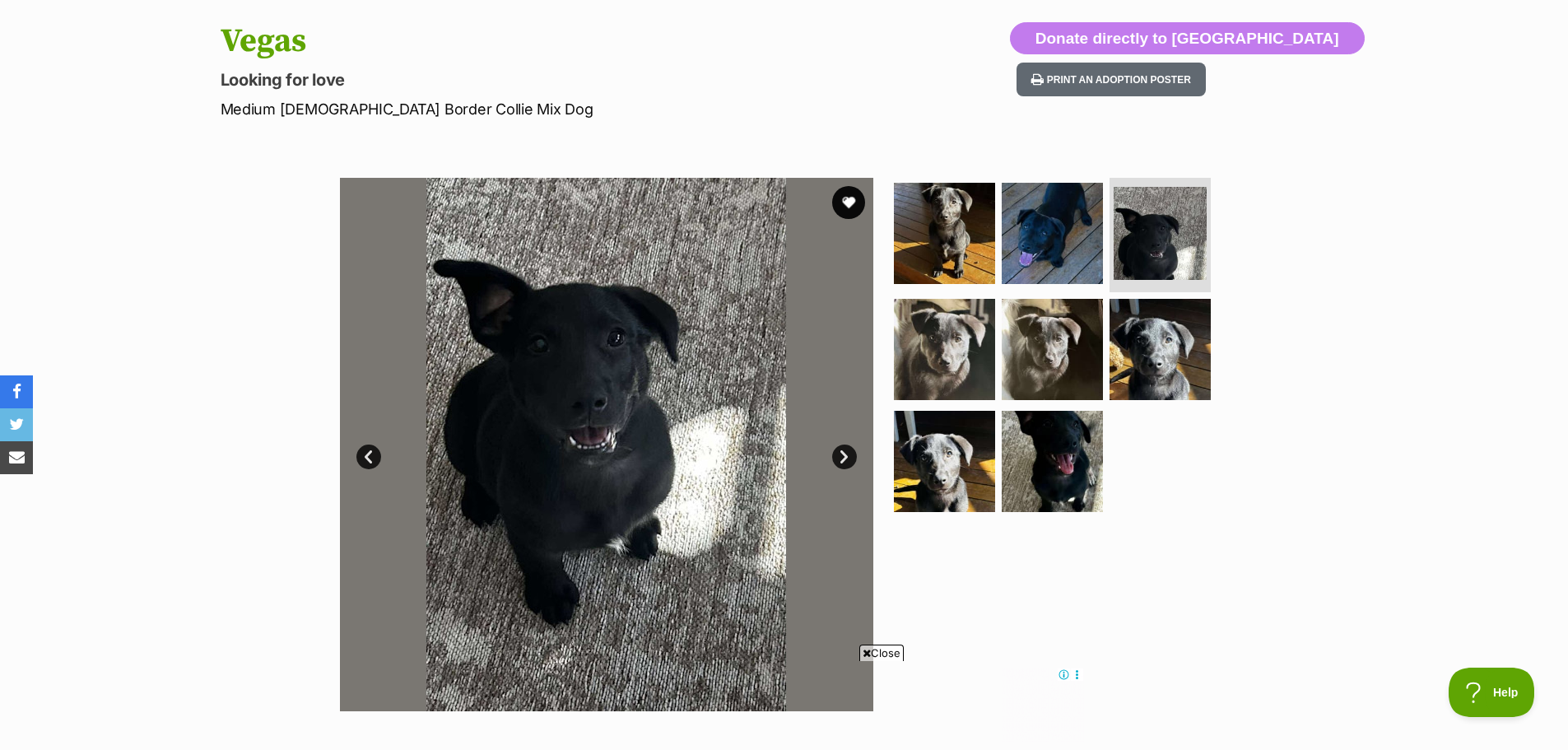
click at [843, 461] on link "Next" at bounding box center [845, 457] width 25 height 25
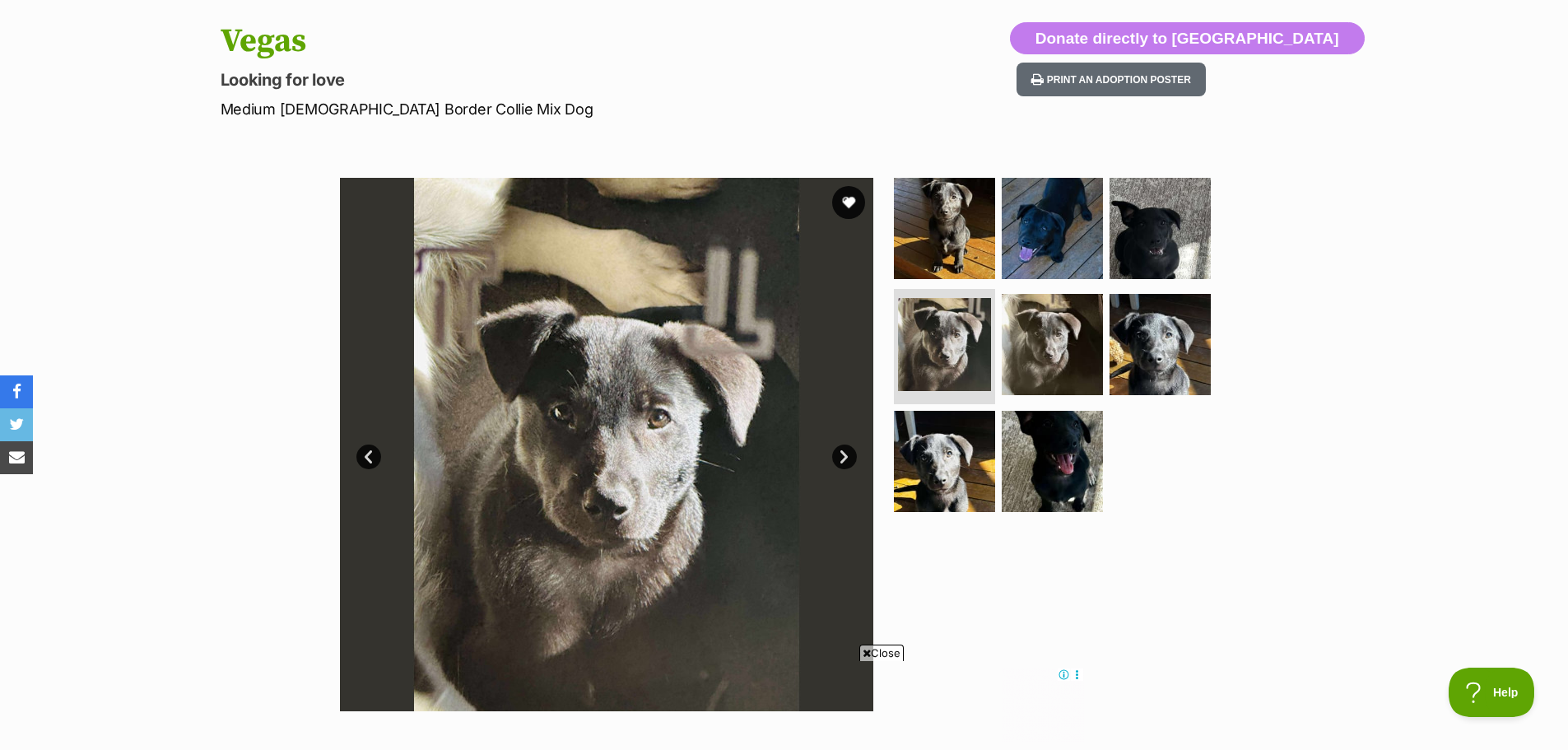
click at [843, 461] on link "Next" at bounding box center [845, 457] width 25 height 25
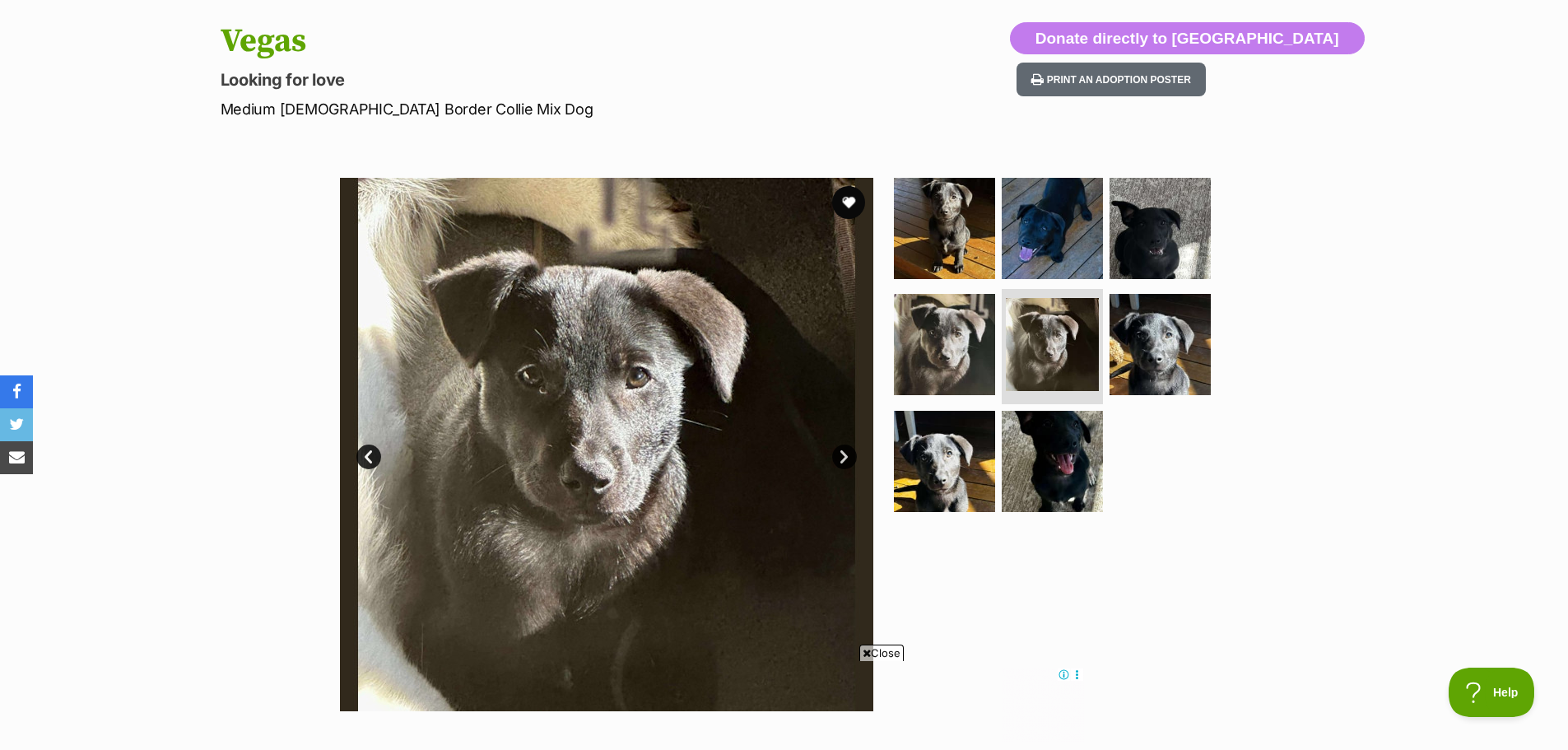
click at [842, 461] on link "Next" at bounding box center [845, 457] width 25 height 25
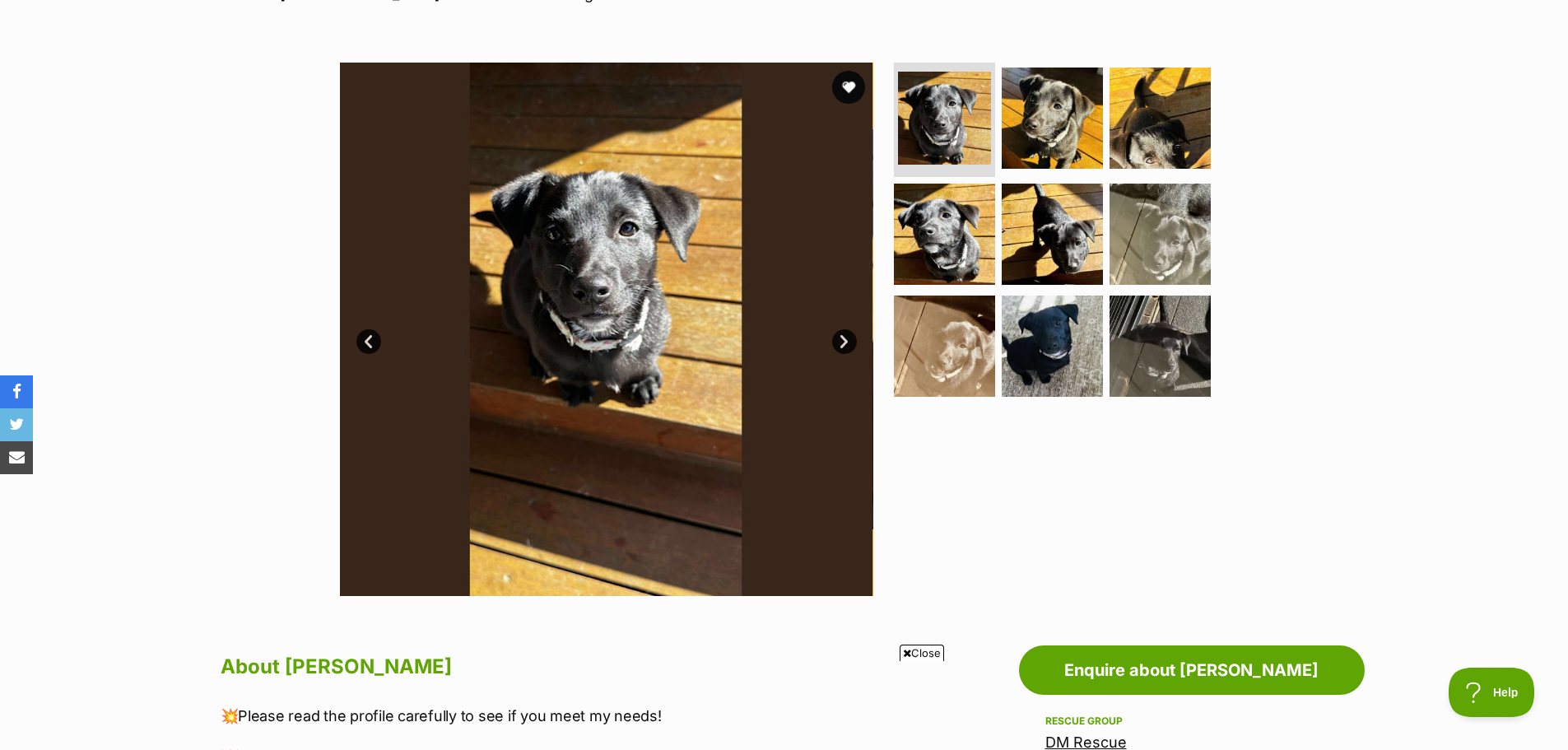
scroll to position [329, 0]
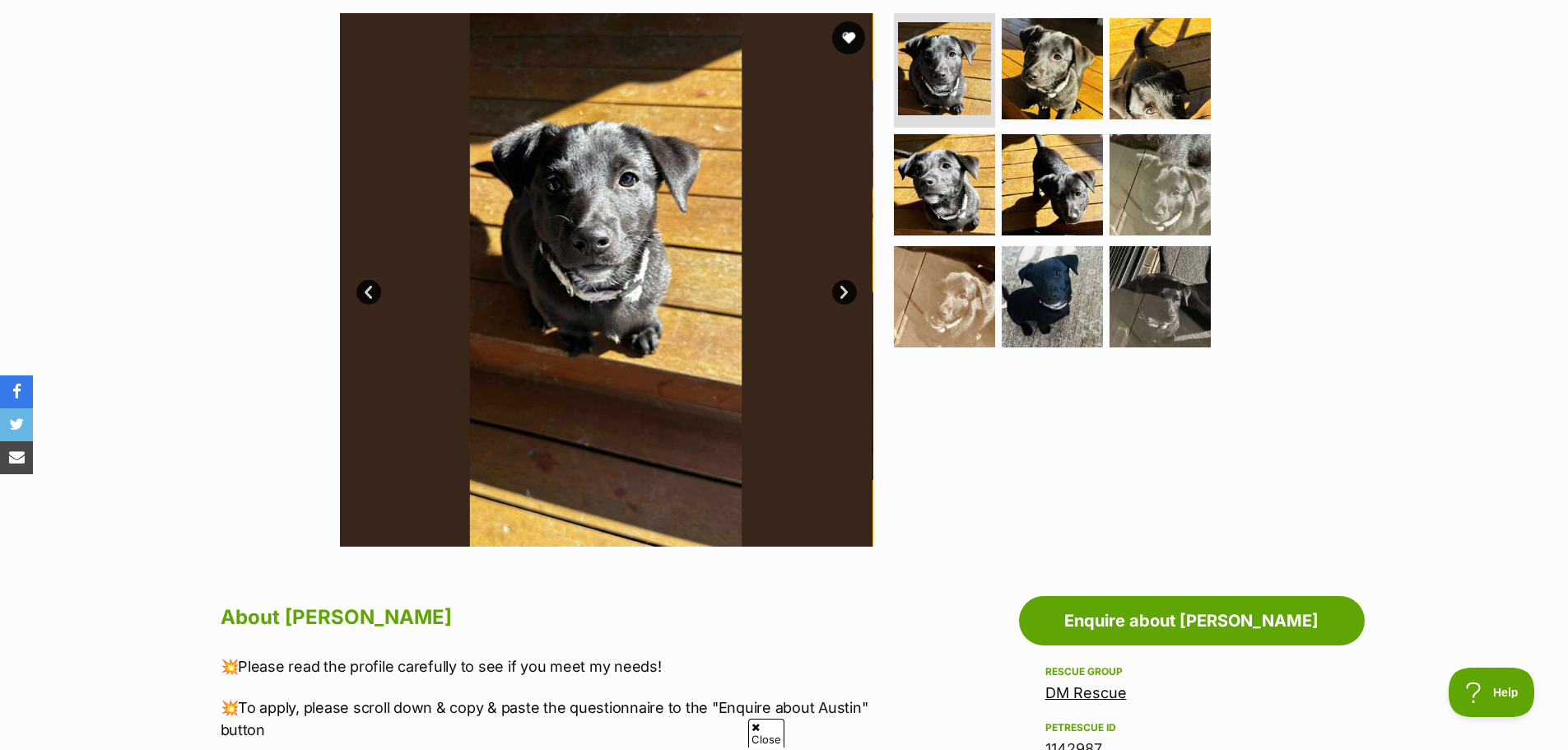
click at [842, 294] on link "Next" at bounding box center [845, 292] width 25 height 25
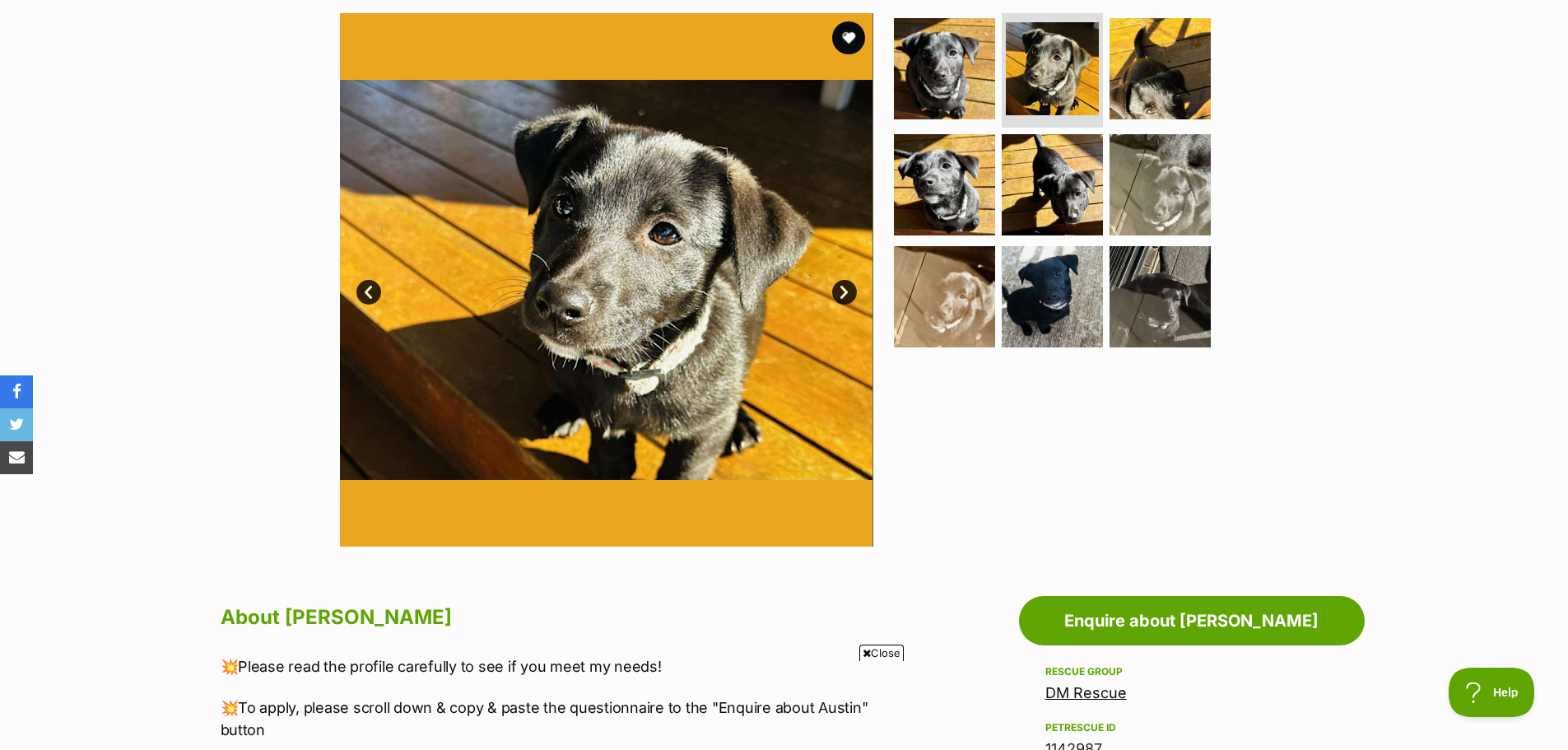
scroll to position [0, 0]
click at [842, 294] on link "Next" at bounding box center [845, 292] width 25 height 25
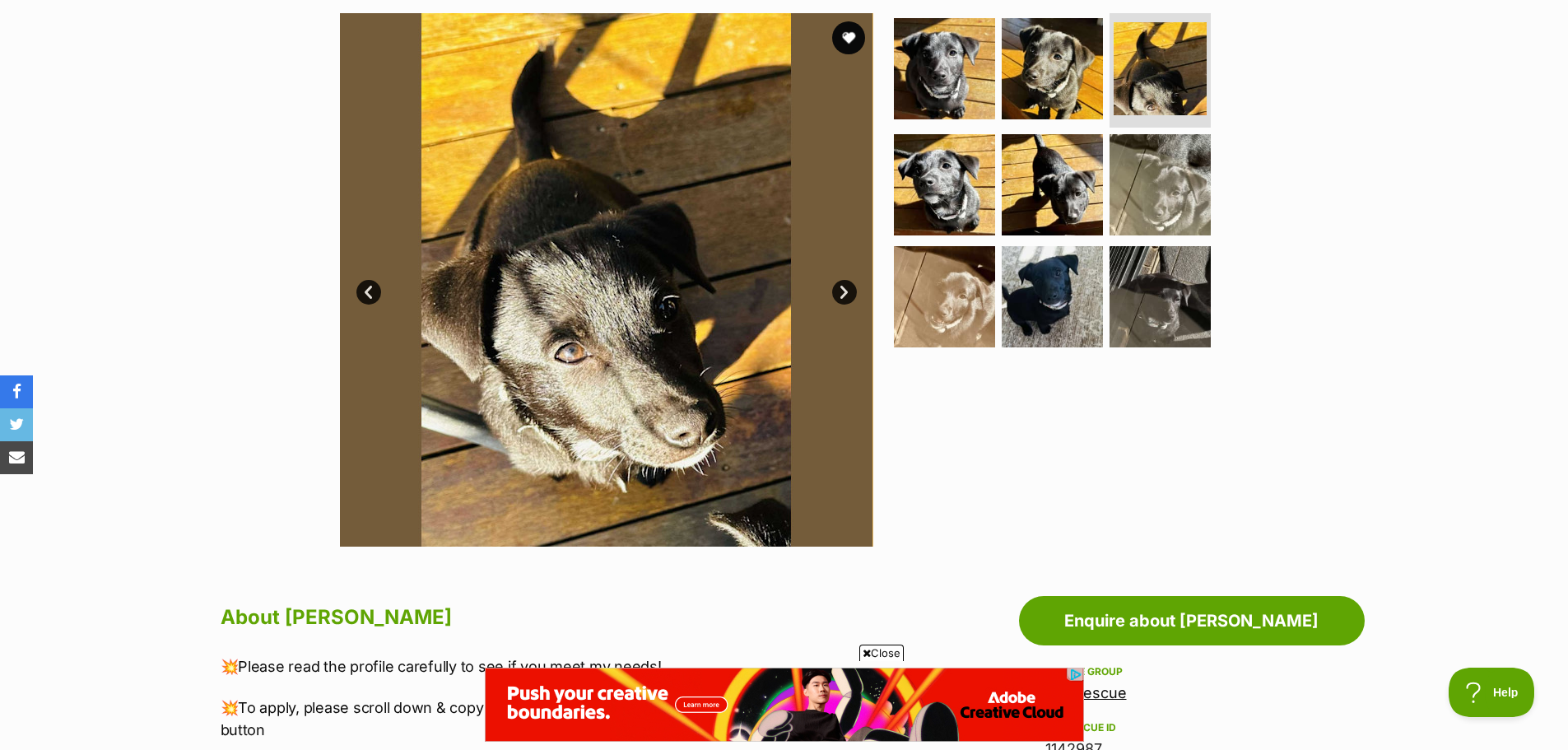
click at [842, 294] on link "Next" at bounding box center [845, 292] width 25 height 25
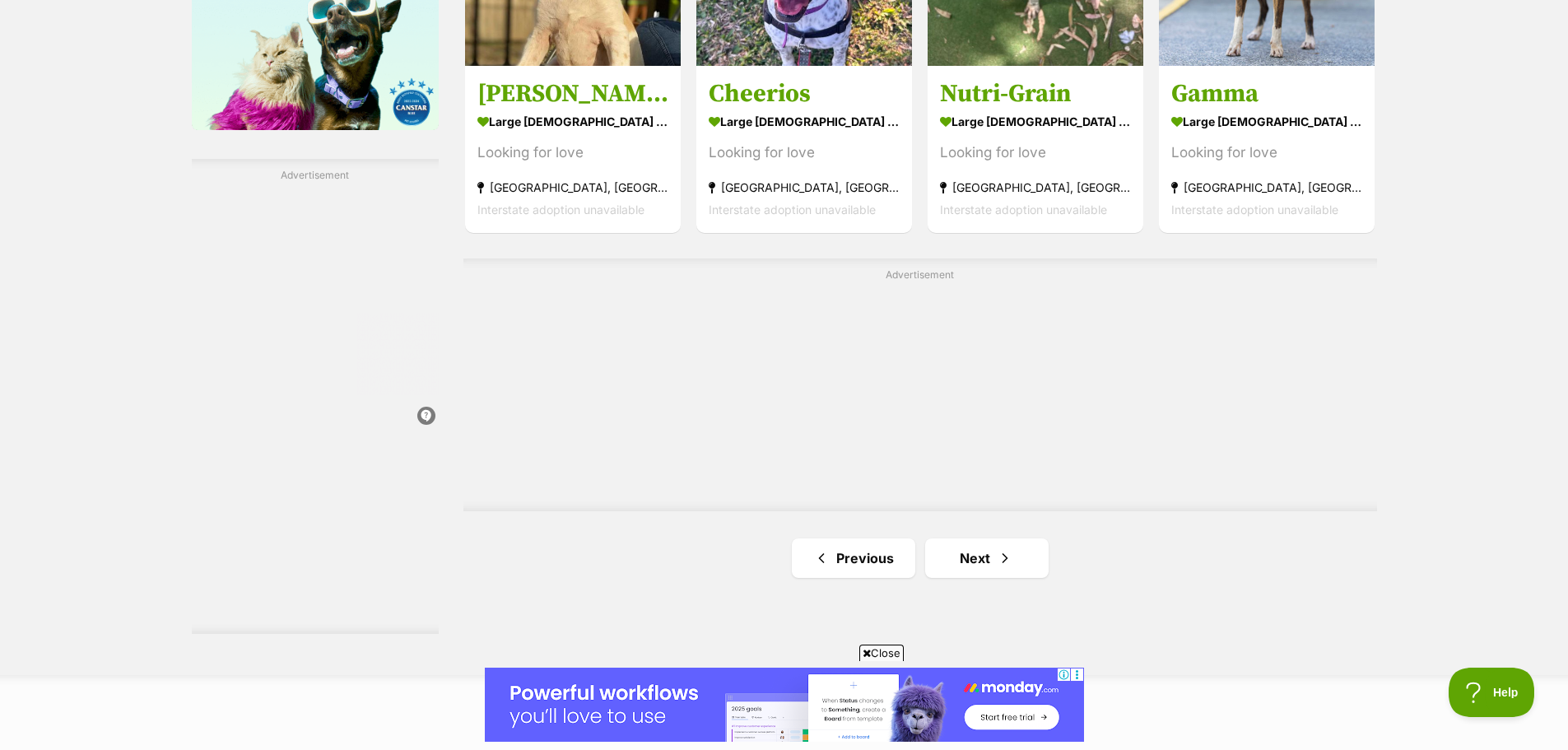
scroll to position [2883, 0]
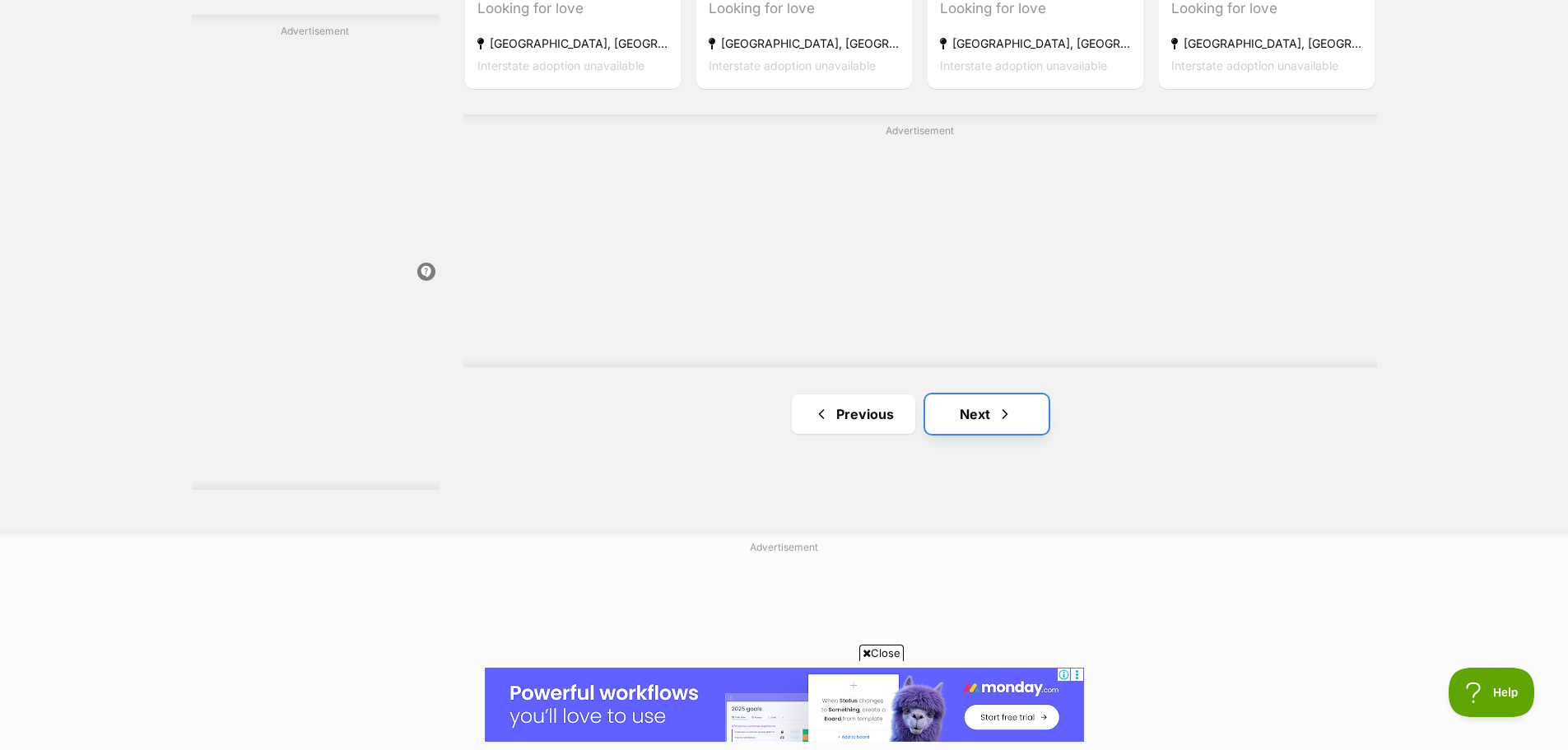
drag, startPoint x: 1003, startPoint y: 418, endPoint x: 1008, endPoint y: 409, distance: 10.3
click at [1003, 416] on span "Next page" at bounding box center [1004, 414] width 17 height 19
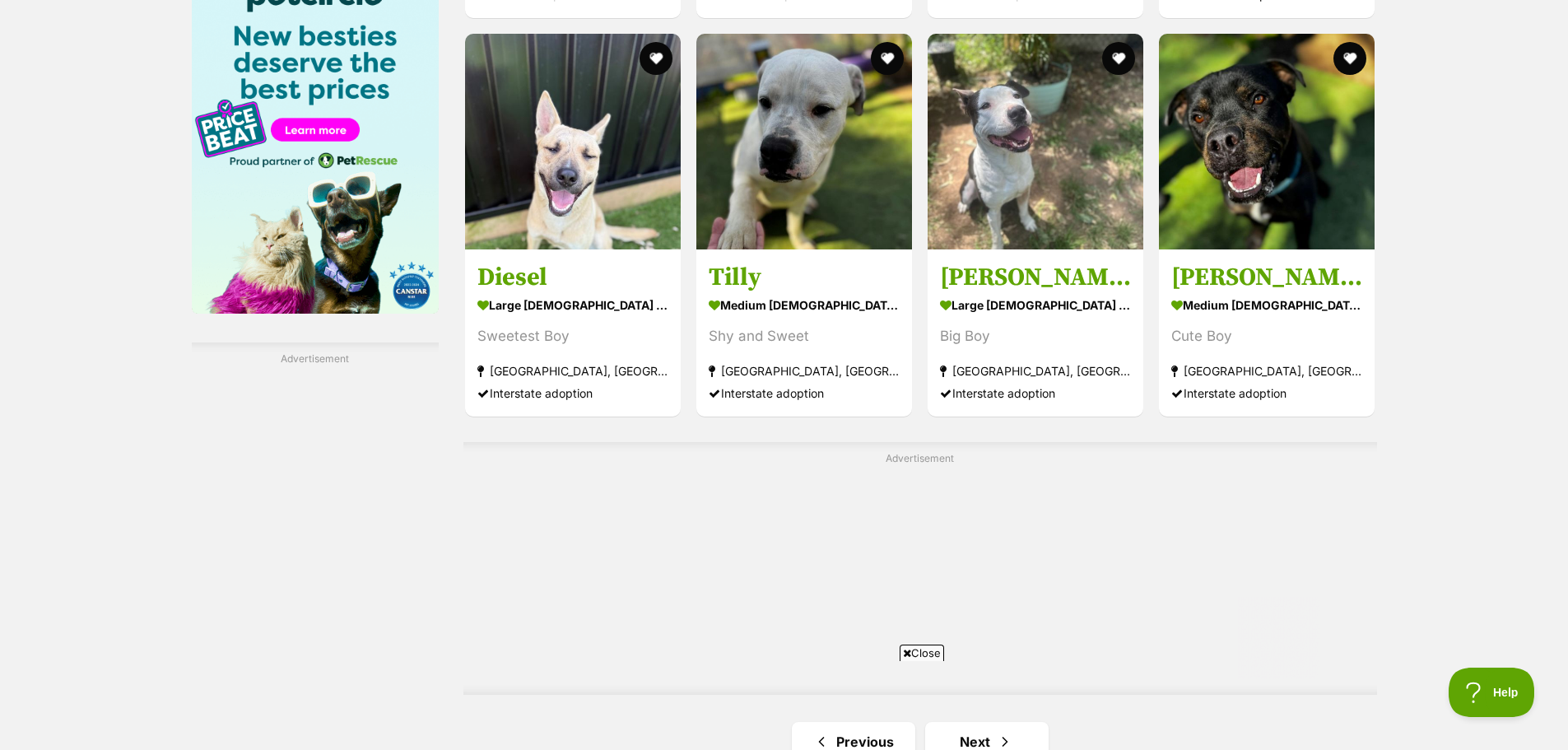
scroll to position [2883, 0]
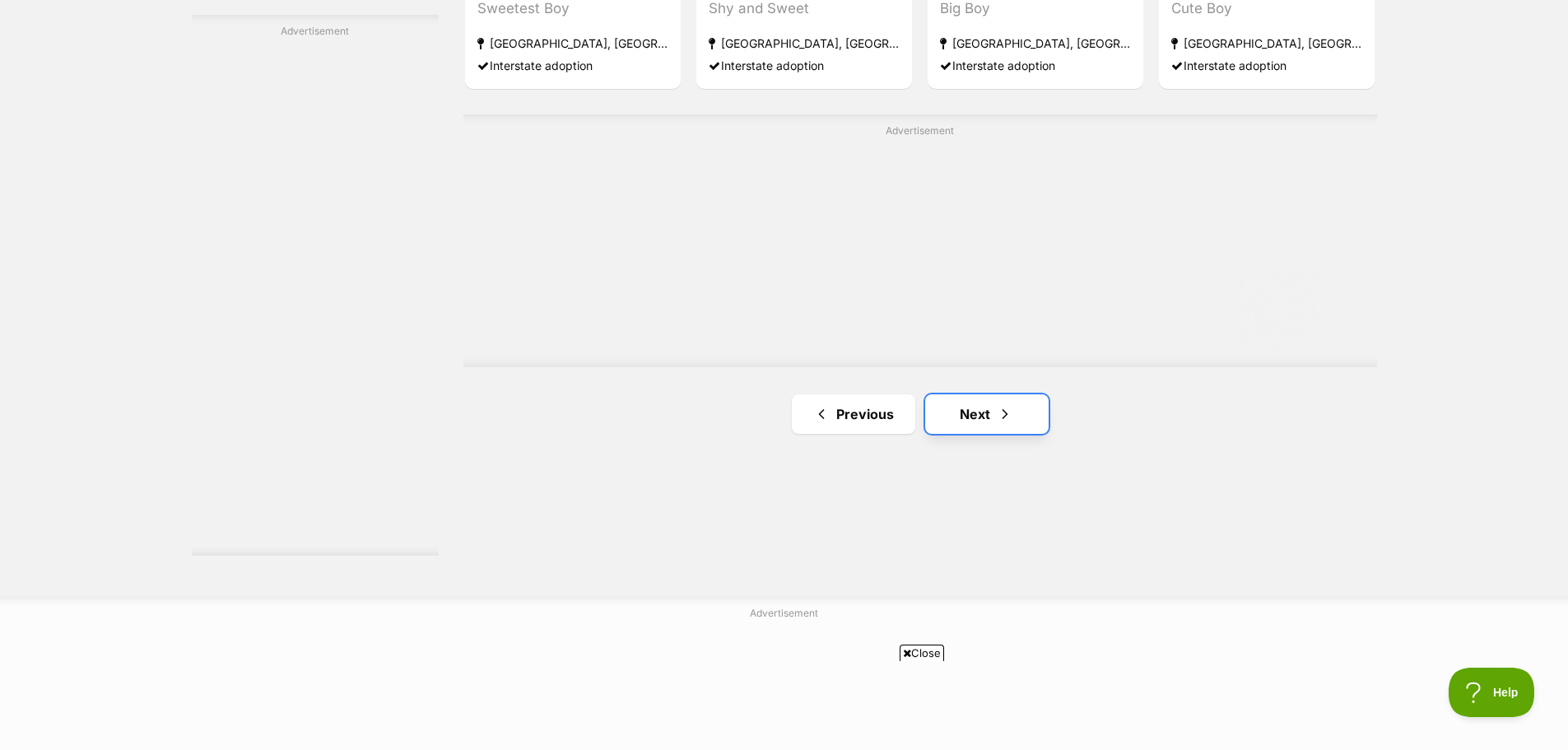
click at [994, 425] on link "Next" at bounding box center [987, 414] width 123 height 40
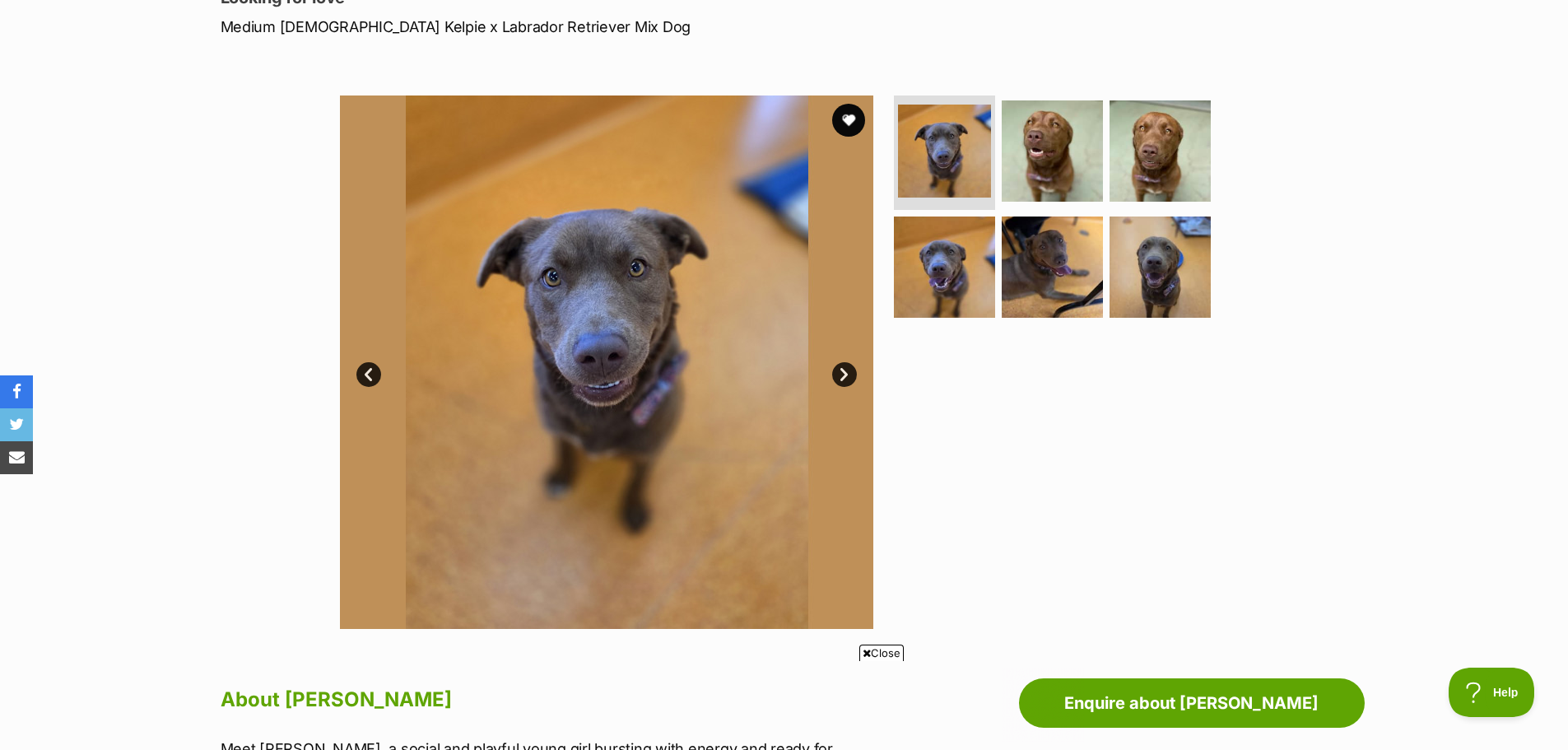
click at [838, 379] on link "Next" at bounding box center [845, 375] width 25 height 25
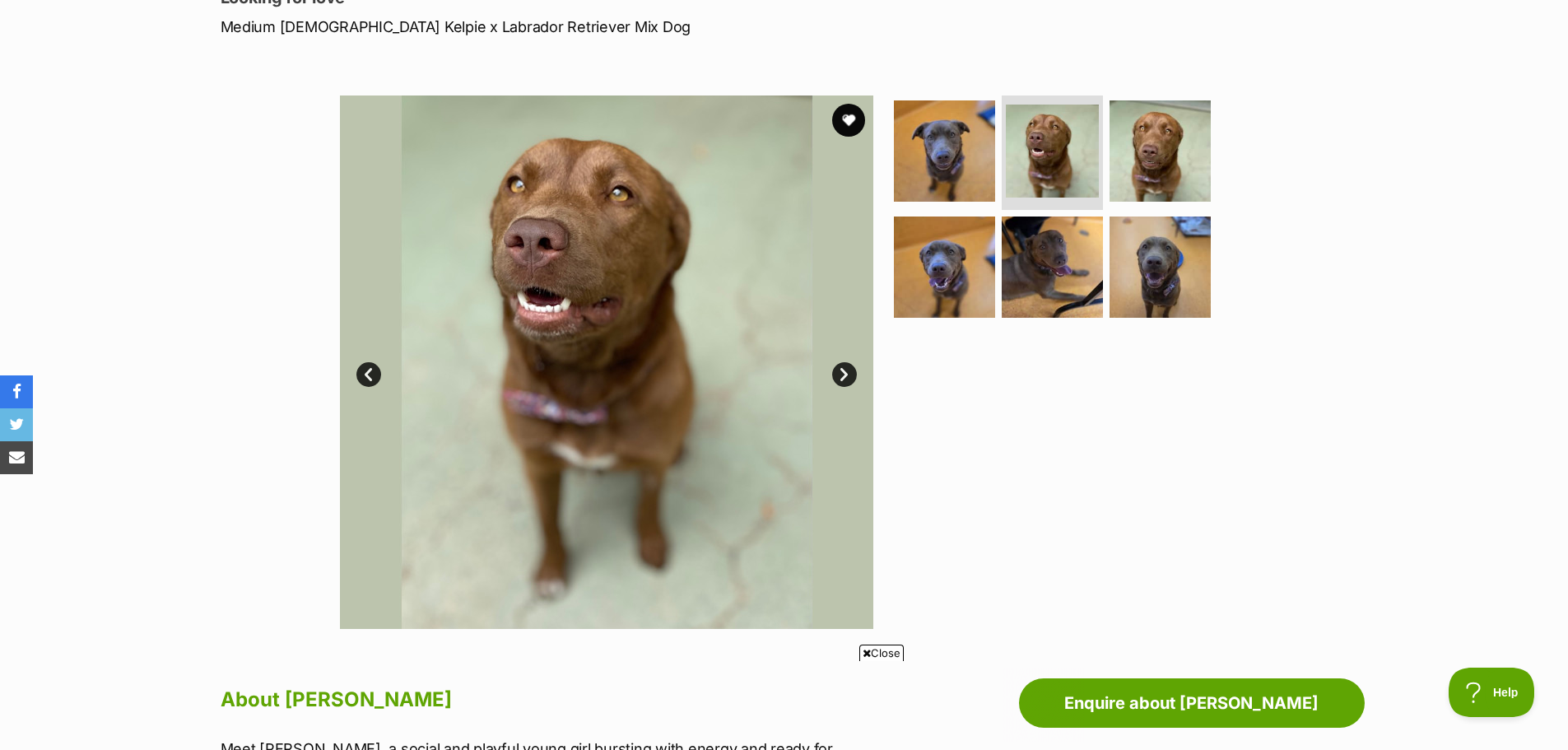
click at [839, 375] on link "Next" at bounding box center [845, 375] width 25 height 25
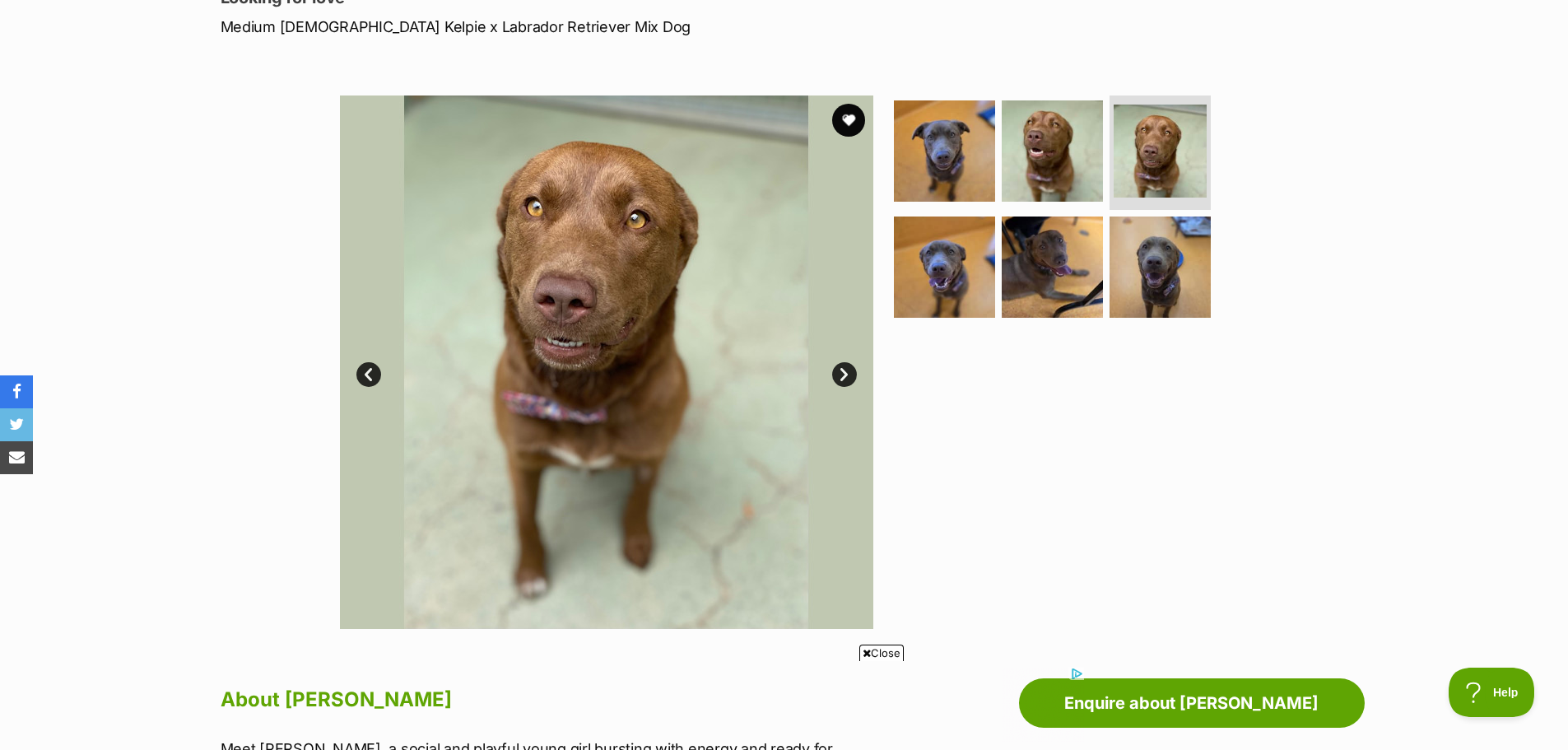
click at [839, 375] on link "Next" at bounding box center [845, 375] width 25 height 25
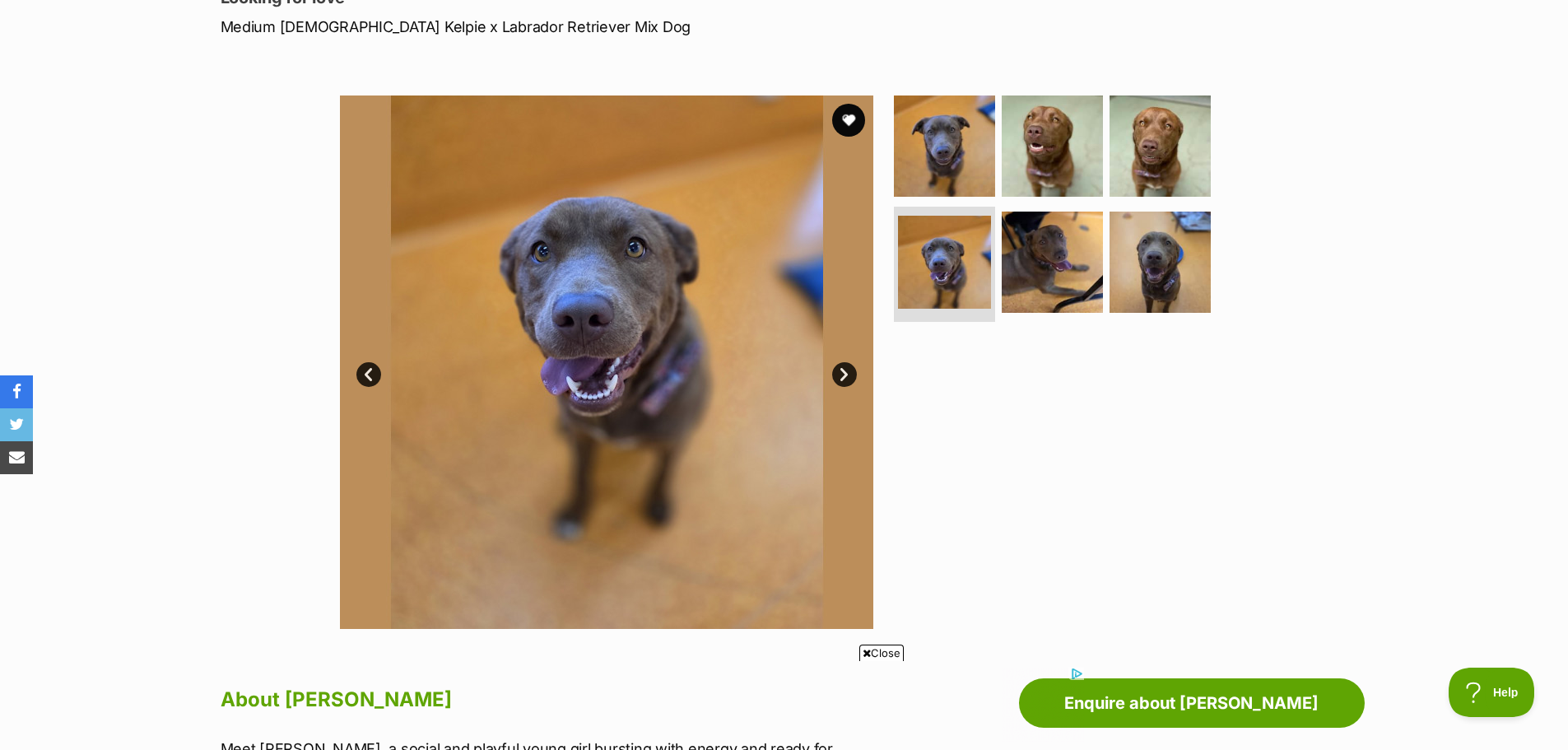
click at [840, 375] on link "Next" at bounding box center [845, 375] width 25 height 25
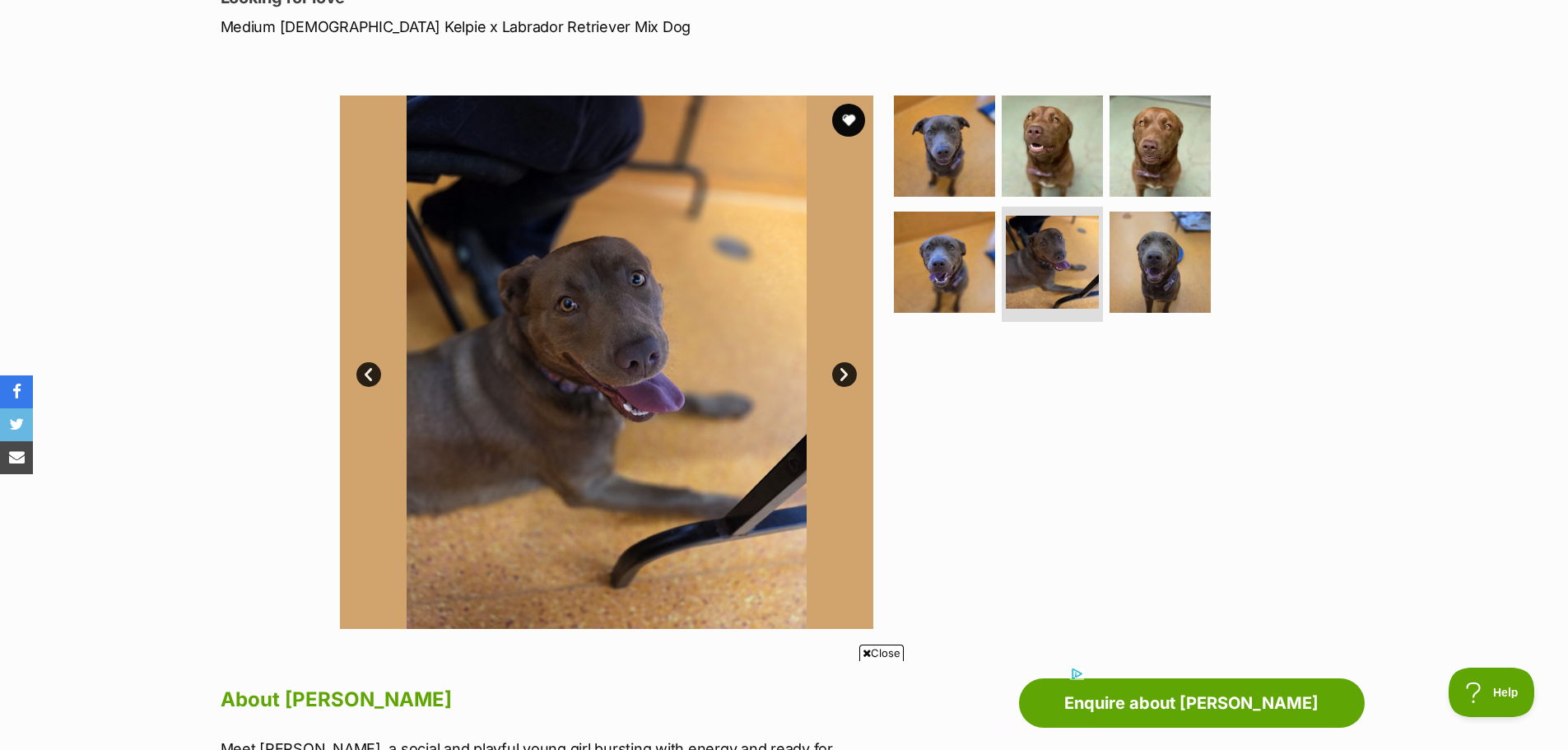
click at [840, 375] on link "Next" at bounding box center [845, 375] width 25 height 25
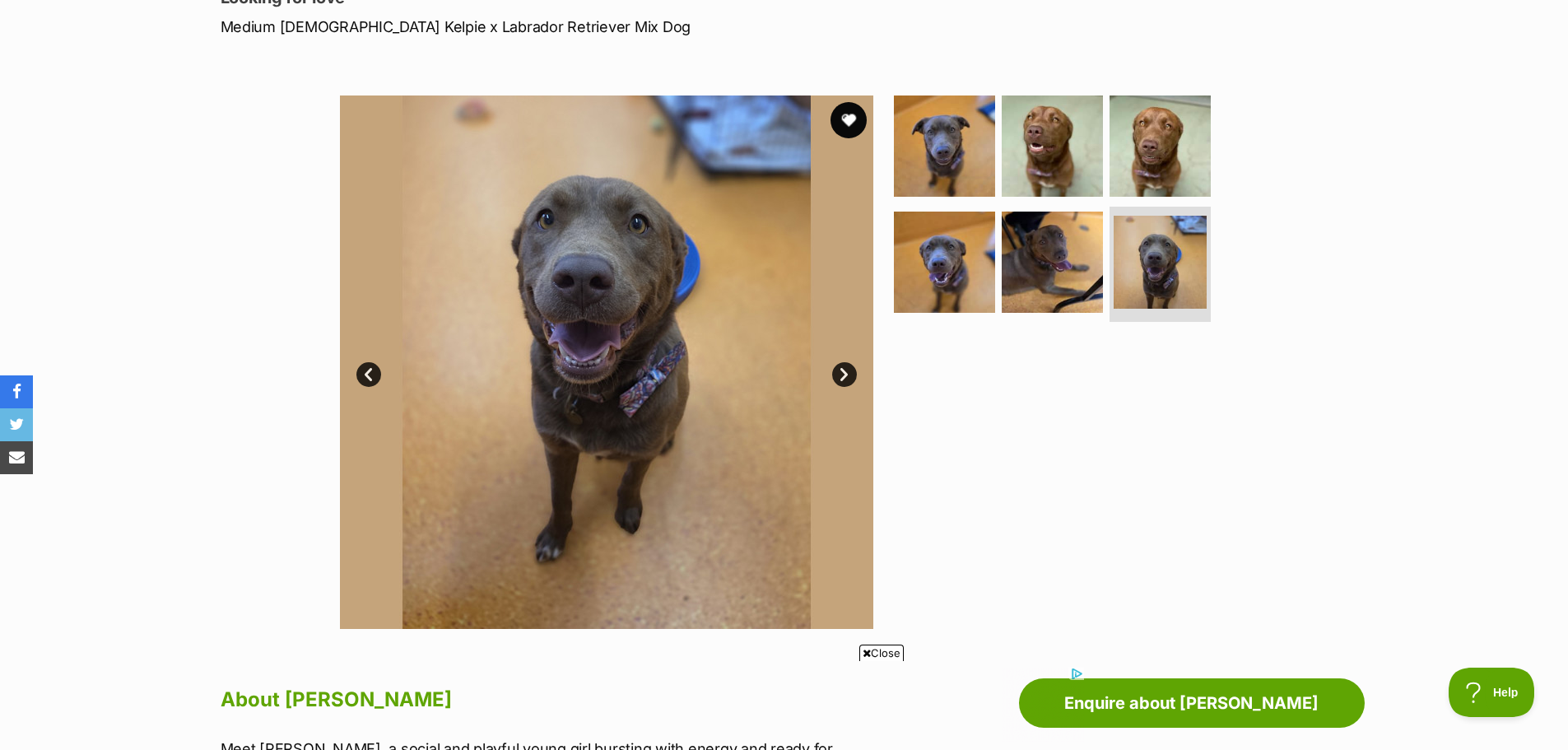
click at [845, 115] on button "favourite" at bounding box center [848, 120] width 36 height 36
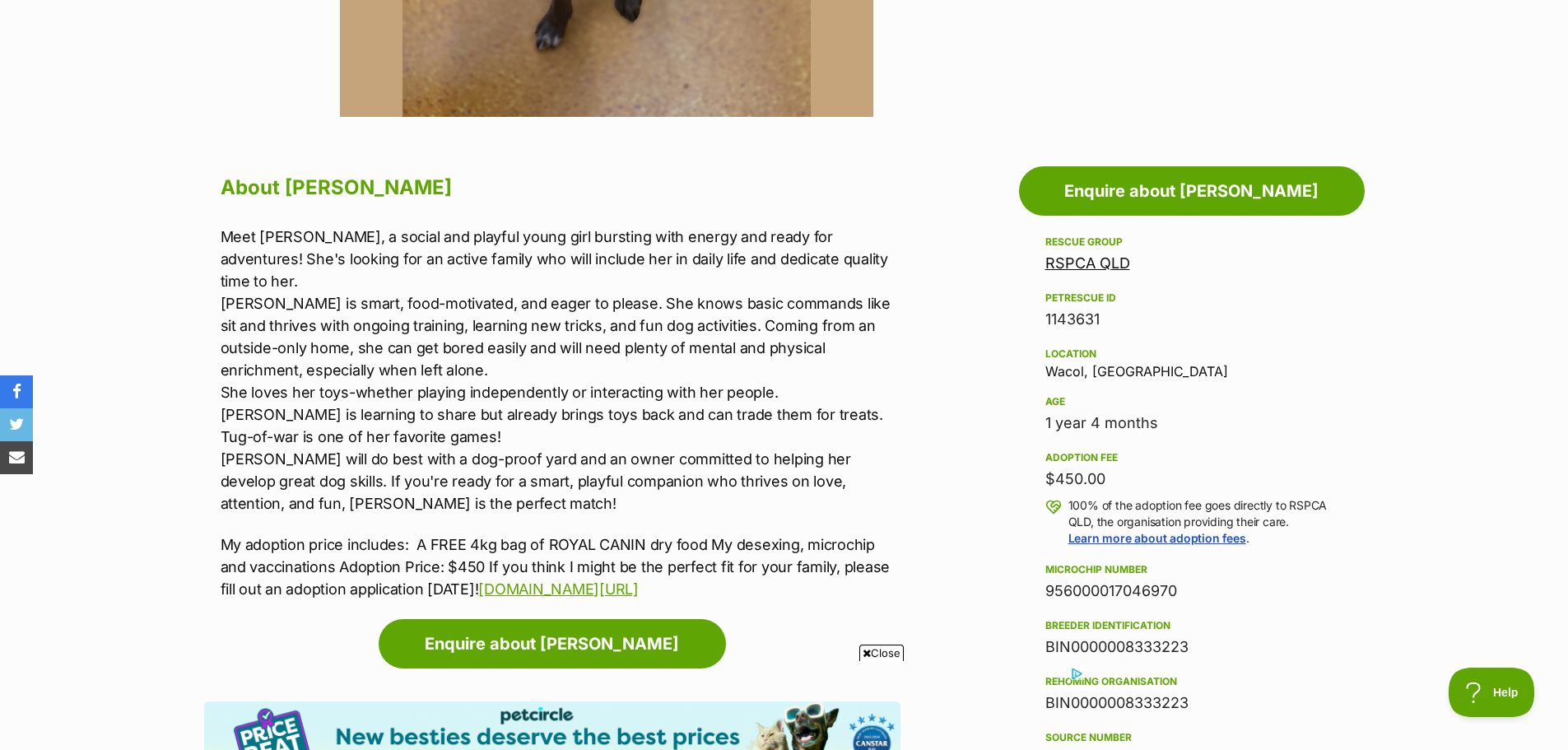
scroll to position [576, 0]
